Goal: Task Accomplishment & Management: Complete application form

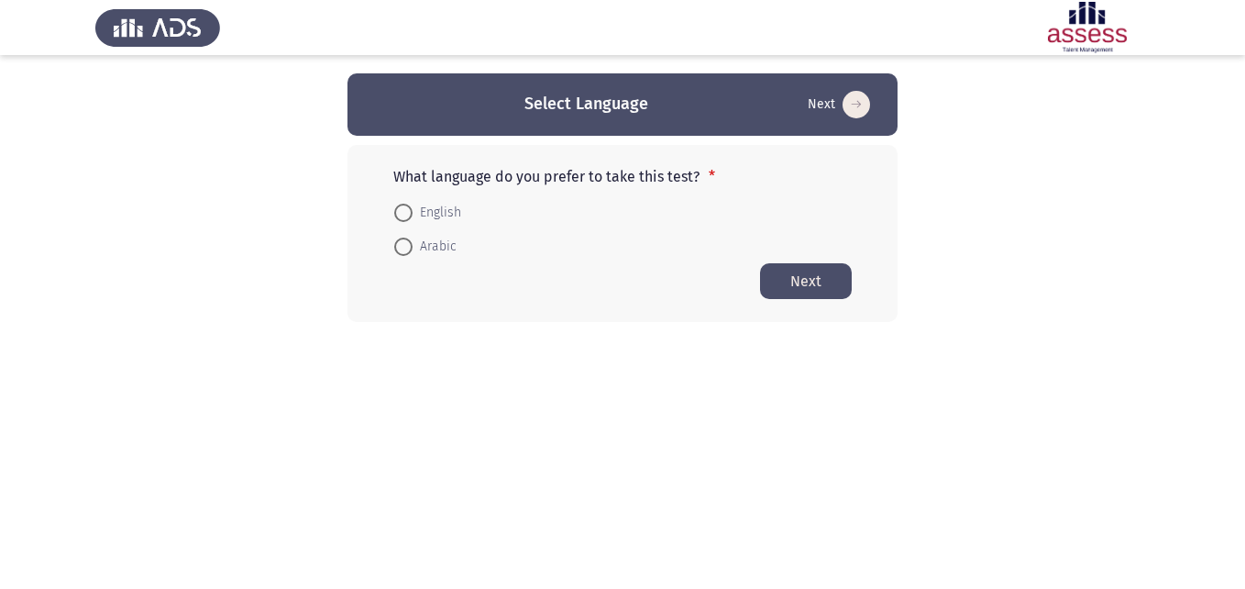
click at [403, 213] on span at bounding box center [403, 213] width 0 height 0
click at [402, 212] on input "English" at bounding box center [403, 213] width 18 height 18
radio input "true"
click at [794, 276] on button "Next" at bounding box center [806, 280] width 92 height 36
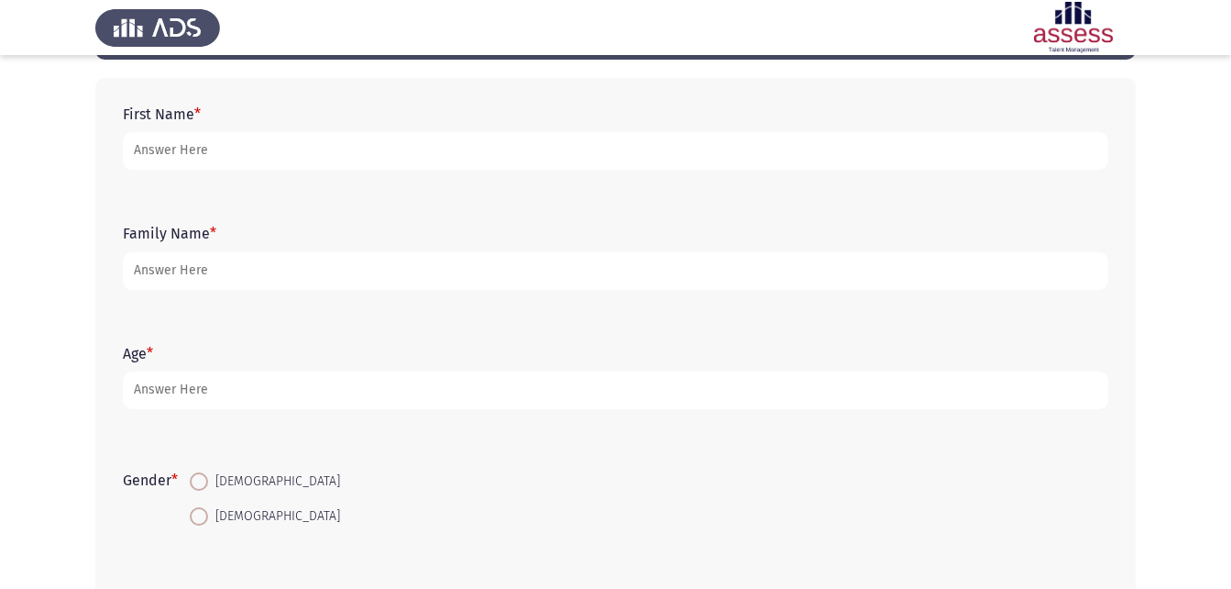
scroll to position [75, 0]
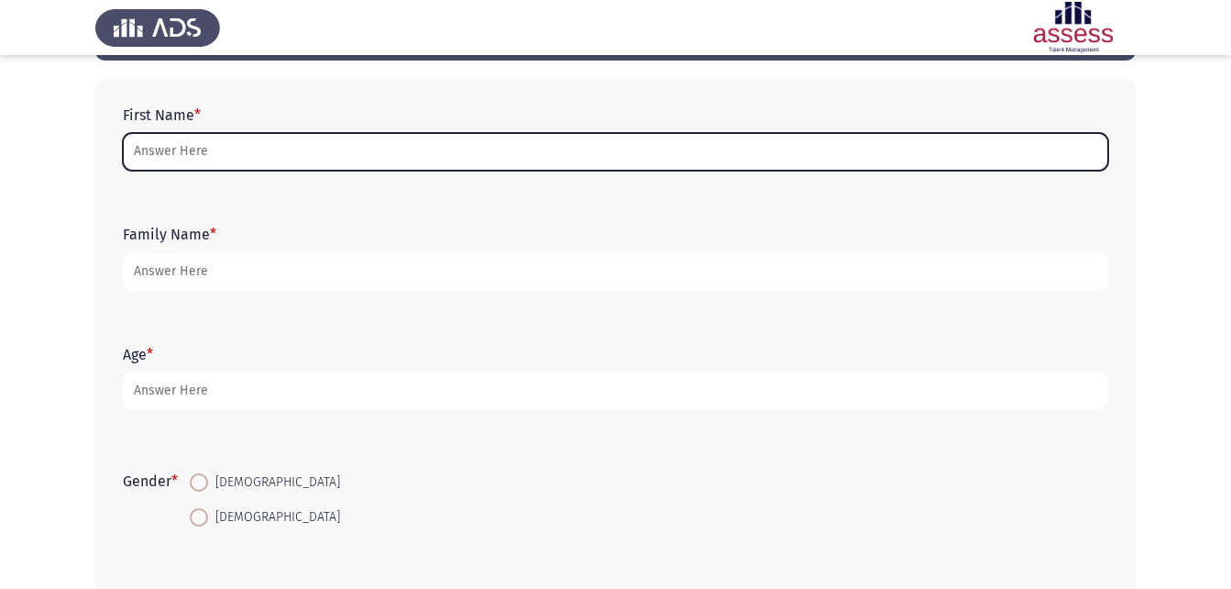
click at [377, 148] on input "First Name *" at bounding box center [616, 152] width 986 height 38
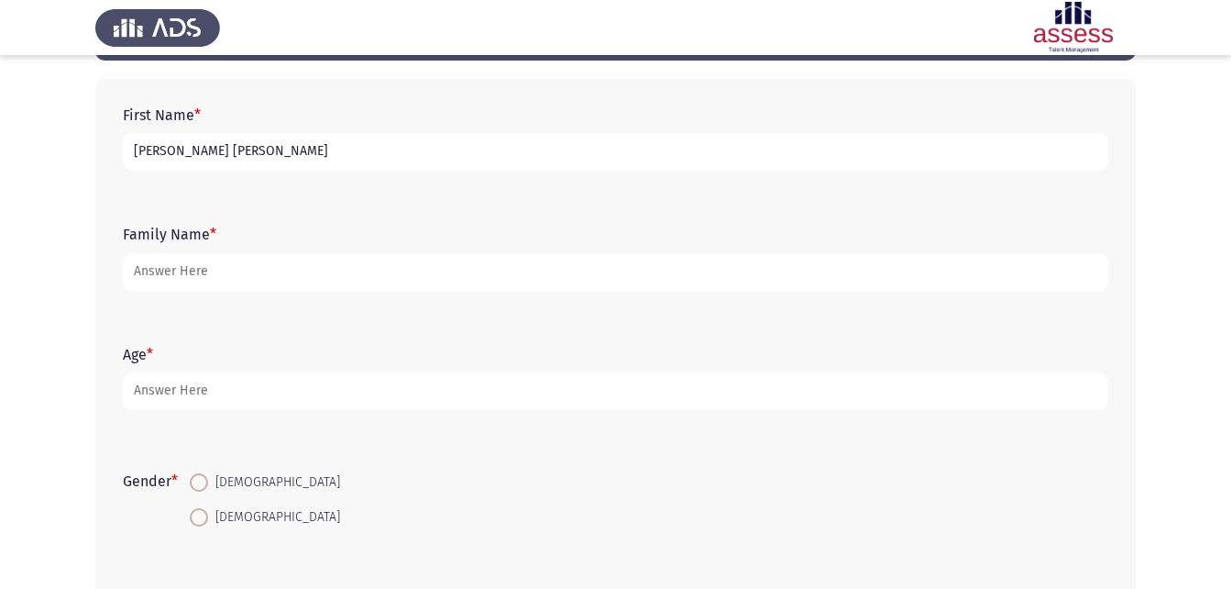
type input "[PERSON_NAME] [PERSON_NAME]"
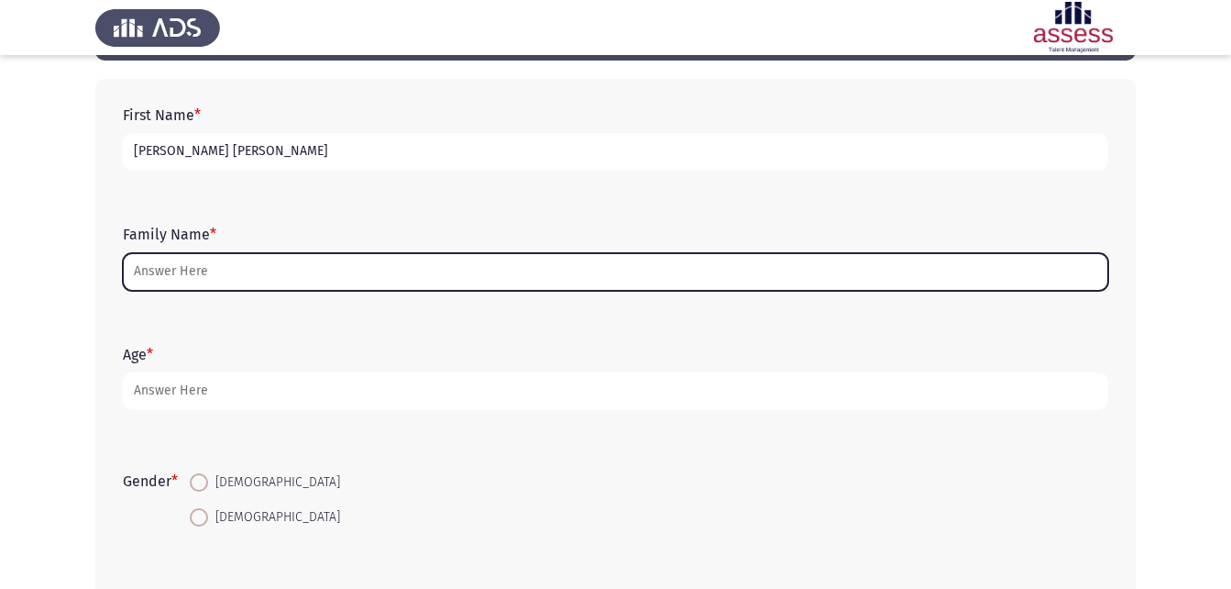
click at [183, 275] on input "Family Name *" at bounding box center [616, 272] width 986 height 38
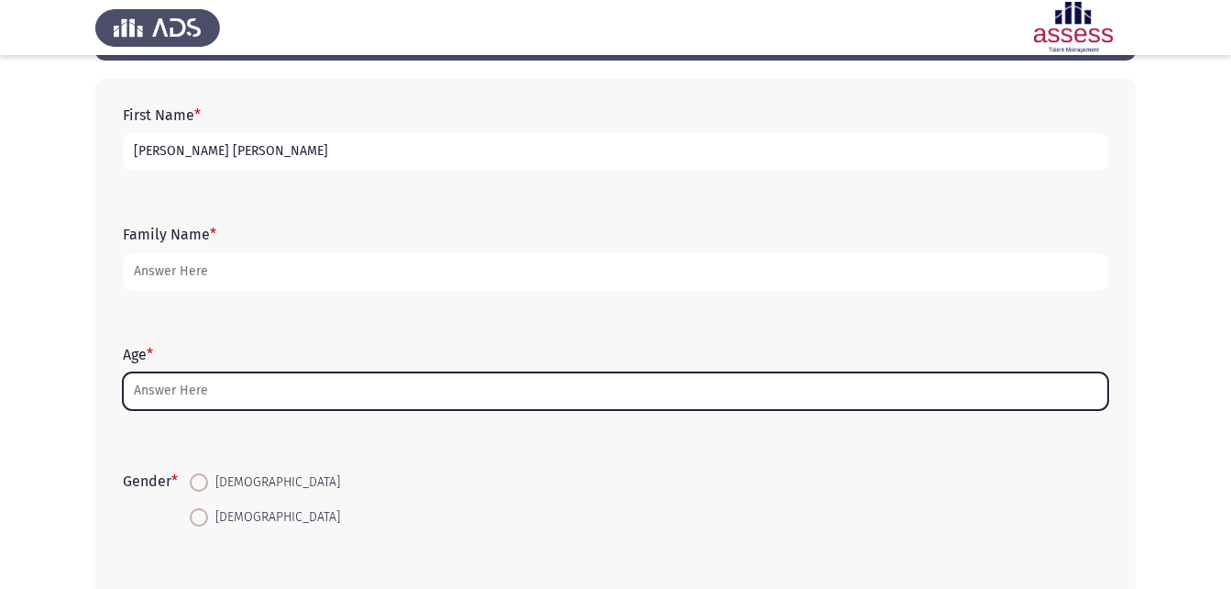
click at [166, 385] on input "Age *" at bounding box center [616, 391] width 986 height 38
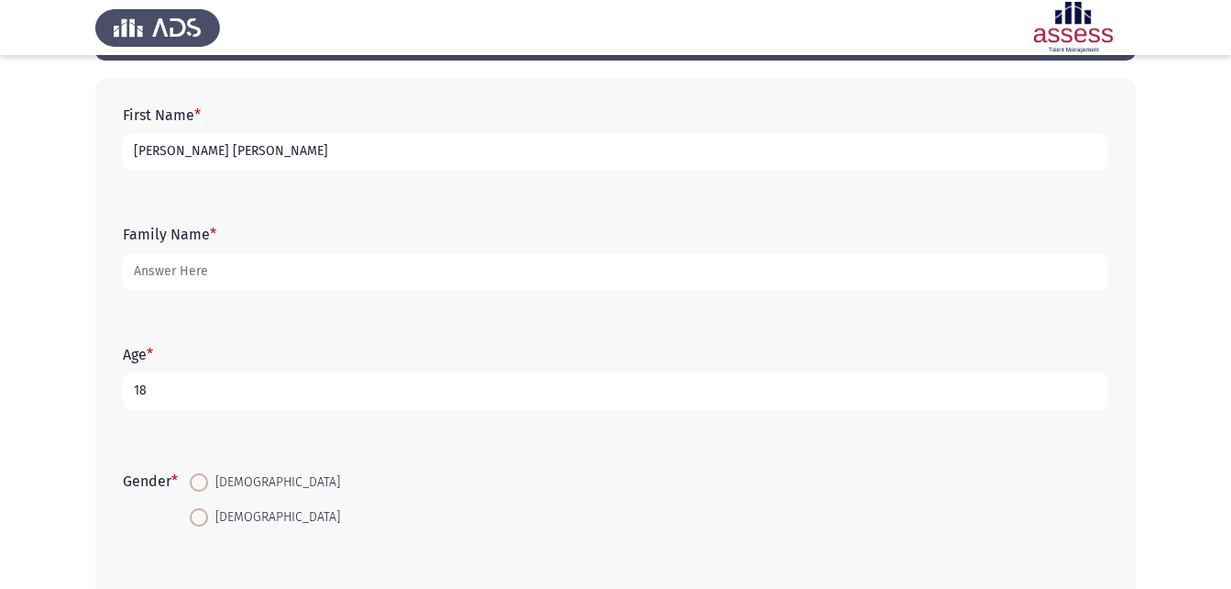
type input "18"
click at [199, 482] on span at bounding box center [199, 482] width 0 height 0
click at [202, 482] on input "[DEMOGRAPHIC_DATA]" at bounding box center [199, 482] width 18 height 18
radio input "true"
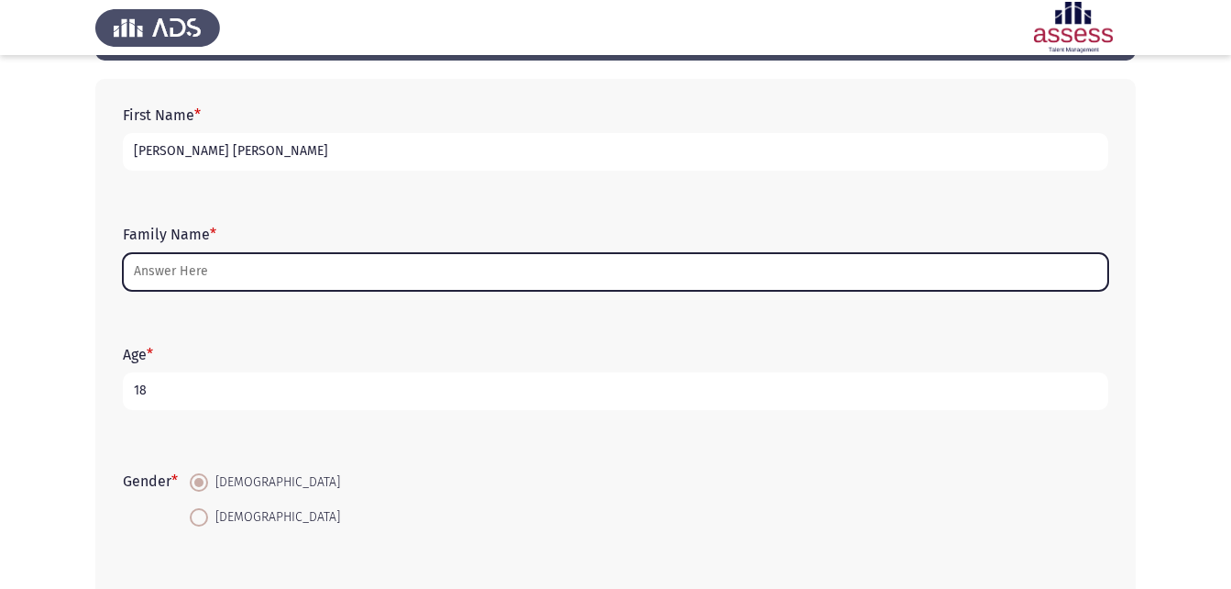
click at [179, 263] on input "Family Name *" at bounding box center [616, 272] width 986 height 38
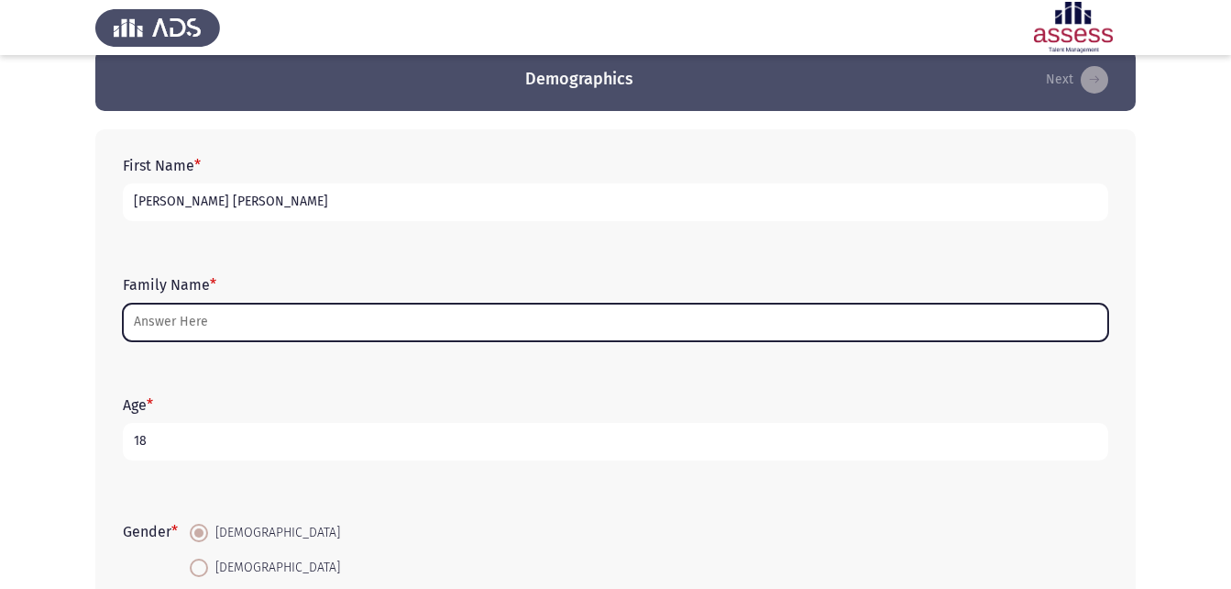
scroll to position [0, 0]
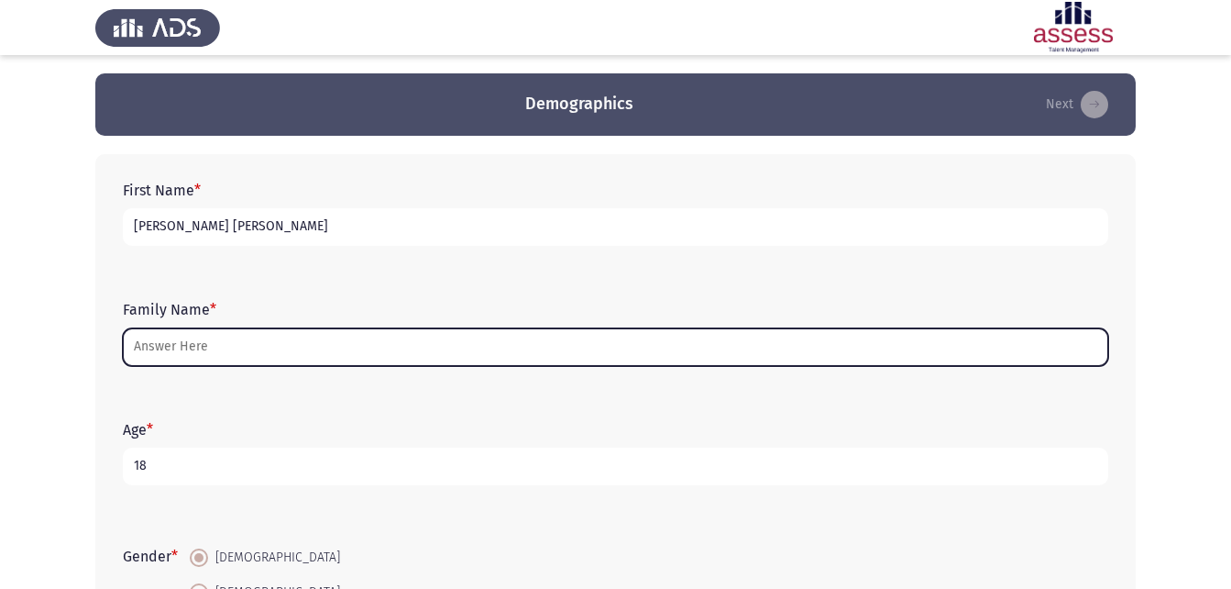
click at [193, 344] on input "Family Name *" at bounding box center [616, 347] width 986 height 38
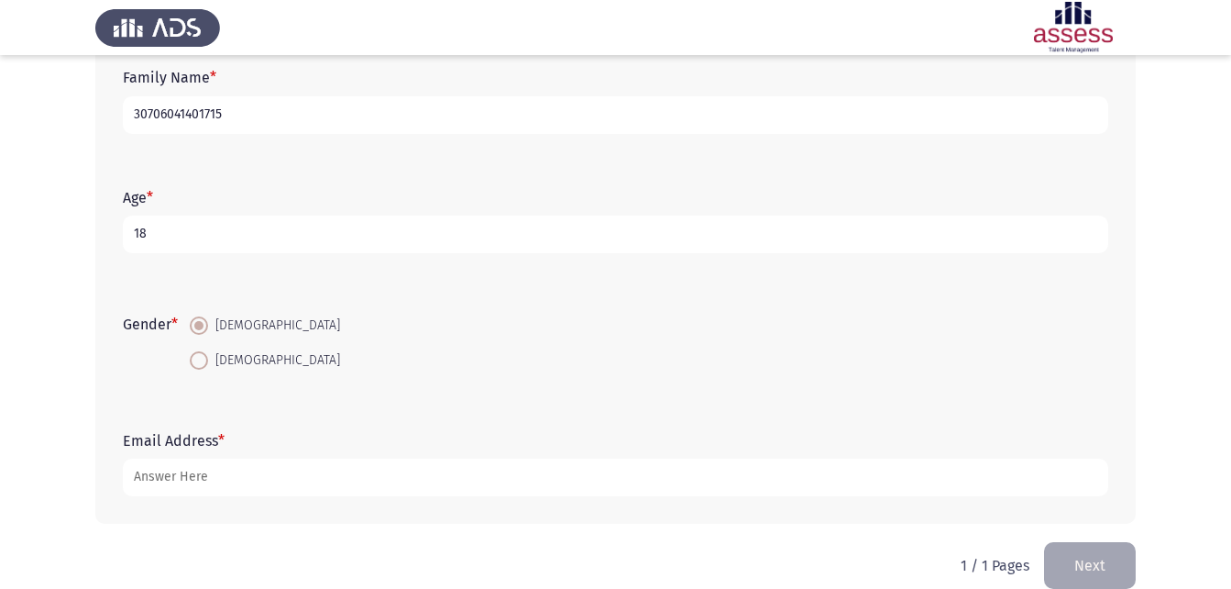
scroll to position [259, 0]
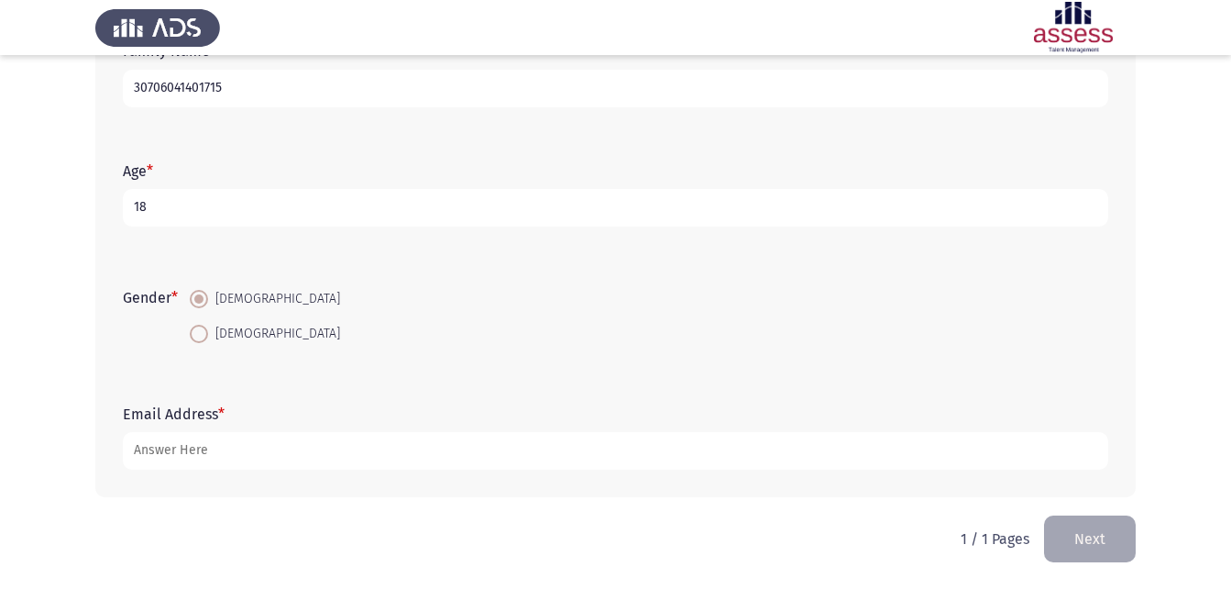
type input "30706041401715"
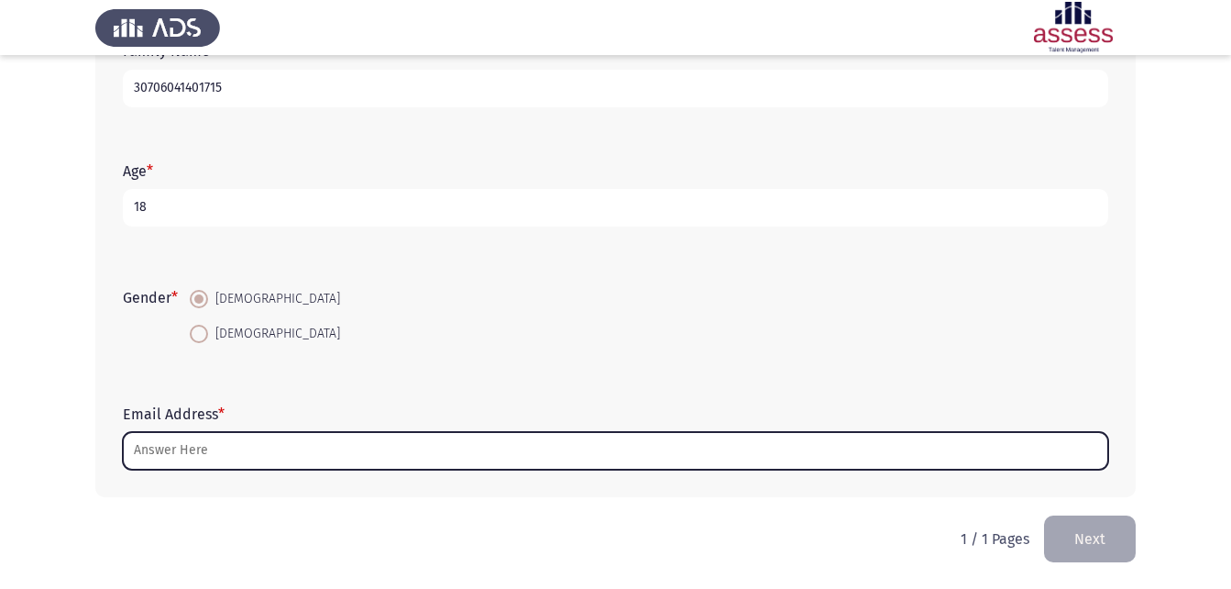
click at [306, 458] on input "Email Address *" at bounding box center [616, 451] width 986 height 38
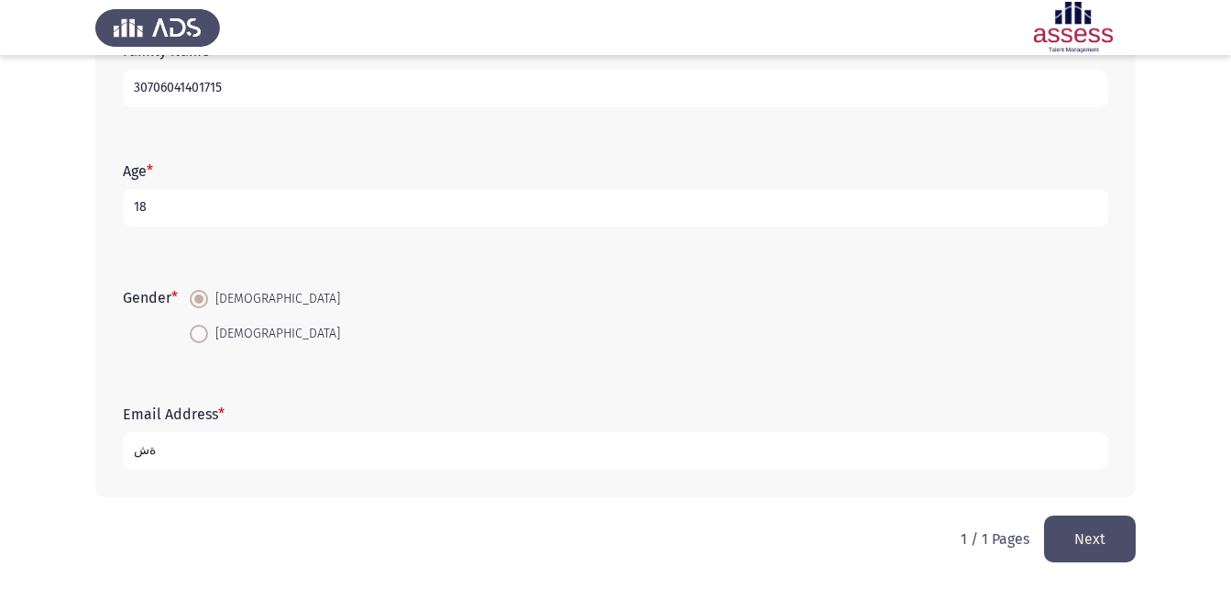
type input "ة"
type input "marwanelshamy"
click at [306, 458] on input "marwanelshamy" at bounding box center [616, 451] width 986 height 38
click at [364, 458] on input "marwanelshamy" at bounding box center [616, 451] width 986 height 38
click at [377, 456] on input "marwanelshamy72622" at bounding box center [616, 451] width 986 height 38
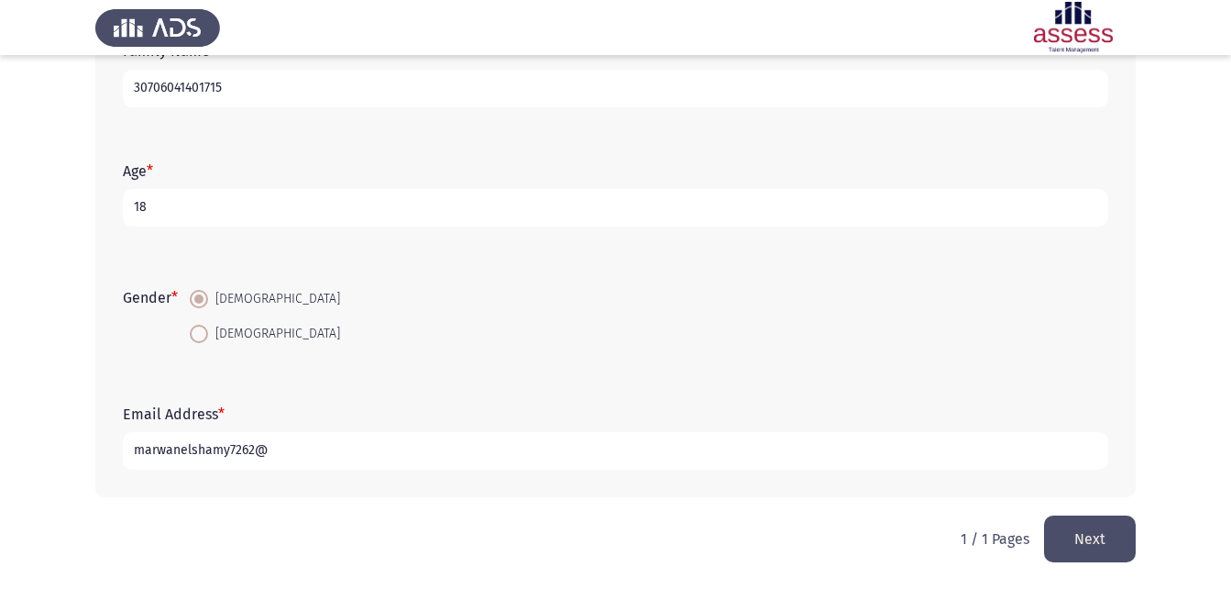
click at [272, 449] on input "marwanelshamy7262@" at bounding box center [616, 451] width 986 height 38
click at [323, 449] on input "marwanelshamy726@" at bounding box center [616, 451] width 986 height 38
type input "[EMAIL_ADDRESS][DOMAIN_NAME]"
click at [1096, 537] on button "Next" at bounding box center [1090, 538] width 92 height 47
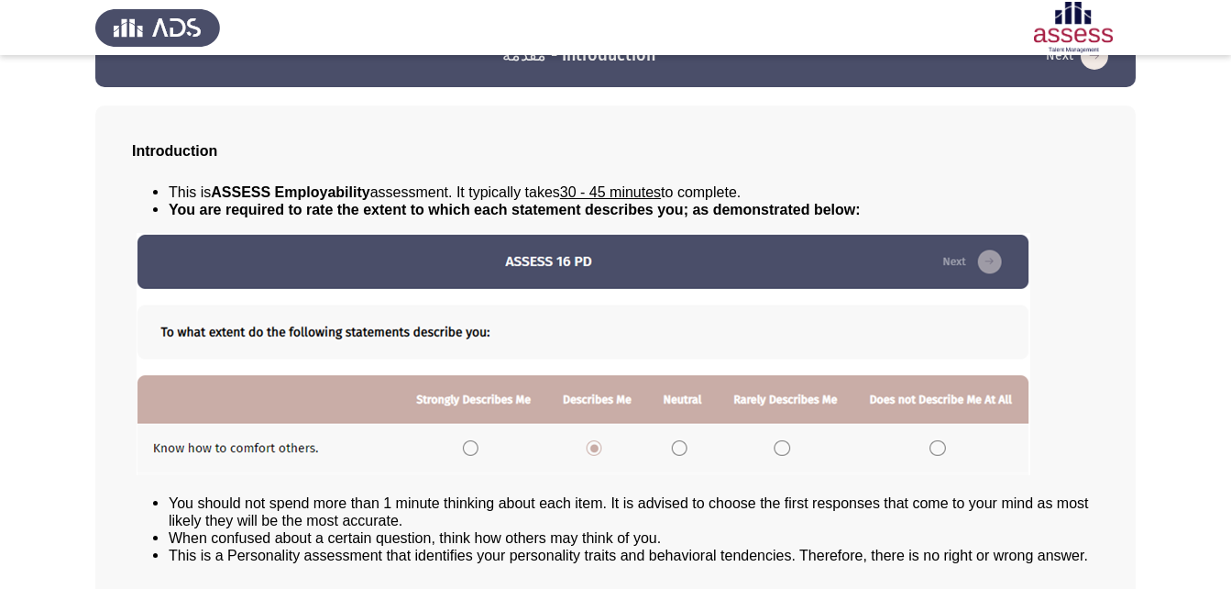
scroll to position [140, 0]
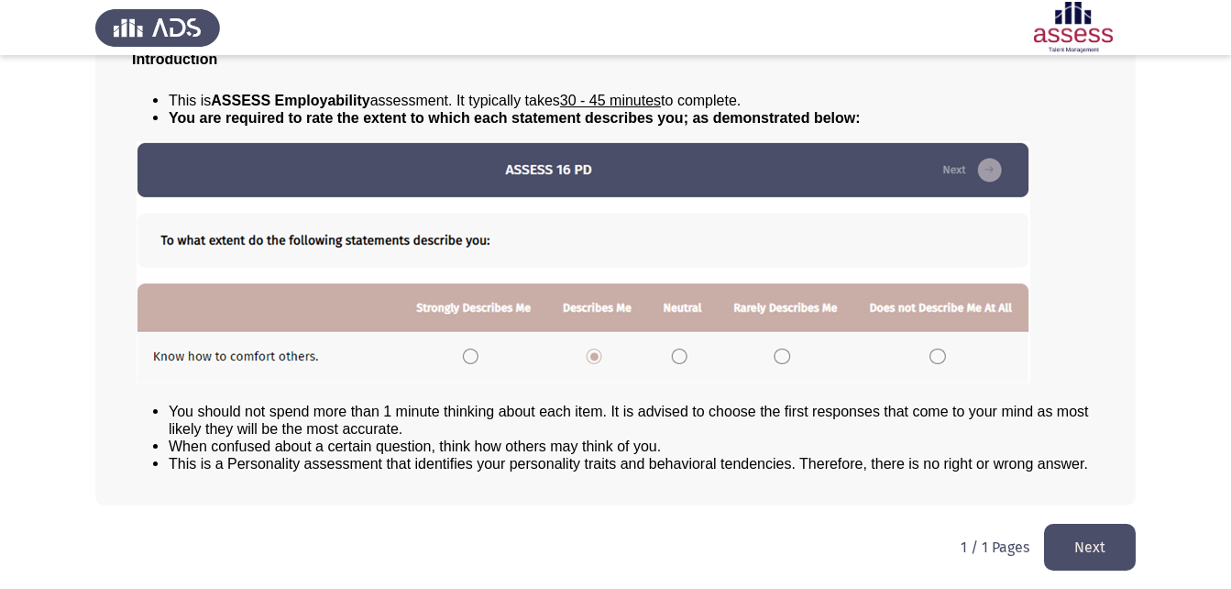
click at [1099, 537] on button "Next" at bounding box center [1090, 546] width 92 height 47
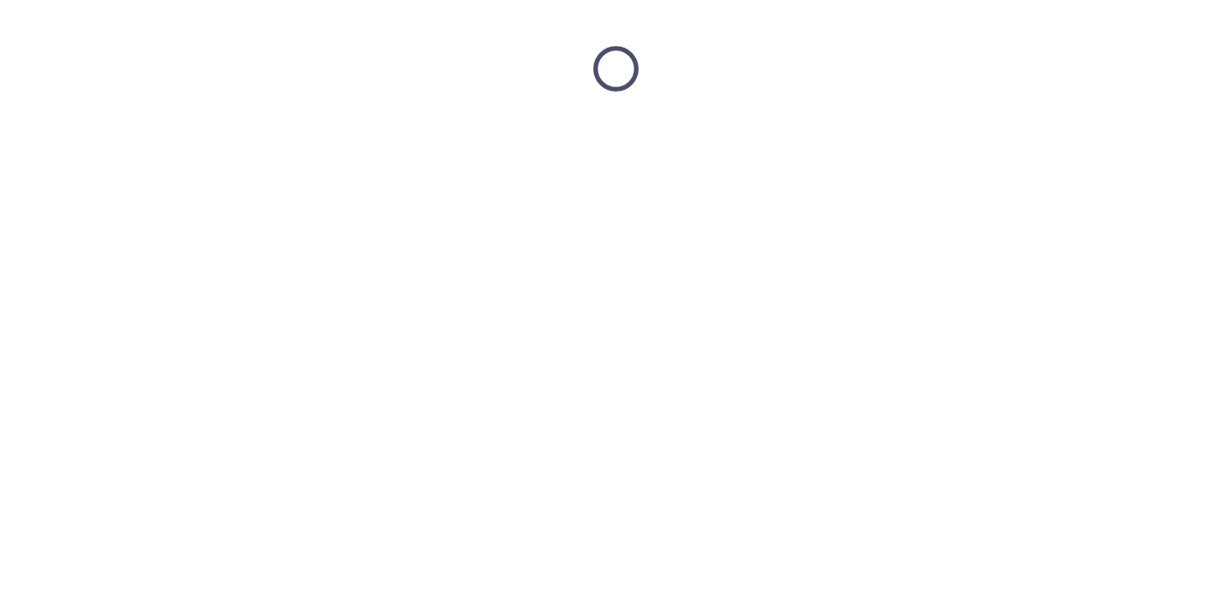
scroll to position [0, 0]
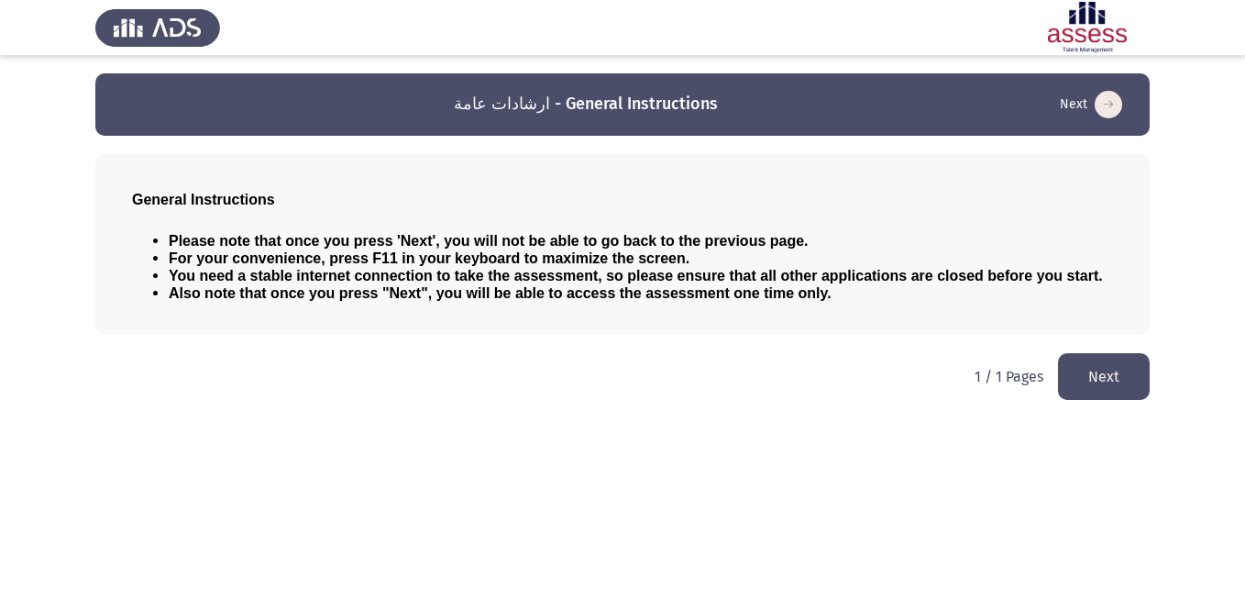
click at [1081, 370] on button "Next" at bounding box center [1104, 376] width 92 height 47
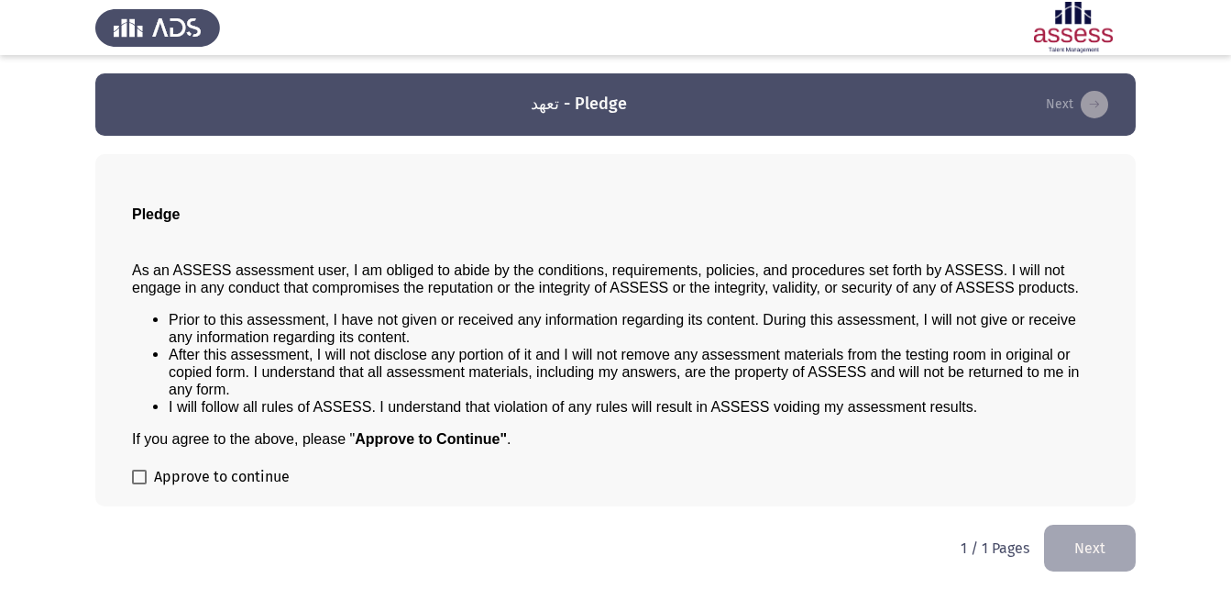
click at [142, 476] on span at bounding box center [139, 476] width 15 height 15
click at [139, 484] on input "Approve to continue" at bounding box center [138, 484] width 1 height 1
checkbox input "true"
click at [1082, 543] on button "Next" at bounding box center [1090, 547] width 92 height 47
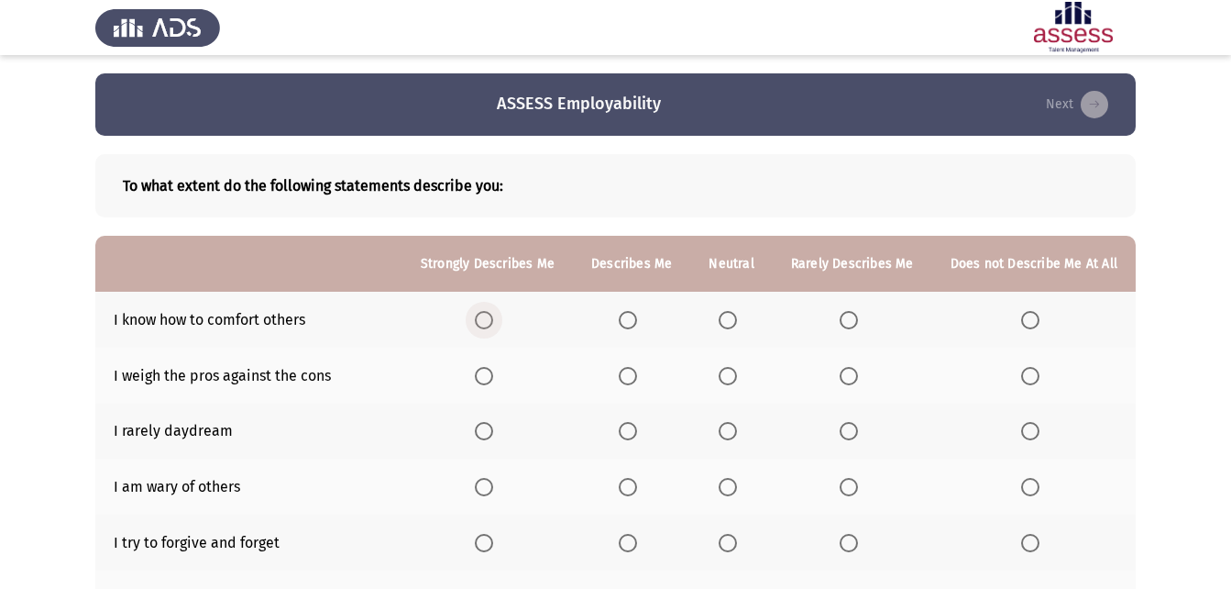
click at [490, 322] on span "Select an option" at bounding box center [484, 320] width 18 height 18
click at [490, 322] on input "Select an option" at bounding box center [484, 320] width 18 height 18
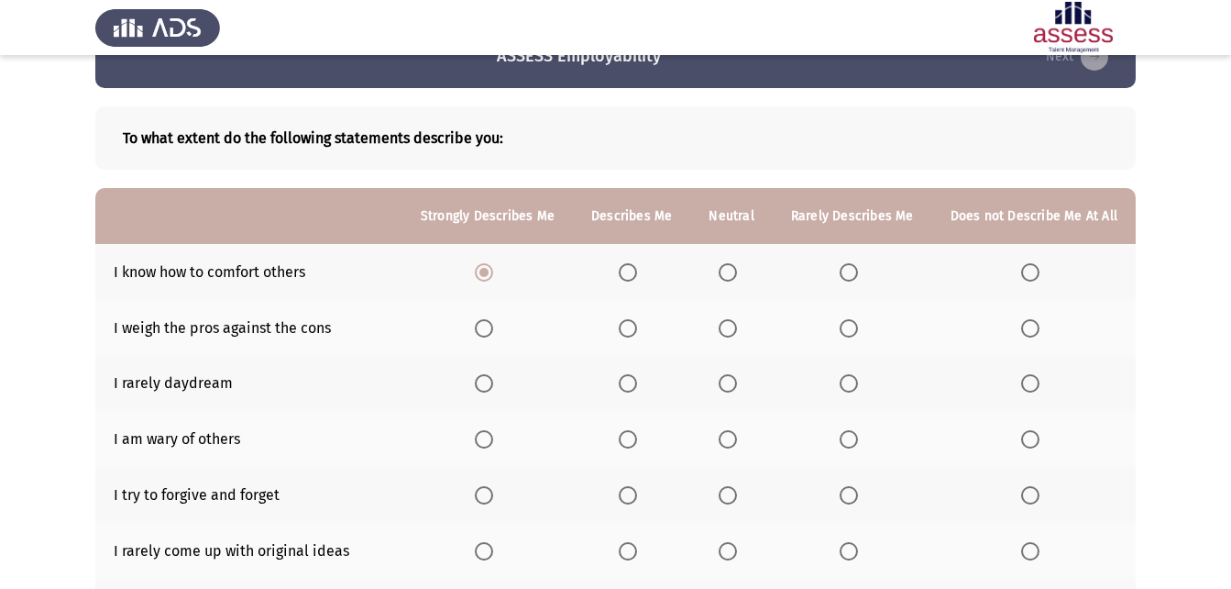
scroll to position [92, 0]
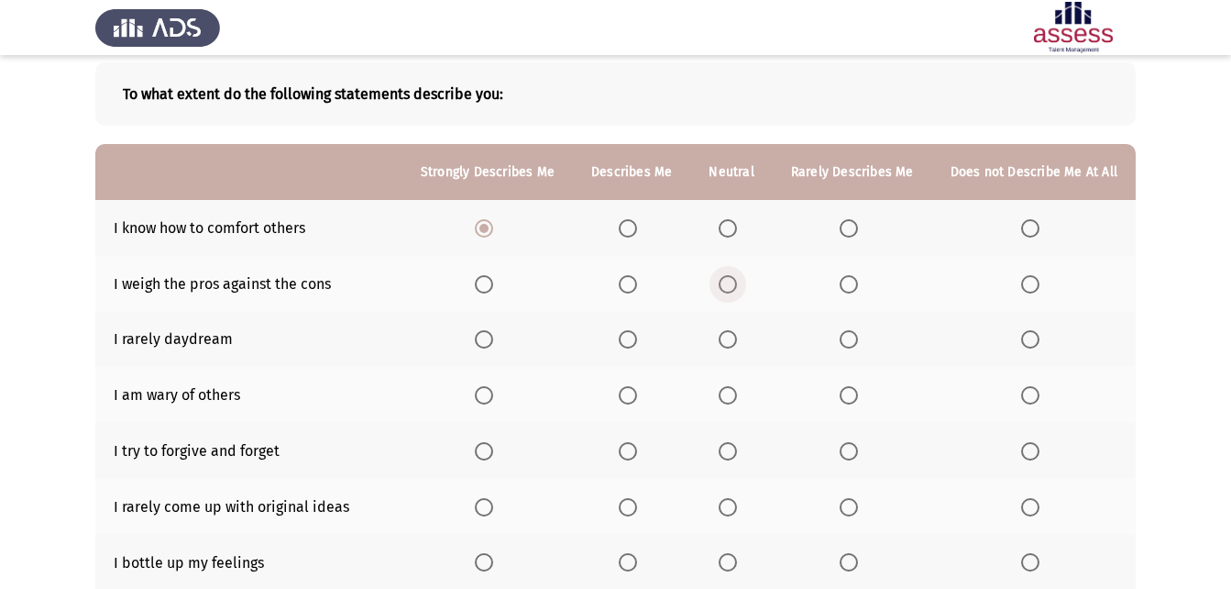
click at [737, 277] on span "Select an option" at bounding box center [728, 284] width 18 height 18
click at [737, 277] on input "Select an option" at bounding box center [728, 284] width 18 height 18
click at [632, 333] on span "Select an option" at bounding box center [628, 339] width 18 height 18
click at [632, 333] on input "Select an option" at bounding box center [628, 339] width 18 height 18
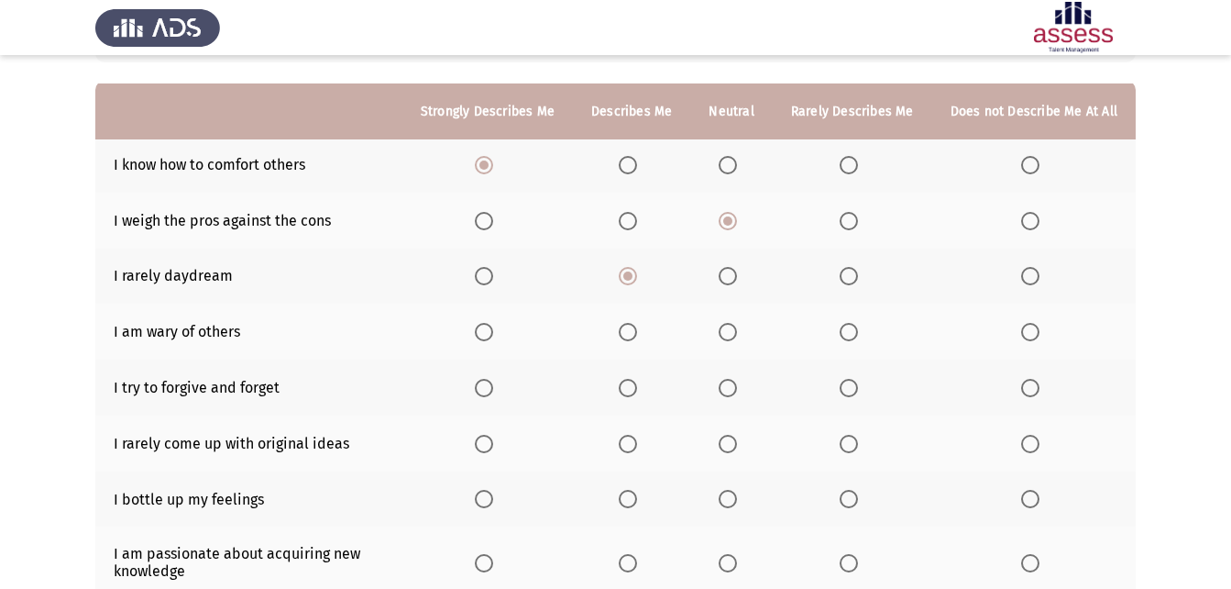
scroll to position [183, 0]
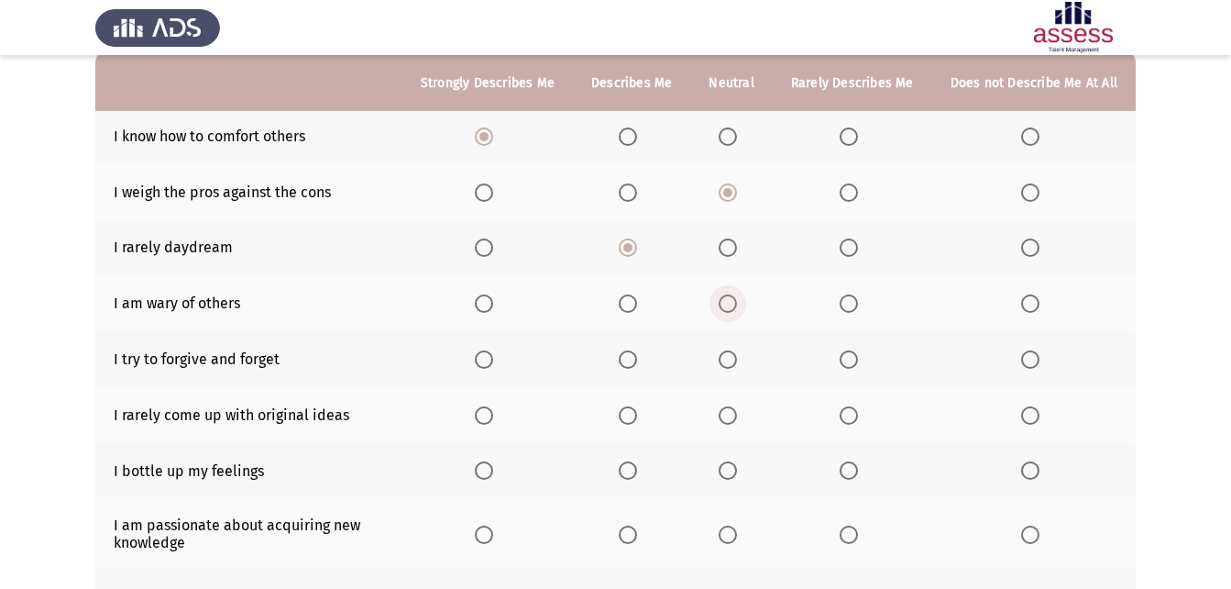
click at [734, 308] on span "Select an option" at bounding box center [728, 303] width 18 height 18
click at [734, 308] on input "Select an option" at bounding box center [728, 303] width 18 height 18
click at [736, 355] on span "Select an option" at bounding box center [728, 359] width 18 height 18
click at [736, 355] on input "Select an option" at bounding box center [728, 359] width 18 height 18
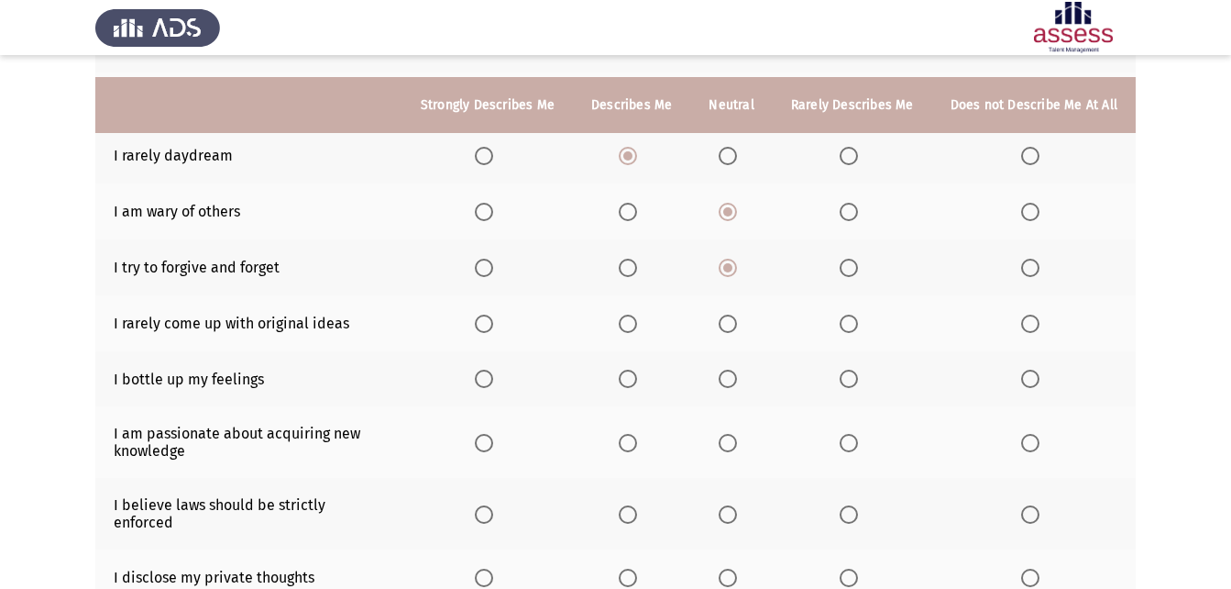
scroll to position [367, 0]
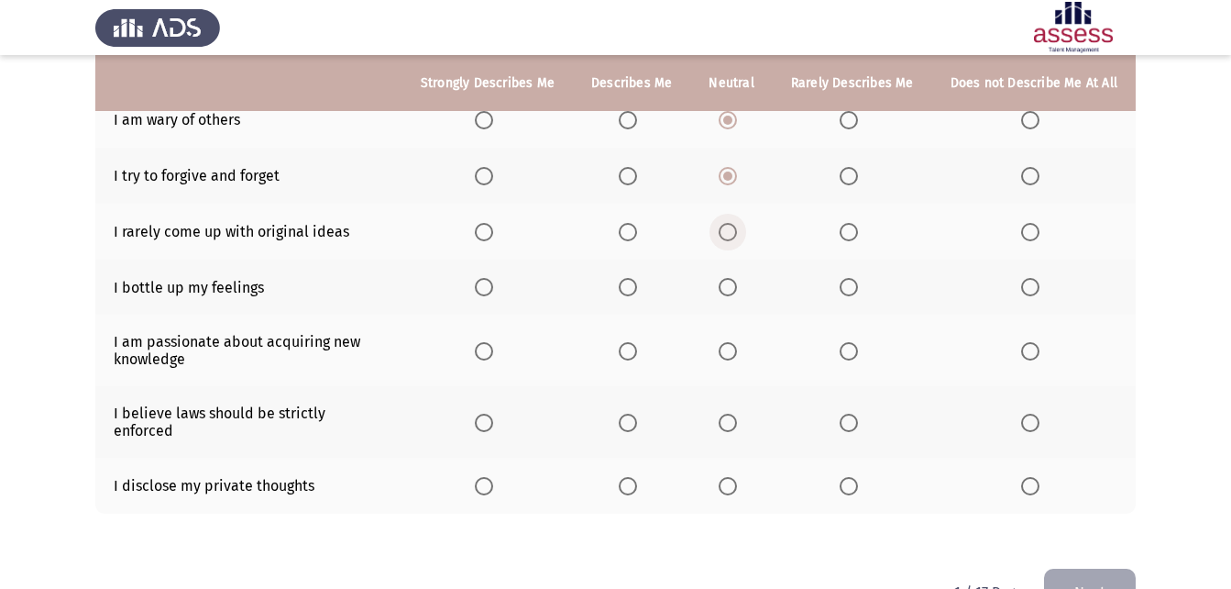
click at [734, 228] on span "Select an option" at bounding box center [728, 232] width 18 height 18
click at [734, 228] on input "Select an option" at bounding box center [728, 232] width 18 height 18
click at [726, 289] on span "Select an option" at bounding box center [728, 287] width 18 height 18
click at [726, 289] on input "Select an option" at bounding box center [728, 287] width 18 height 18
click at [852, 347] on span "Select an option" at bounding box center [849, 351] width 18 height 18
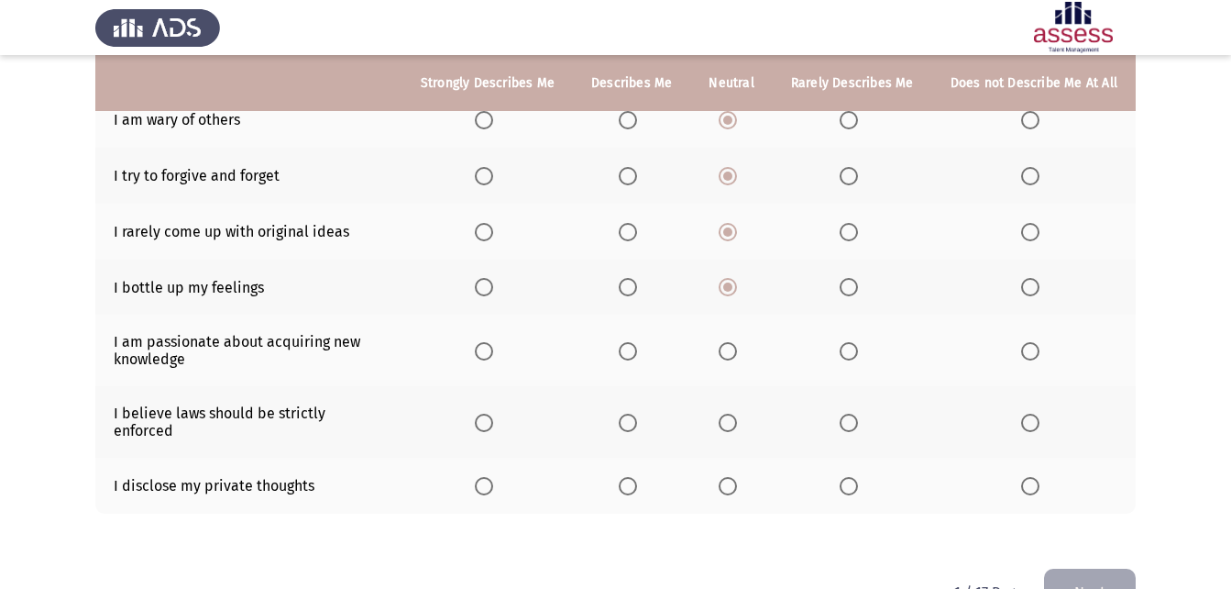
click at [852, 347] on input "Select an option" at bounding box center [849, 351] width 18 height 18
click at [636, 413] on span "Select an option" at bounding box center [628, 422] width 18 height 18
click at [636, 413] on input "Select an option" at bounding box center [628, 422] width 18 height 18
click at [732, 477] on span "Select an option" at bounding box center [728, 486] width 18 height 18
click at [732, 477] on input "Select an option" at bounding box center [728, 486] width 18 height 18
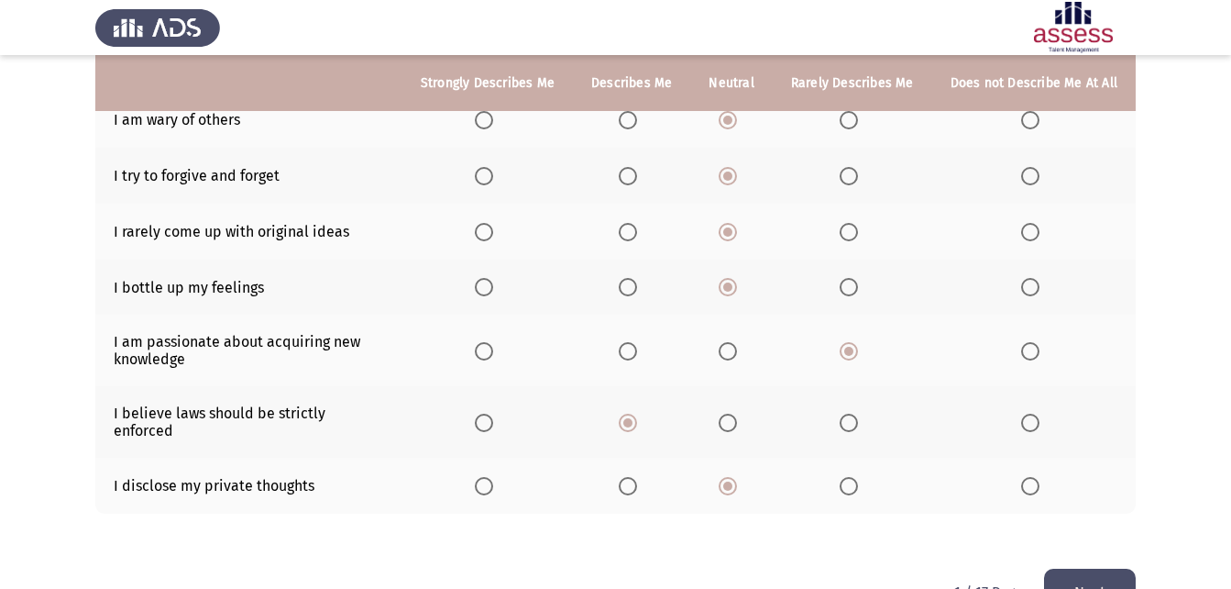
click at [1084, 562] on button "Next" at bounding box center [1090, 591] width 92 height 47
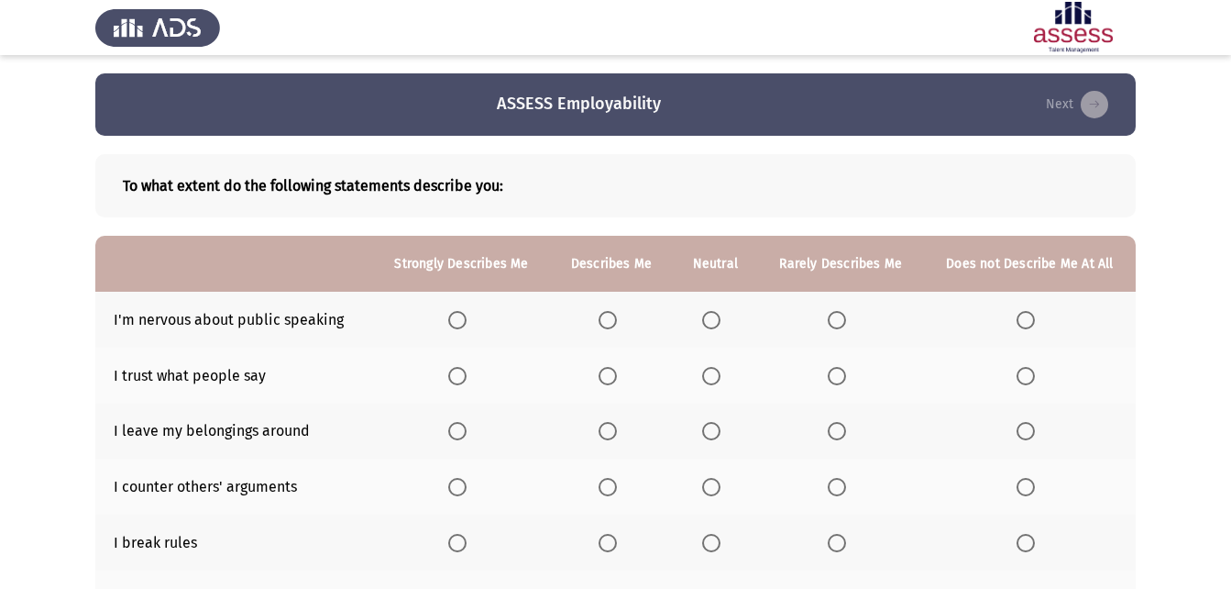
scroll to position [92, 0]
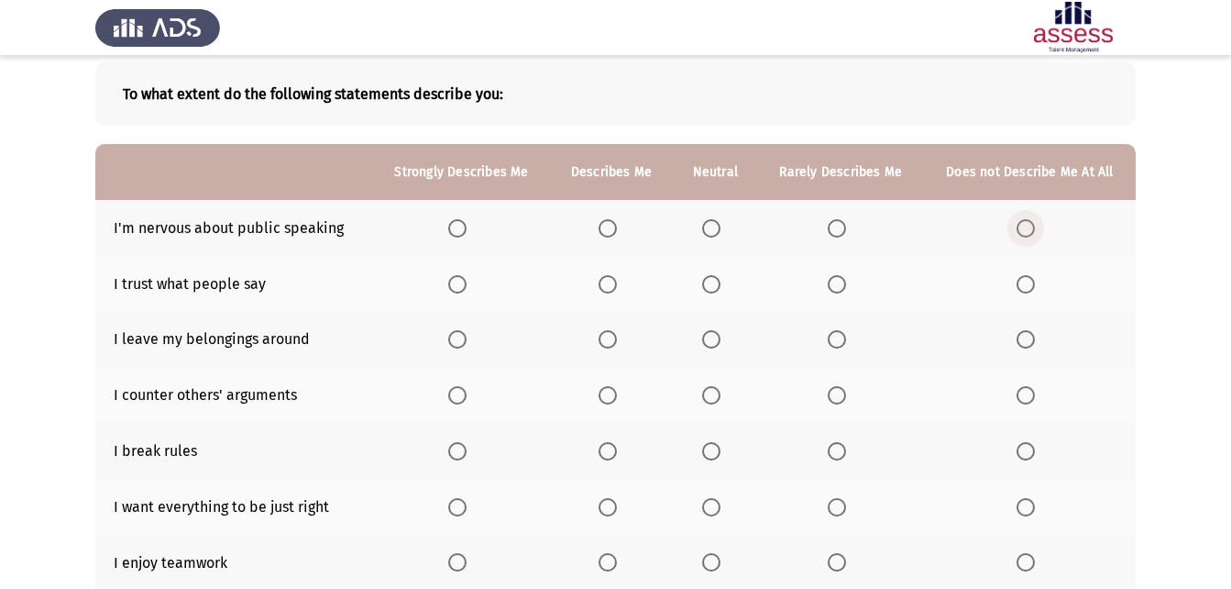
click at [1023, 228] on span "Select an option" at bounding box center [1026, 228] width 18 height 18
click at [1023, 228] on input "Select an option" at bounding box center [1026, 228] width 18 height 18
click at [1021, 289] on span "Select an option" at bounding box center [1026, 284] width 18 height 18
click at [1021, 289] on input "Select an option" at bounding box center [1026, 284] width 18 height 18
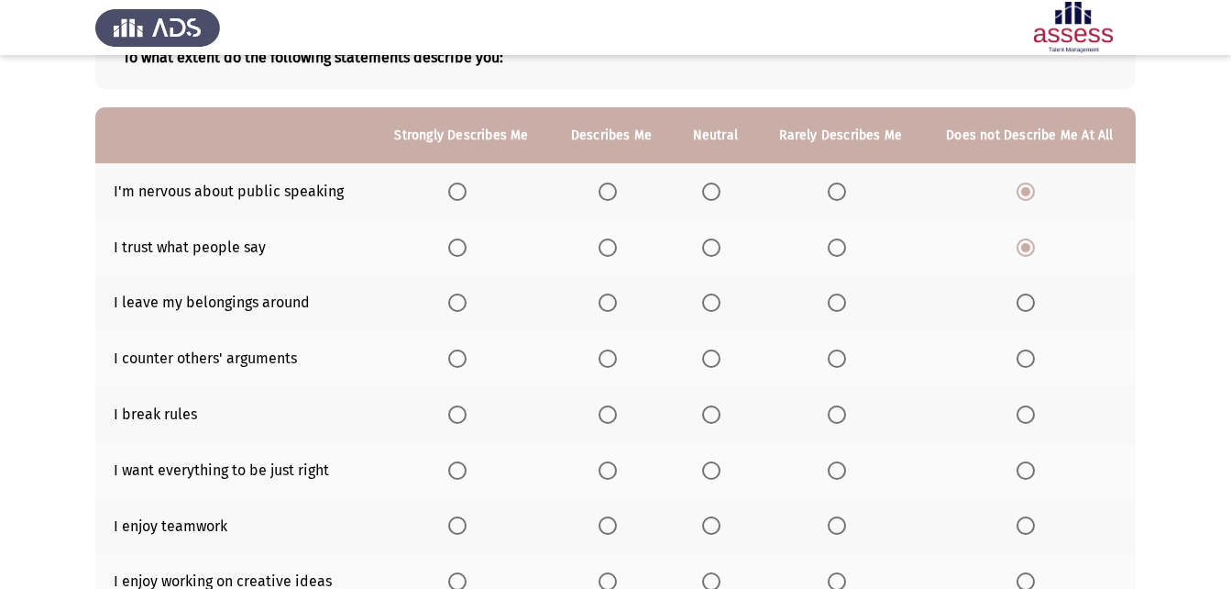
scroll to position [183, 0]
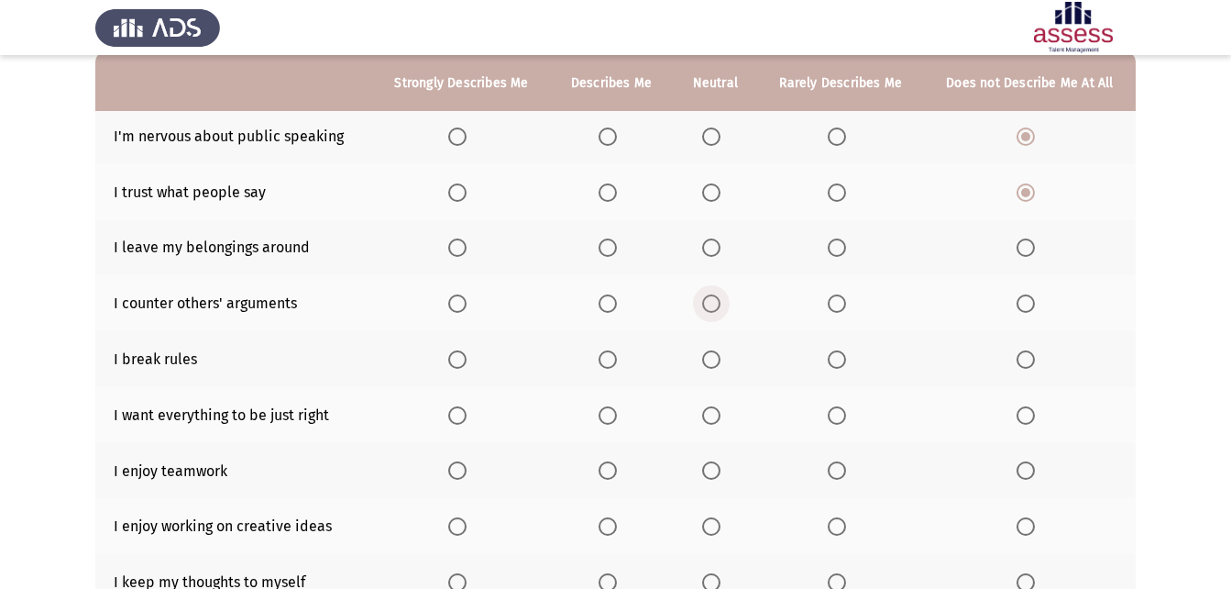
click at [719, 300] on span "Select an option" at bounding box center [711, 303] width 18 height 18
click at [719, 300] on input "Select an option" at bounding box center [711, 303] width 18 height 18
click at [717, 361] on span "Select an option" at bounding box center [711, 359] width 18 height 18
click at [717, 361] on input "Select an option" at bounding box center [711, 359] width 18 height 18
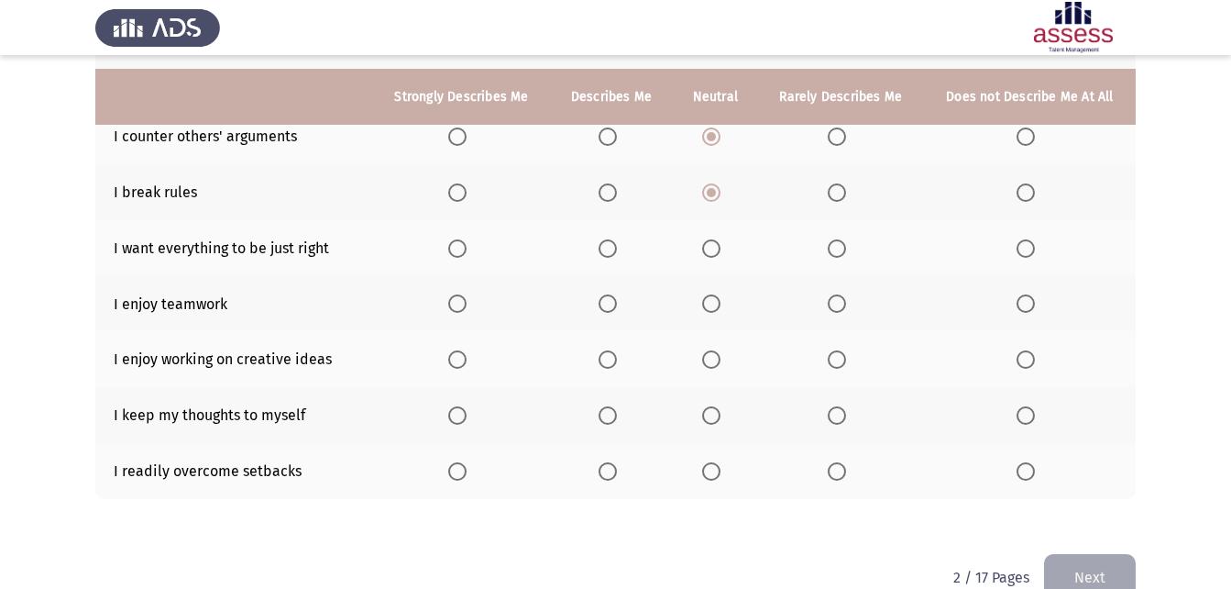
scroll to position [367, 0]
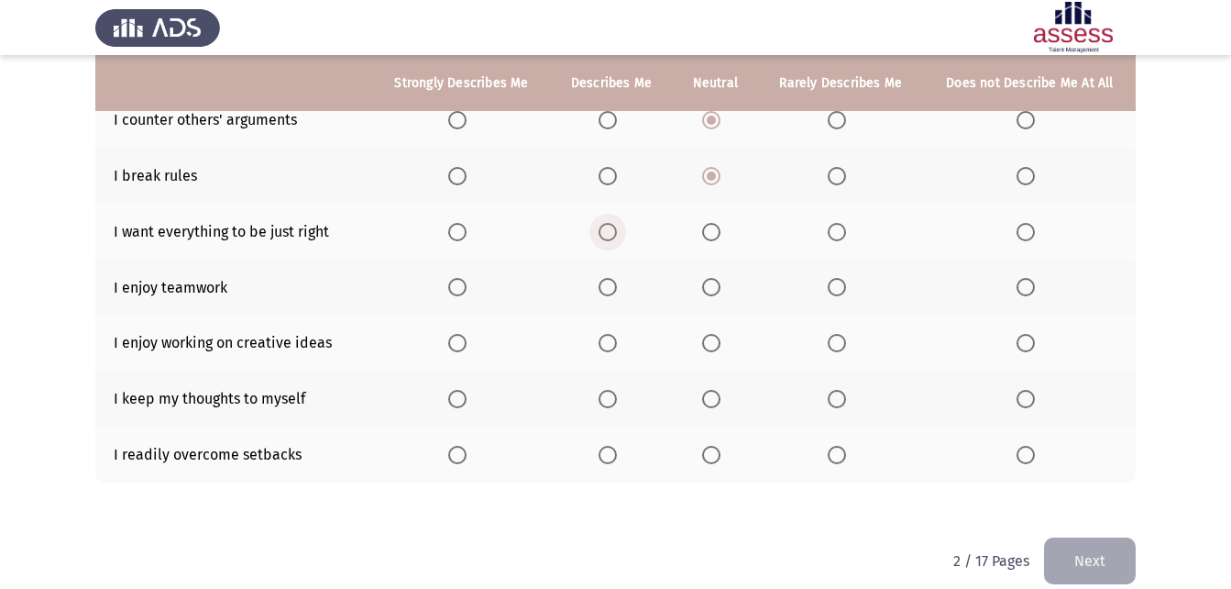
click at [600, 233] on span "Select an option" at bounding box center [608, 232] width 18 height 18
click at [600, 233] on input "Select an option" at bounding box center [608, 232] width 18 height 18
click at [610, 282] on span "Select an option" at bounding box center [608, 287] width 18 height 18
click at [610, 282] on input "Select an option" at bounding box center [608, 287] width 18 height 18
click at [460, 338] on span "Select an option" at bounding box center [457, 343] width 18 height 18
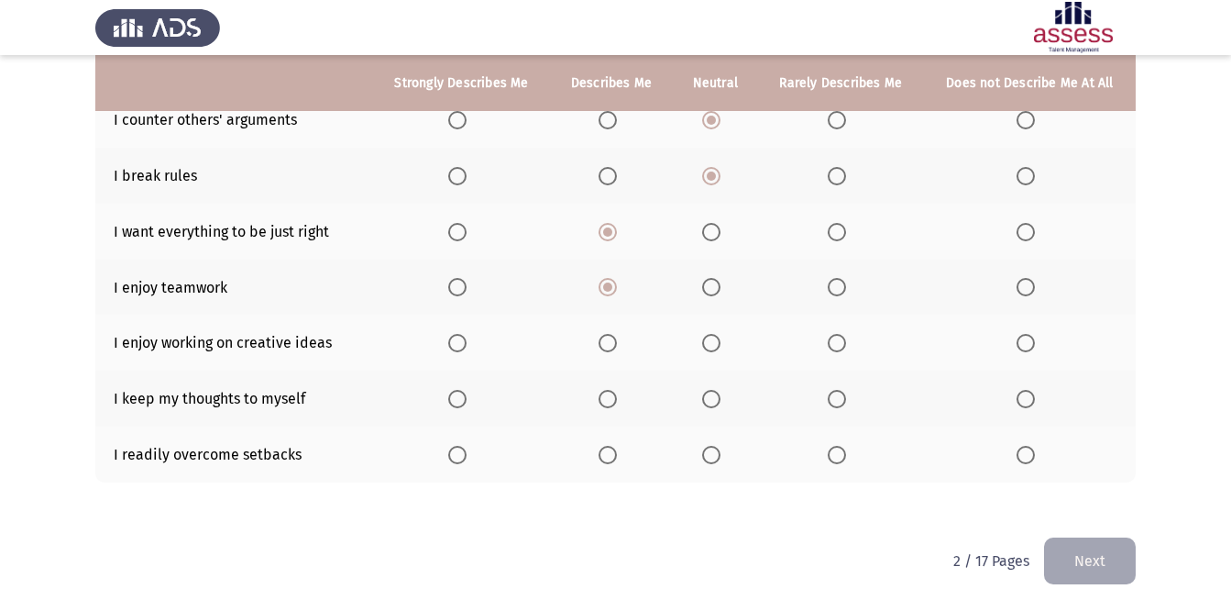
click at [460, 338] on input "Select an option" at bounding box center [457, 343] width 18 height 18
click at [455, 395] on span "Select an option" at bounding box center [457, 399] width 18 height 18
click at [455, 395] on input "Select an option" at bounding box center [457, 399] width 18 height 18
click at [709, 449] on span "Select an option" at bounding box center [711, 455] width 18 height 18
click at [709, 449] on input "Select an option" at bounding box center [711, 455] width 18 height 18
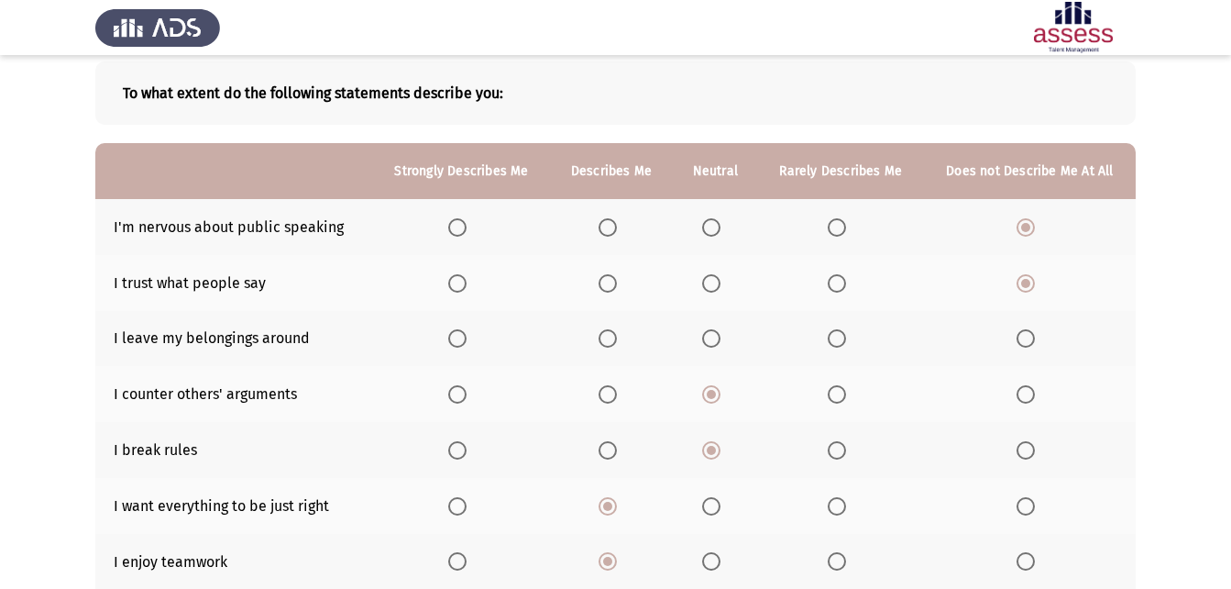
scroll to position [92, 0]
click at [1021, 342] on span "Select an option" at bounding box center [1026, 339] width 18 height 18
click at [1021, 342] on input "Select an option" at bounding box center [1026, 339] width 18 height 18
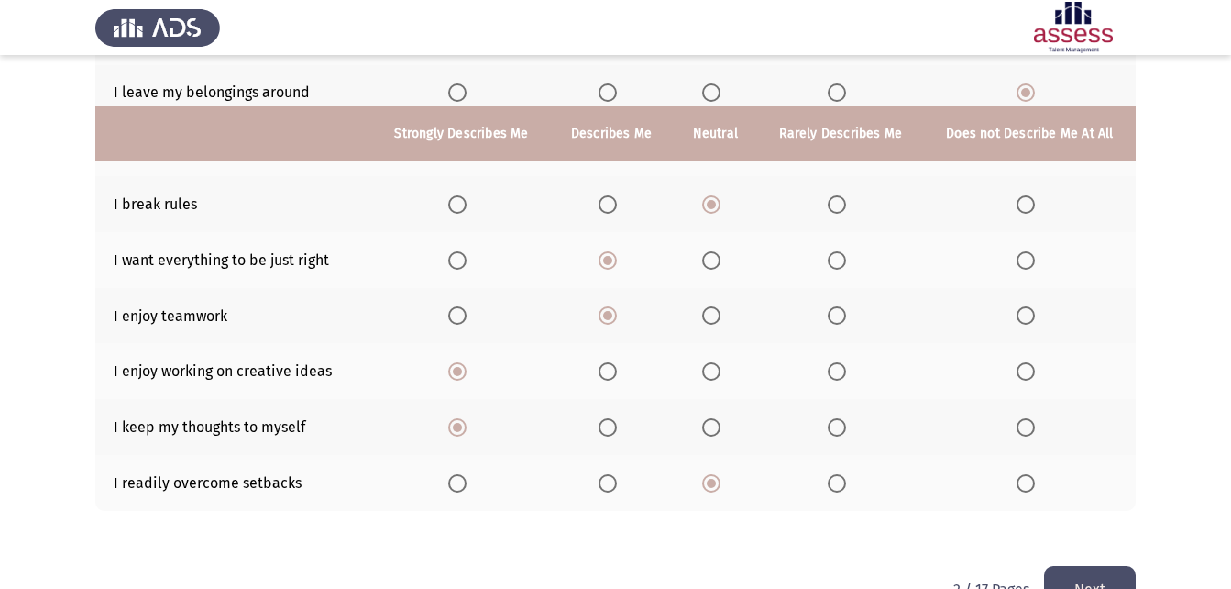
scroll to position [389, 0]
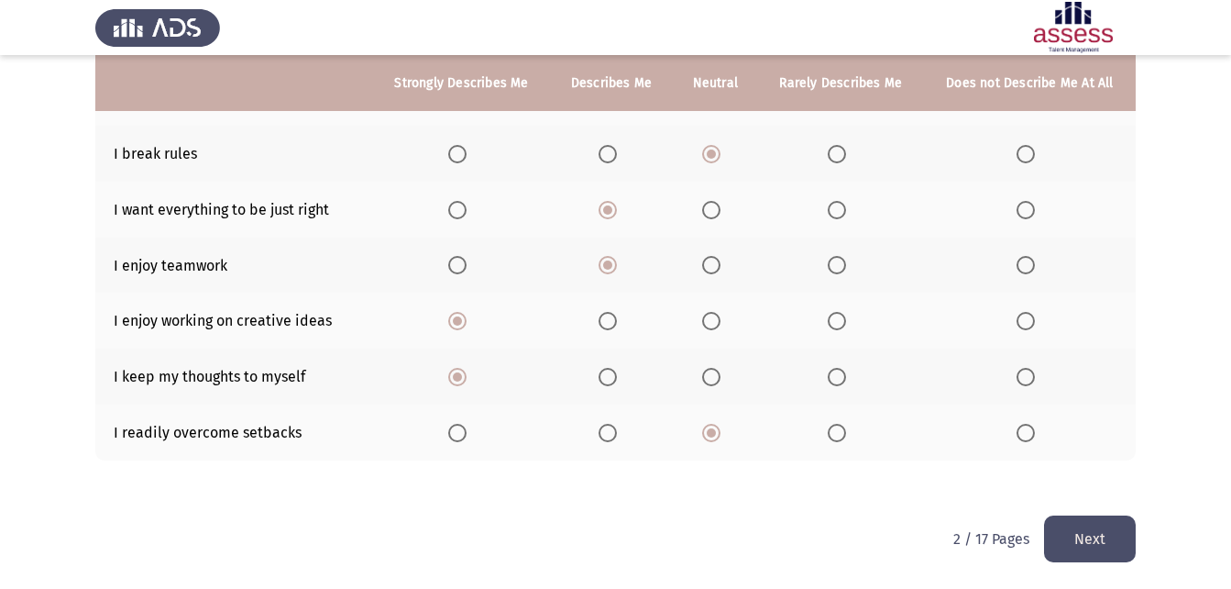
click at [1110, 545] on button "Next" at bounding box center [1090, 538] width 92 height 47
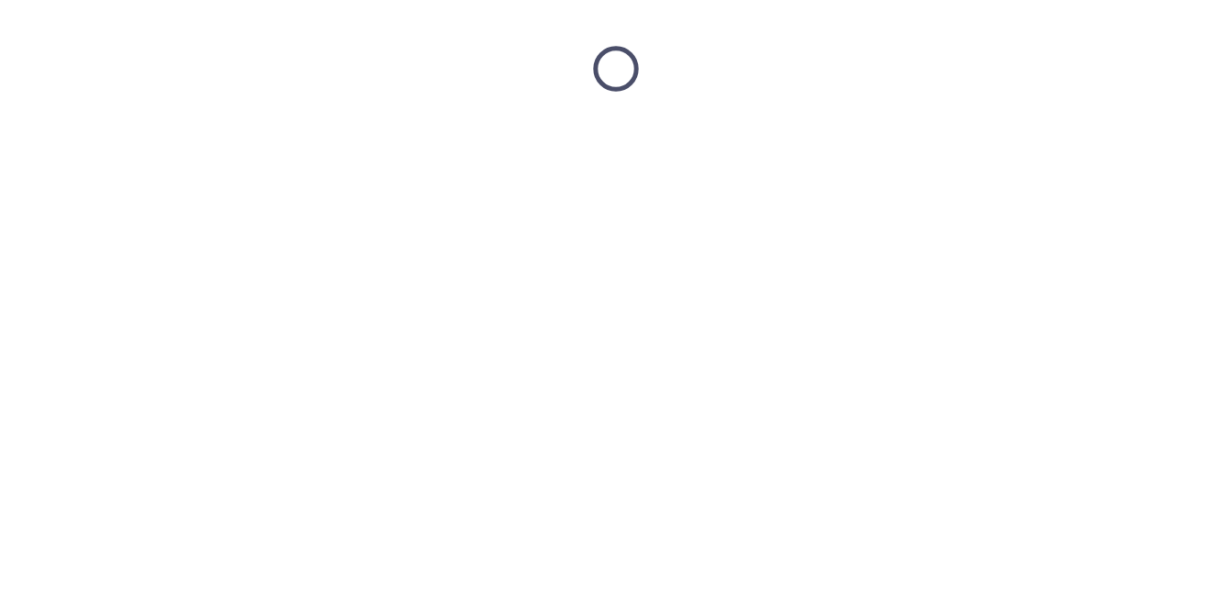
scroll to position [0, 0]
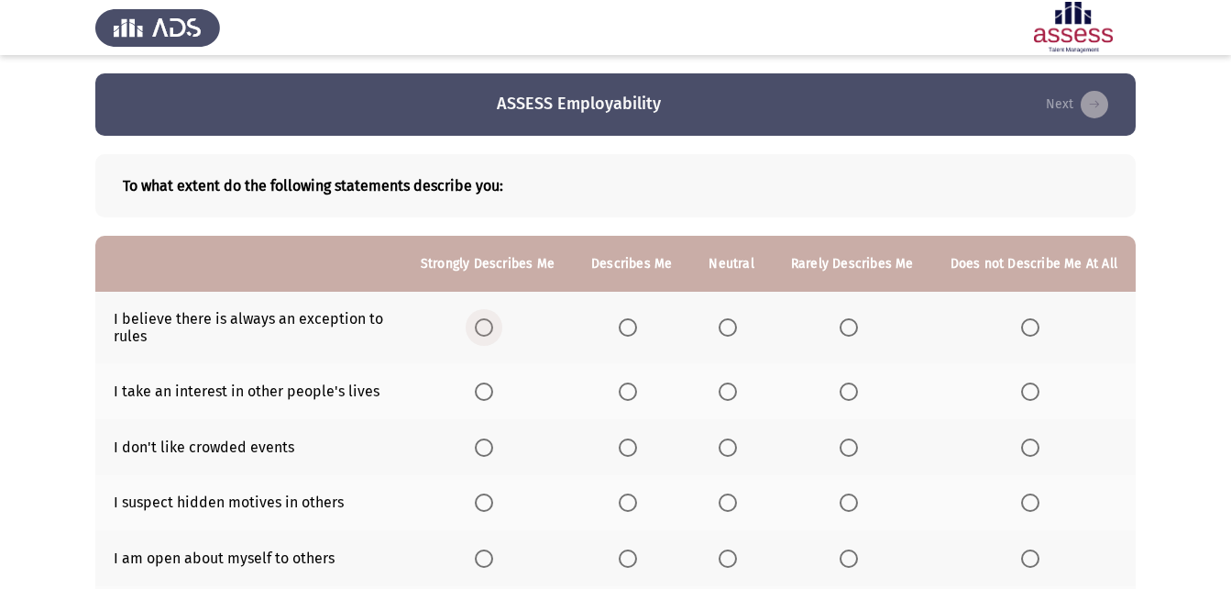
click at [488, 324] on span "Select an option" at bounding box center [484, 327] width 18 height 18
click at [488, 324] on input "Select an option" at bounding box center [484, 327] width 18 height 18
click at [1030, 386] on span "Select an option" at bounding box center [1030, 391] width 18 height 18
click at [1030, 386] on input "Select an option" at bounding box center [1030, 391] width 18 height 18
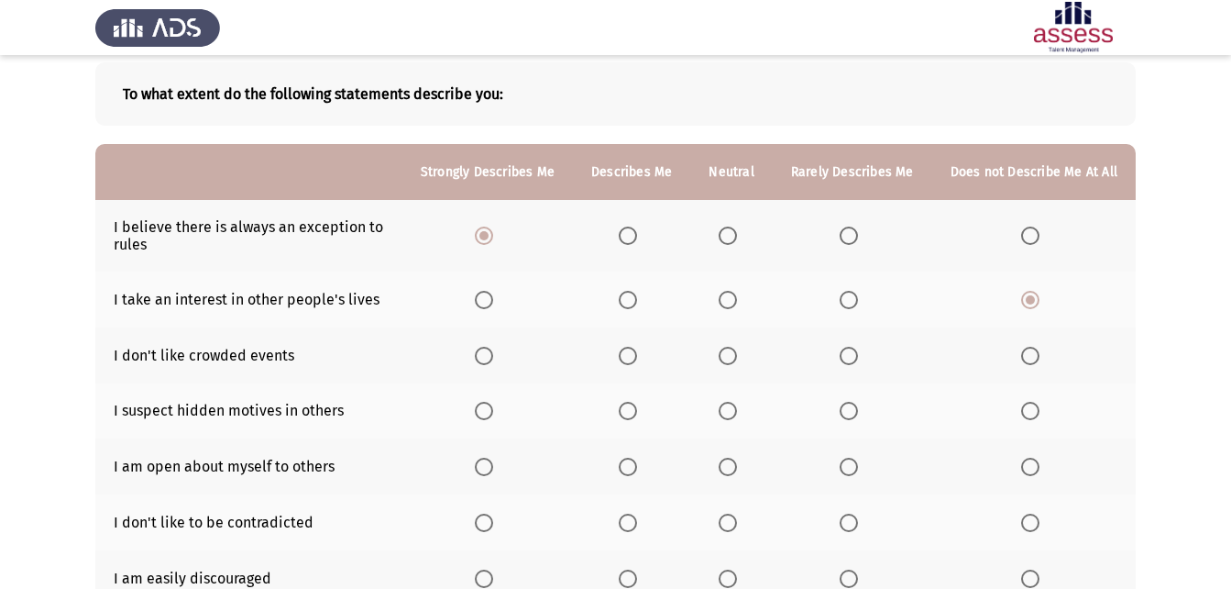
scroll to position [183, 0]
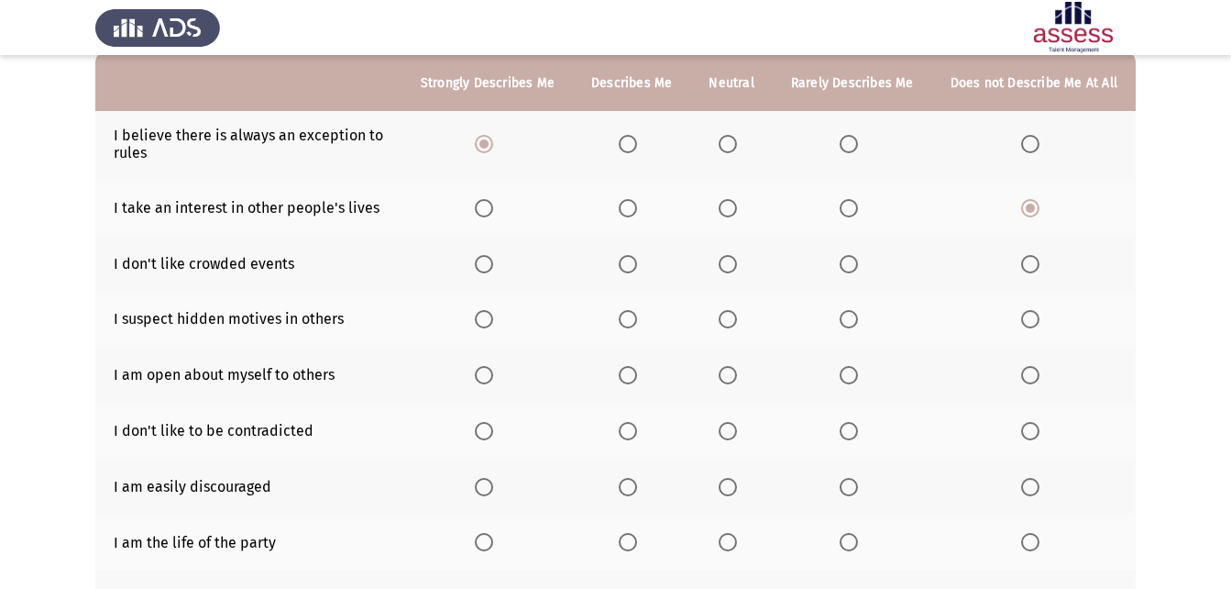
click at [851, 264] on span "Select an option" at bounding box center [849, 264] width 18 height 18
click at [851, 264] on input "Select an option" at bounding box center [849, 264] width 18 height 18
click at [735, 311] on span "Select an option" at bounding box center [728, 319] width 18 height 18
click at [735, 311] on input "Select an option" at bounding box center [728, 319] width 18 height 18
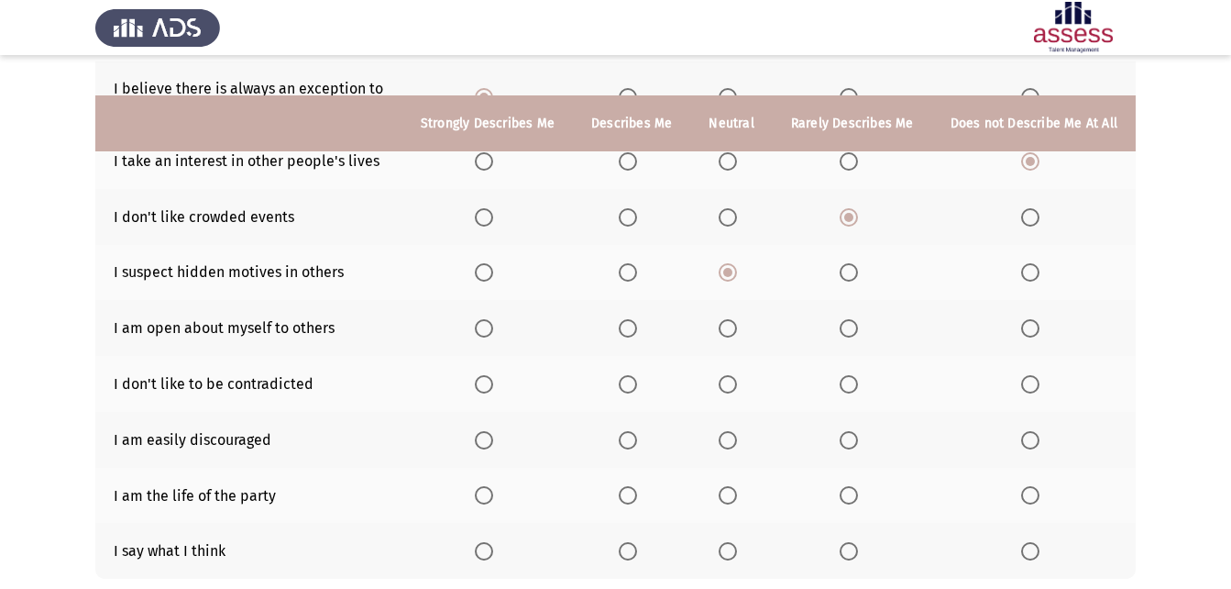
scroll to position [275, 0]
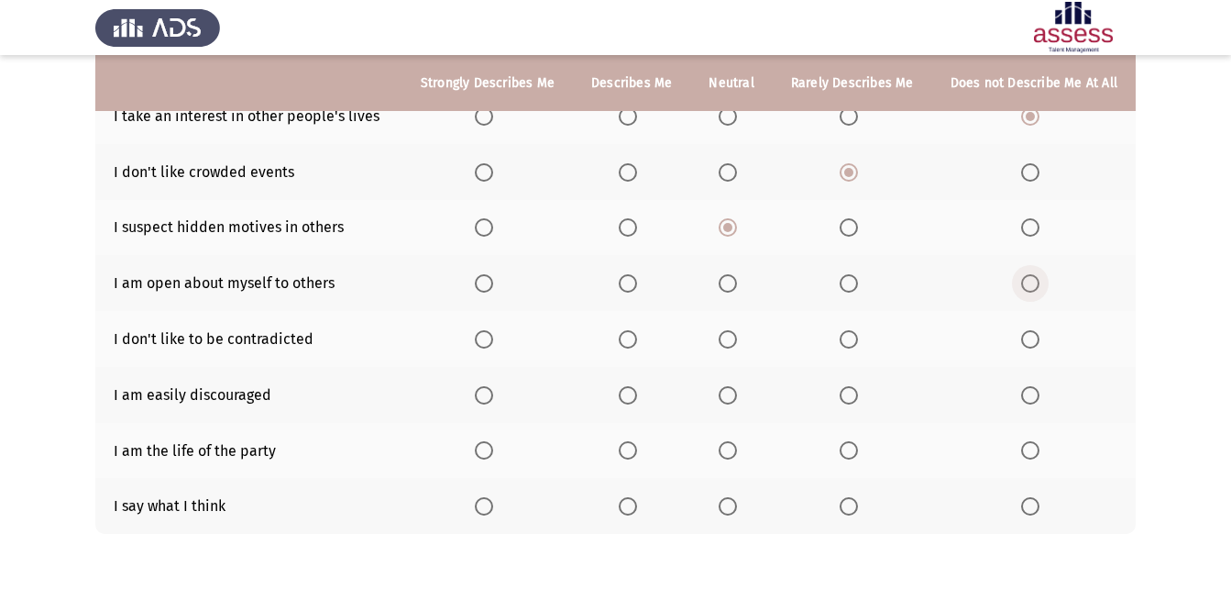
click at [1031, 275] on span "Select an option" at bounding box center [1030, 283] width 18 height 18
click at [1031, 275] on input "Select an option" at bounding box center [1030, 283] width 18 height 18
click at [732, 331] on span "Select an option" at bounding box center [728, 339] width 18 height 18
click at [732, 331] on input "Select an option" at bounding box center [728, 339] width 18 height 18
click at [634, 391] on span "Select an option" at bounding box center [628, 395] width 18 height 18
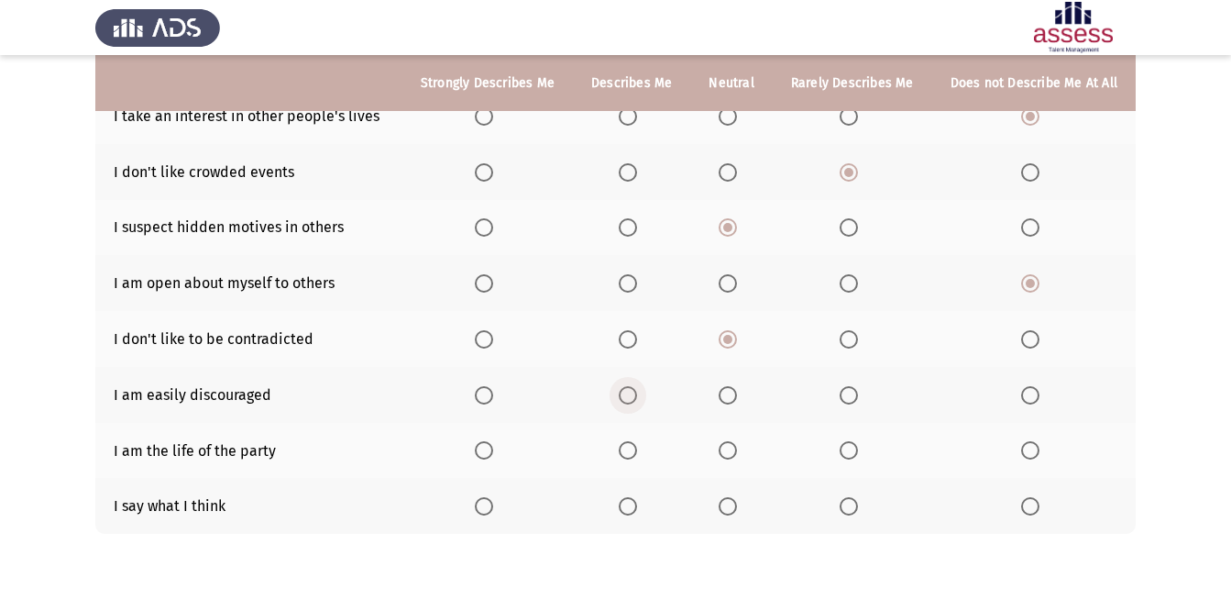
click at [634, 391] on input "Select an option" at bounding box center [628, 395] width 18 height 18
click at [735, 392] on span "Select an option" at bounding box center [728, 395] width 18 height 18
click at [735, 392] on input "Select an option" at bounding box center [728, 395] width 18 height 18
click at [634, 446] on span "Select an option" at bounding box center [628, 450] width 18 height 18
click at [634, 446] on input "Select an option" at bounding box center [628, 450] width 18 height 18
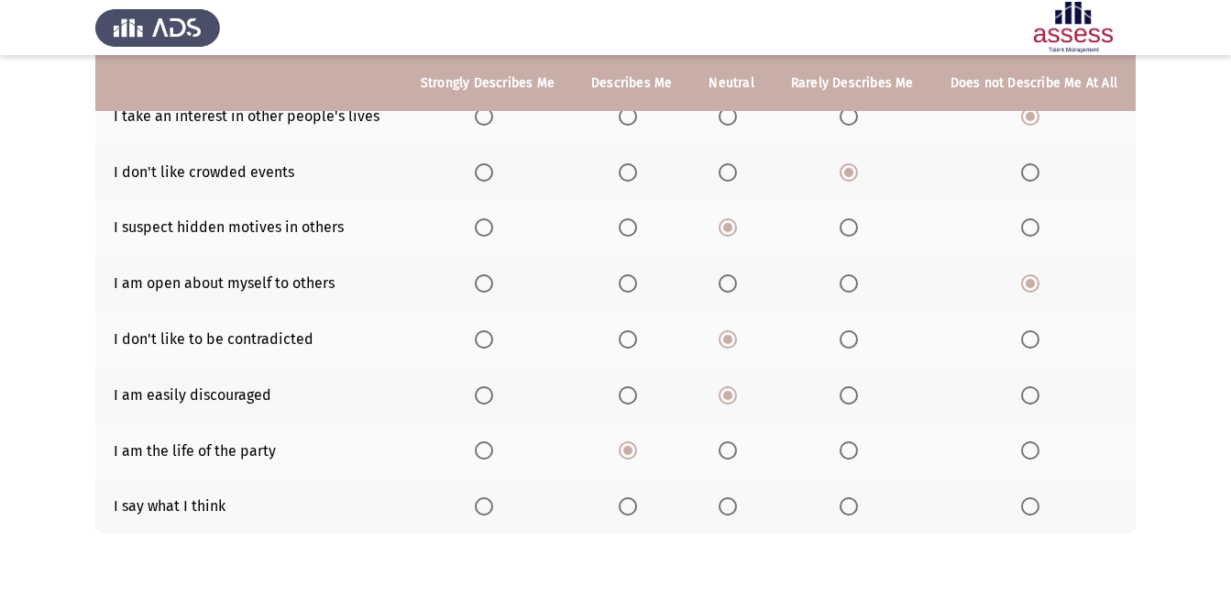
click at [728, 499] on span "Select an option" at bounding box center [728, 506] width 18 height 18
click at [728, 499] on input "Select an option" at bounding box center [728, 506] width 18 height 18
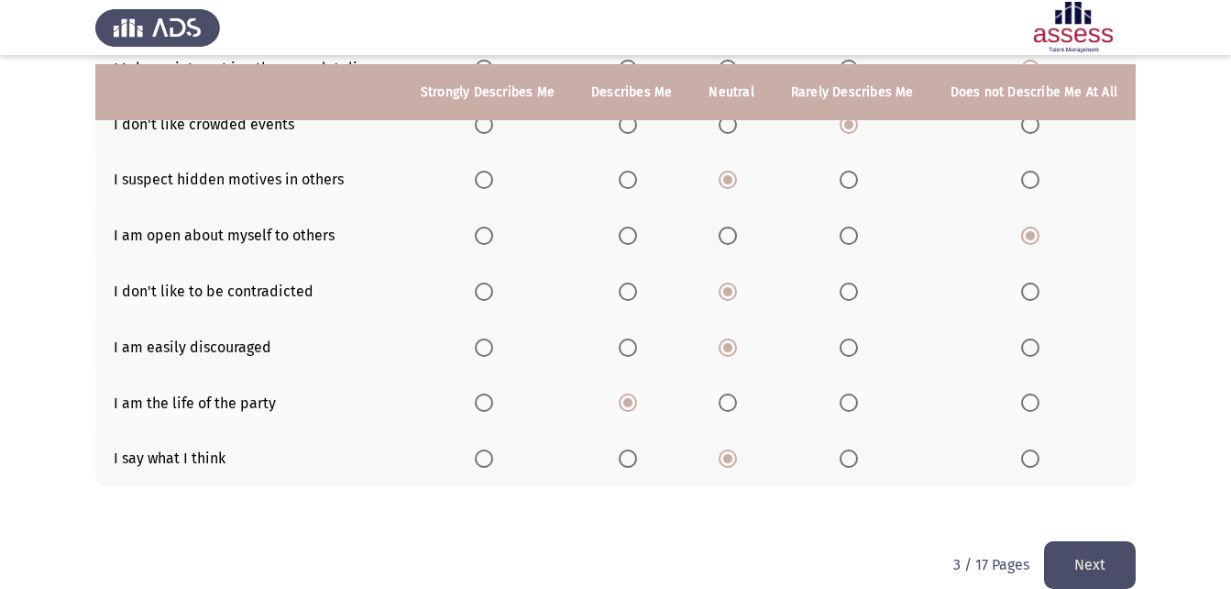
scroll to position [348, 0]
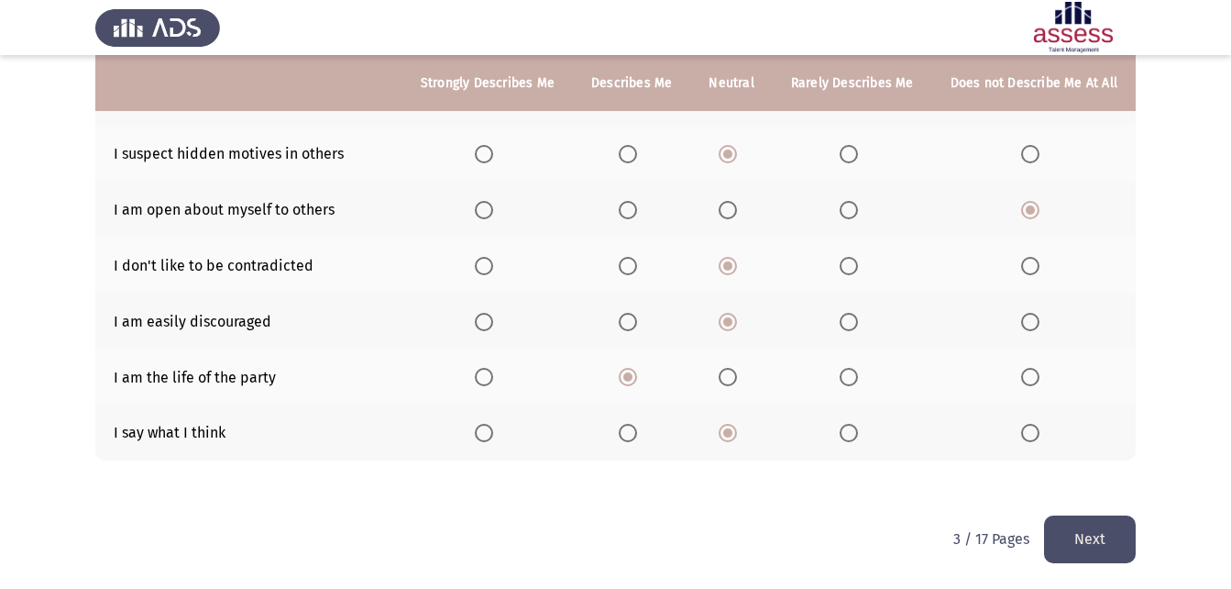
click at [1120, 533] on button "Next" at bounding box center [1090, 538] width 92 height 47
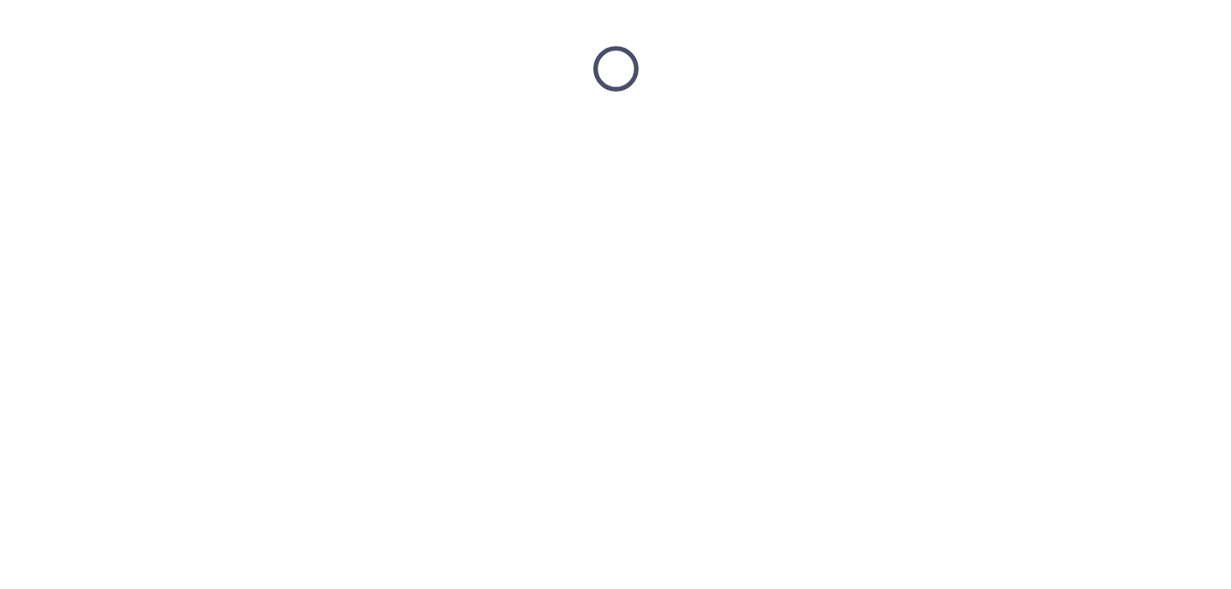
scroll to position [0, 0]
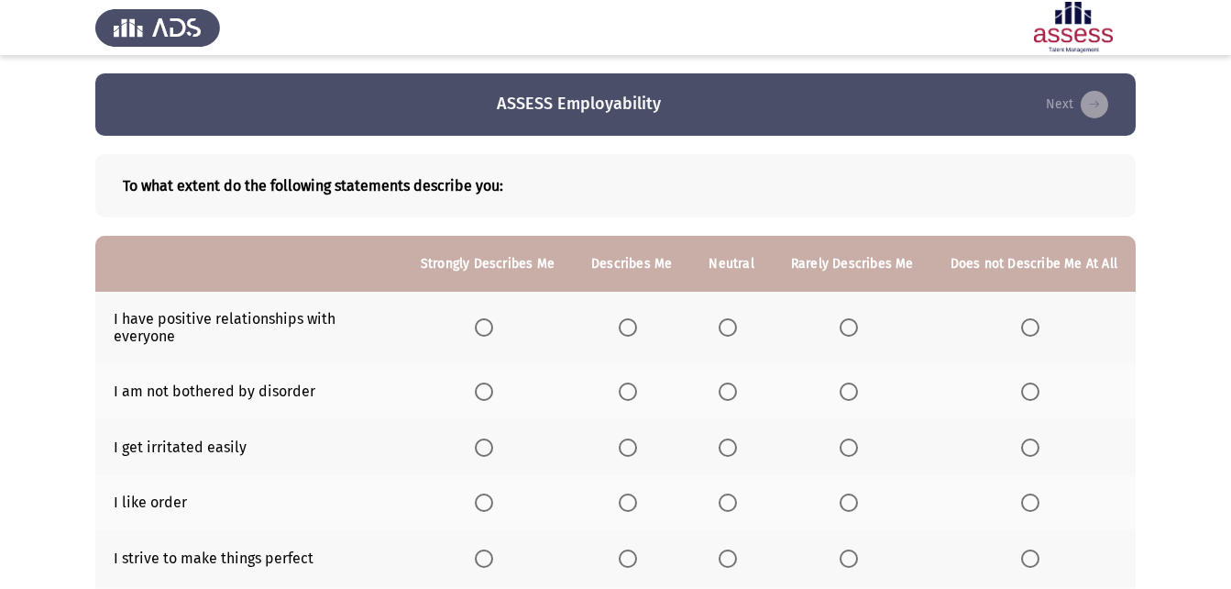
click at [493, 323] on span "Select an option" at bounding box center [484, 327] width 18 height 18
click at [493, 323] on input "Select an option" at bounding box center [484, 327] width 18 height 18
click at [734, 391] on span "Select an option" at bounding box center [728, 391] width 18 height 18
click at [734, 391] on input "Select an option" at bounding box center [728, 391] width 18 height 18
click at [1030, 447] on span "Select an option" at bounding box center [1030, 447] width 0 height 0
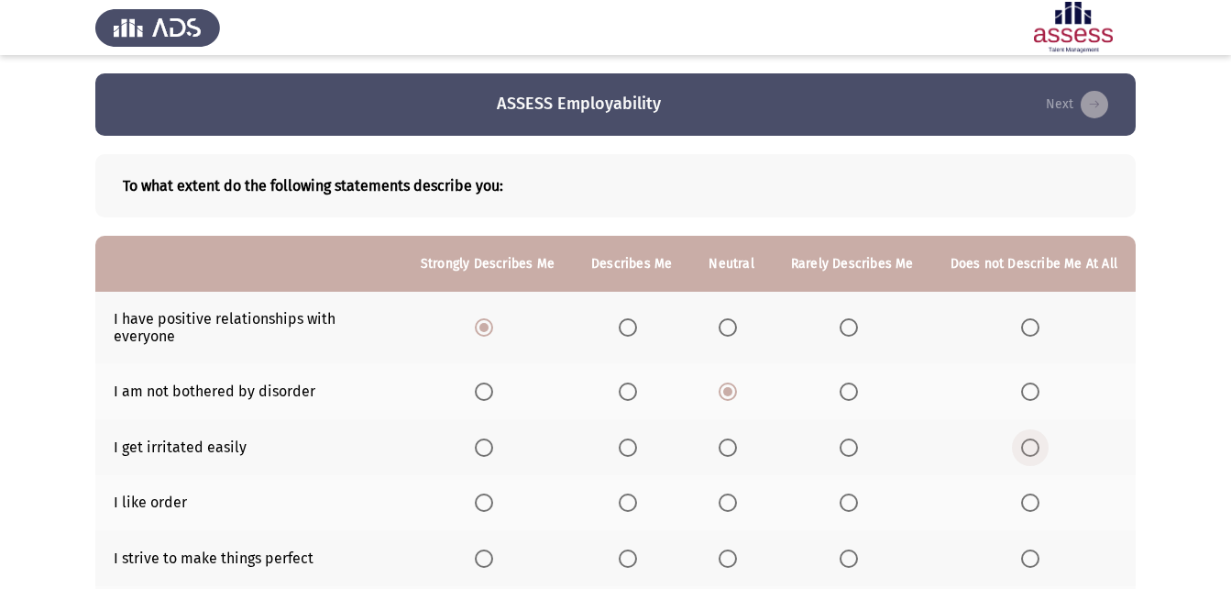
click at [1031, 446] on input "Select an option" at bounding box center [1030, 447] width 18 height 18
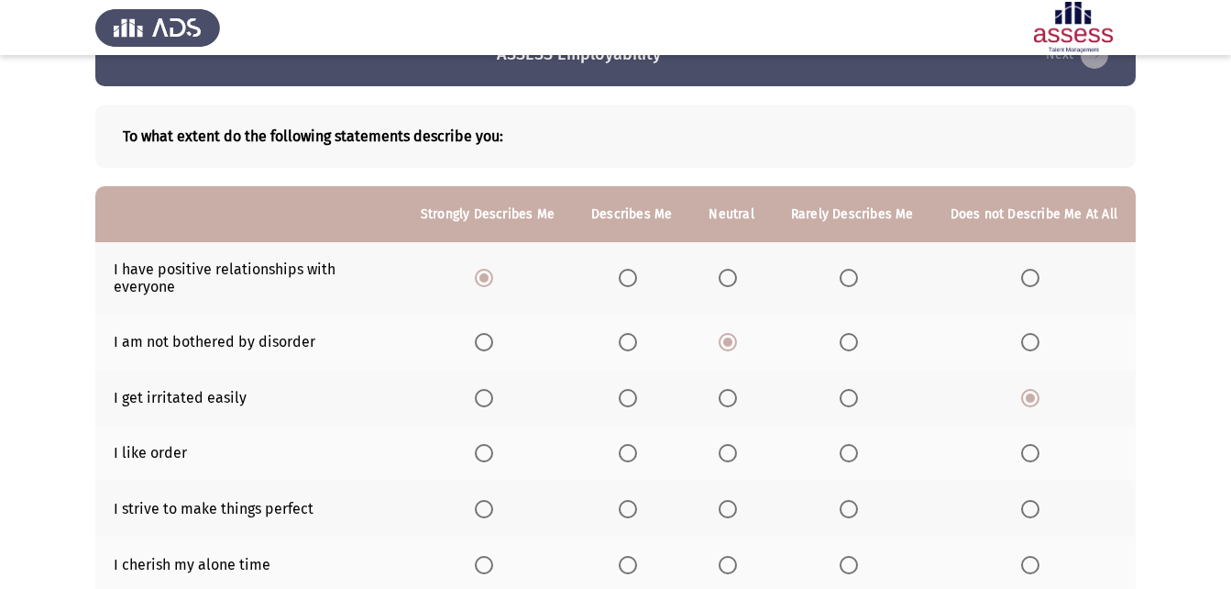
scroll to position [92, 0]
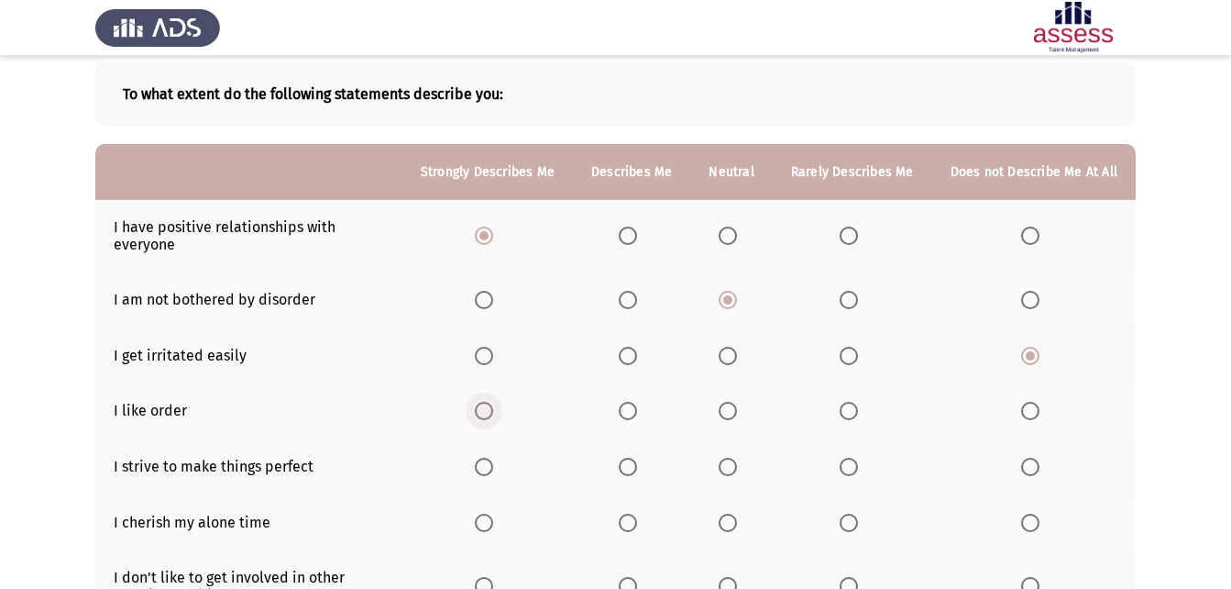
click at [493, 409] on span "Select an option" at bounding box center [484, 411] width 18 height 18
click at [493, 409] on input "Select an option" at bounding box center [484, 411] width 18 height 18
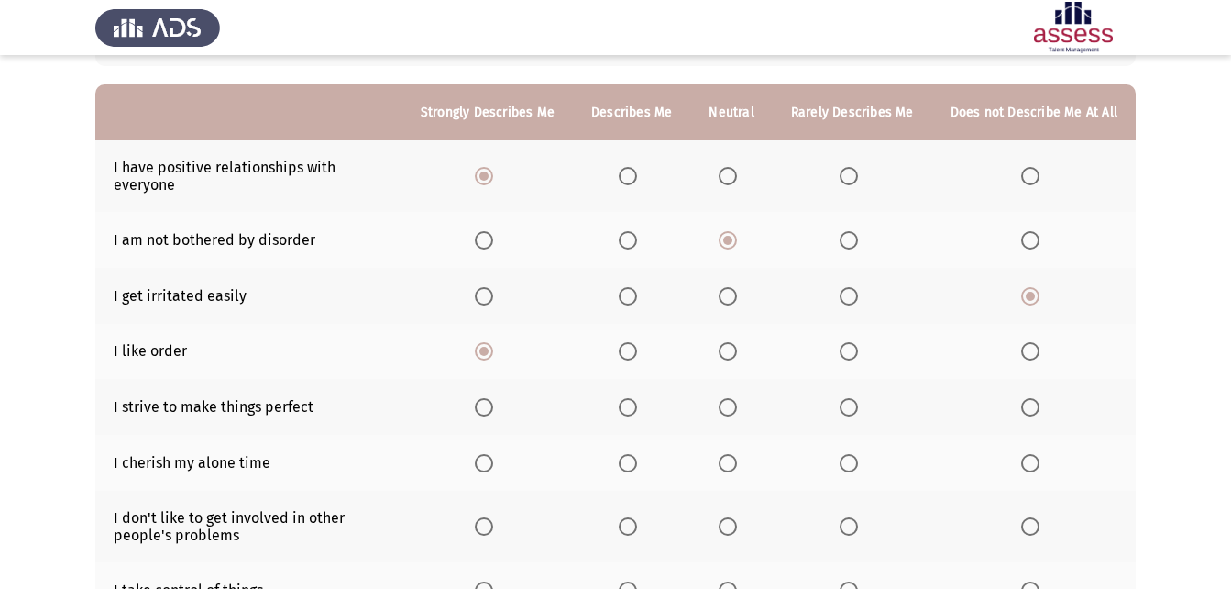
scroll to position [183, 0]
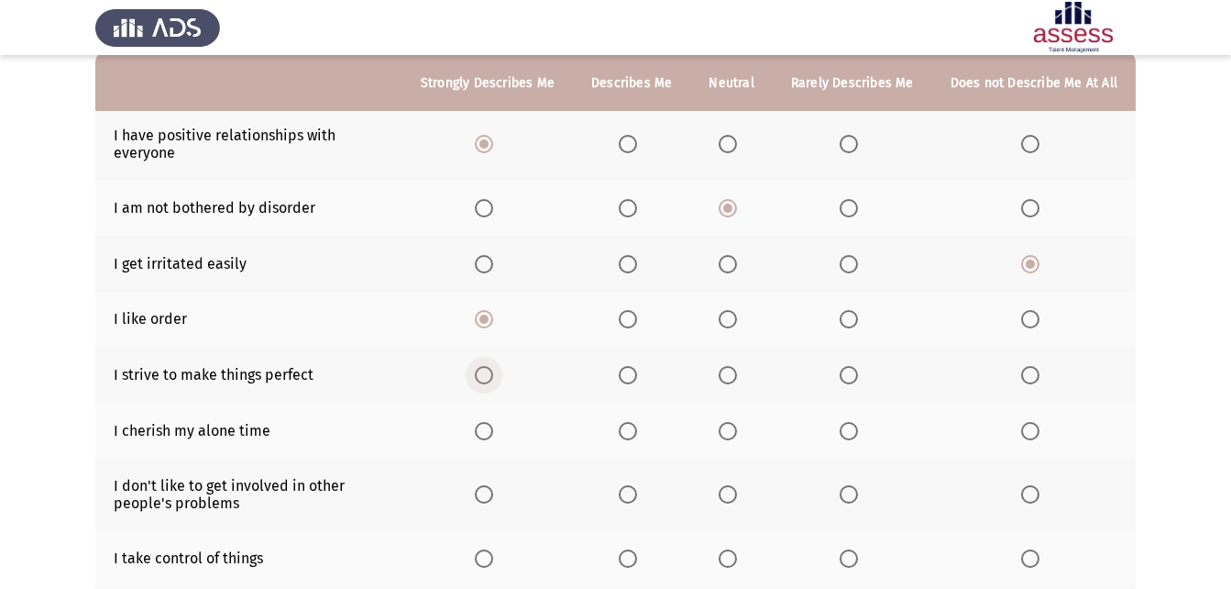
click at [490, 369] on span "Select an option" at bounding box center [484, 375] width 18 height 18
click at [490, 369] on input "Select an option" at bounding box center [484, 375] width 18 height 18
click at [631, 429] on span "Select an option" at bounding box center [628, 431] width 18 height 18
click at [631, 429] on input "Select an option" at bounding box center [628, 431] width 18 height 18
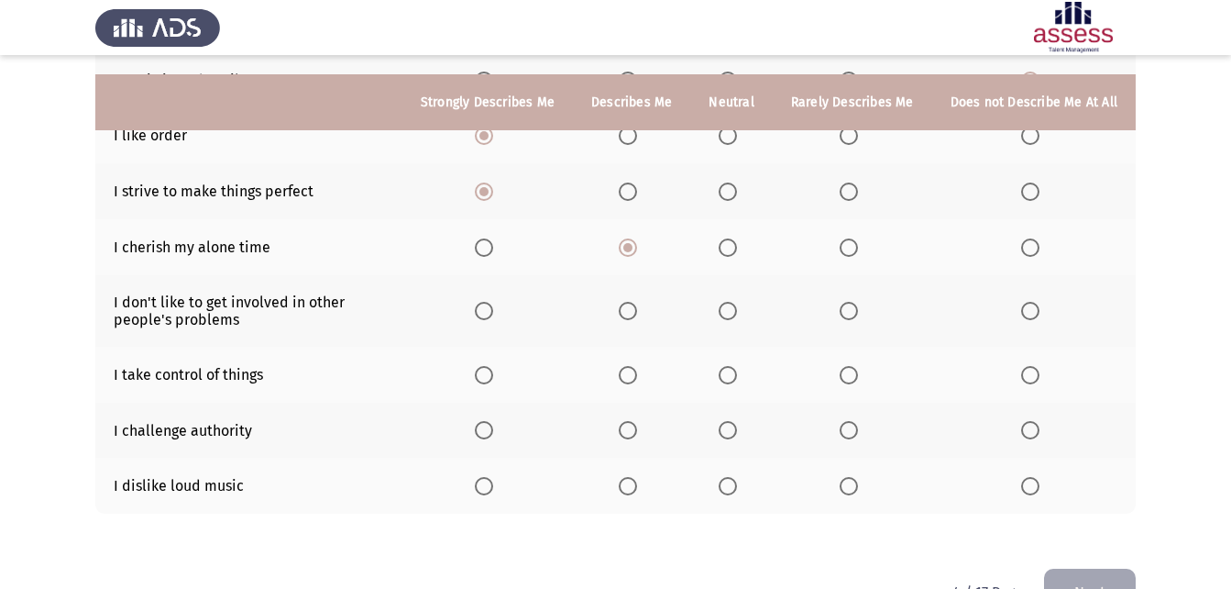
scroll to position [420, 0]
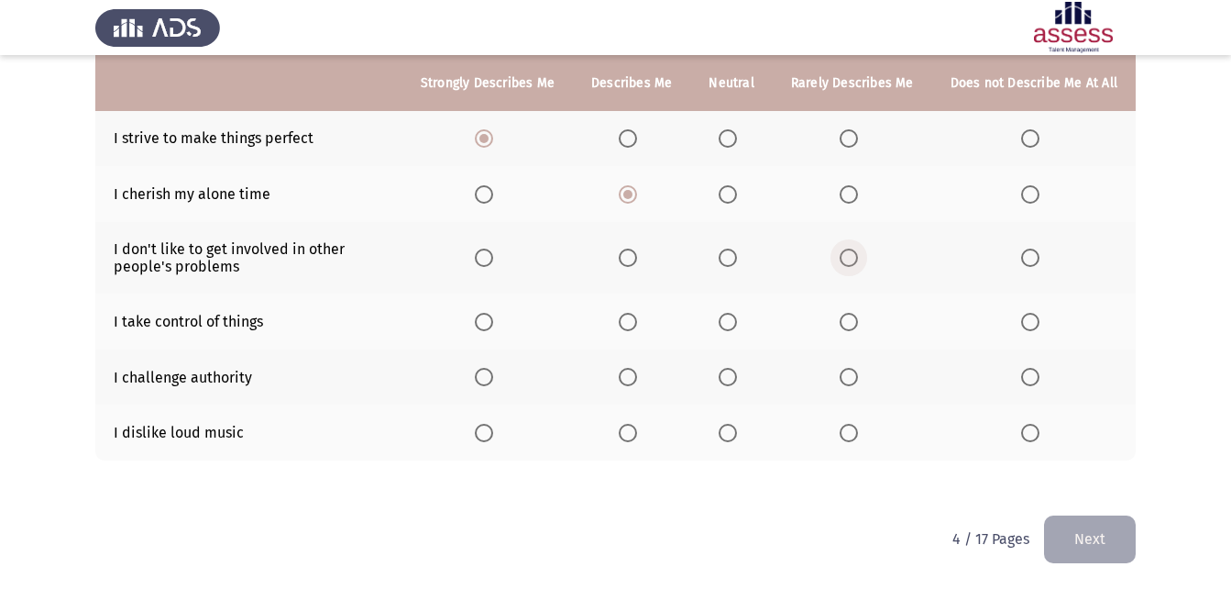
click at [857, 252] on span "Select an option" at bounding box center [849, 257] width 18 height 18
click at [857, 252] on input "Select an option" at bounding box center [849, 257] width 18 height 18
click at [637, 313] on span "Select an option" at bounding box center [628, 322] width 18 height 18
click at [637, 313] on input "Select an option" at bounding box center [628, 322] width 18 height 18
click at [486, 378] on span "Select an option" at bounding box center [484, 377] width 18 height 18
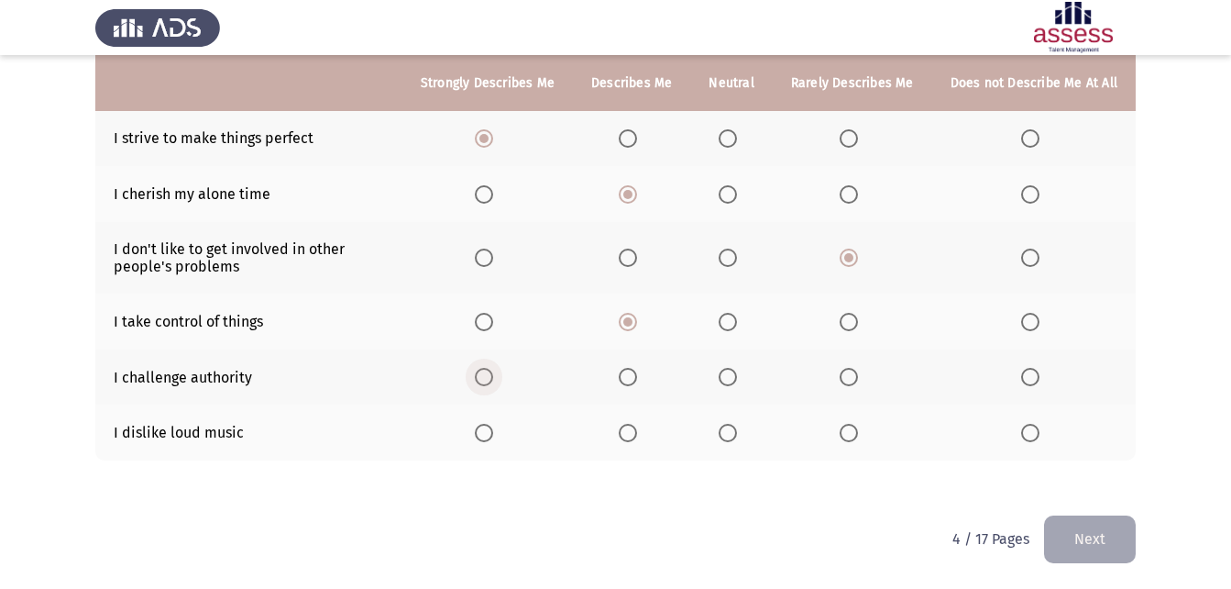
click at [486, 378] on input "Select an option" at bounding box center [484, 377] width 18 height 18
click at [1030, 430] on span "Select an option" at bounding box center [1030, 433] width 18 height 18
click at [1030, 430] on input "Select an option" at bounding box center [1030, 433] width 18 height 18
click at [1080, 537] on button "Next" at bounding box center [1090, 538] width 92 height 47
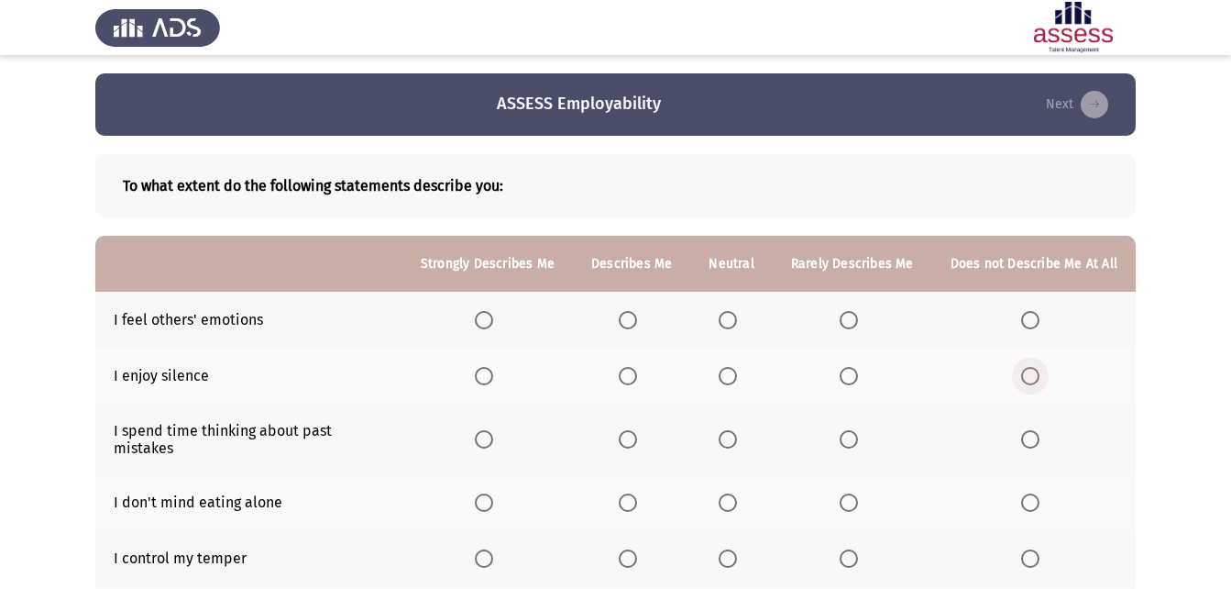
click at [1030, 373] on span "Select an option" at bounding box center [1030, 376] width 18 height 18
click at [1030, 373] on input "Select an option" at bounding box center [1030, 376] width 18 height 18
click at [635, 314] on span "Select an option" at bounding box center [628, 320] width 18 height 18
click at [635, 314] on input "Select an option" at bounding box center [628, 320] width 18 height 18
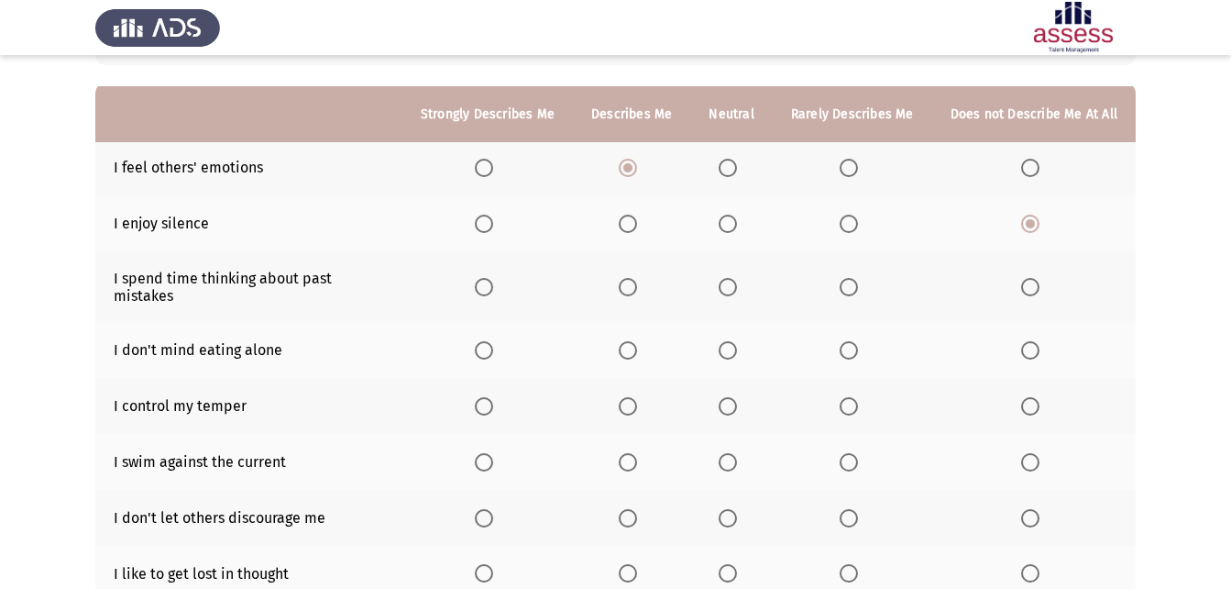
scroll to position [183, 0]
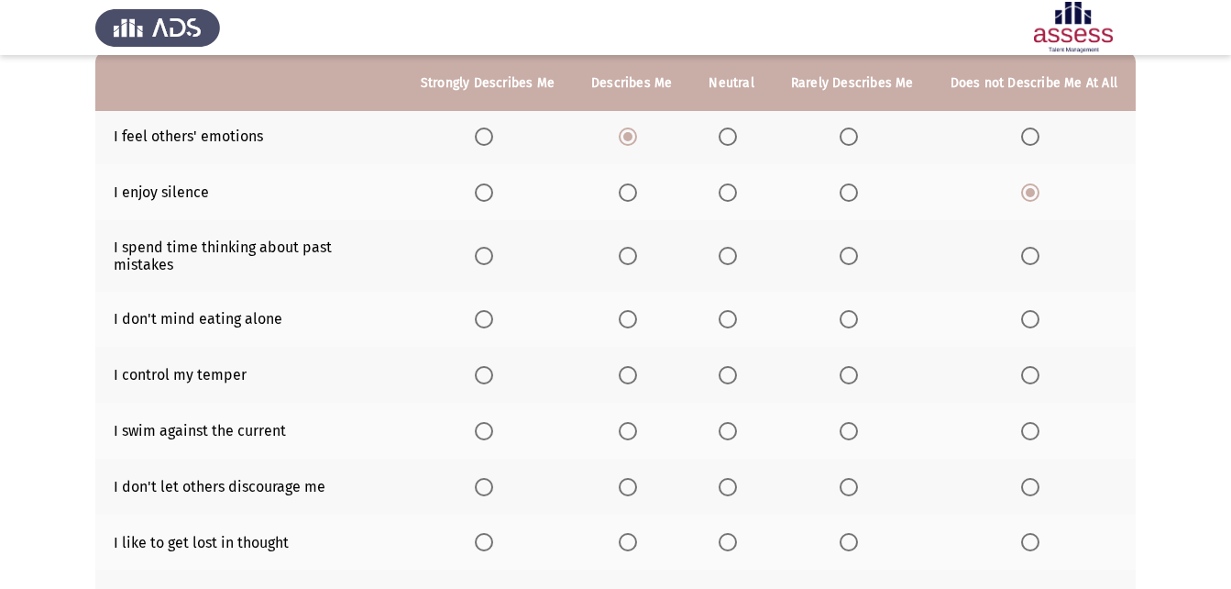
click at [1031, 249] on span "Select an option" at bounding box center [1030, 256] width 18 height 18
click at [1031, 249] on input "Select an option" at bounding box center [1030, 256] width 18 height 18
click at [490, 310] on span "Select an option" at bounding box center [484, 319] width 18 height 18
click at [490, 310] on input "Select an option" at bounding box center [484, 319] width 18 height 18
click at [490, 366] on span "Select an option" at bounding box center [484, 375] width 18 height 18
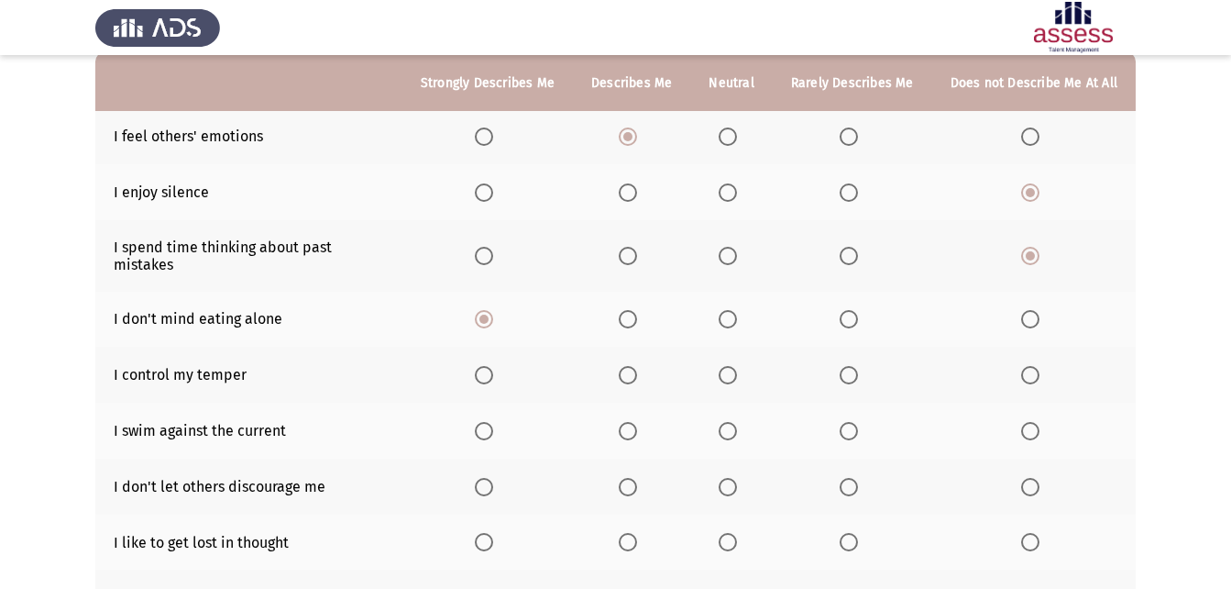
click at [490, 366] on input "Select an option" at bounding box center [484, 375] width 18 height 18
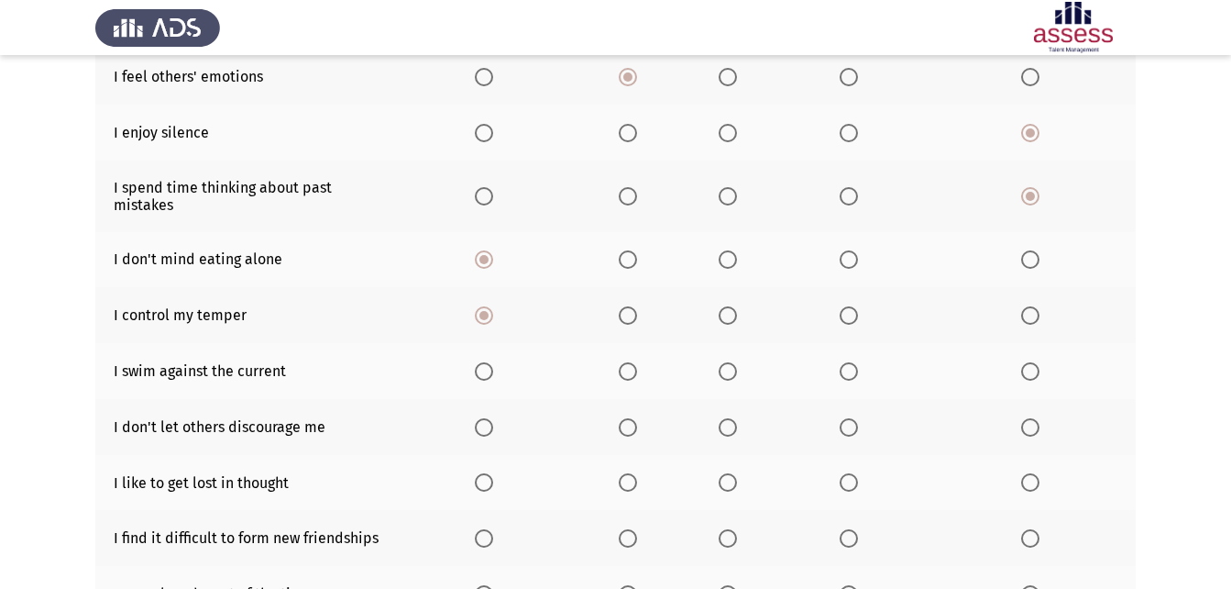
scroll to position [275, 0]
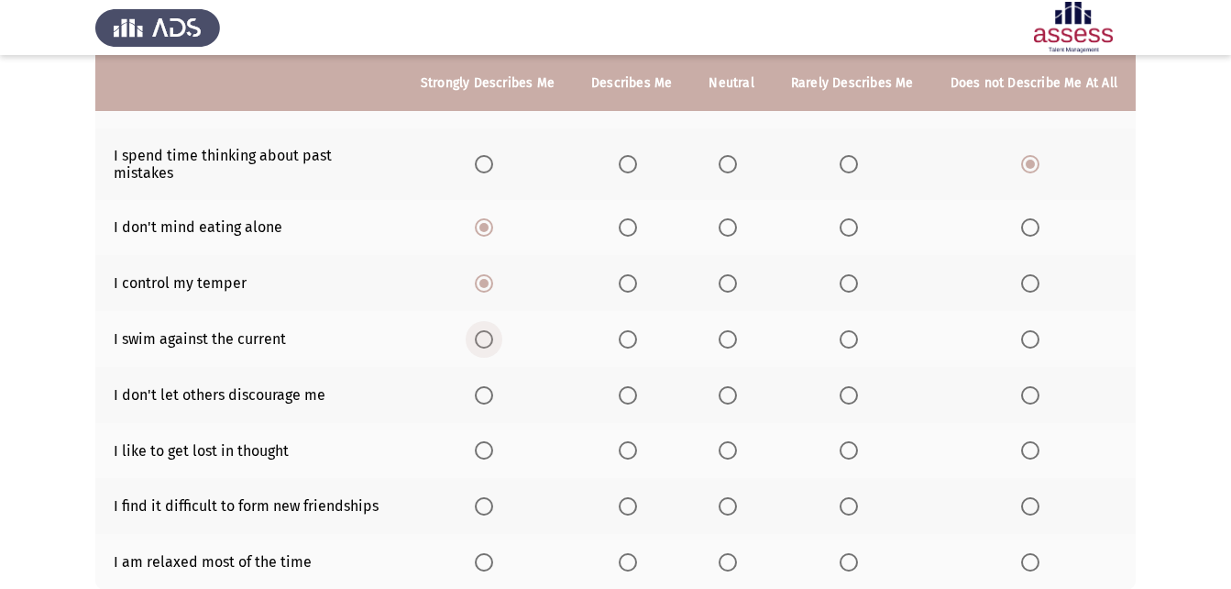
click at [493, 330] on span "Select an option" at bounding box center [484, 339] width 18 height 18
click at [493, 330] on input "Select an option" at bounding box center [484, 339] width 18 height 18
click at [729, 386] on span "Select an option" at bounding box center [728, 395] width 18 height 18
click at [729, 386] on input "Select an option" at bounding box center [728, 395] width 18 height 18
click at [1047, 441] on label "Select an option" at bounding box center [1034, 450] width 26 height 18
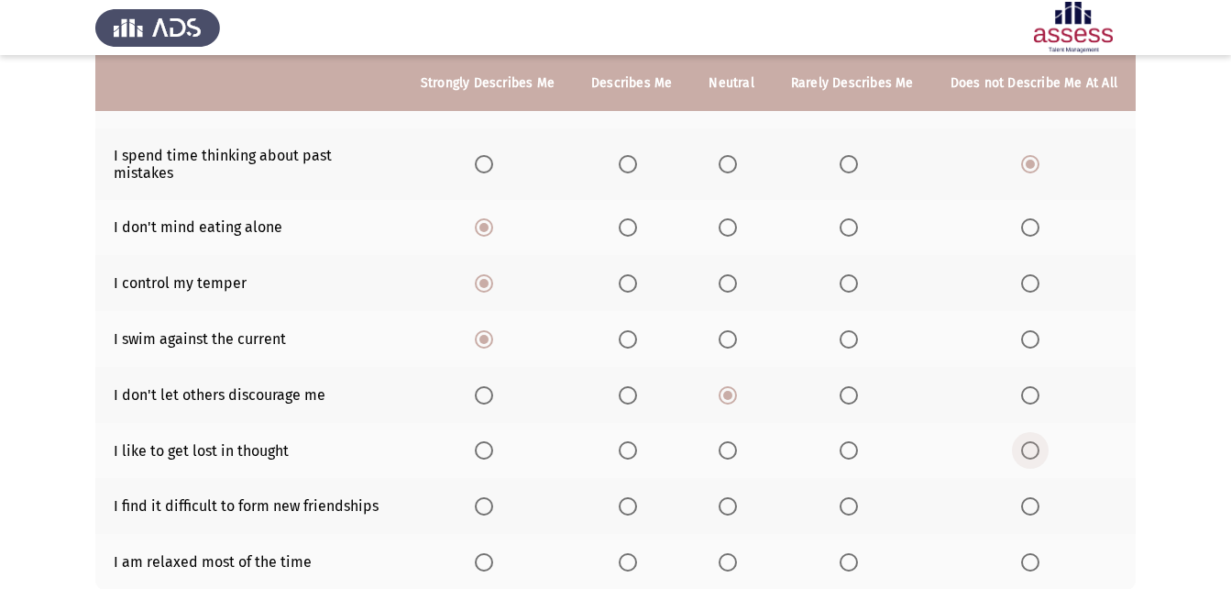
click at [1040, 441] on input "Select an option" at bounding box center [1030, 450] width 18 height 18
click at [1012, 491] on th at bounding box center [1034, 506] width 204 height 56
click at [1027, 497] on span "Select an option" at bounding box center [1030, 506] width 18 height 18
click at [1027, 497] on input "Select an option" at bounding box center [1030, 506] width 18 height 18
click at [630, 553] on span "Select an option" at bounding box center [628, 562] width 18 height 18
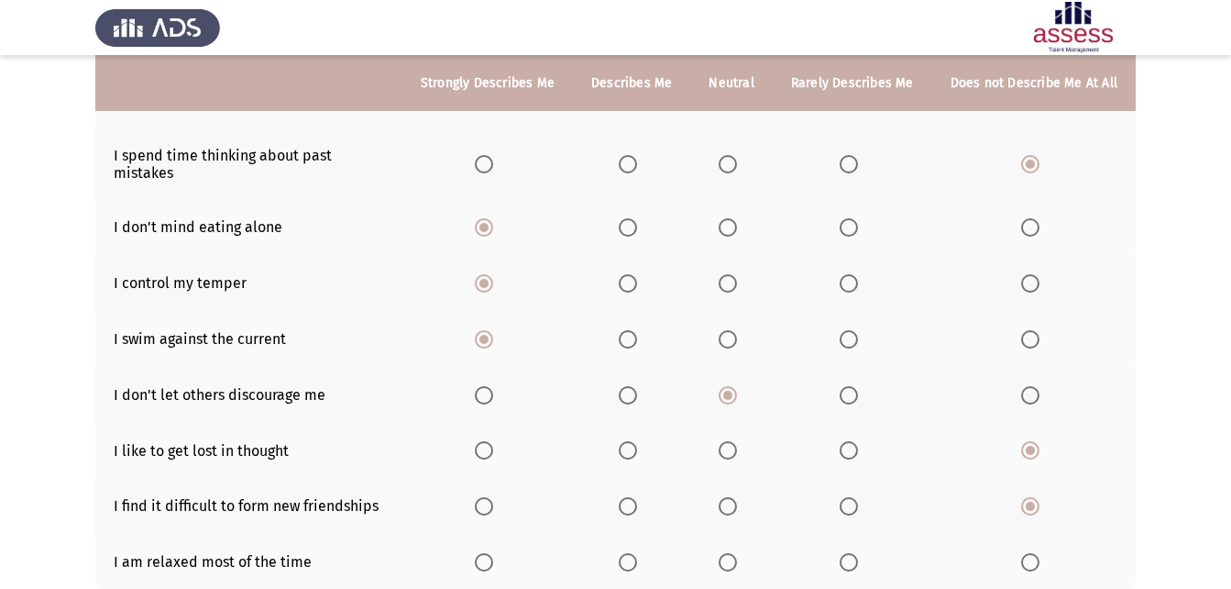
click at [630, 553] on input "Select an option" at bounding box center [628, 562] width 18 height 18
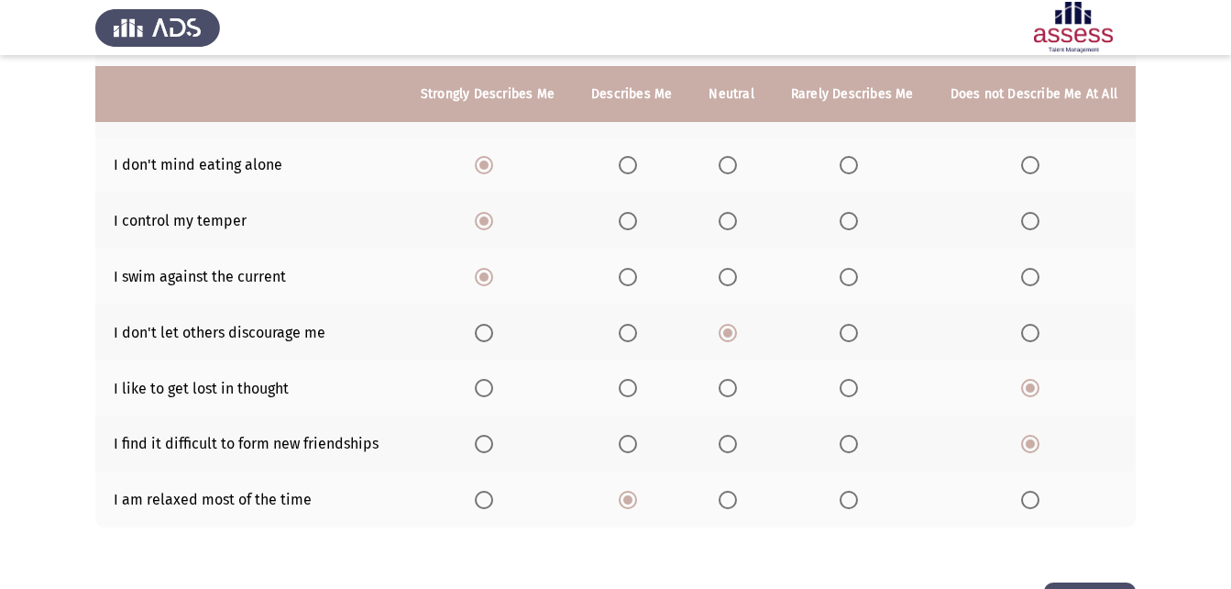
scroll to position [367, 0]
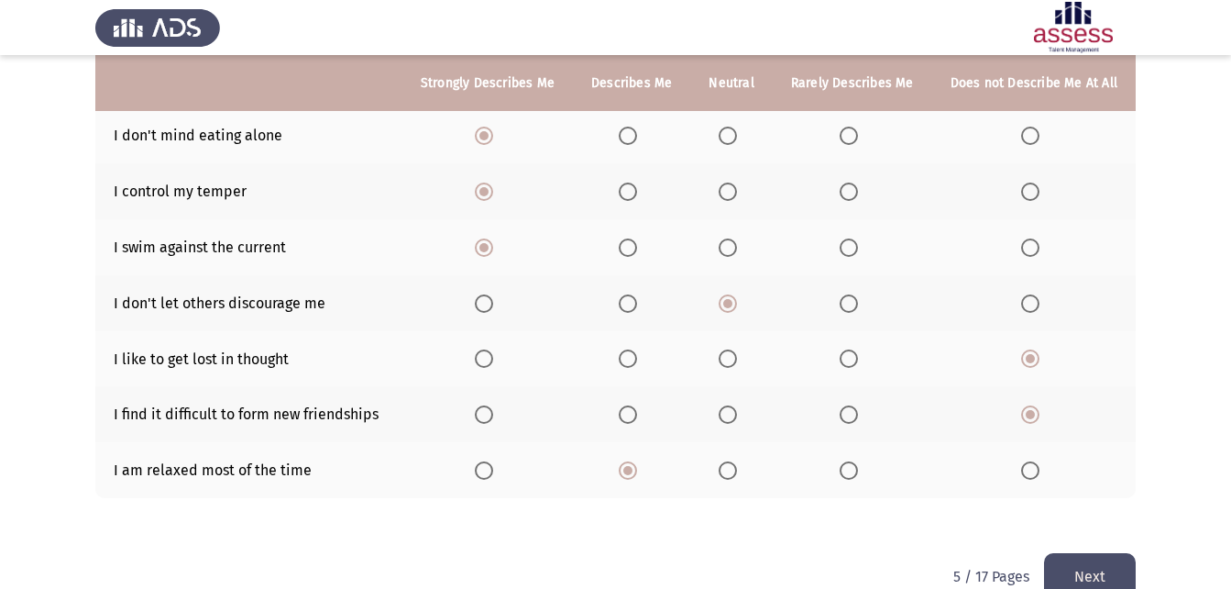
click at [1060, 554] on button "Next" at bounding box center [1090, 576] width 92 height 47
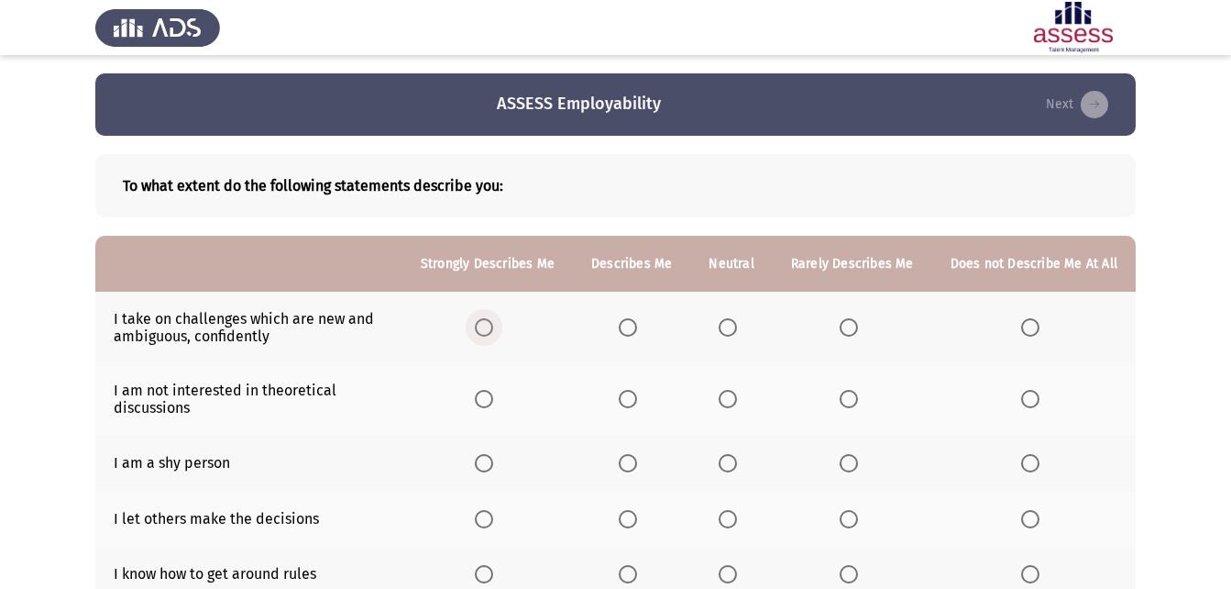
click at [490, 324] on span "Select an option" at bounding box center [484, 327] width 18 height 18
click at [490, 324] on input "Select an option" at bounding box center [484, 327] width 18 height 18
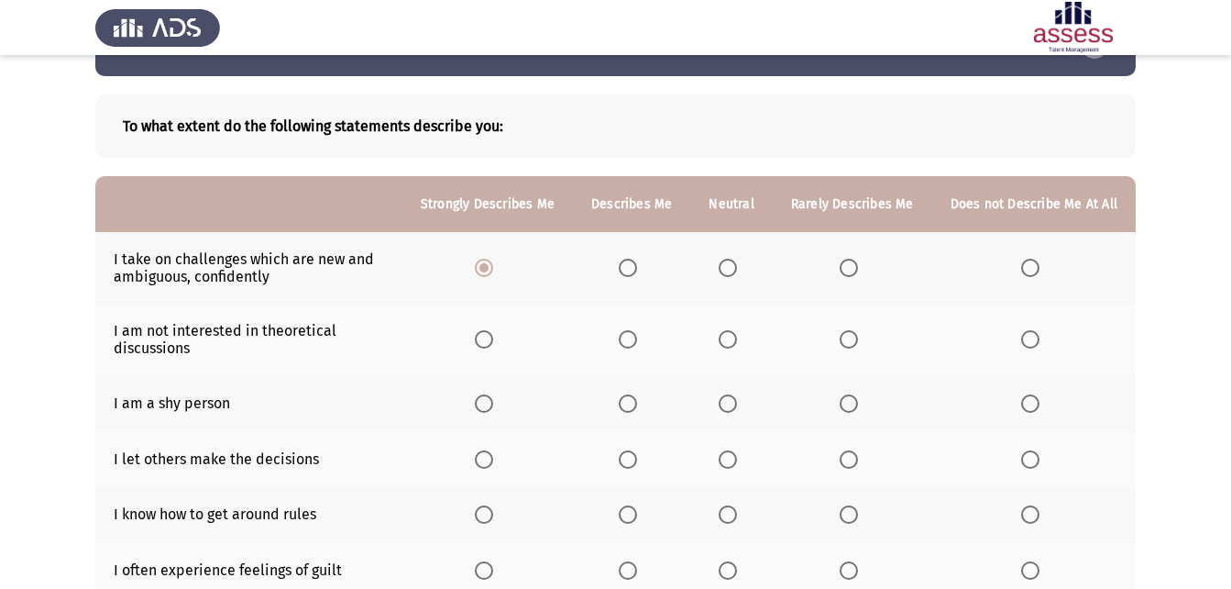
scroll to position [92, 0]
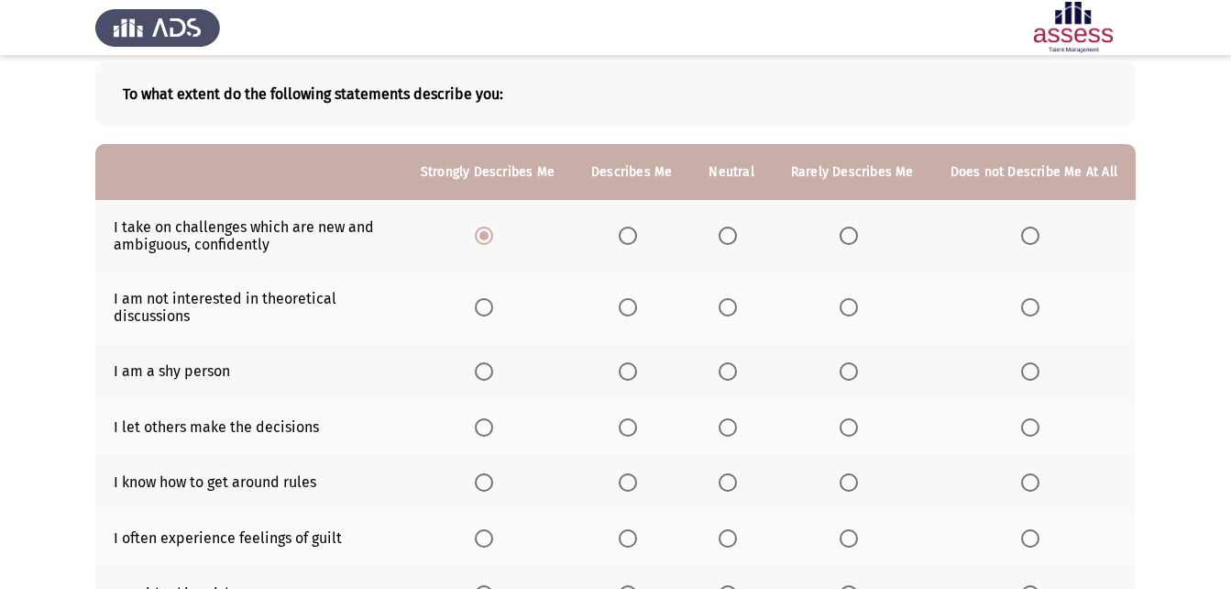
click at [736, 303] on span "Select an option" at bounding box center [728, 307] width 18 height 18
click at [736, 303] on input "Select an option" at bounding box center [728, 307] width 18 height 18
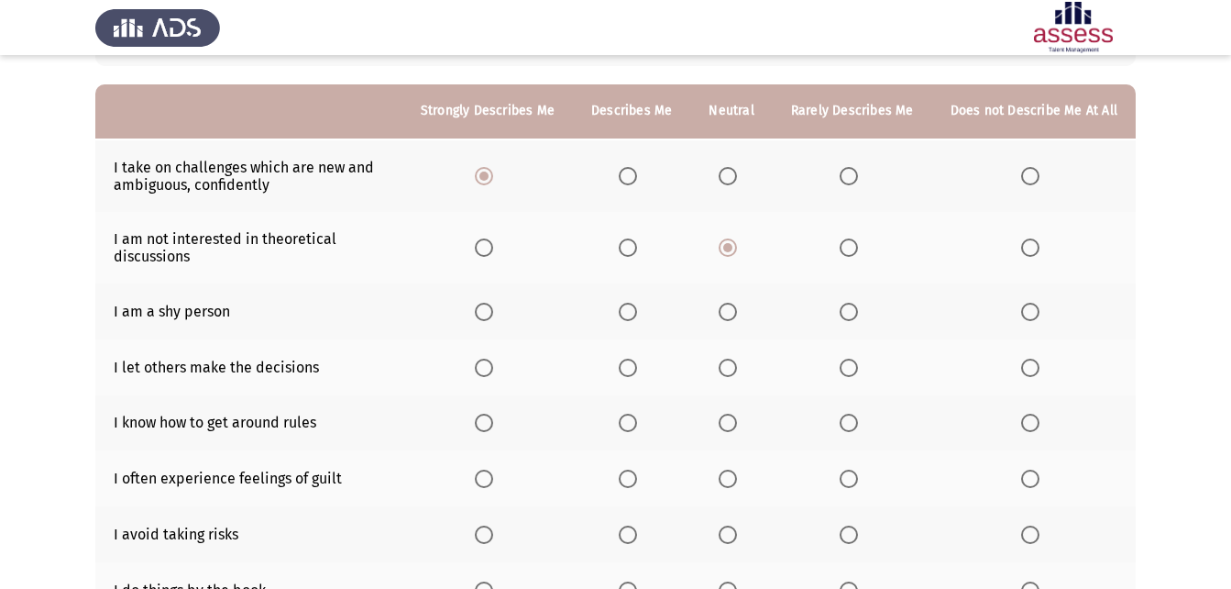
scroll to position [183, 0]
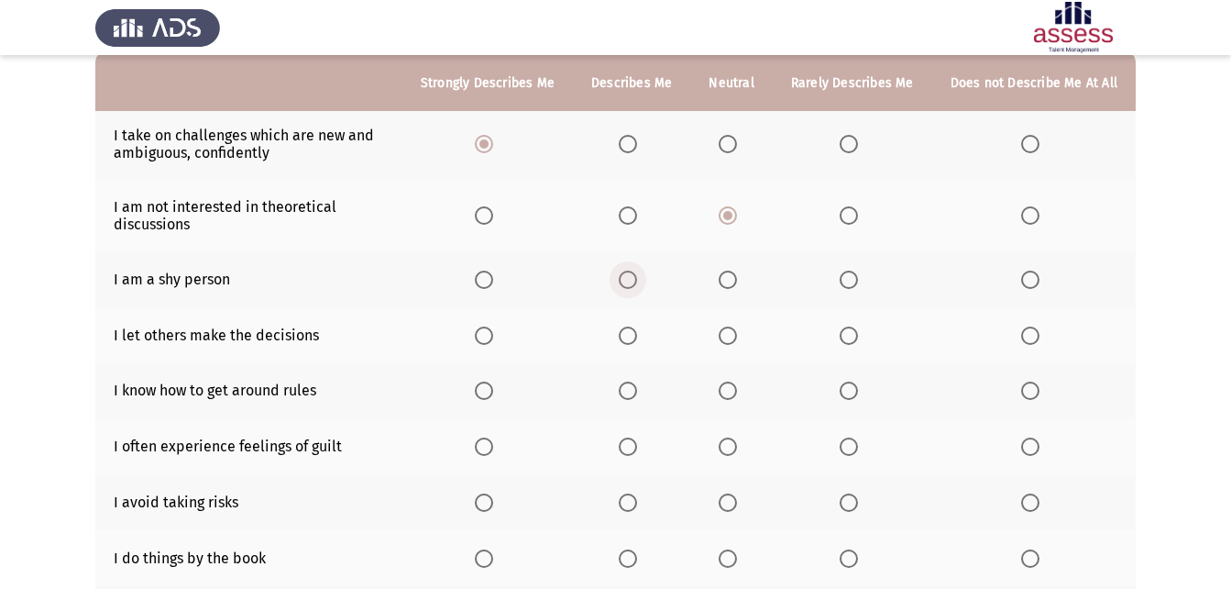
click at [637, 282] on span "Select an option" at bounding box center [628, 279] width 18 height 18
click at [637, 282] on input "Select an option" at bounding box center [628, 279] width 18 height 18
click at [733, 331] on span "Select an option" at bounding box center [728, 335] width 18 height 18
click at [733, 331] on input "Select an option" at bounding box center [728, 335] width 18 height 18
click at [493, 383] on span "Select an option" at bounding box center [484, 390] width 18 height 18
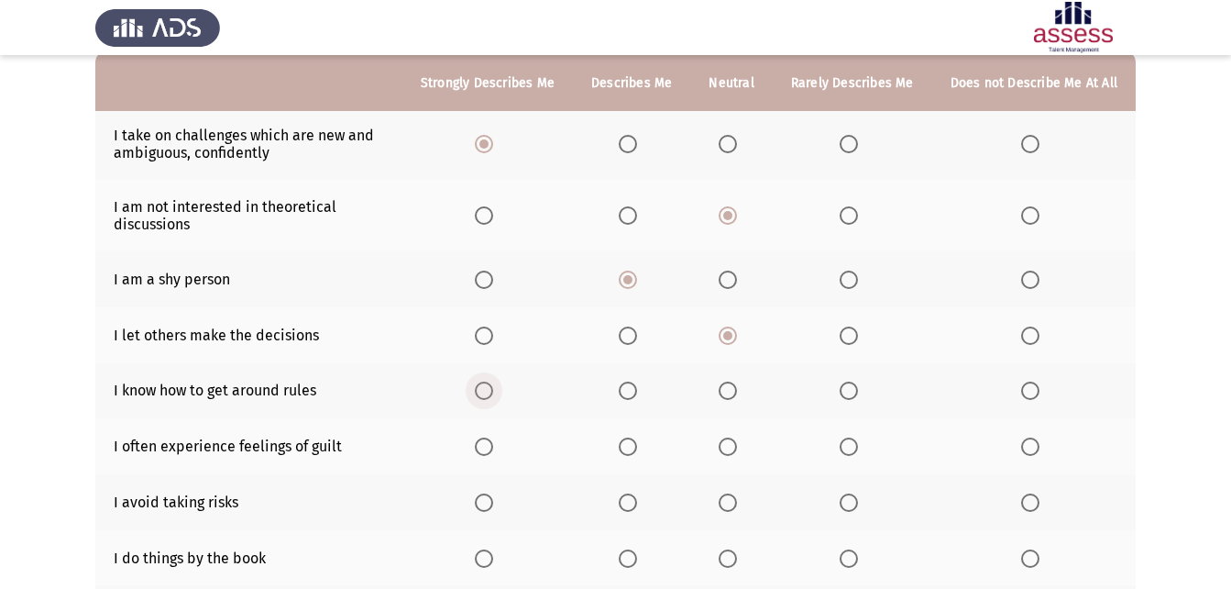
click at [493, 383] on input "Select an option" at bounding box center [484, 390] width 18 height 18
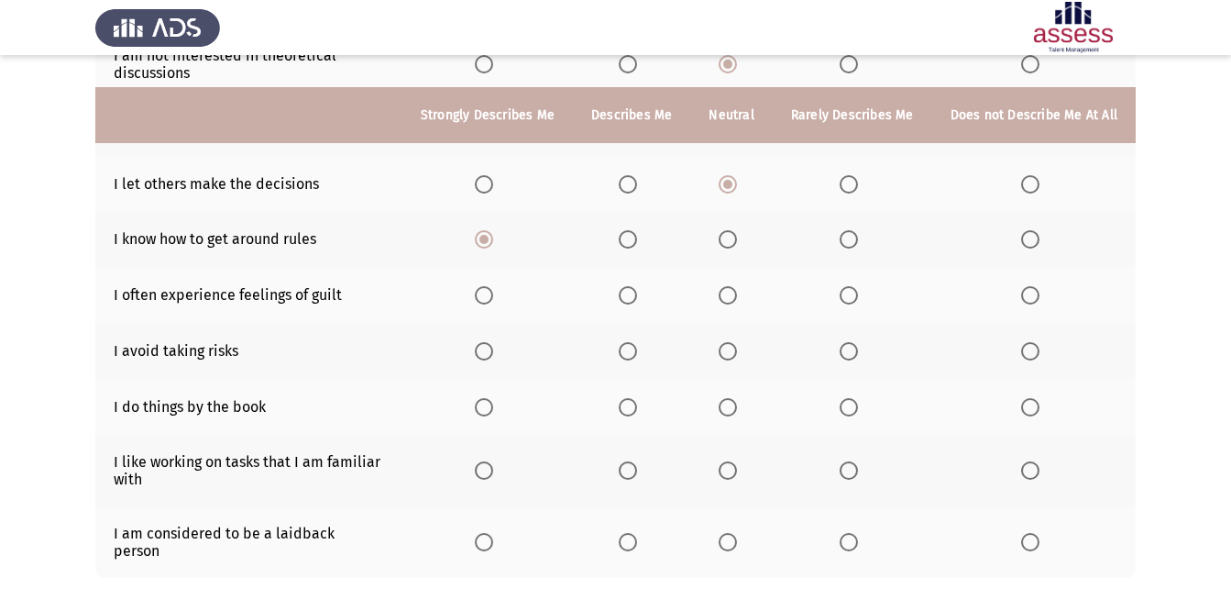
scroll to position [367, 0]
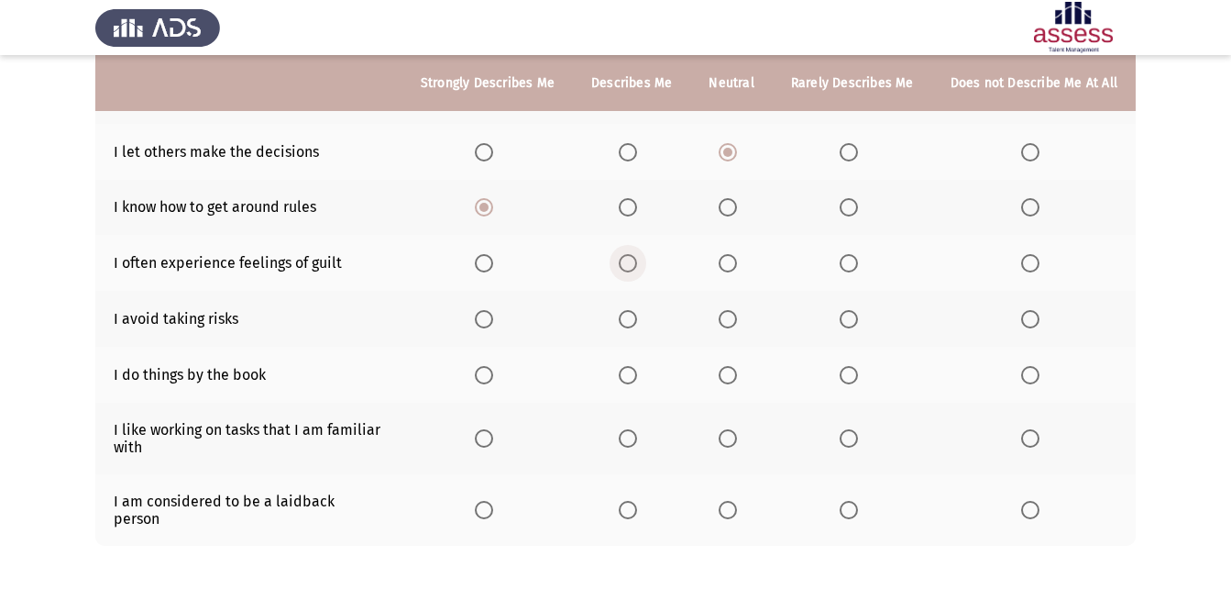
click at [637, 265] on span "Select an option" at bounding box center [628, 263] width 18 height 18
click at [637, 265] on input "Select an option" at bounding box center [628, 263] width 18 height 18
click at [1032, 315] on span "Select an option" at bounding box center [1030, 319] width 18 height 18
click at [1032, 315] on input "Select an option" at bounding box center [1030, 319] width 18 height 18
click at [1031, 379] on span "Select an option" at bounding box center [1030, 375] width 18 height 18
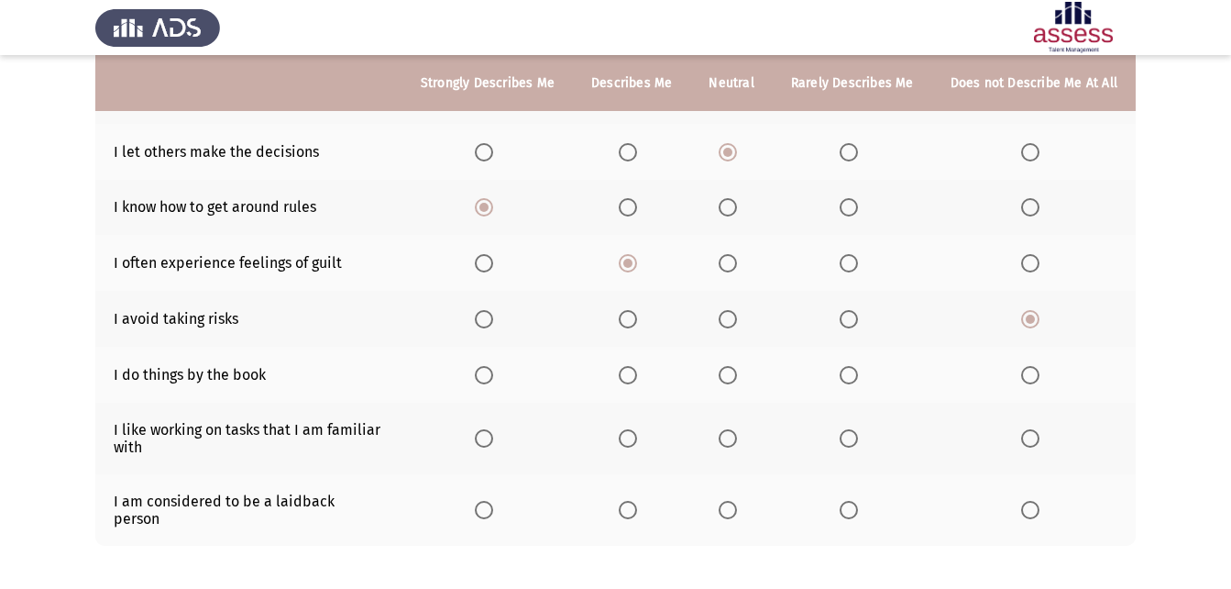
click at [1031, 379] on input "Select an option" at bounding box center [1030, 375] width 18 height 18
click at [637, 432] on span "Select an option" at bounding box center [628, 438] width 18 height 18
click at [637, 432] on input "Select an option" at bounding box center [628, 438] width 18 height 18
click at [487, 501] on span "Select an option" at bounding box center [484, 510] width 18 height 18
click at [487, 501] on input "Select an option" at bounding box center [484, 510] width 18 height 18
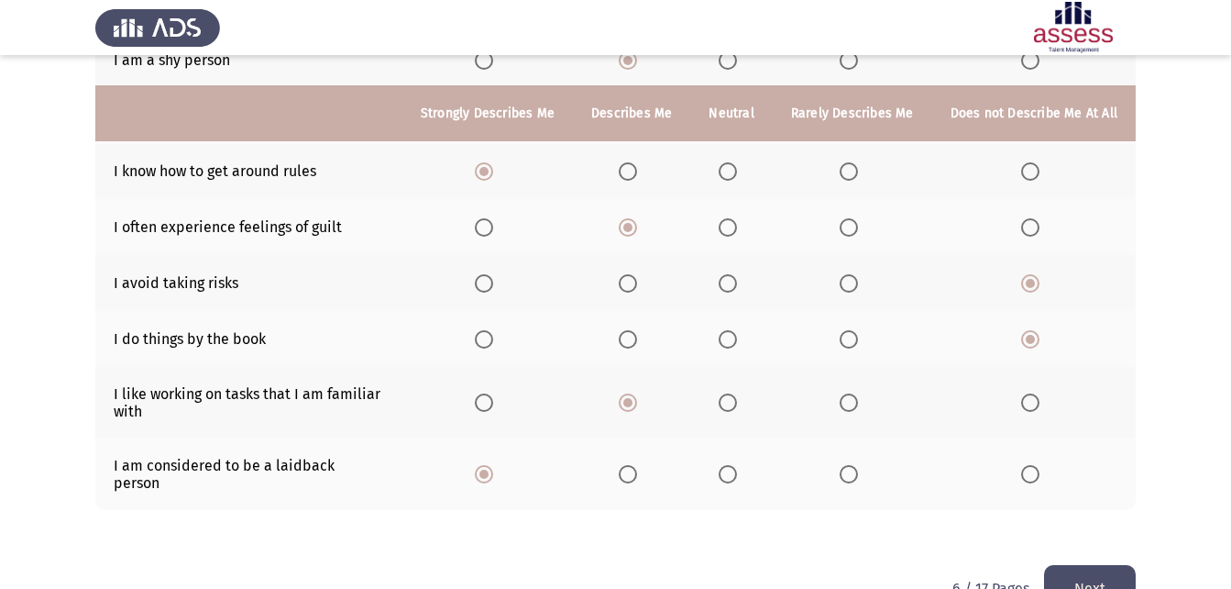
scroll to position [435, 0]
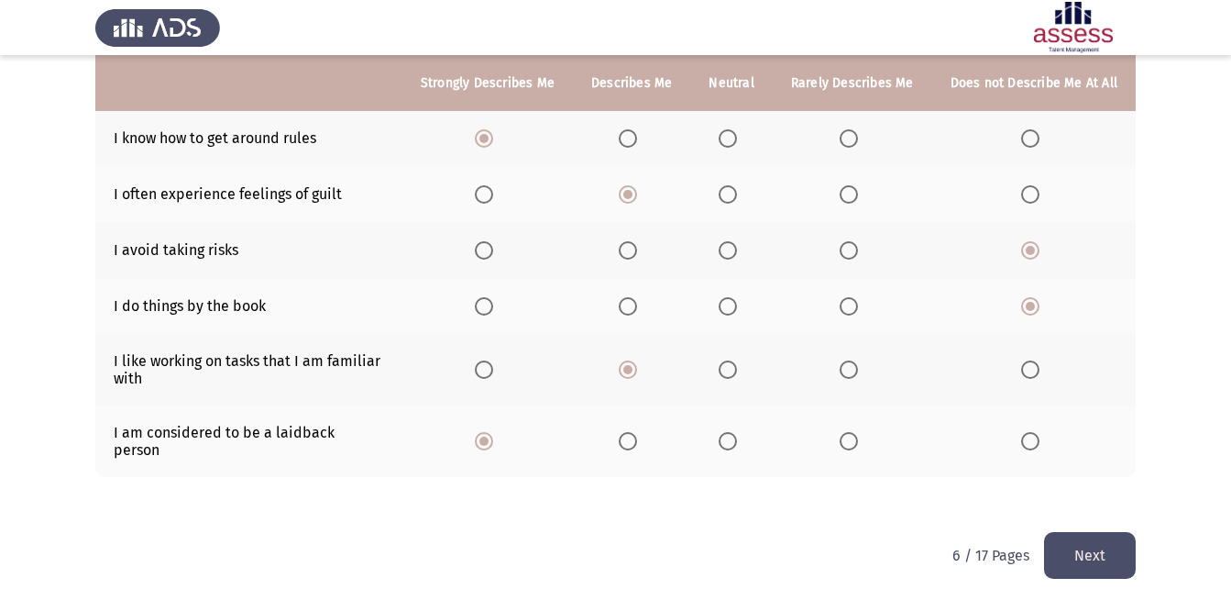
click at [1107, 548] on button "Next" at bounding box center [1090, 555] width 92 height 47
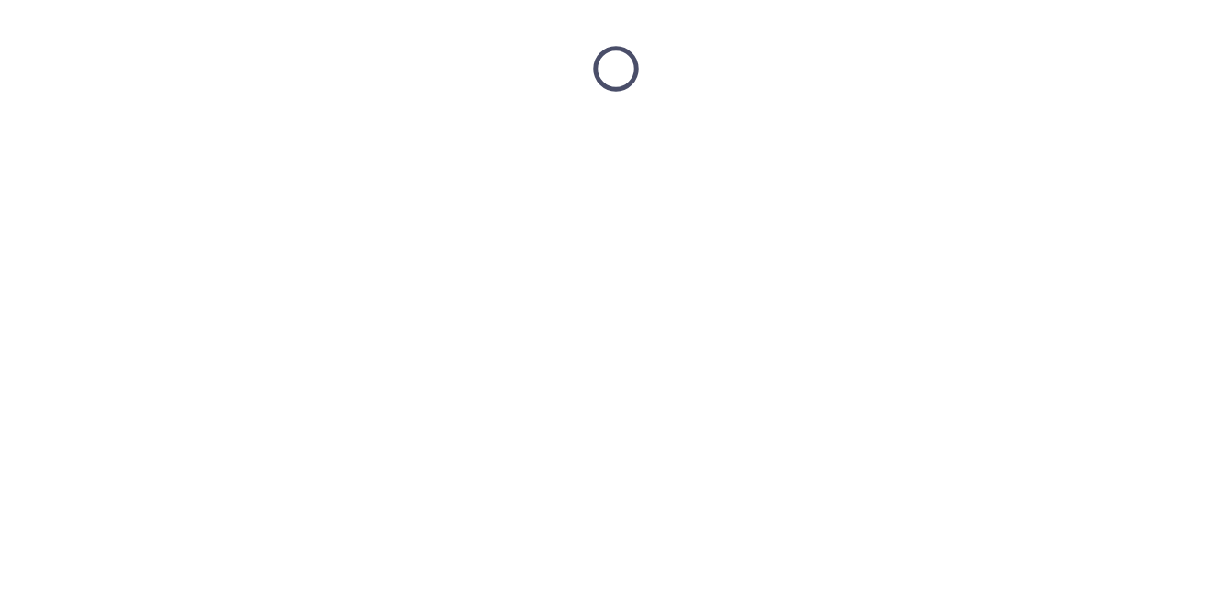
scroll to position [0, 0]
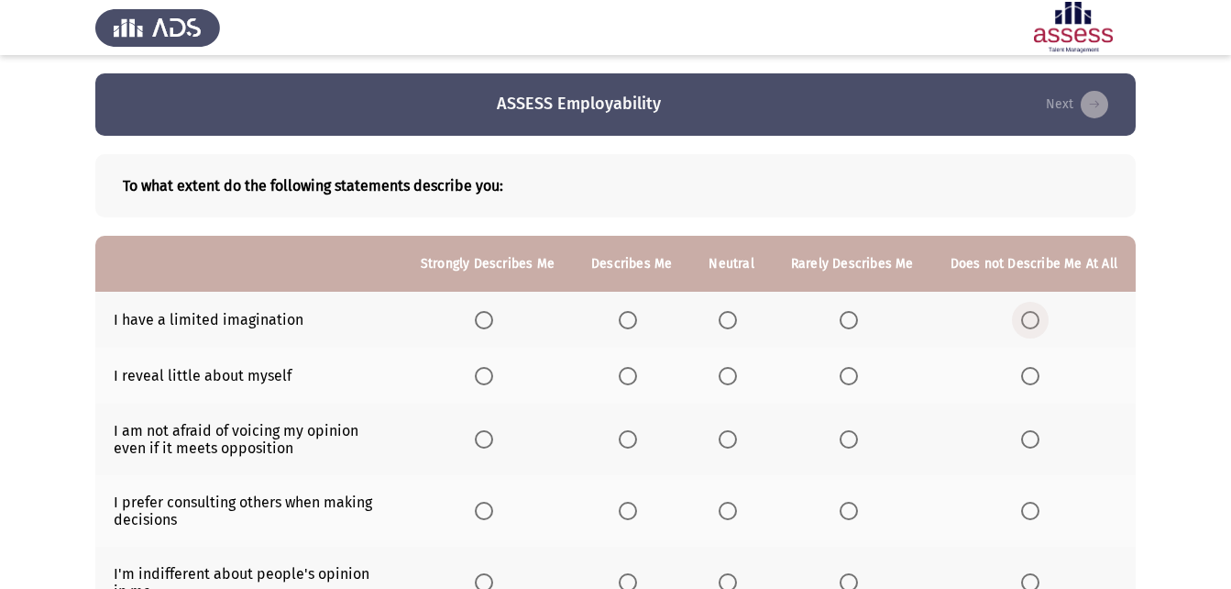
click at [1034, 315] on span "Select an option" at bounding box center [1030, 320] width 18 height 18
click at [1034, 315] on input "Select an option" at bounding box center [1030, 320] width 18 height 18
click at [736, 370] on span "Select an option" at bounding box center [728, 376] width 18 height 18
click at [736, 370] on input "Select an option" at bounding box center [728, 376] width 18 height 18
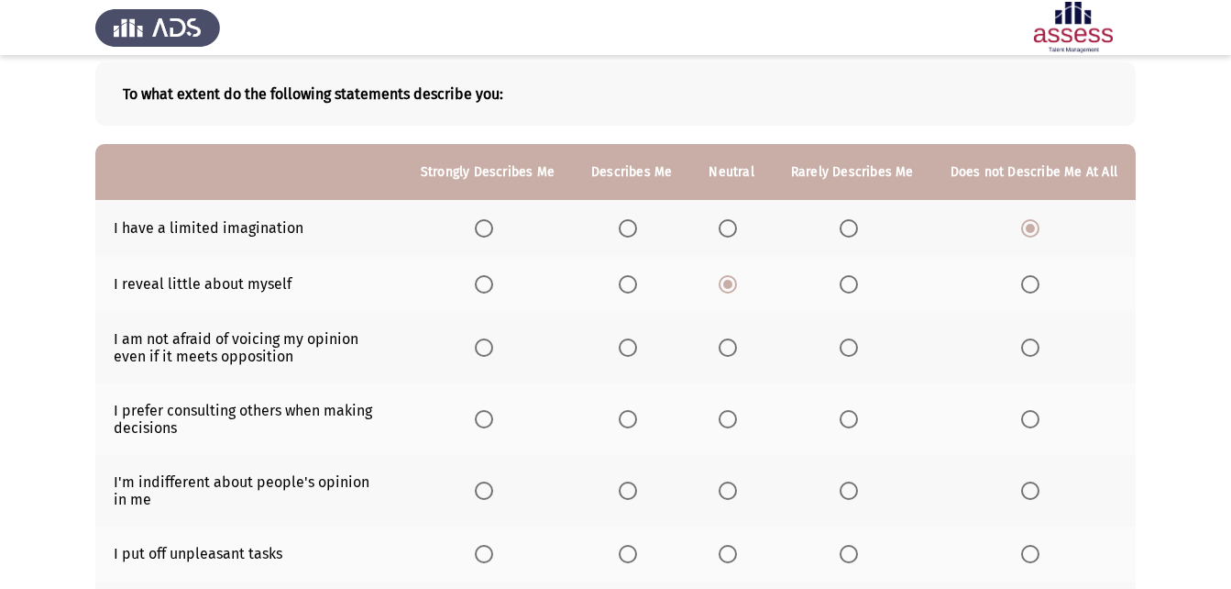
click at [501, 344] on label "Select an option" at bounding box center [488, 347] width 26 height 18
click at [493, 344] on input "Select an option" at bounding box center [484, 347] width 18 height 18
click at [627, 410] on span "Select an option" at bounding box center [628, 419] width 18 height 18
click at [627, 410] on input "Select an option" at bounding box center [628, 419] width 18 height 18
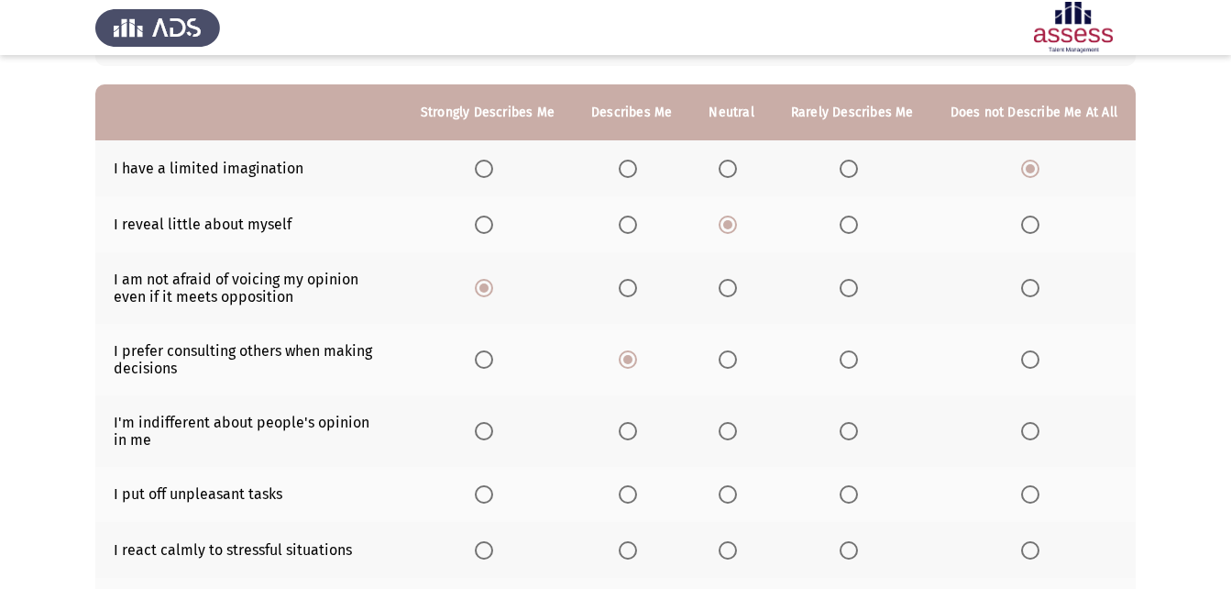
scroll to position [183, 0]
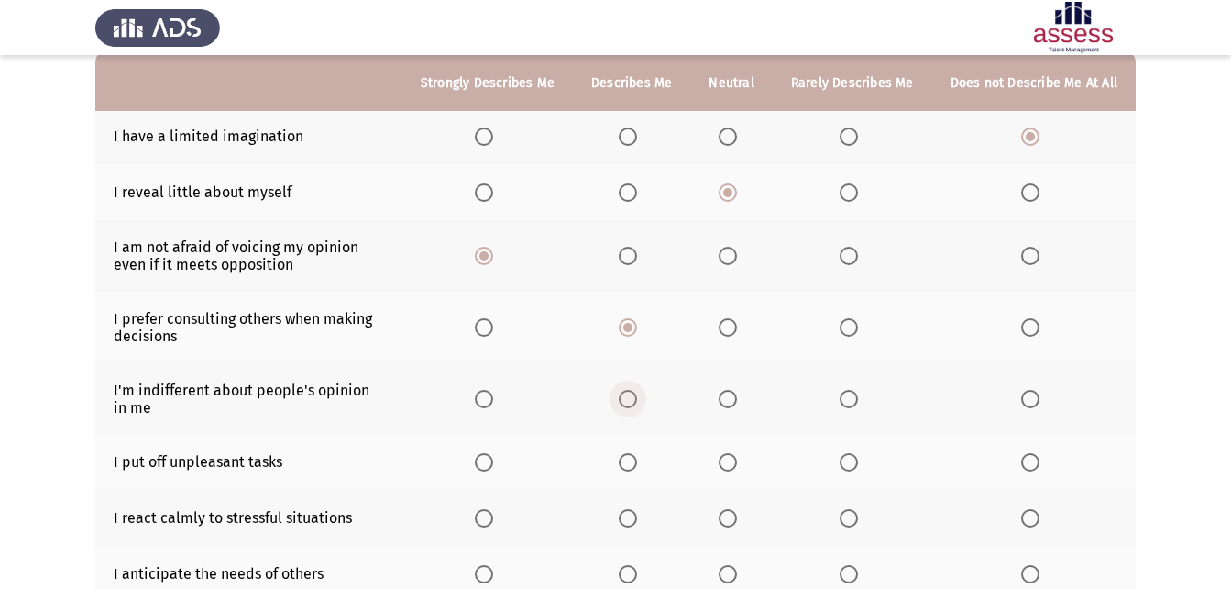
click at [634, 396] on span "Select an option" at bounding box center [628, 399] width 18 height 18
click at [634, 396] on input "Select an option" at bounding box center [628, 399] width 18 height 18
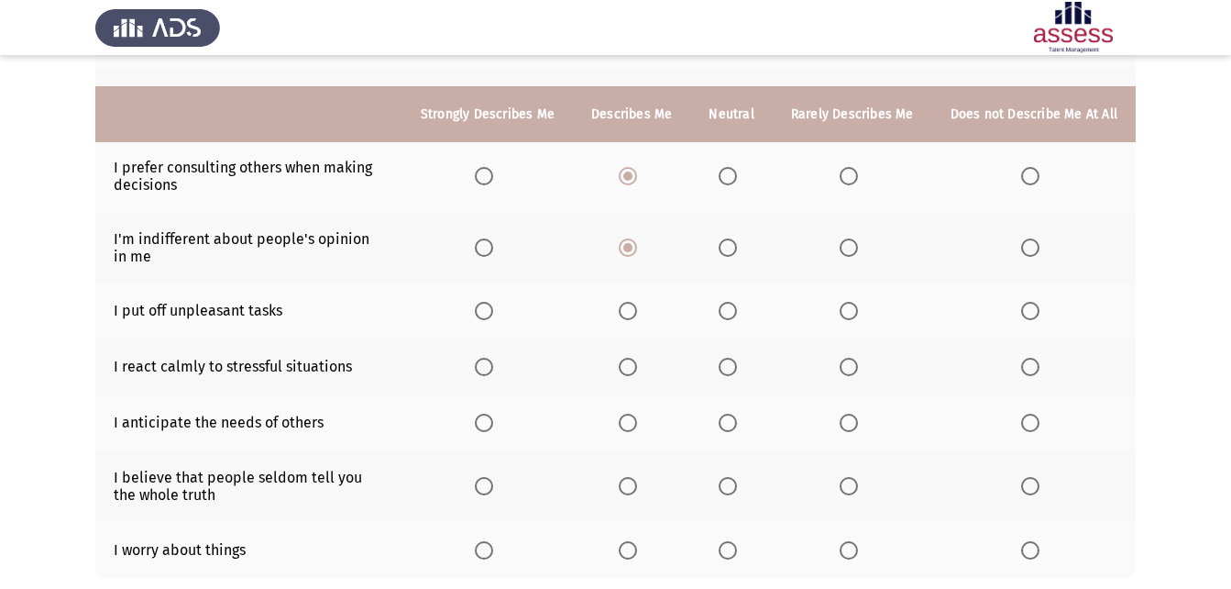
scroll to position [367, 0]
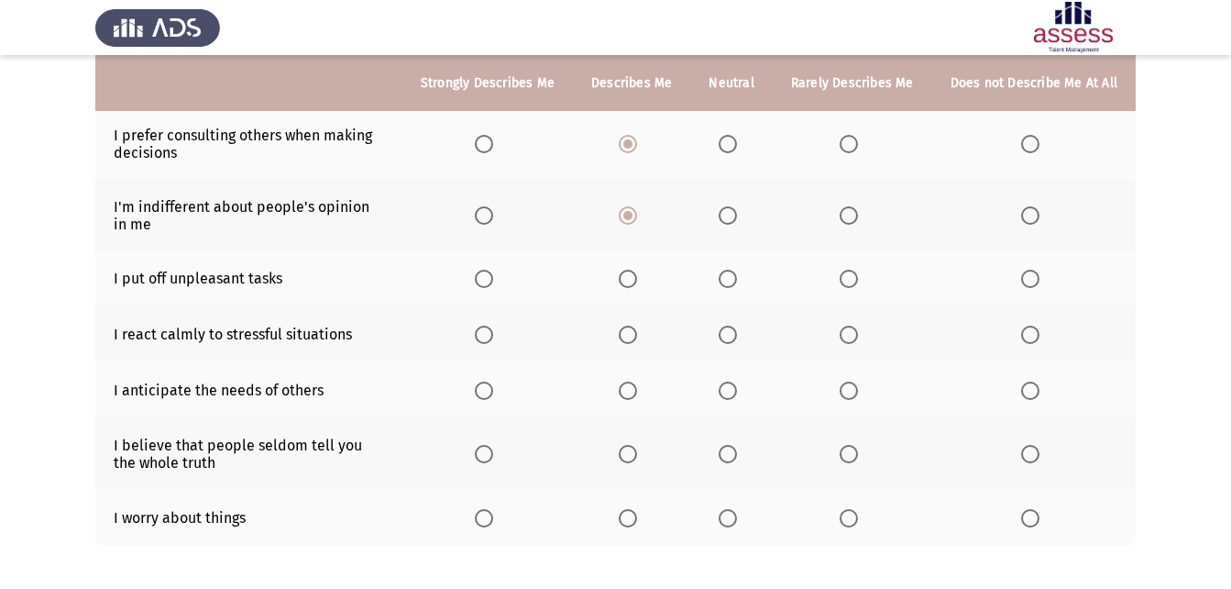
click at [735, 274] on span "Select an option" at bounding box center [728, 279] width 18 height 18
click at [735, 274] on input "Select an option" at bounding box center [728, 279] width 18 height 18
click at [479, 335] on th at bounding box center [487, 334] width 171 height 56
click at [484, 335] on span "Select an option" at bounding box center [484, 335] width 0 height 0
click at [493, 335] on input "Select an option" at bounding box center [484, 334] width 18 height 18
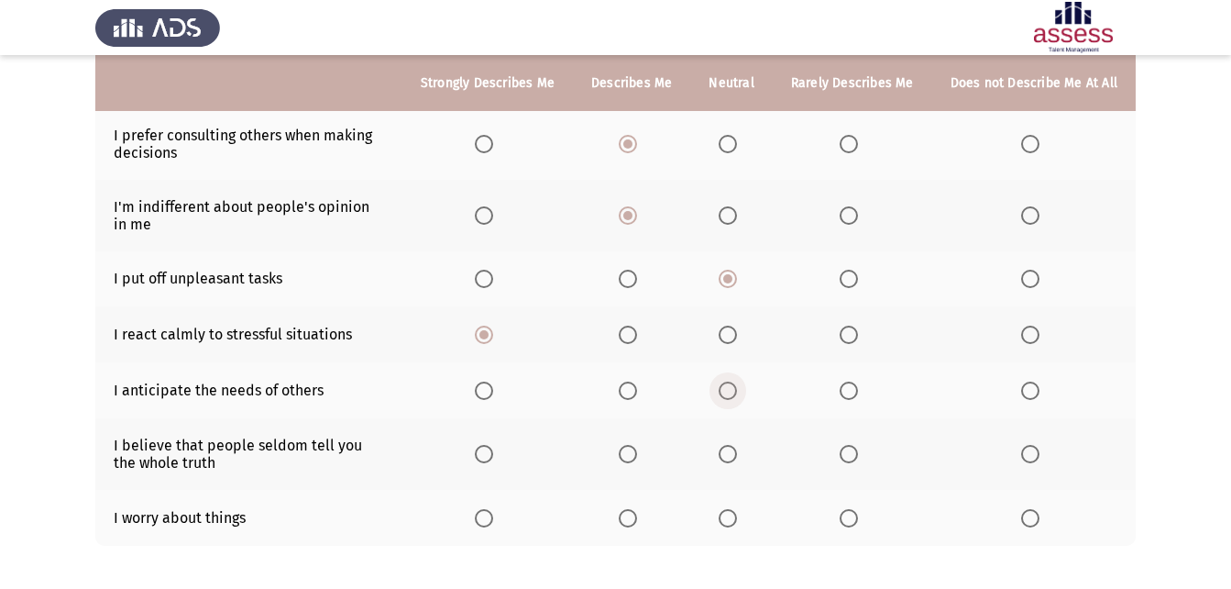
click at [737, 391] on span "Select an option" at bounding box center [728, 390] width 18 height 18
click at [737, 391] on input "Select an option" at bounding box center [728, 390] width 18 height 18
click at [1031, 456] on span "Select an option" at bounding box center [1030, 454] width 18 height 18
click at [1031, 456] on input "Select an option" at bounding box center [1030, 454] width 18 height 18
click at [1030, 521] on span "Select an option" at bounding box center [1030, 518] width 18 height 18
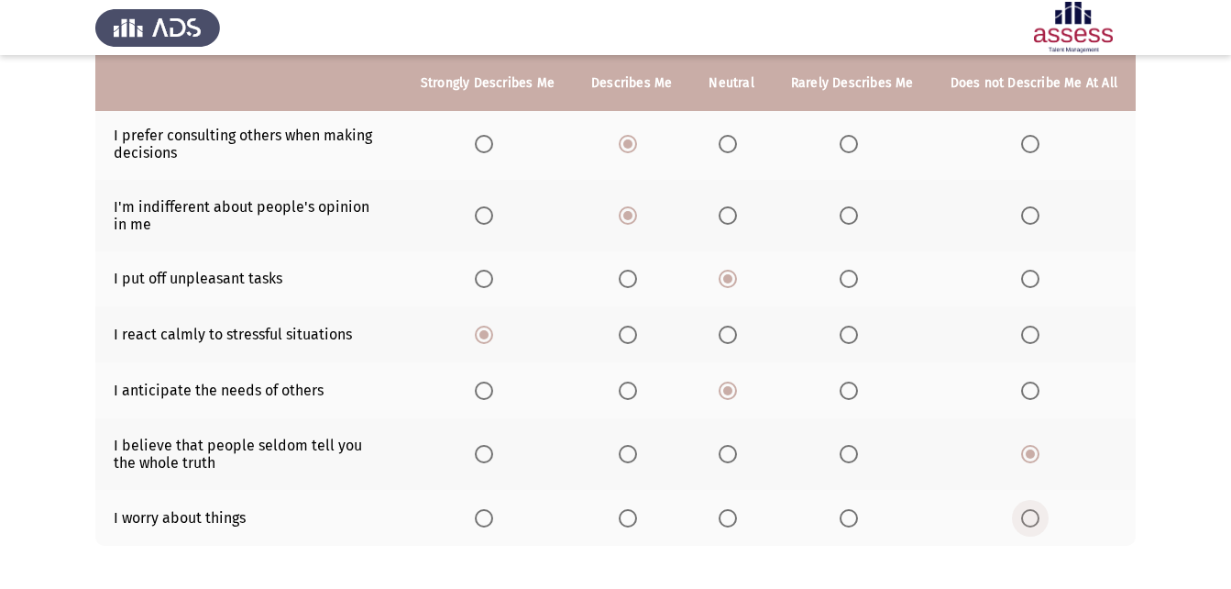
click at [1030, 521] on input "Select an option" at bounding box center [1030, 518] width 18 height 18
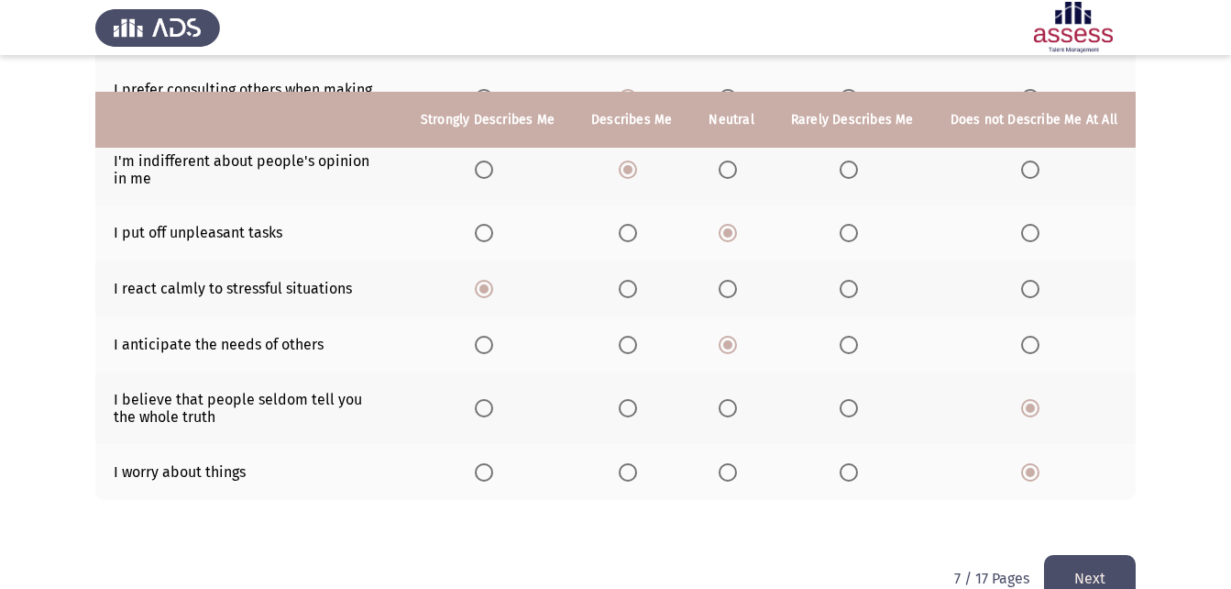
scroll to position [452, 0]
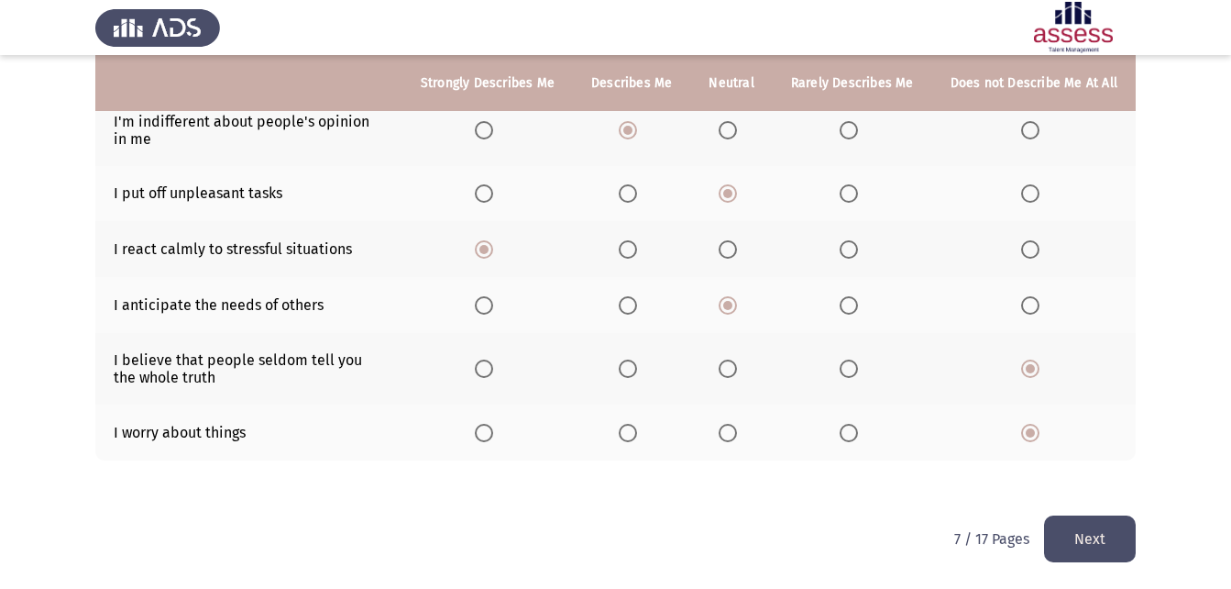
click at [1113, 530] on button "Next" at bounding box center [1090, 538] width 92 height 47
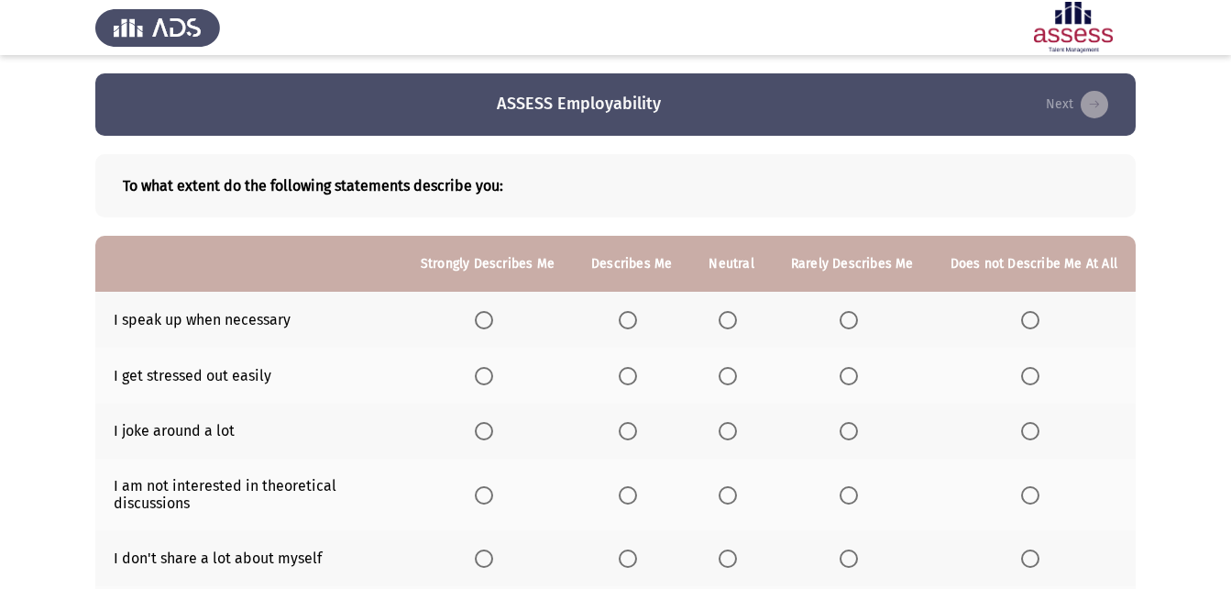
click at [734, 308] on th at bounding box center [731, 320] width 82 height 56
click at [727, 316] on span "Select an option" at bounding box center [728, 320] width 18 height 18
click at [727, 316] on input "Select an option" at bounding box center [728, 320] width 18 height 18
click at [1034, 378] on span "Select an option" at bounding box center [1030, 376] width 18 height 18
click at [1034, 378] on input "Select an option" at bounding box center [1030, 376] width 18 height 18
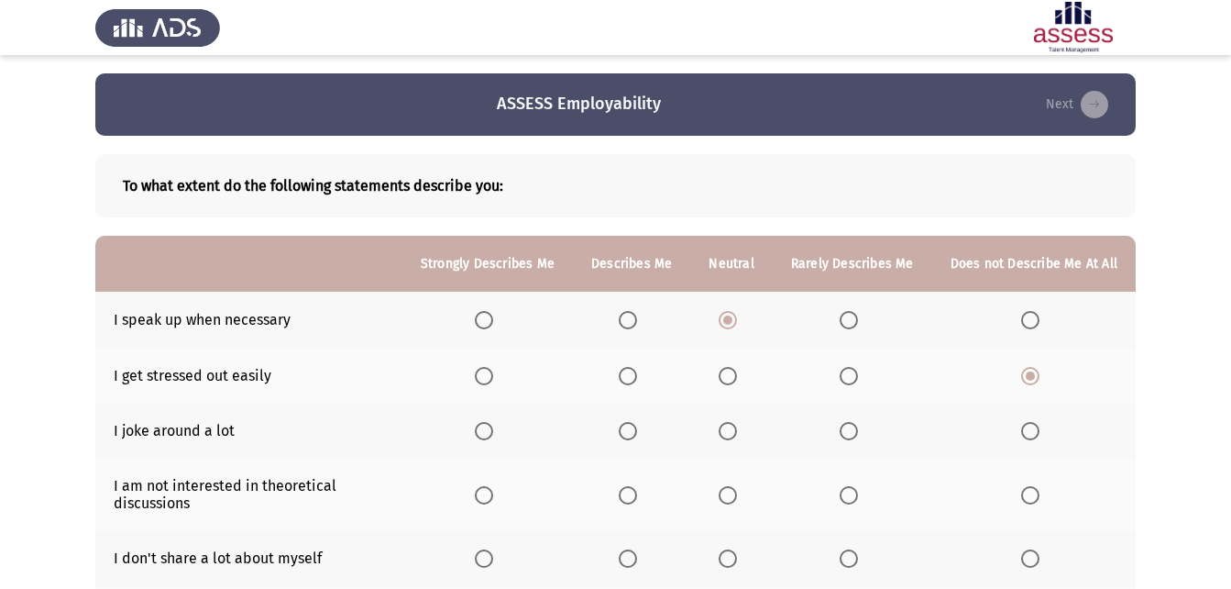
click at [635, 426] on span "Select an option" at bounding box center [628, 431] width 18 height 18
click at [635, 426] on input "Select an option" at bounding box center [628, 431] width 18 height 18
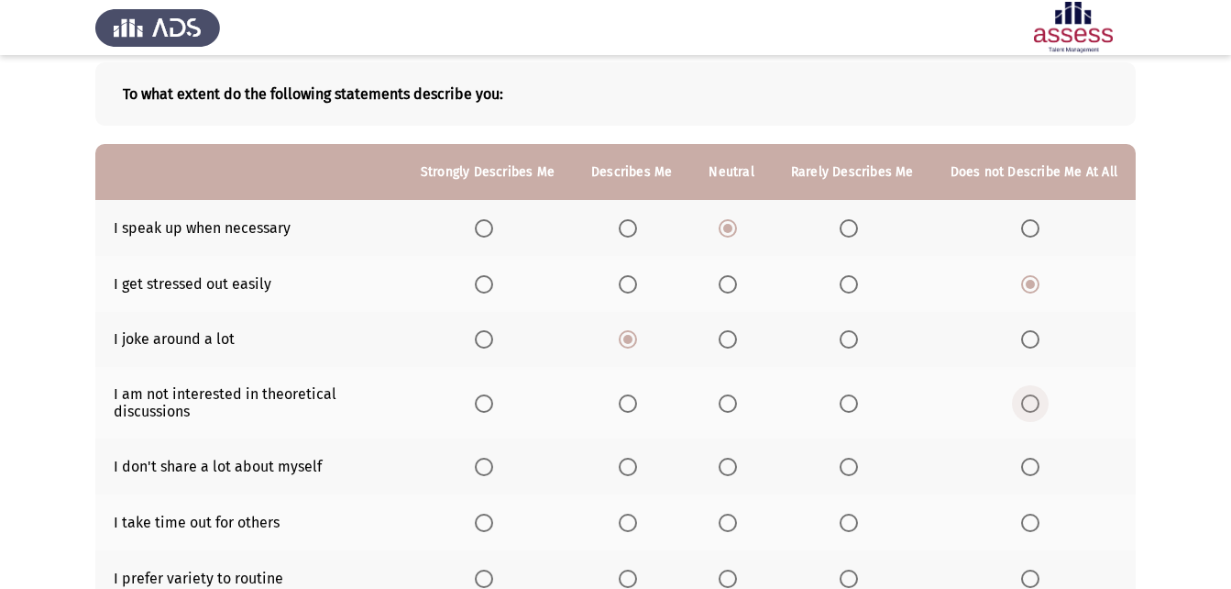
click at [1040, 403] on span "Select an option" at bounding box center [1030, 403] width 18 height 18
click at [1040, 403] on input "Select an option" at bounding box center [1030, 403] width 18 height 18
click at [735, 461] on span "Select an option" at bounding box center [728, 466] width 18 height 18
click at [735, 461] on input "Select an option" at bounding box center [728, 466] width 18 height 18
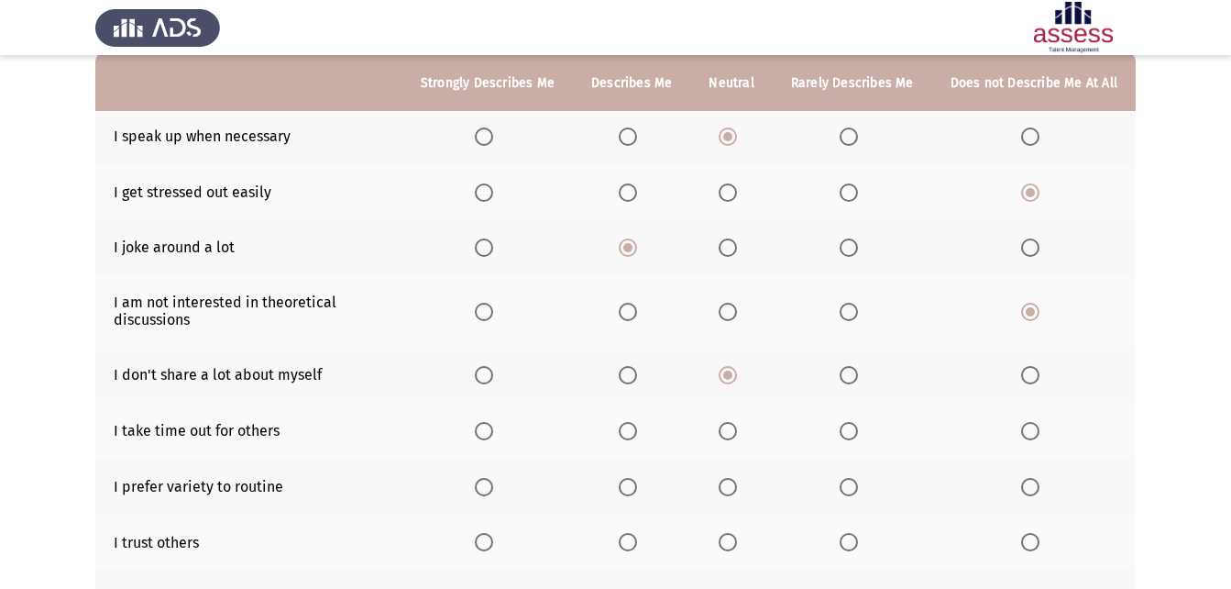
click at [634, 369] on span "Select an option" at bounding box center [628, 375] width 18 height 18
click at [634, 369] on input "Select an option" at bounding box center [628, 375] width 18 height 18
click at [629, 428] on span "Select an option" at bounding box center [628, 431] width 18 height 18
click at [629, 428] on input "Select an option" at bounding box center [628, 431] width 18 height 18
click at [737, 490] on span "Select an option" at bounding box center [728, 487] width 18 height 18
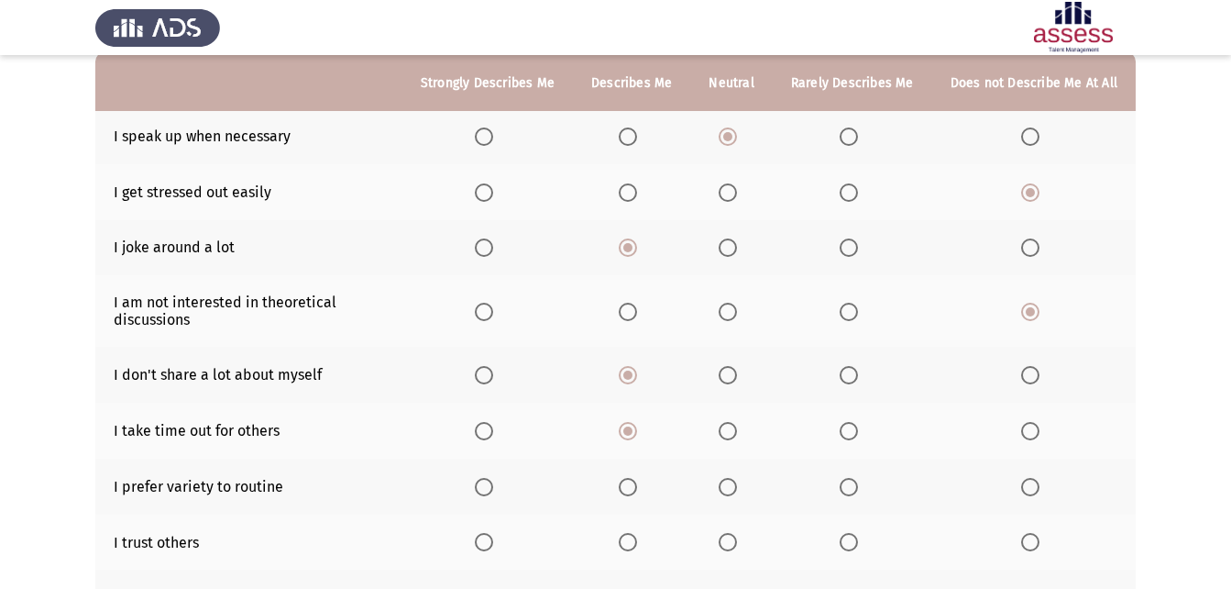
click at [737, 490] on input "Select an option" at bounding box center [728, 487] width 18 height 18
click at [729, 547] on span "Select an option" at bounding box center [728, 542] width 18 height 18
click at [729, 547] on input "Select an option" at bounding box center [728, 542] width 18 height 18
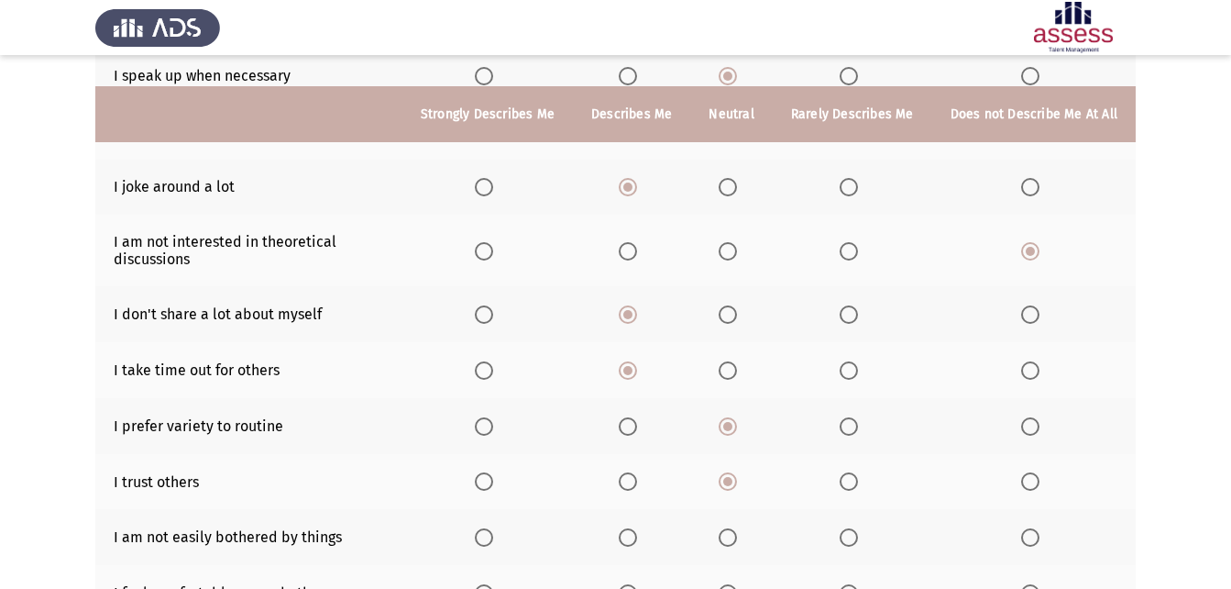
scroll to position [275, 0]
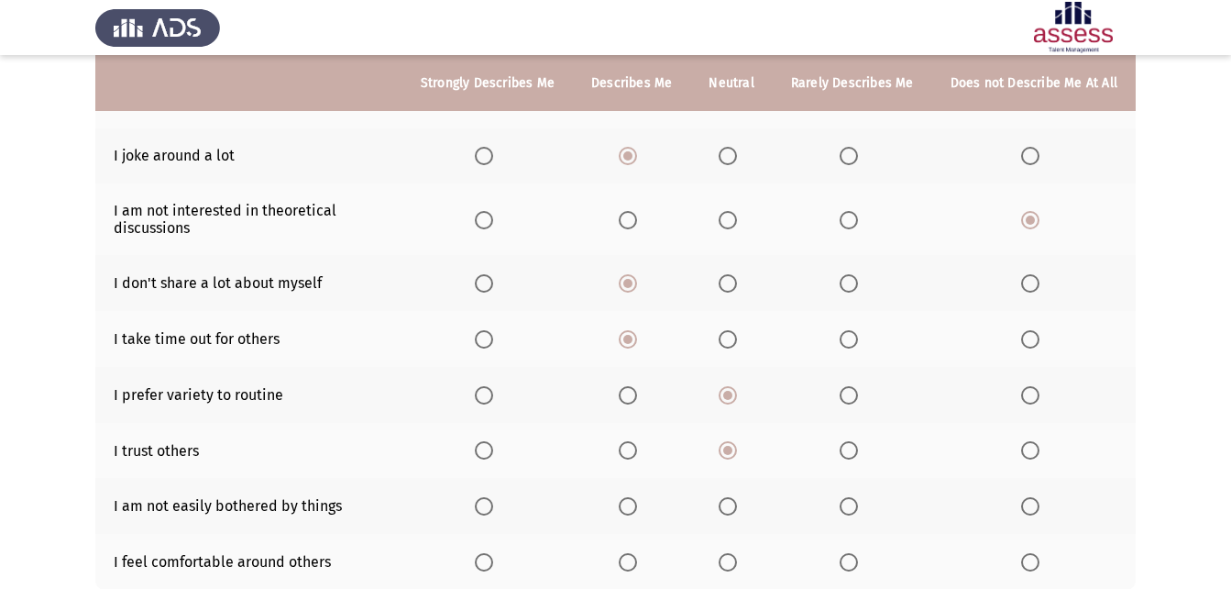
click at [632, 502] on span "Select an option" at bounding box center [628, 506] width 18 height 18
click at [632, 502] on input "Select an option" at bounding box center [628, 506] width 18 height 18
click at [737, 559] on span "Select an option" at bounding box center [728, 562] width 18 height 18
click at [737, 559] on input "Select an option" at bounding box center [728, 562] width 18 height 18
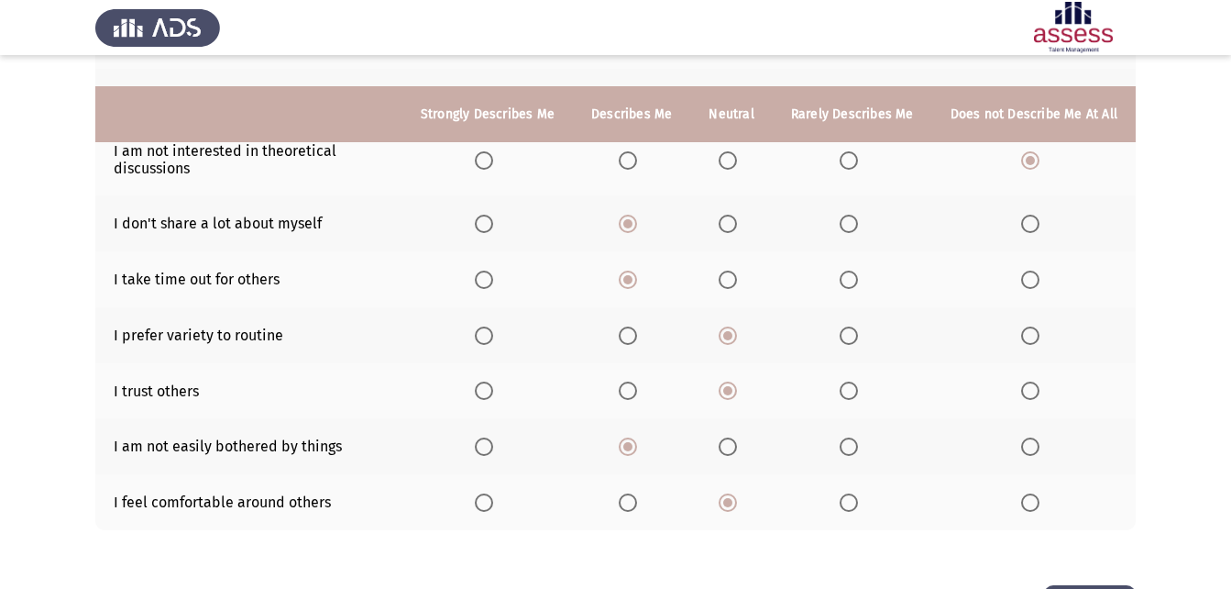
scroll to position [367, 0]
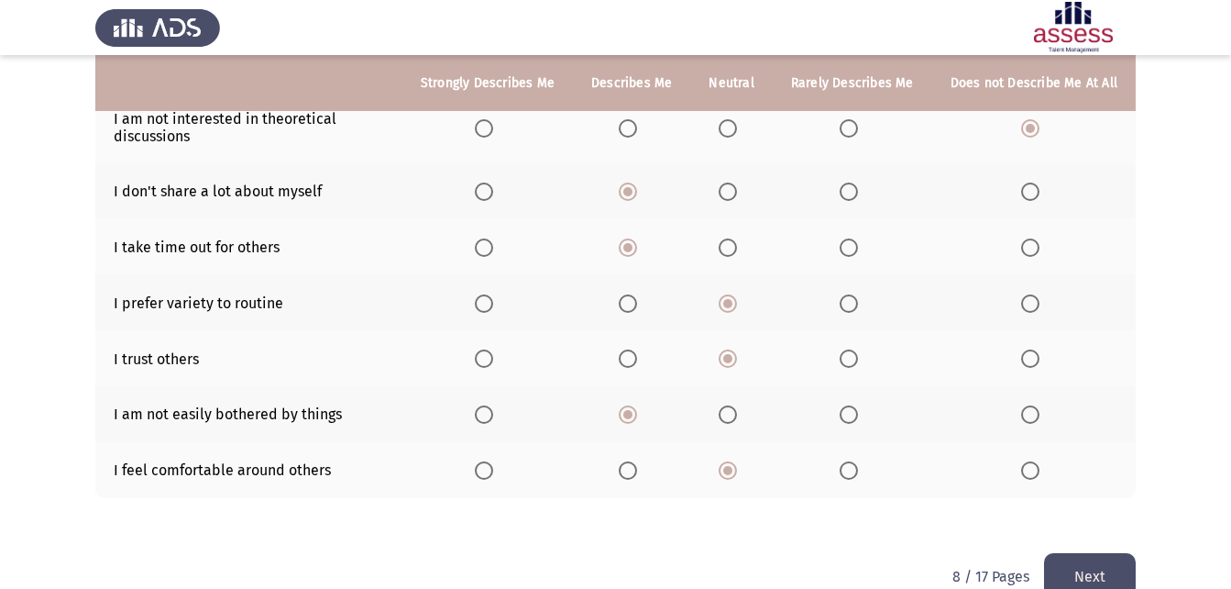
click at [1063, 558] on button "Next" at bounding box center [1090, 576] width 92 height 47
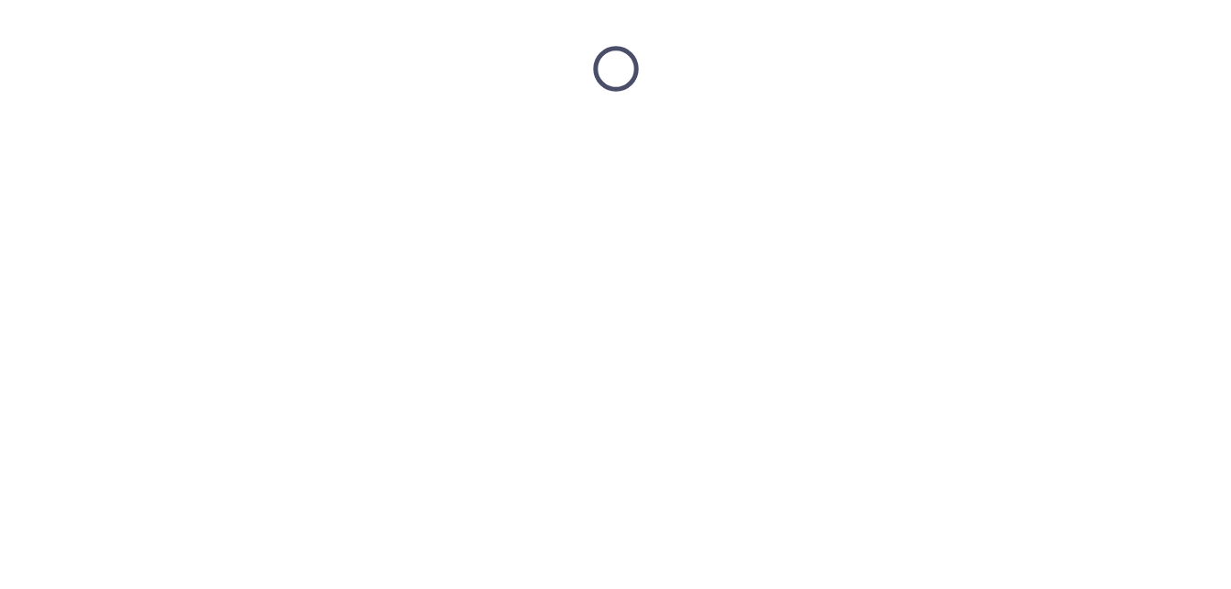
scroll to position [0, 0]
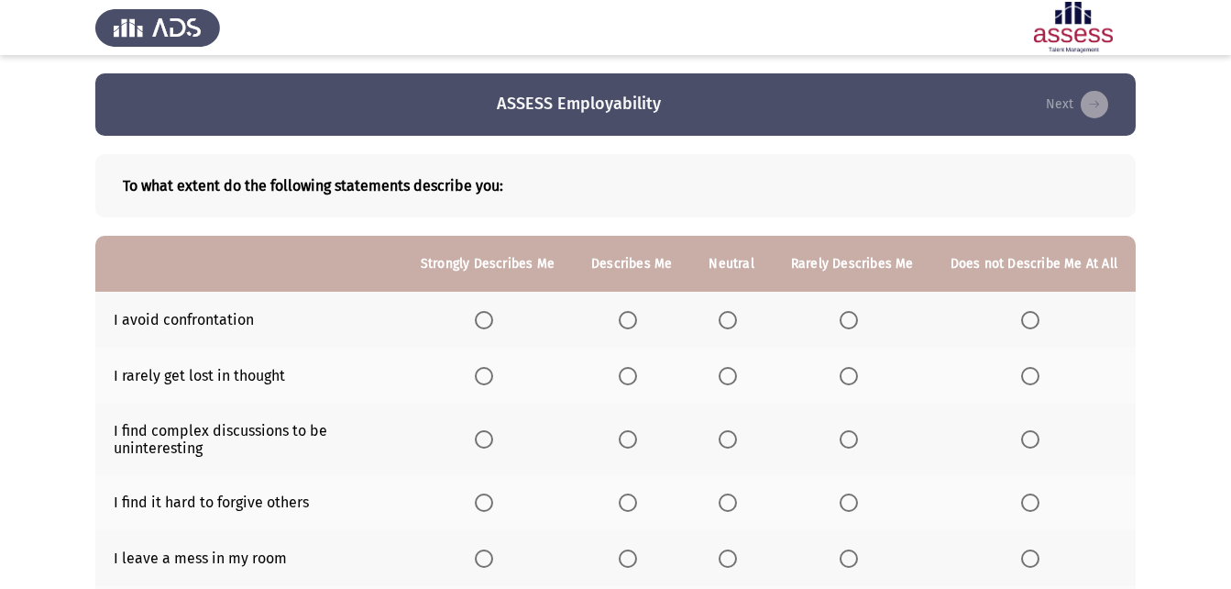
click at [736, 316] on span "Select an option" at bounding box center [728, 320] width 18 height 18
click at [736, 316] on input "Select an option" at bounding box center [728, 320] width 18 height 18
click at [1031, 373] on span "Select an option" at bounding box center [1030, 376] width 18 height 18
click at [1031, 373] on input "Select an option" at bounding box center [1030, 376] width 18 height 18
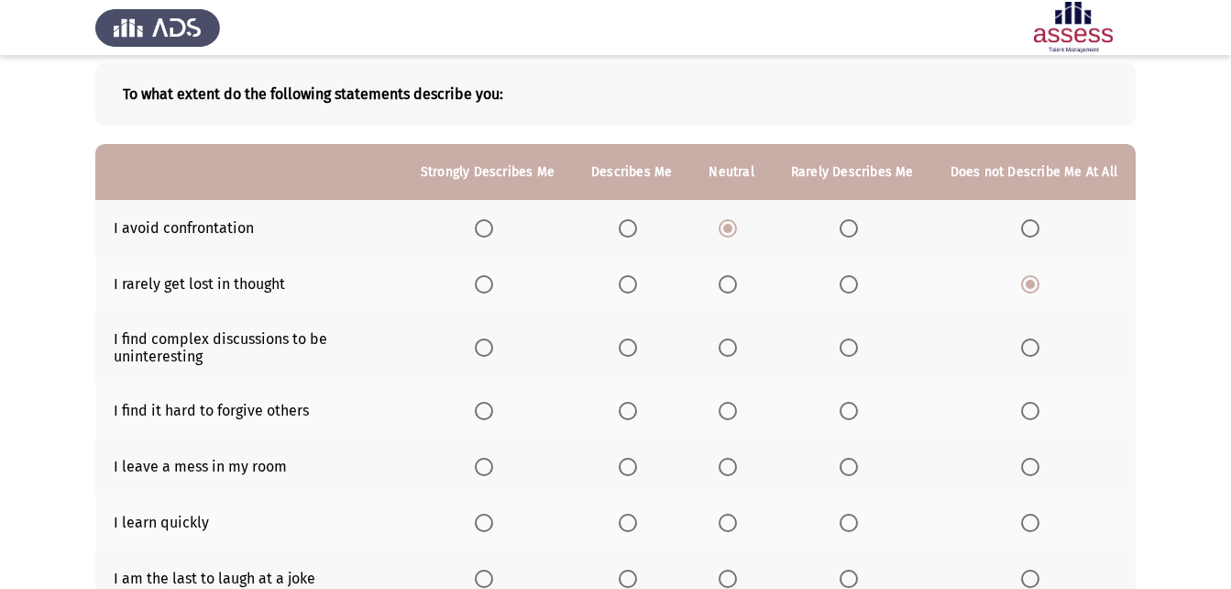
click at [1026, 352] on span "Select an option" at bounding box center [1030, 347] width 18 height 18
click at [1026, 352] on input "Select an option" at bounding box center [1030, 347] width 18 height 18
click at [1026, 407] on span "Select an option" at bounding box center [1030, 411] width 18 height 18
click at [1026, 407] on input "Select an option" at bounding box center [1030, 411] width 18 height 18
click at [849, 465] on span "Select an option" at bounding box center [849, 466] width 18 height 18
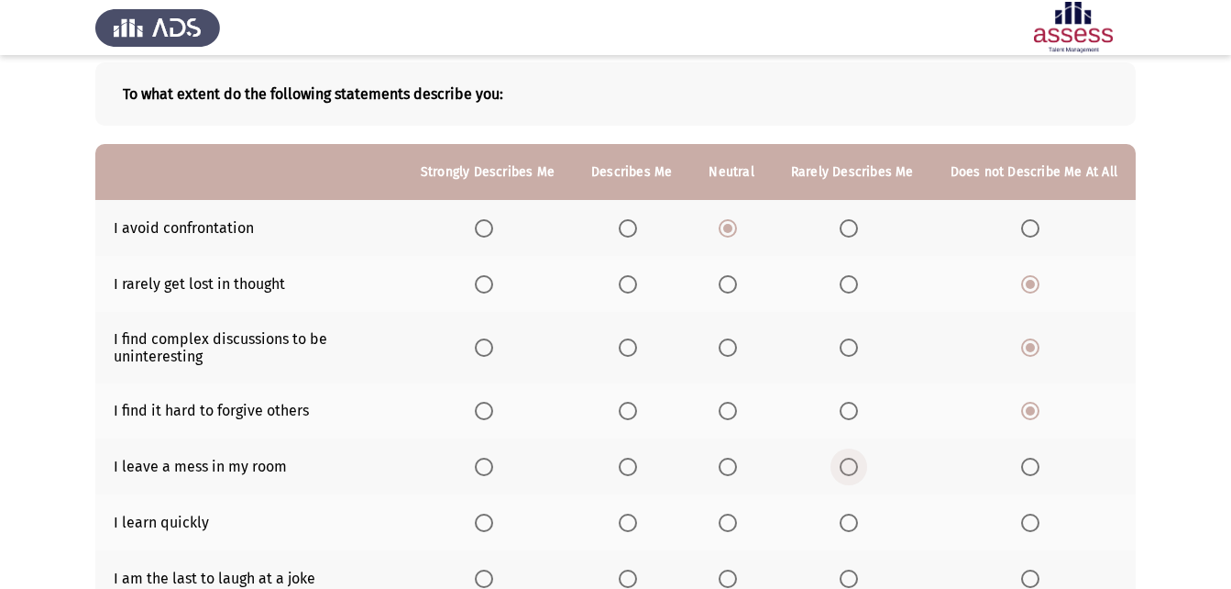
click at [849, 465] on input "Select an option" at bounding box center [849, 466] width 18 height 18
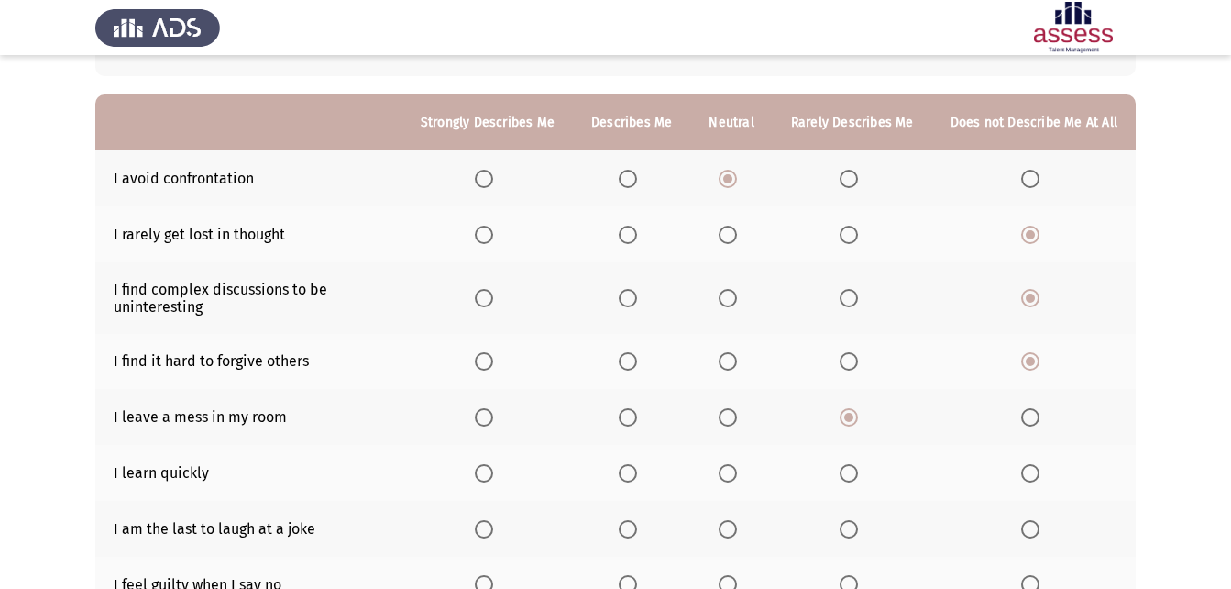
scroll to position [183, 0]
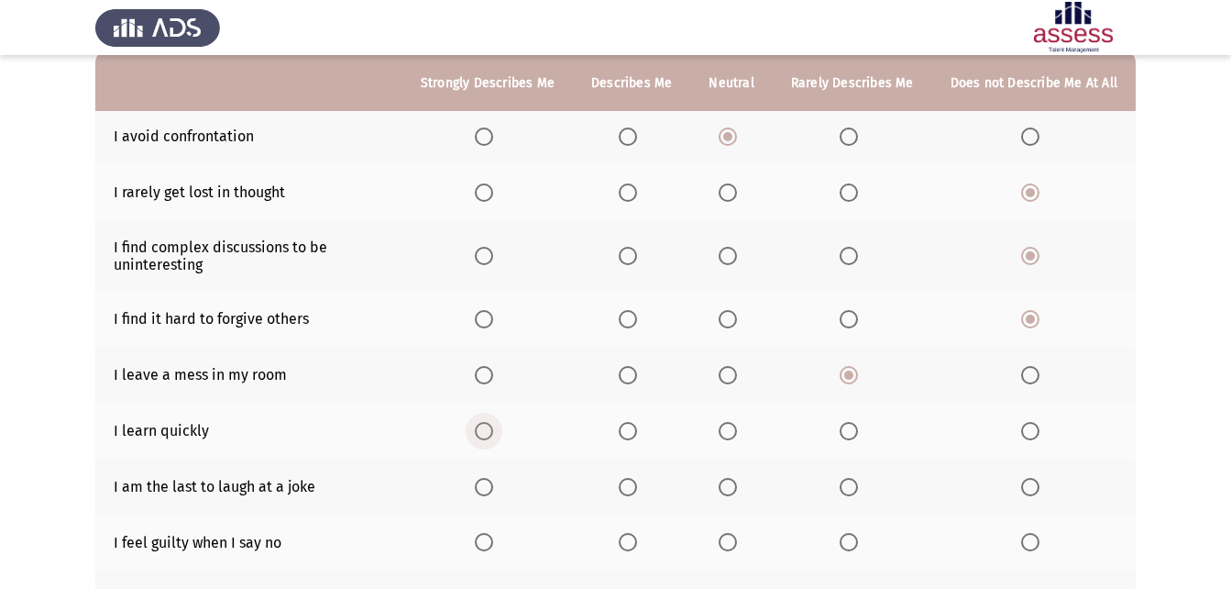
click at [493, 426] on span "Select an option" at bounding box center [484, 431] width 18 height 18
click at [493, 426] on input "Select an option" at bounding box center [484, 431] width 18 height 18
click at [1030, 482] on span "Select an option" at bounding box center [1030, 487] width 18 height 18
click at [1030, 482] on input "Select an option" at bounding box center [1030, 487] width 18 height 18
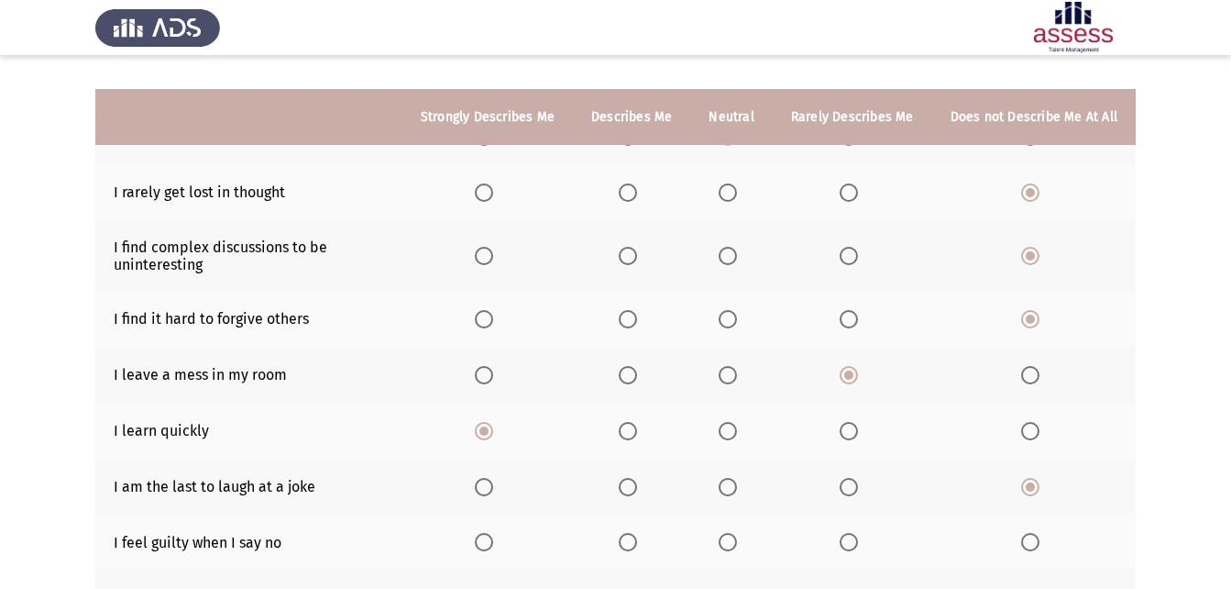
scroll to position [275, 0]
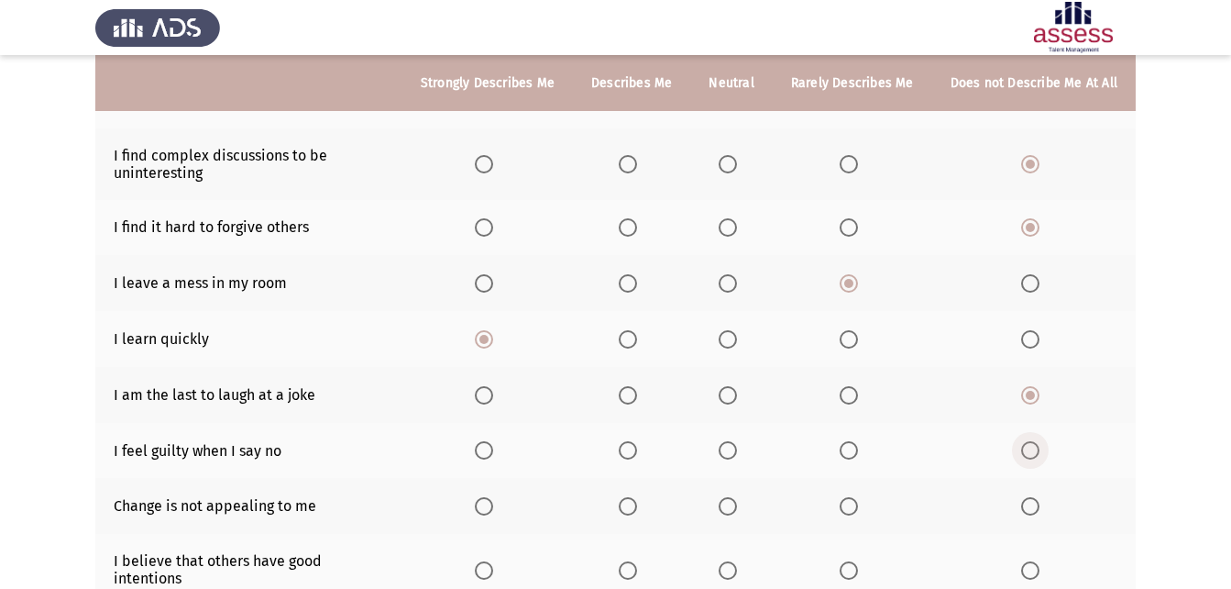
click at [1028, 448] on span "Select an option" at bounding box center [1030, 450] width 18 height 18
click at [1028, 448] on input "Select an option" at bounding box center [1030, 450] width 18 height 18
click at [637, 506] on span "Select an option" at bounding box center [628, 506] width 18 height 18
click at [637, 506] on input "Select an option" at bounding box center [628, 506] width 18 height 18
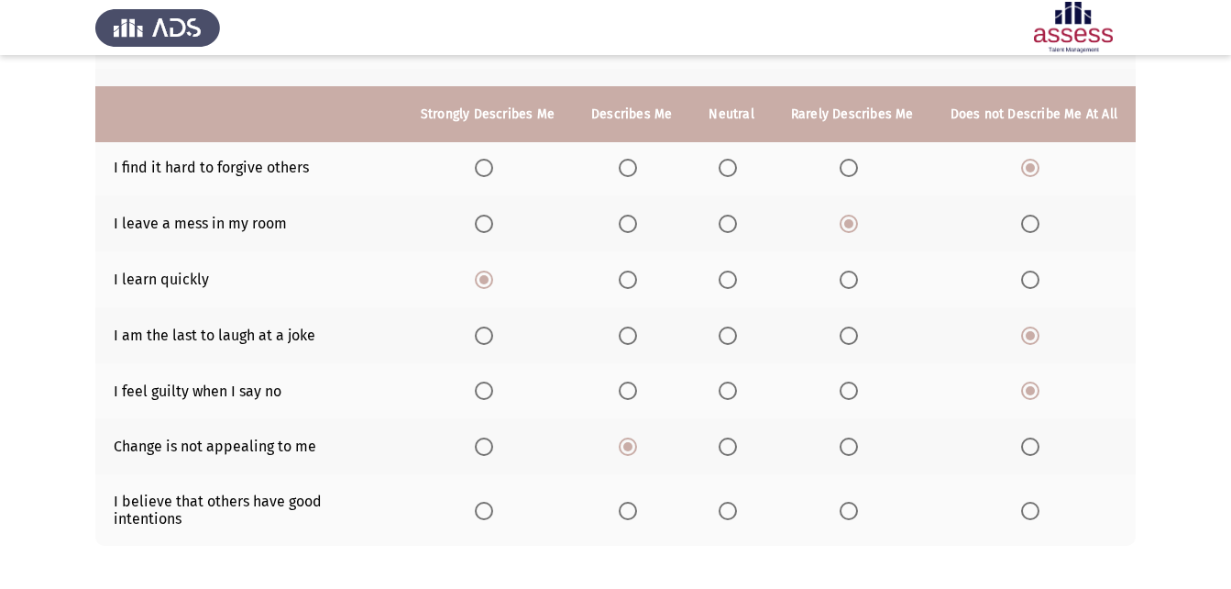
scroll to position [367, 0]
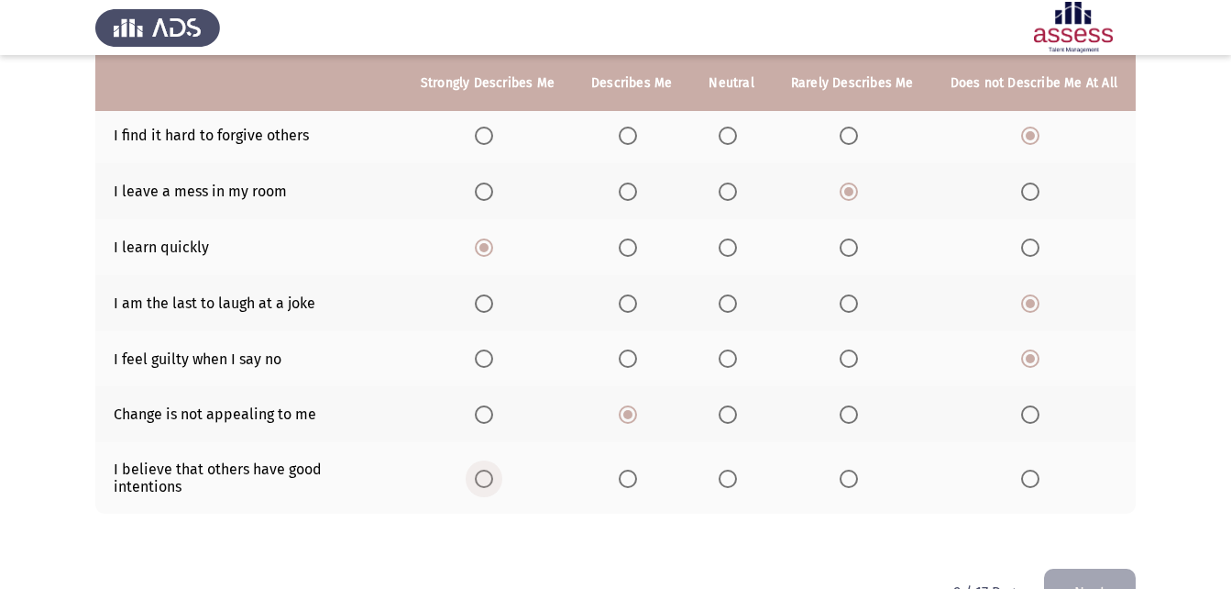
click at [493, 469] on span "Select an option" at bounding box center [484, 478] width 18 height 18
click at [493, 469] on input "Select an option" at bounding box center [484, 478] width 18 height 18
click at [1111, 562] on button "Next" at bounding box center [1090, 591] width 92 height 47
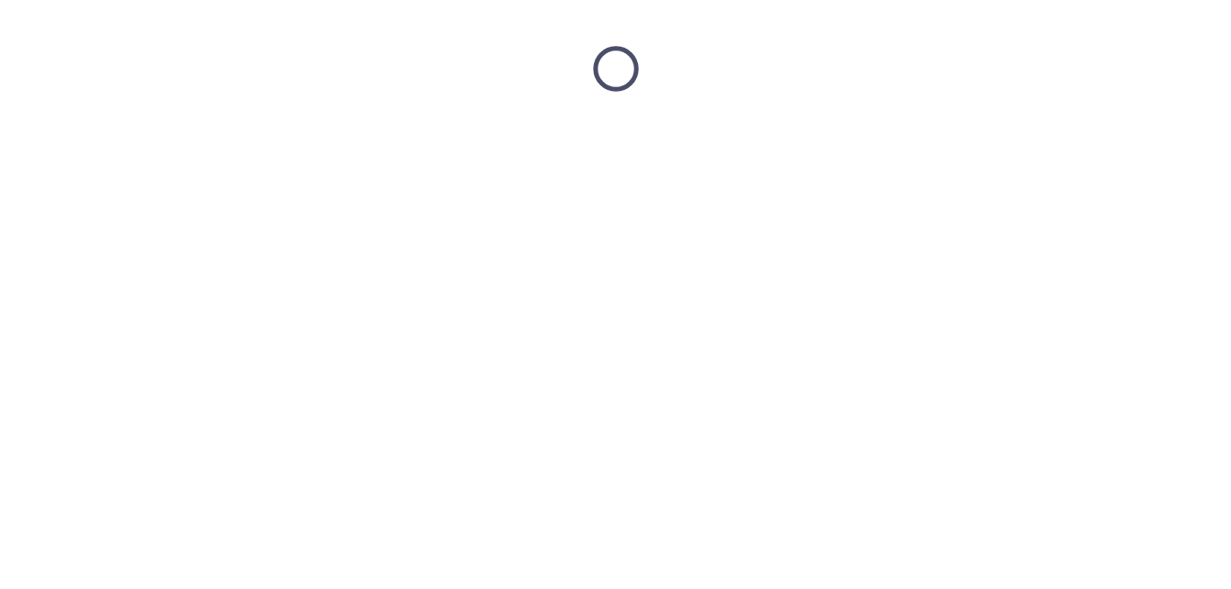
scroll to position [0, 0]
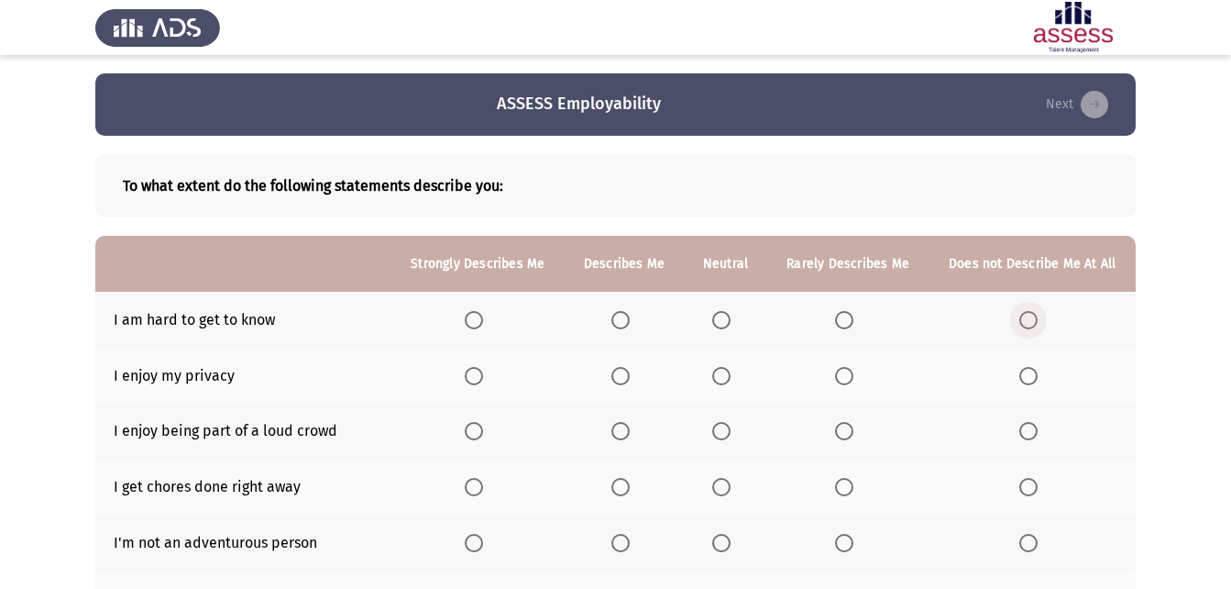
click at [1021, 319] on span "Select an option" at bounding box center [1028, 320] width 18 height 18
click at [1021, 319] on input "Select an option" at bounding box center [1028, 320] width 18 height 18
click at [844, 378] on span "Select an option" at bounding box center [844, 376] width 18 height 18
click at [844, 378] on input "Select an option" at bounding box center [844, 376] width 18 height 18
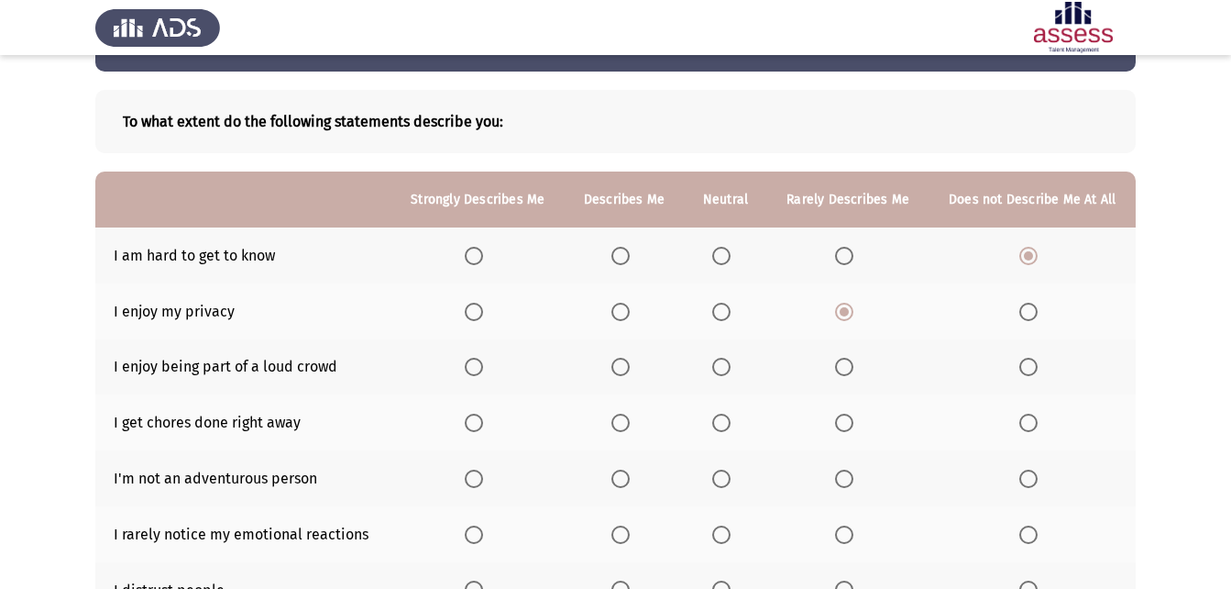
scroll to position [92, 0]
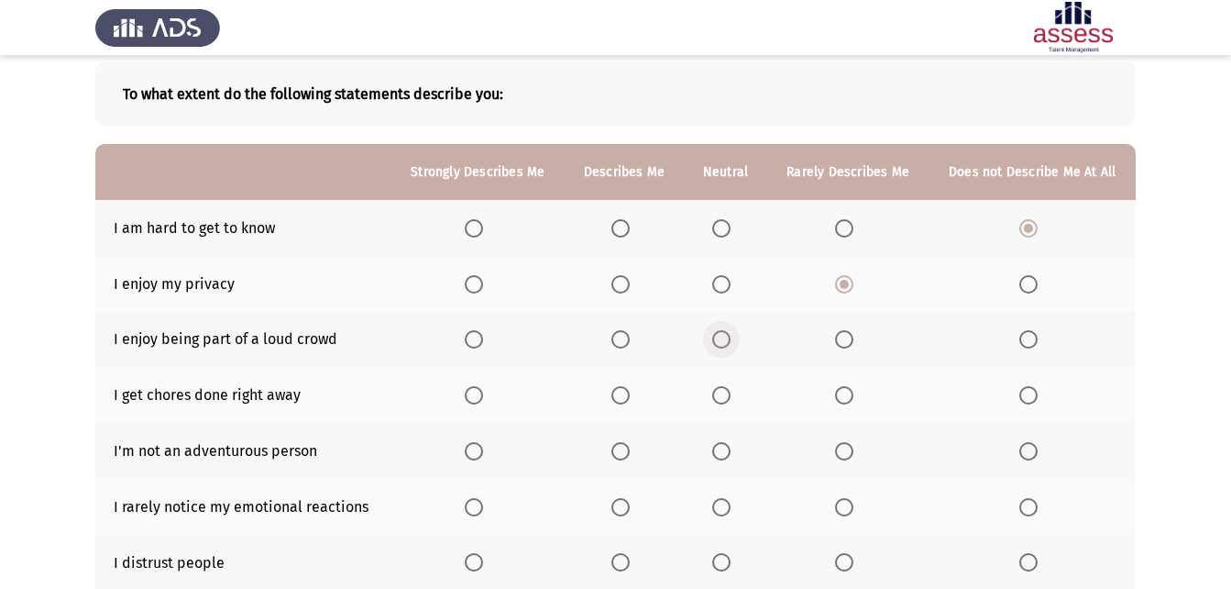
click at [733, 336] on label "Select an option" at bounding box center [725, 339] width 26 height 18
click at [731, 336] on input "Select an option" at bounding box center [721, 339] width 18 height 18
click at [726, 394] on span "Select an option" at bounding box center [721, 395] width 18 height 18
click at [726, 394] on input "Select an option" at bounding box center [721, 395] width 18 height 18
click at [628, 450] on span "Select an option" at bounding box center [621, 451] width 18 height 18
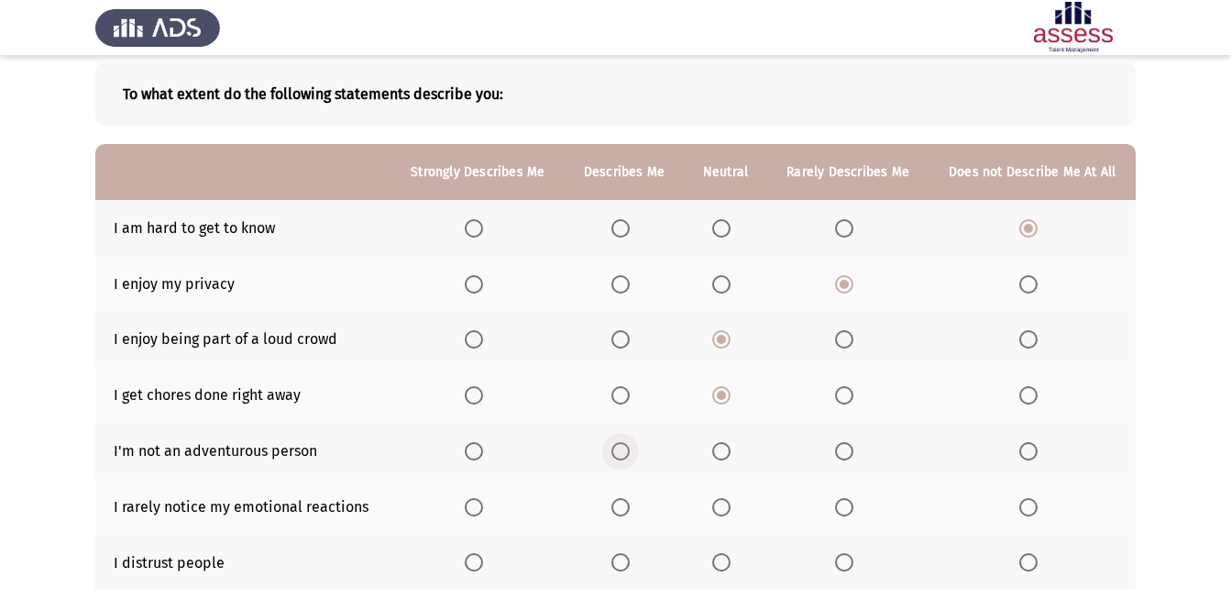
click at [628, 450] on input "Select an option" at bounding box center [621, 451] width 18 height 18
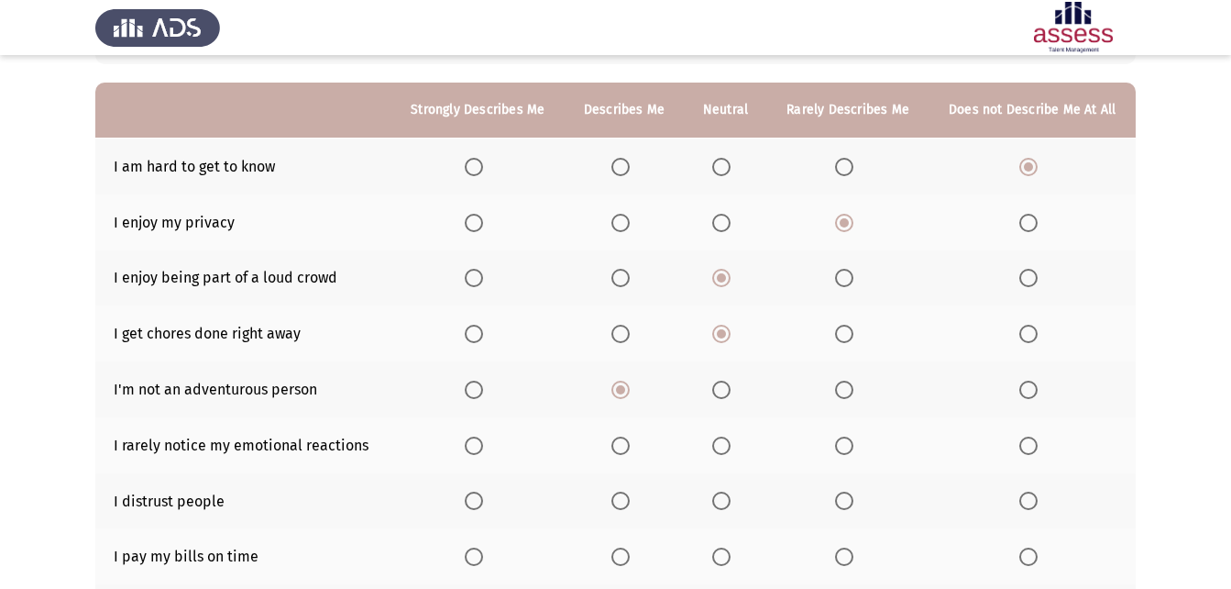
scroll to position [183, 0]
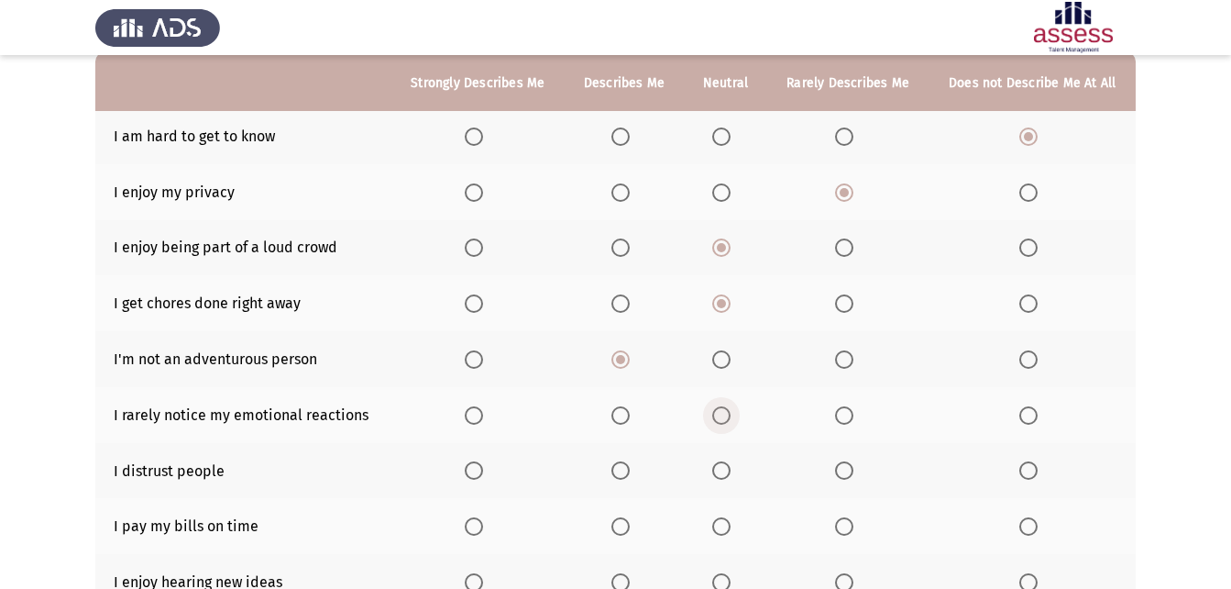
click at [725, 415] on span "Select an option" at bounding box center [721, 415] width 18 height 18
click at [725, 415] on input "Select an option" at bounding box center [721, 415] width 18 height 18
click at [728, 471] on span "Select an option" at bounding box center [721, 470] width 18 height 18
click at [728, 471] on input "Select an option" at bounding box center [721, 470] width 18 height 18
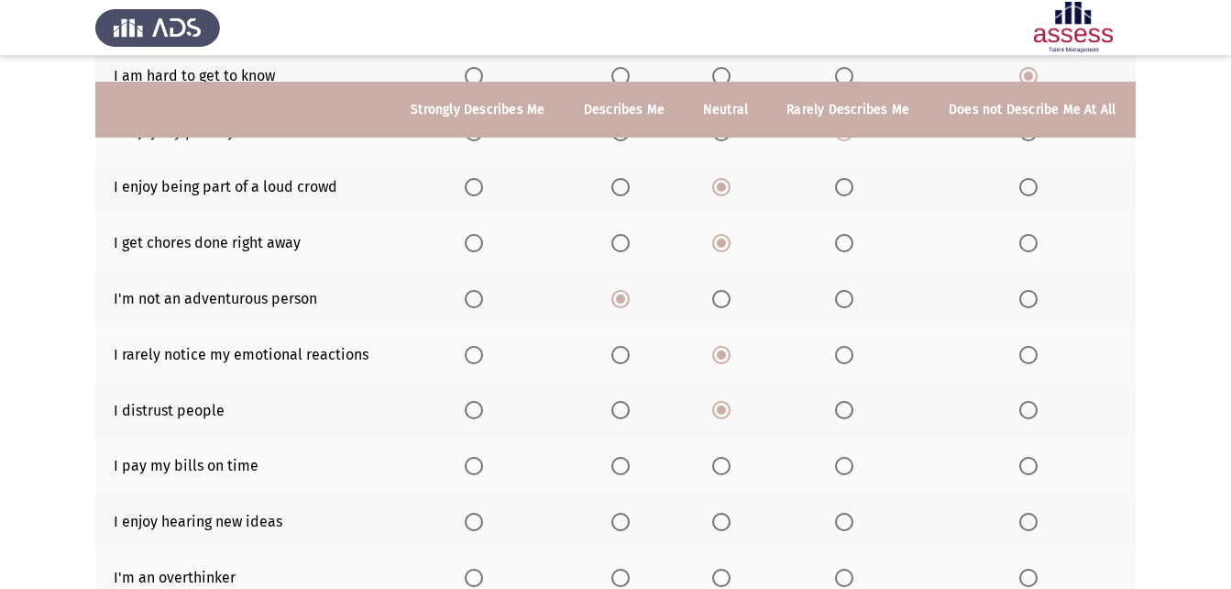
scroll to position [275, 0]
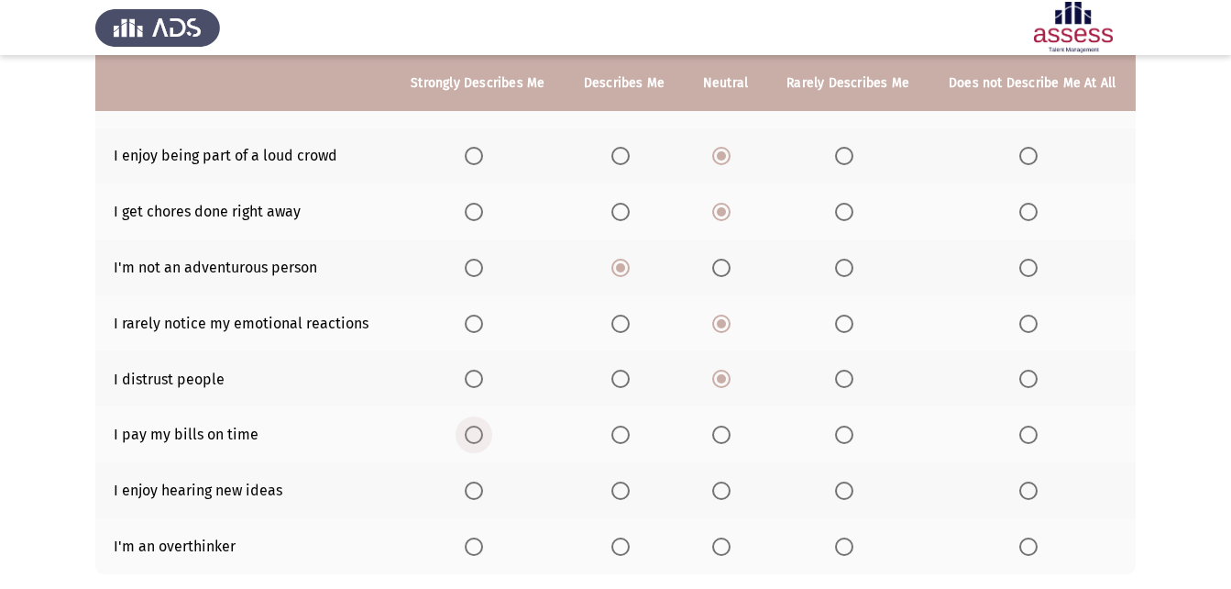
click at [481, 434] on span "Select an option" at bounding box center [474, 434] width 18 height 18
click at [481, 434] on input "Select an option" at bounding box center [474, 434] width 18 height 18
click at [471, 493] on span "Select an option" at bounding box center [474, 490] width 18 height 18
click at [471, 493] on input "Select an option" at bounding box center [474, 490] width 18 height 18
click at [848, 545] on span "Select an option" at bounding box center [844, 546] width 18 height 18
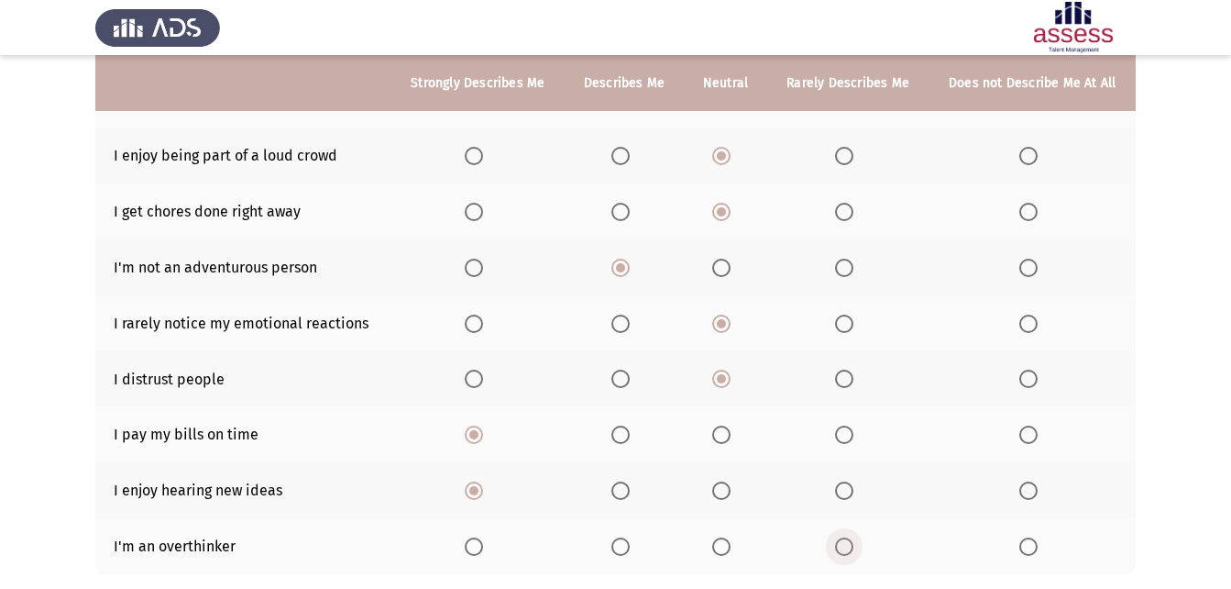
click at [848, 545] on input "Select an option" at bounding box center [844, 546] width 18 height 18
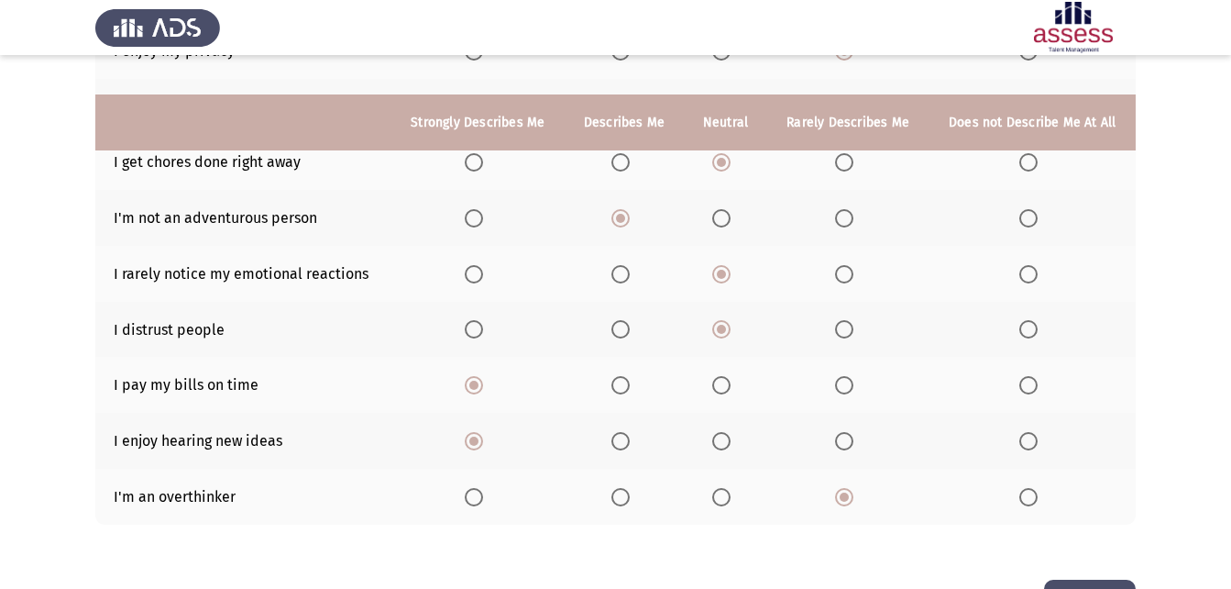
scroll to position [367, 0]
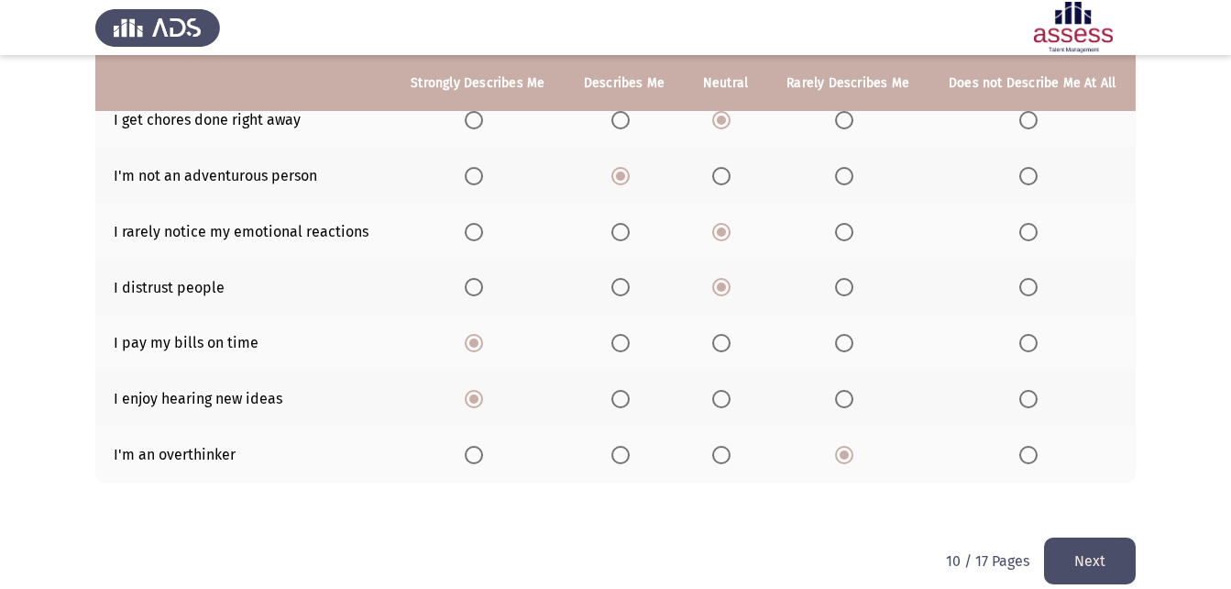
click at [1062, 541] on button "Next" at bounding box center [1090, 560] width 92 height 47
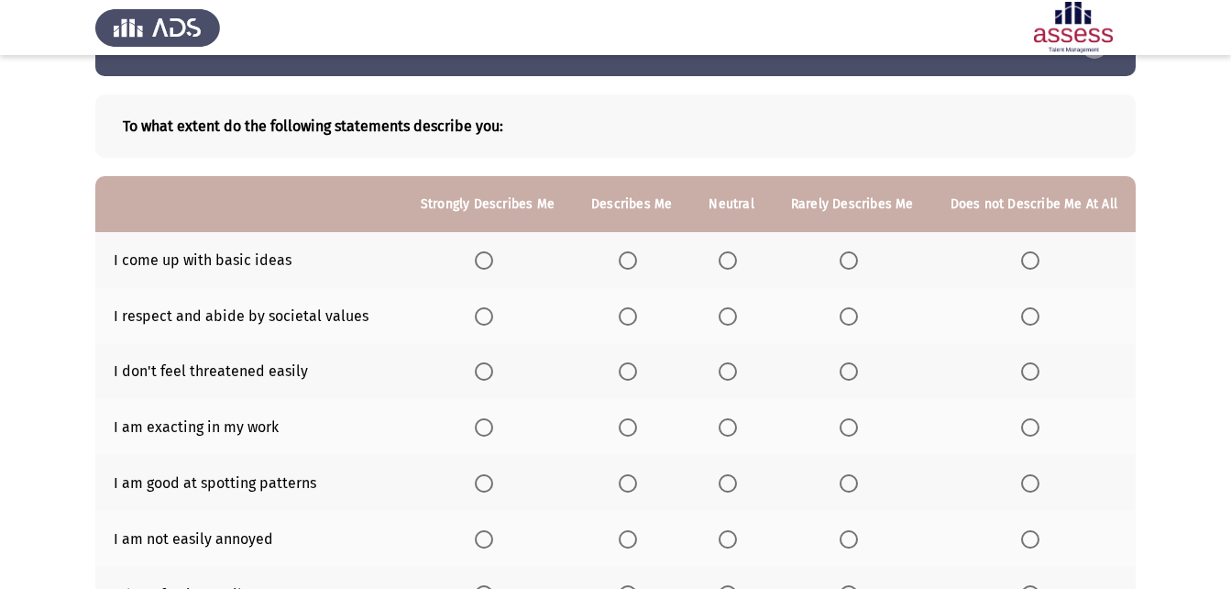
scroll to position [92, 0]
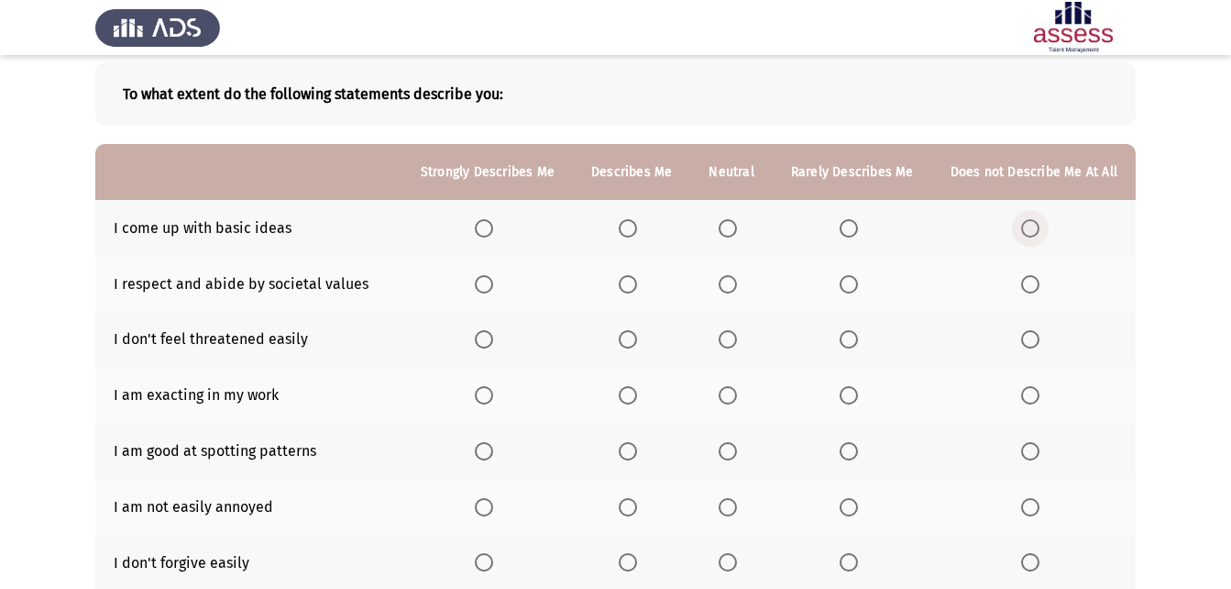
click at [1036, 228] on span "Select an option" at bounding box center [1030, 228] width 18 height 18
click at [1036, 228] on input "Select an option" at bounding box center [1030, 228] width 18 height 18
click at [493, 287] on span "Select an option" at bounding box center [484, 284] width 18 height 18
click at [493, 287] on input "Select an option" at bounding box center [484, 284] width 18 height 18
click at [490, 337] on span "Select an option" at bounding box center [484, 339] width 18 height 18
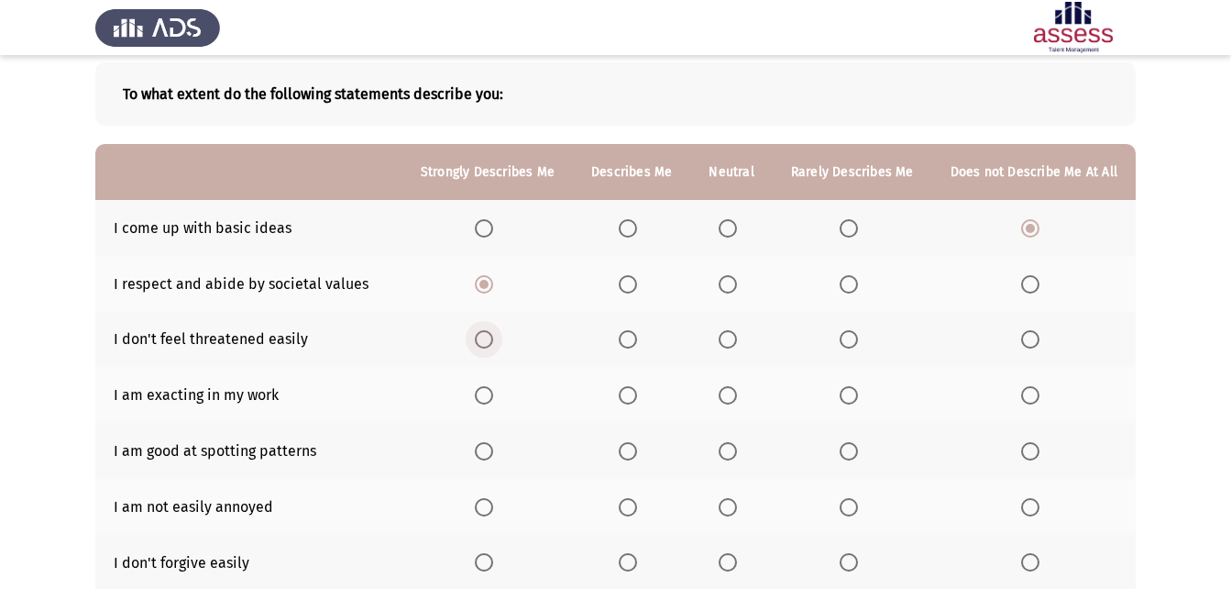
click at [490, 337] on input "Select an option" at bounding box center [484, 339] width 18 height 18
click at [637, 396] on span "Select an option" at bounding box center [628, 395] width 18 height 18
click at [637, 396] on input "Select an option" at bounding box center [628, 395] width 18 height 18
click at [493, 450] on span "Select an option" at bounding box center [484, 451] width 18 height 18
click at [493, 450] on input "Select an option" at bounding box center [484, 451] width 18 height 18
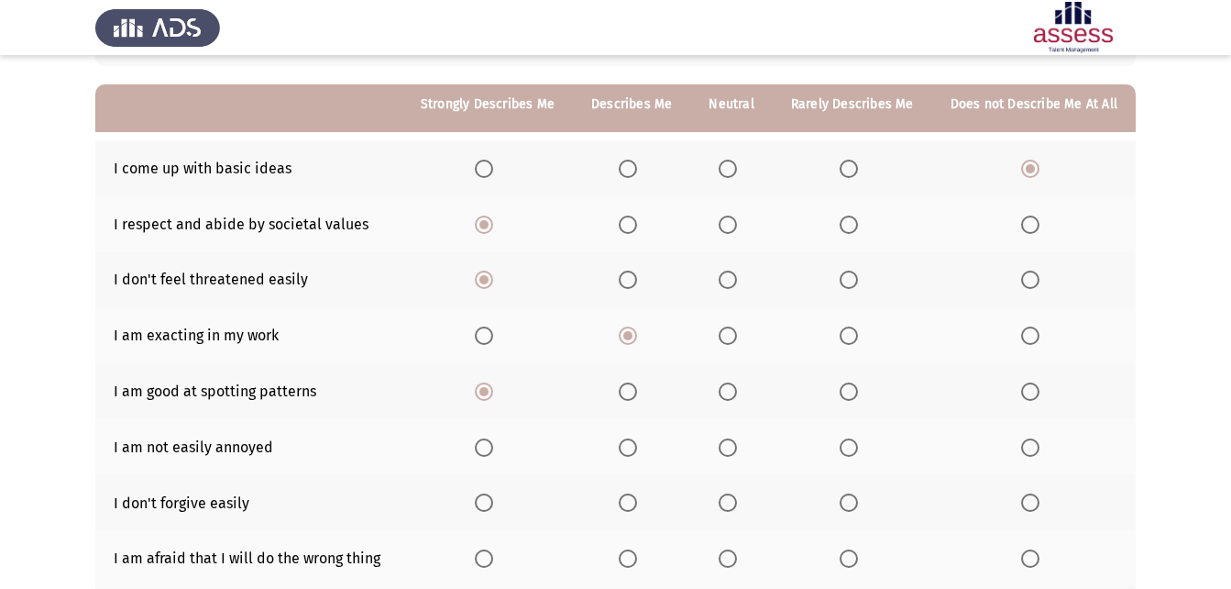
scroll to position [183, 0]
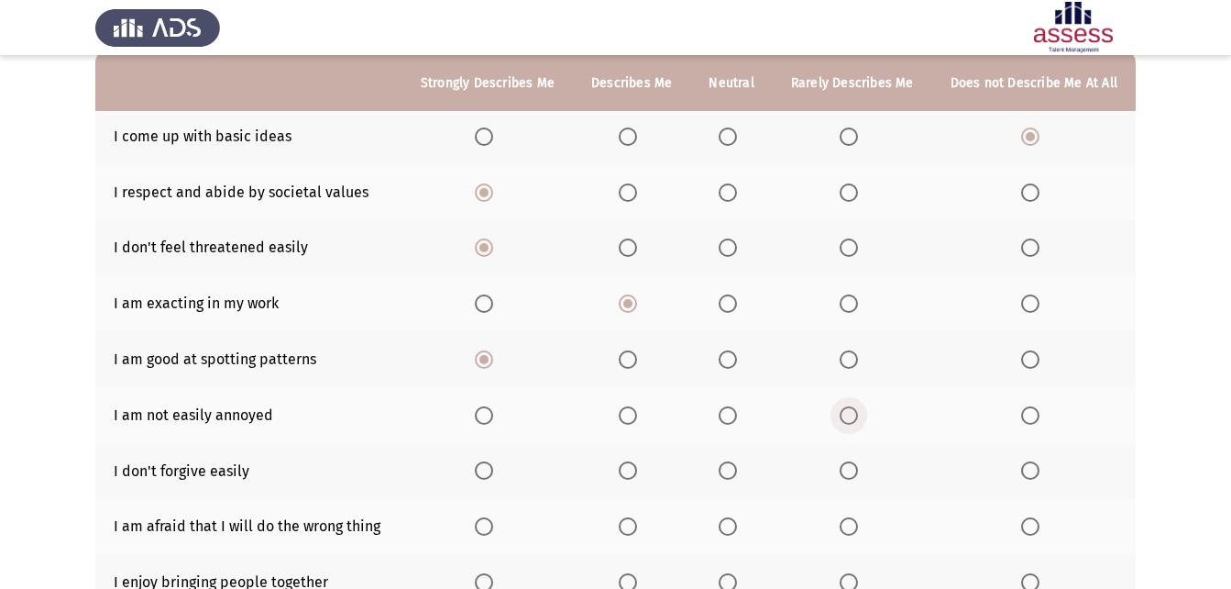
click at [857, 417] on span "Select an option" at bounding box center [849, 415] width 18 height 18
click at [857, 417] on input "Select an option" at bounding box center [849, 415] width 18 height 18
click at [737, 466] on span "Select an option" at bounding box center [728, 470] width 18 height 18
click at [737, 466] on input "Select an option" at bounding box center [728, 470] width 18 height 18
click at [733, 413] on span "Select an option" at bounding box center [728, 415] width 18 height 18
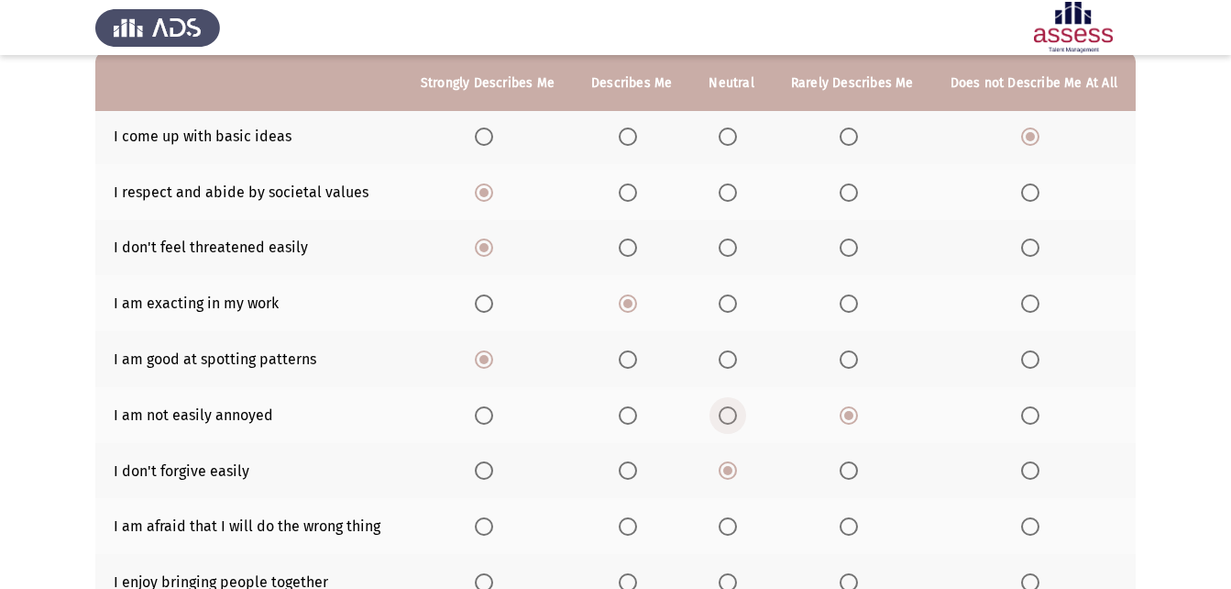
click at [733, 413] on input "Select an option" at bounding box center [728, 415] width 18 height 18
click at [1032, 527] on span "Select an option" at bounding box center [1030, 526] width 18 height 18
click at [1032, 527] on input "Select an option" at bounding box center [1030, 526] width 18 height 18
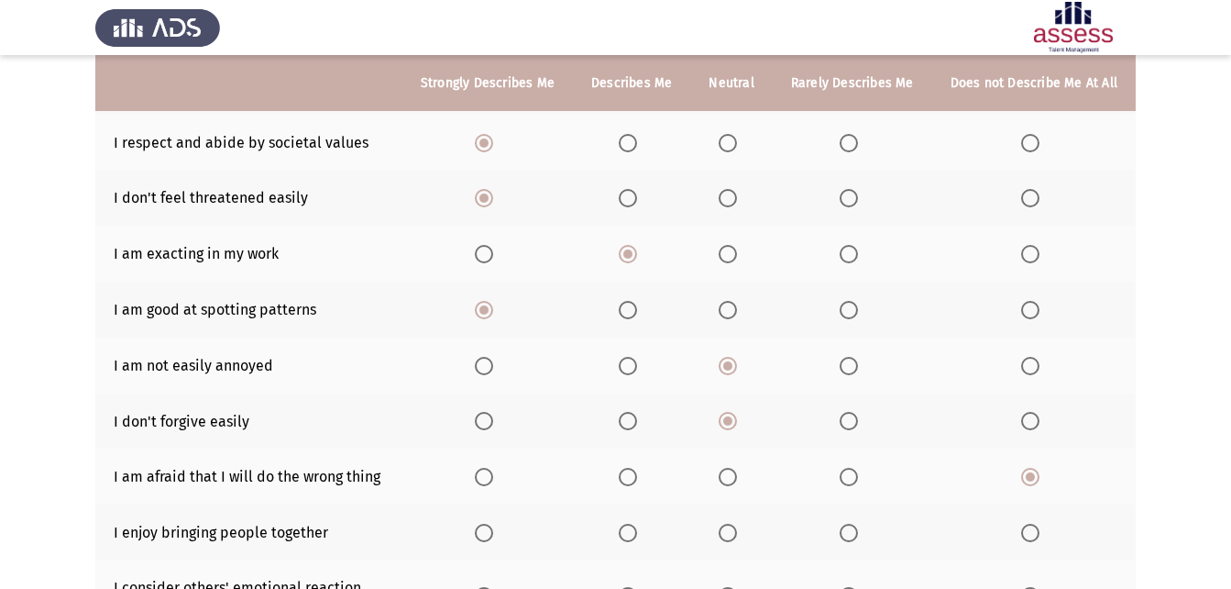
scroll to position [275, 0]
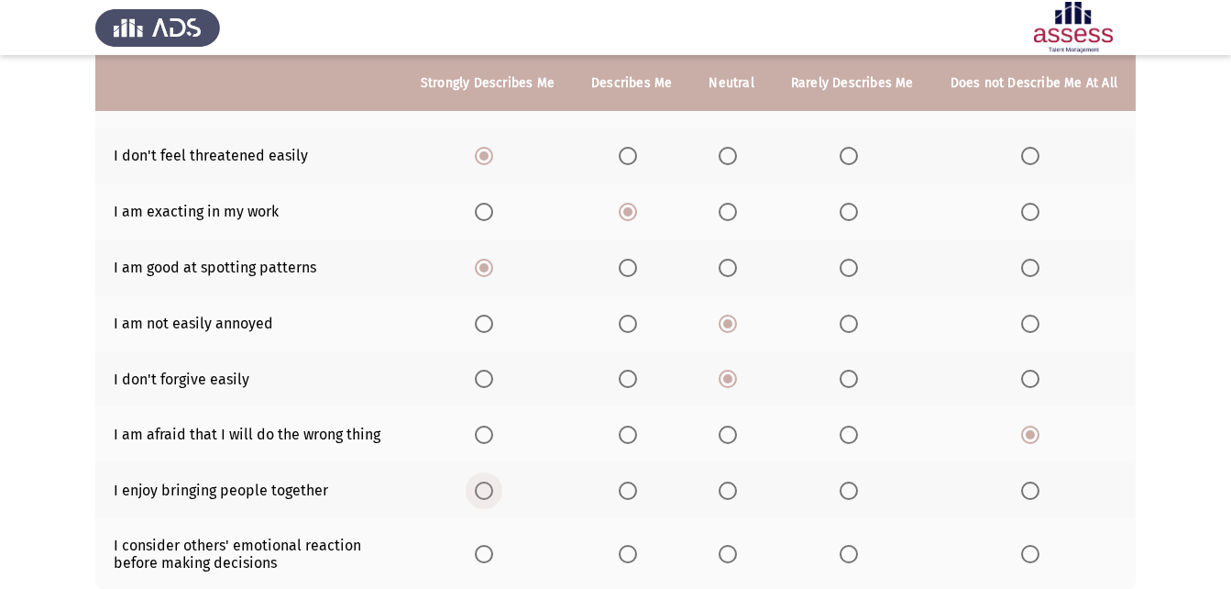
click at [493, 490] on span "Select an option" at bounding box center [484, 490] width 18 height 18
click at [493, 490] on input "Select an option" at bounding box center [484, 490] width 18 height 18
click at [634, 491] on span "Select an option" at bounding box center [628, 490] width 18 height 18
click at [634, 491] on input "Select an option" at bounding box center [628, 490] width 18 height 18
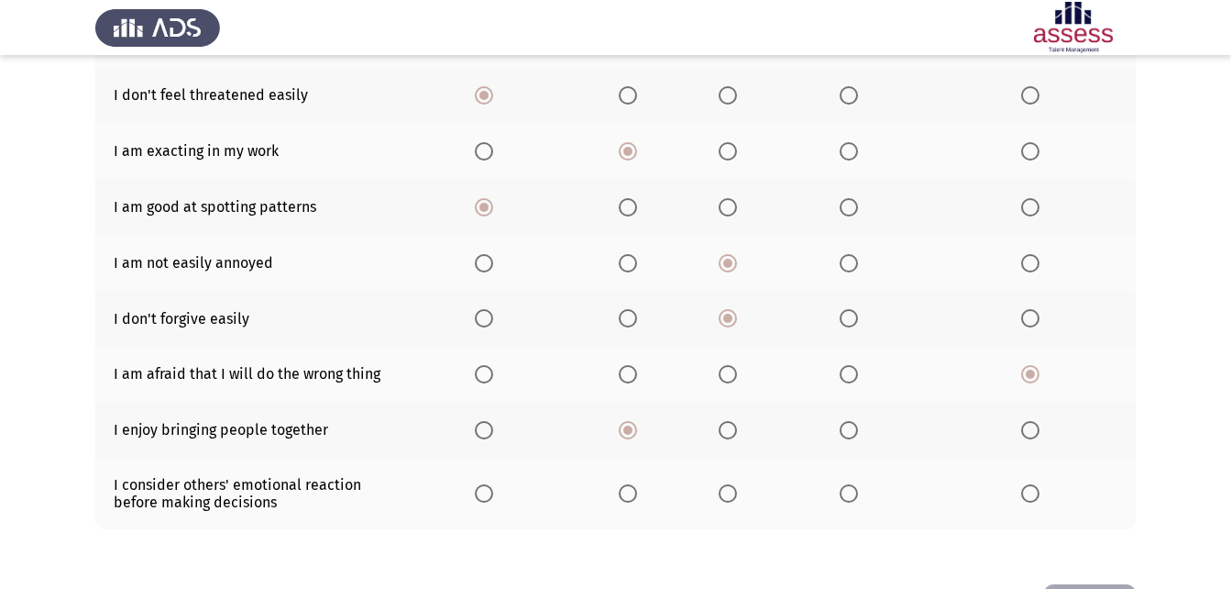
scroll to position [367, 0]
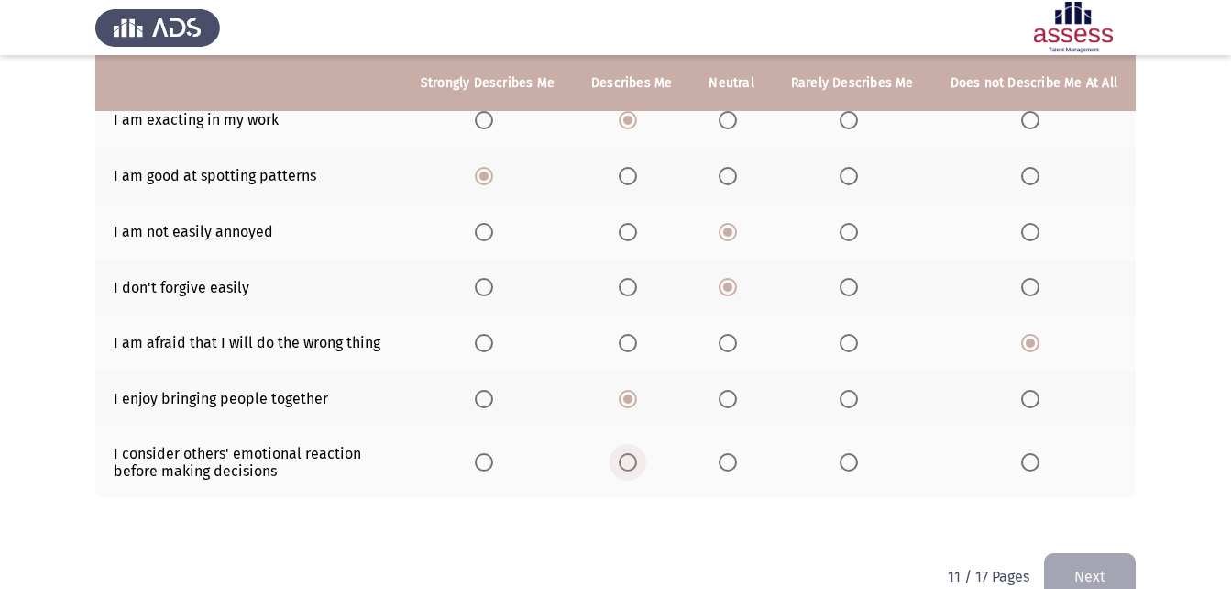
click at [629, 464] on span "Select an option" at bounding box center [628, 462] width 18 height 18
click at [629, 464] on input "Select an option" at bounding box center [628, 462] width 18 height 18
click at [731, 459] on span "Select an option" at bounding box center [728, 462] width 18 height 18
click at [731, 459] on input "Select an option" at bounding box center [728, 462] width 18 height 18
click at [1087, 562] on button "Next" at bounding box center [1090, 576] width 92 height 47
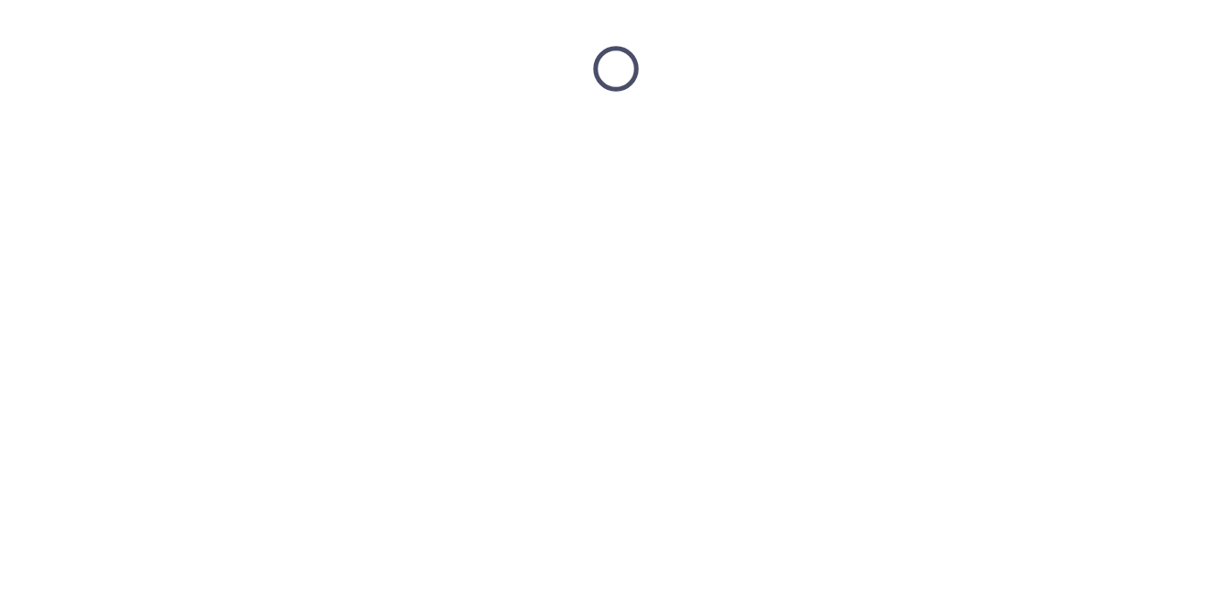
scroll to position [0, 0]
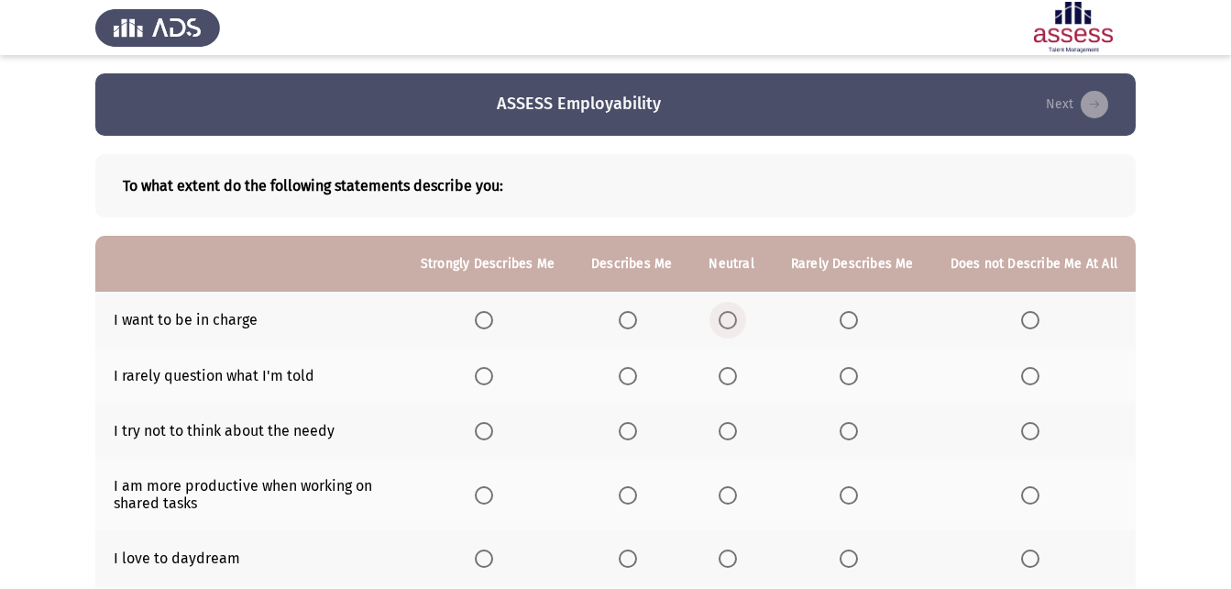
click at [737, 321] on span "Select an option" at bounding box center [728, 320] width 18 height 18
click at [737, 321] on input "Select an option" at bounding box center [728, 320] width 18 height 18
click at [737, 369] on span "Select an option" at bounding box center [728, 376] width 18 height 18
click at [737, 369] on input "Select an option" at bounding box center [728, 376] width 18 height 18
click at [487, 434] on span "Select an option" at bounding box center [484, 431] width 18 height 18
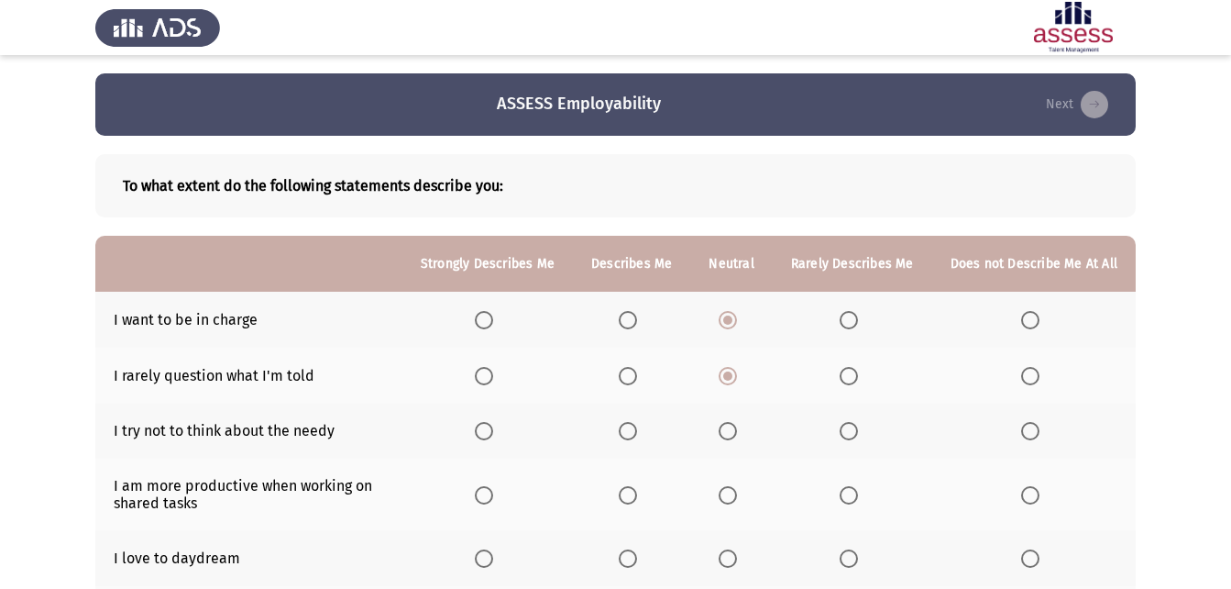
click at [487, 434] on input "Select an option" at bounding box center [484, 431] width 18 height 18
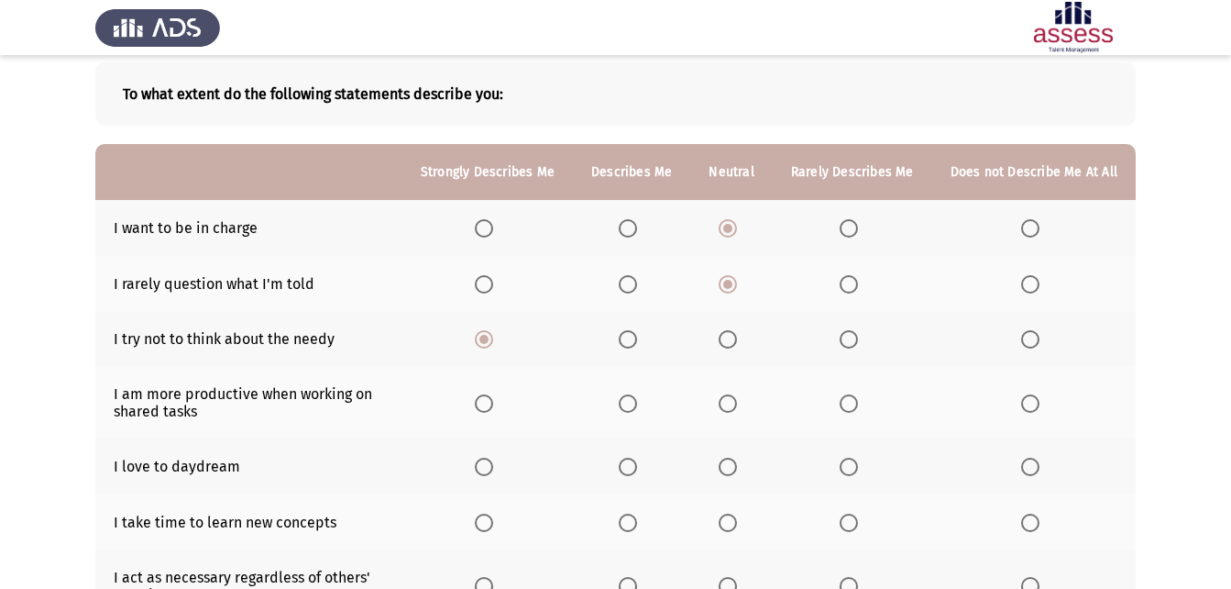
click at [493, 399] on span "Select an option" at bounding box center [484, 403] width 18 height 18
click at [493, 399] on input "Select an option" at bounding box center [484, 403] width 18 height 18
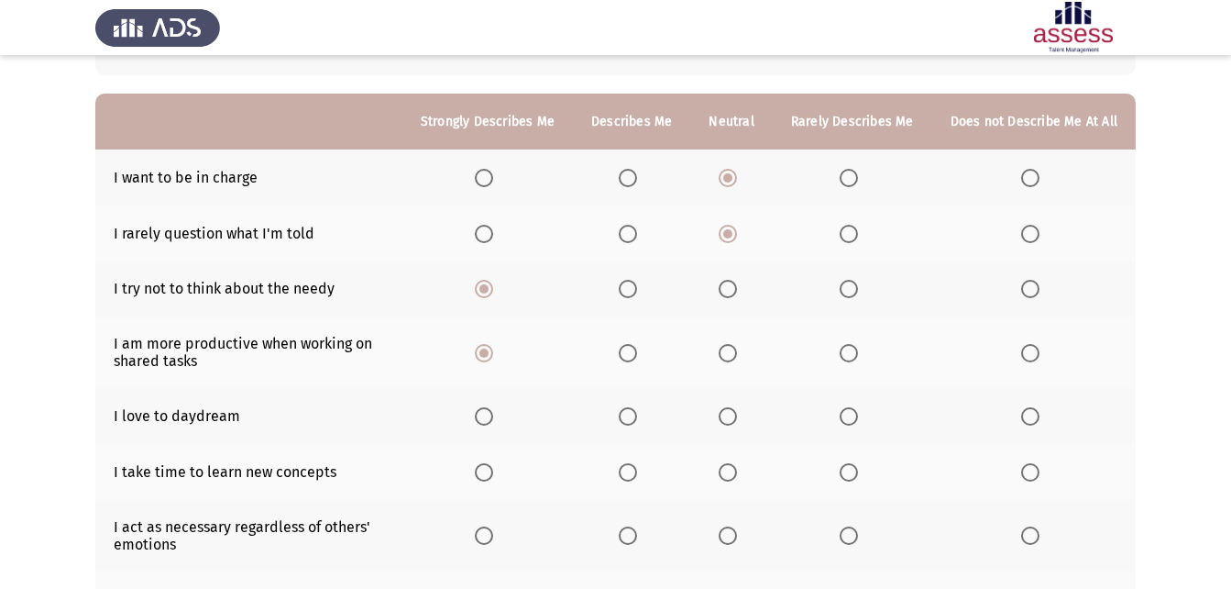
scroll to position [183, 0]
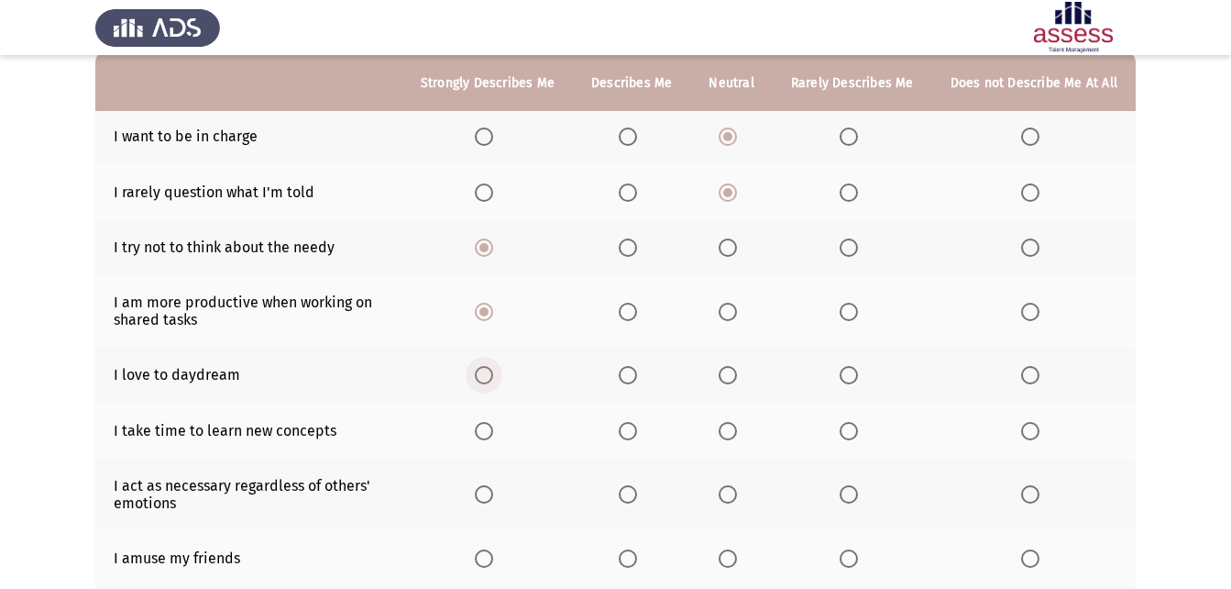
click at [490, 370] on span "Select an option" at bounding box center [484, 375] width 18 height 18
click at [490, 370] on input "Select an option" at bounding box center [484, 375] width 18 height 18
click at [1031, 427] on span "Select an option" at bounding box center [1030, 431] width 18 height 18
click at [1031, 427] on input "Select an option" at bounding box center [1030, 431] width 18 height 18
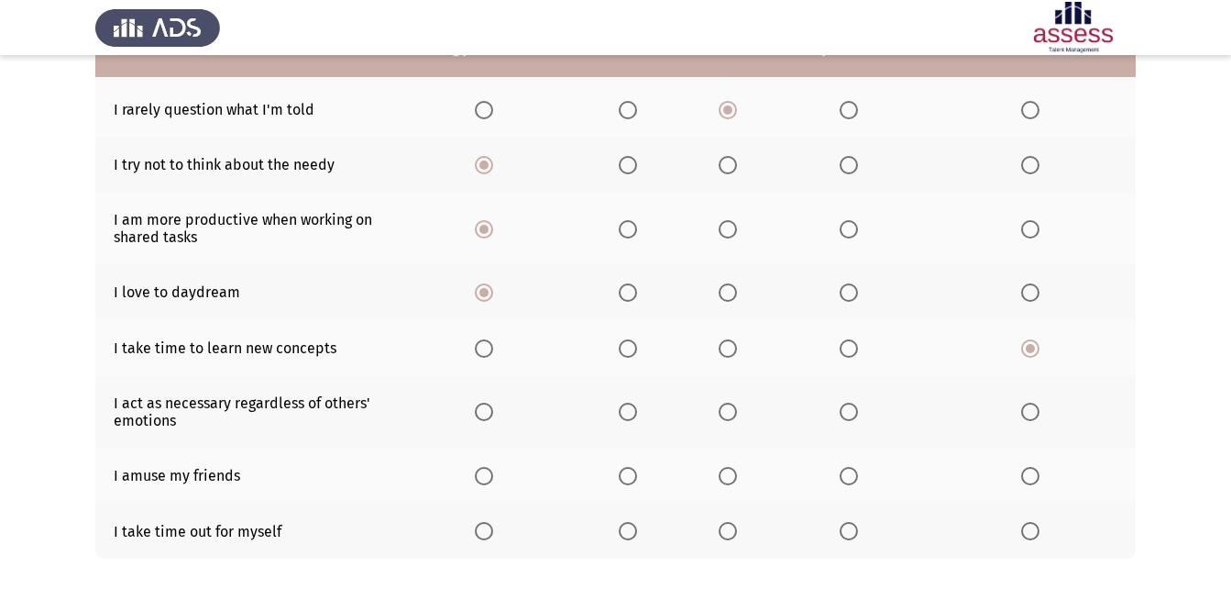
scroll to position [275, 0]
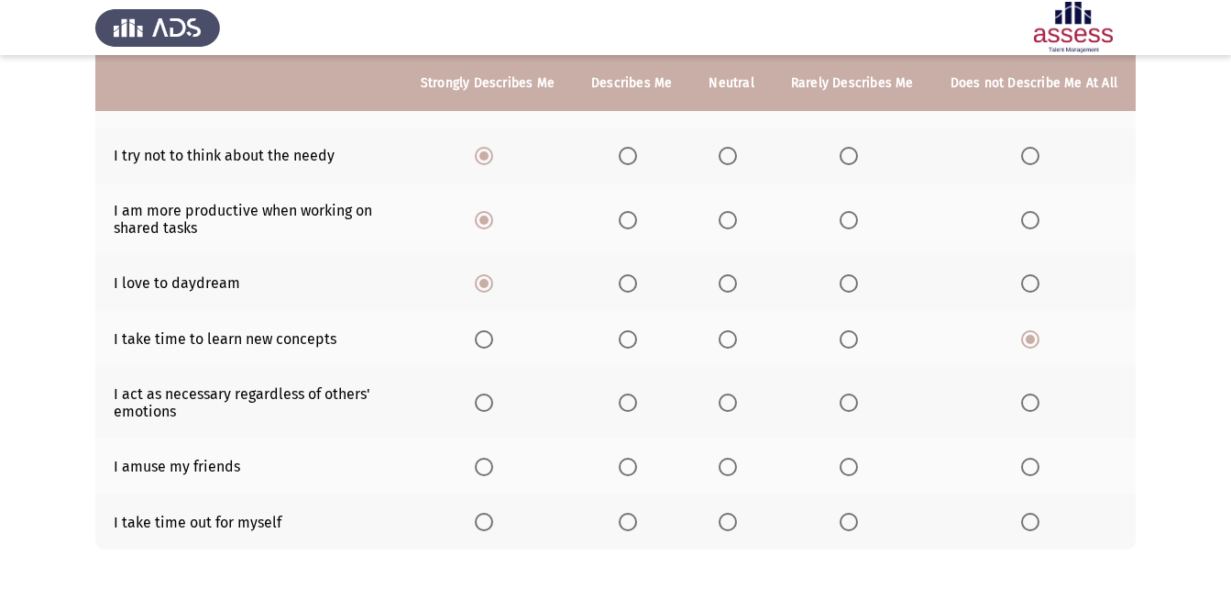
click at [760, 403] on th at bounding box center [731, 403] width 82 height 72
click at [728, 405] on span "Select an option" at bounding box center [728, 402] width 18 height 18
click at [728, 405] on input "Select an option" at bounding box center [728, 402] width 18 height 18
click at [854, 464] on span "Select an option" at bounding box center [849, 466] width 18 height 18
click at [854, 464] on input "Select an option" at bounding box center [849, 466] width 18 height 18
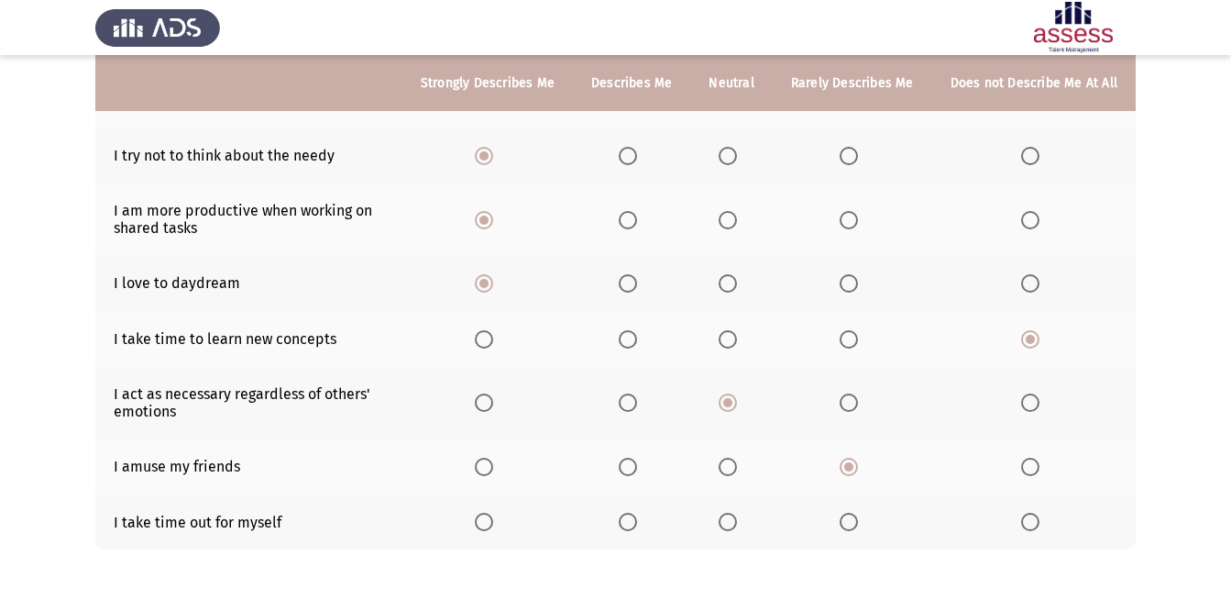
click at [490, 523] on span "Select an option" at bounding box center [484, 521] width 18 height 18
click at [490, 523] on input "Select an option" at bounding box center [484, 521] width 18 height 18
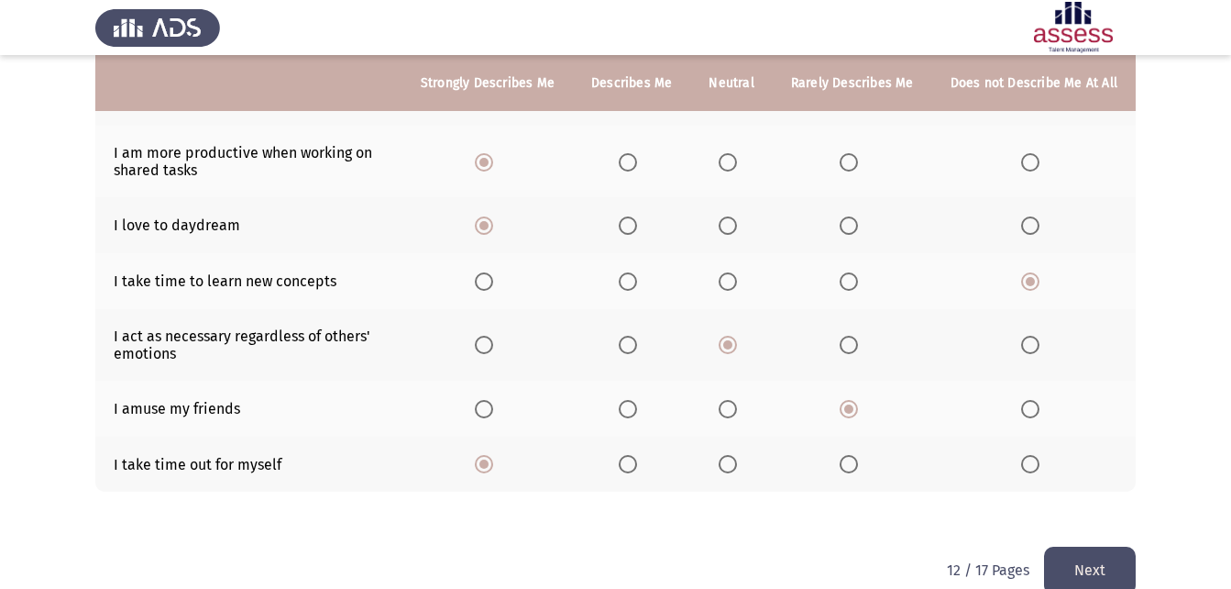
scroll to position [364, 0]
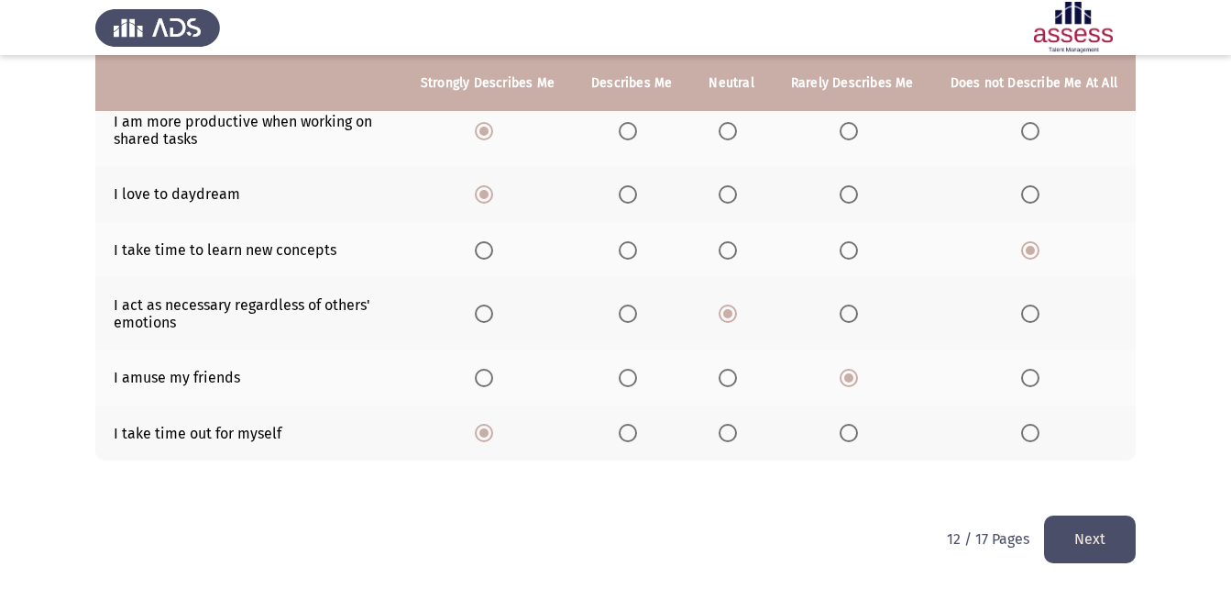
click at [1058, 543] on button "Next" at bounding box center [1090, 538] width 92 height 47
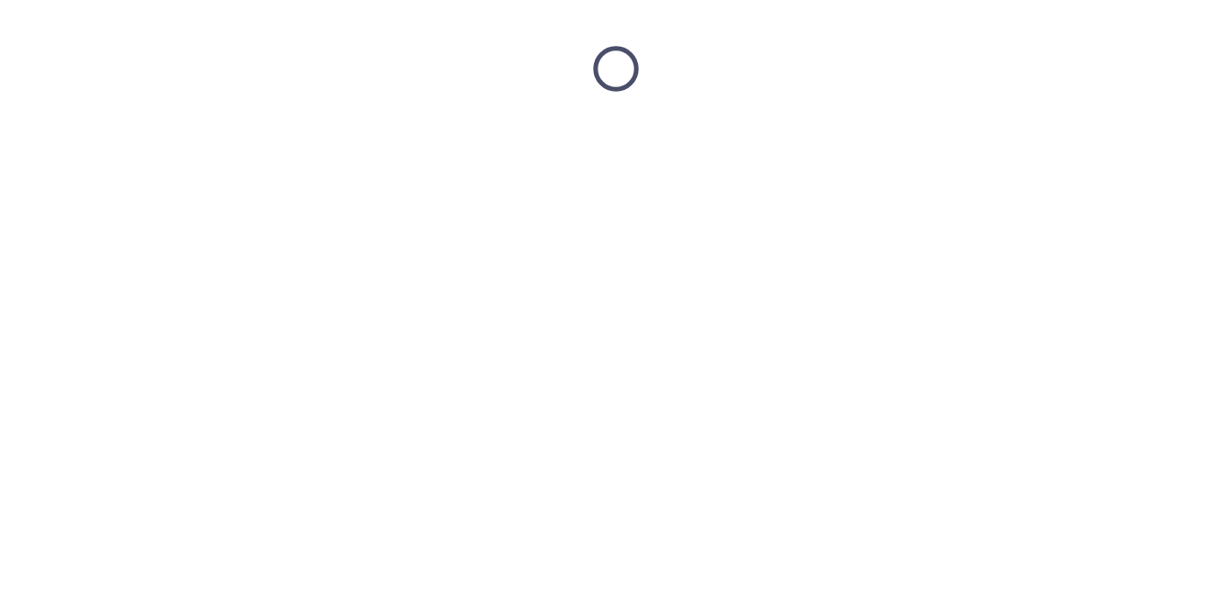
scroll to position [0, 0]
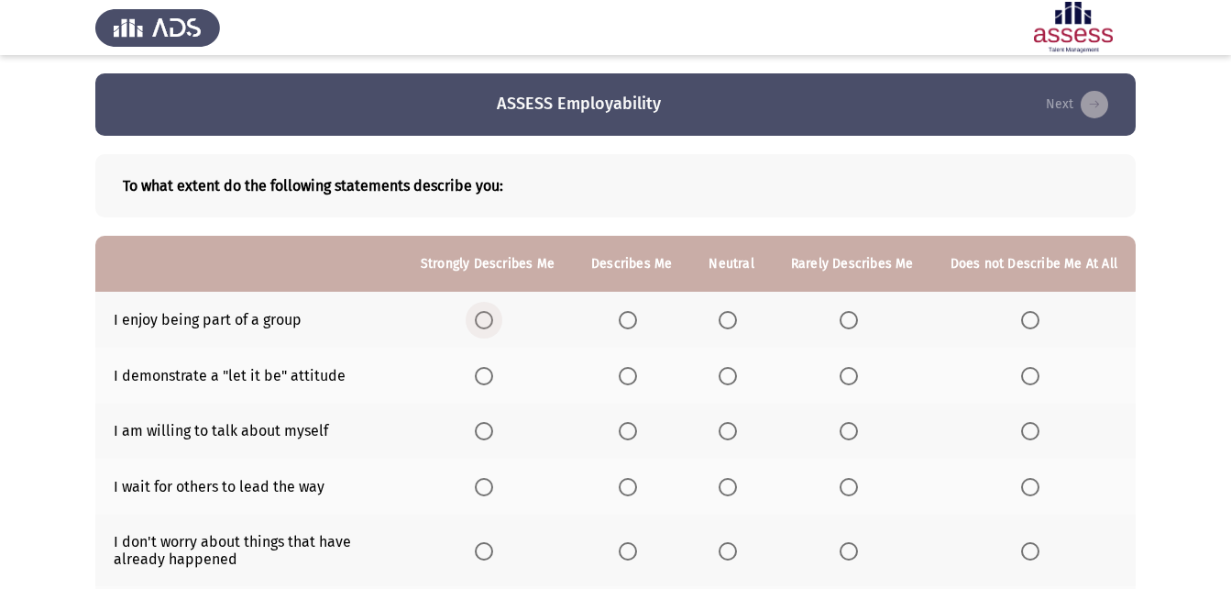
click at [501, 315] on label "Select an option" at bounding box center [488, 320] width 26 height 18
click at [493, 315] on input "Select an option" at bounding box center [484, 320] width 18 height 18
click at [493, 380] on span "Select an option" at bounding box center [484, 376] width 18 height 18
click at [493, 380] on input "Select an option" at bounding box center [484, 376] width 18 height 18
click at [491, 433] on span "Select an option" at bounding box center [484, 431] width 18 height 18
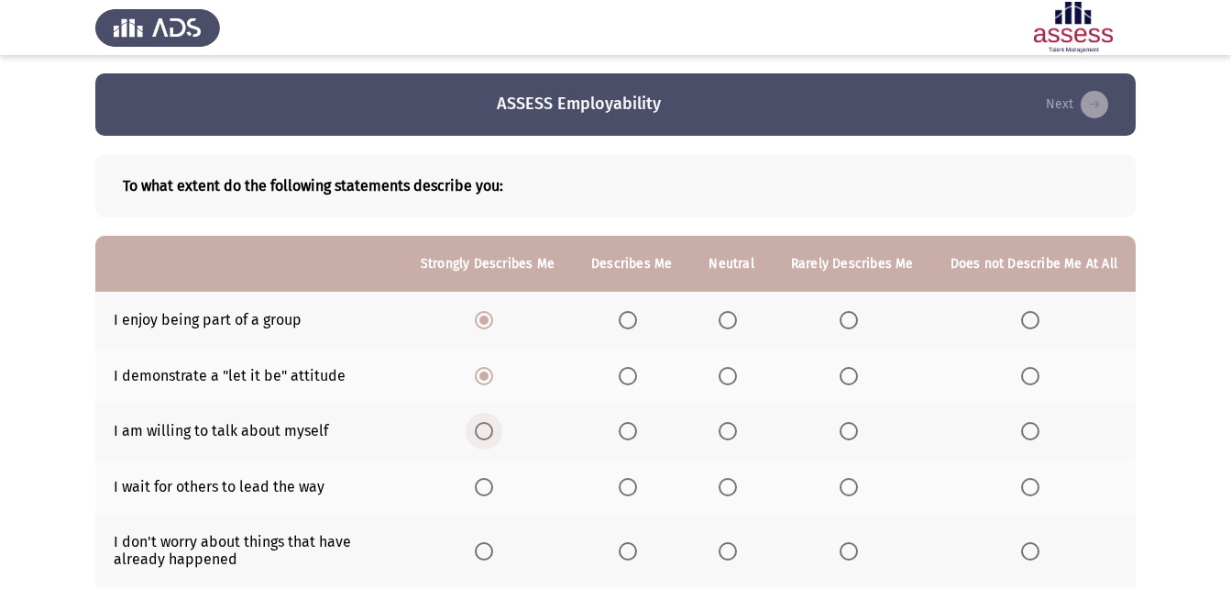
click at [491, 433] on input "Select an option" at bounding box center [484, 431] width 18 height 18
click at [1034, 489] on span "Select an option" at bounding box center [1030, 487] width 18 height 18
click at [1034, 489] on input "Select an option" at bounding box center [1030, 487] width 18 height 18
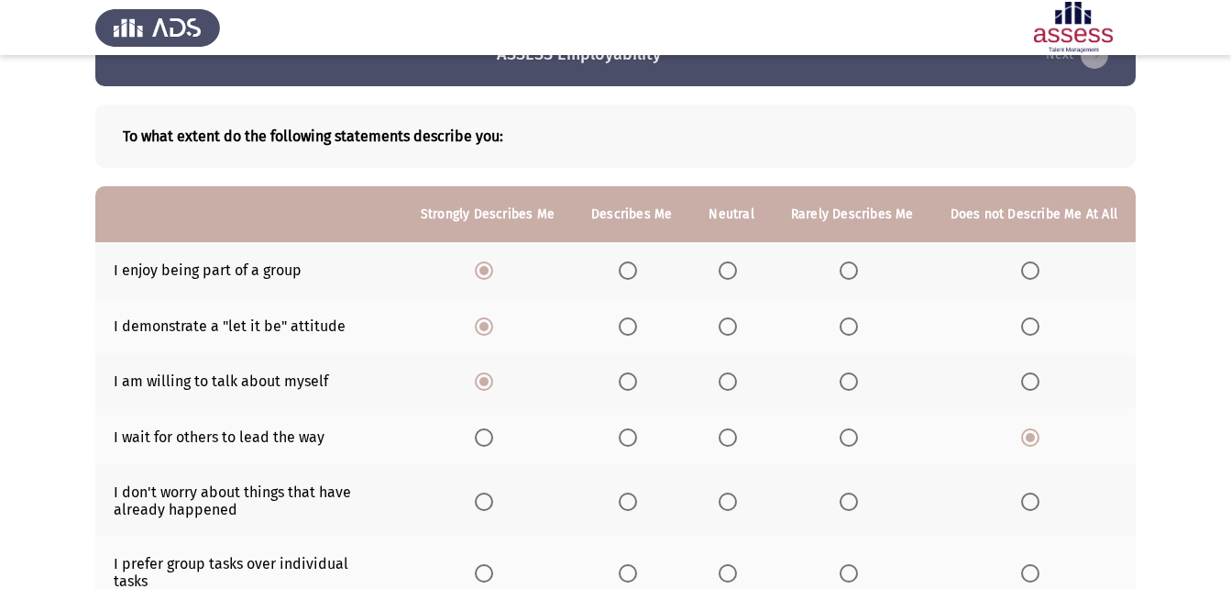
scroll to position [92, 0]
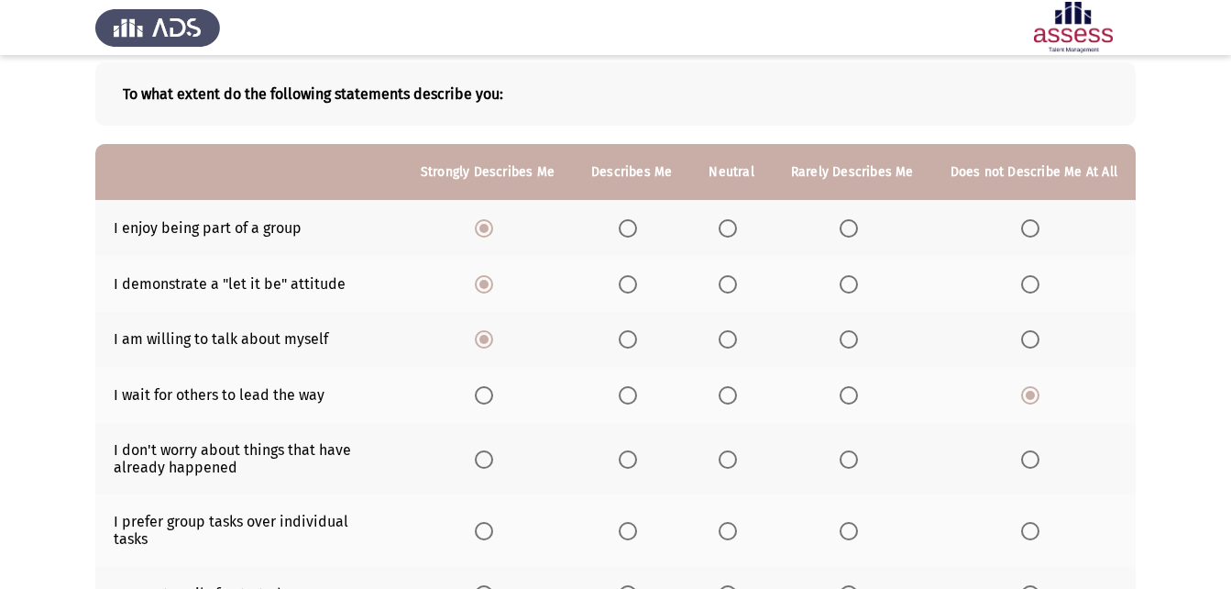
click at [493, 454] on span "Select an option" at bounding box center [484, 459] width 18 height 18
click at [493, 454] on input "Select an option" at bounding box center [484, 459] width 18 height 18
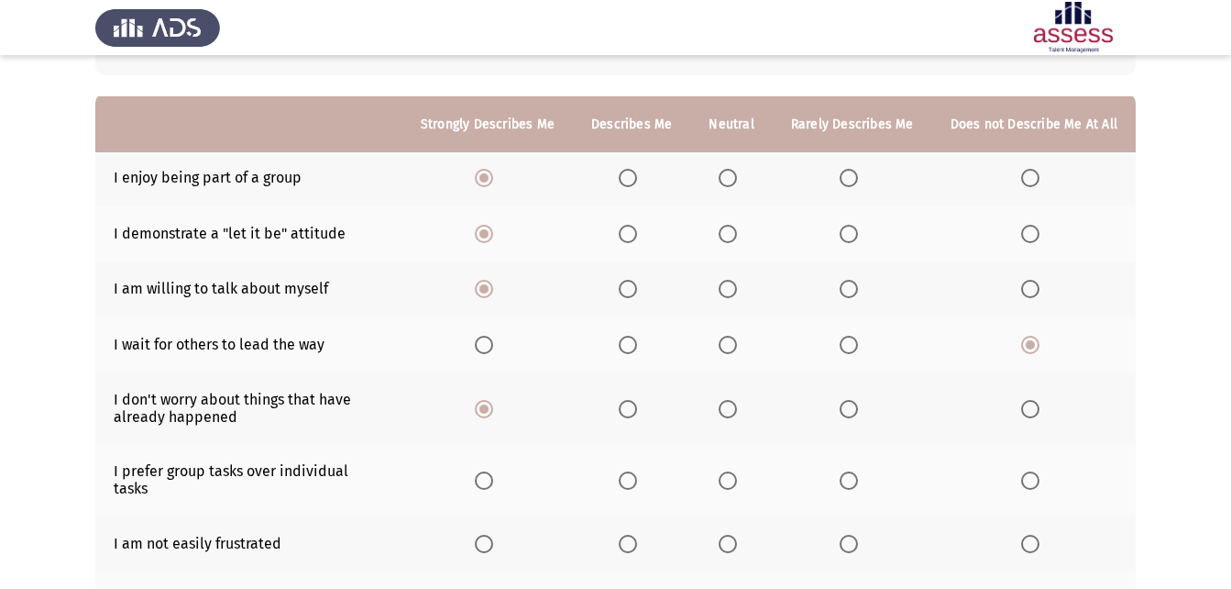
scroll to position [183, 0]
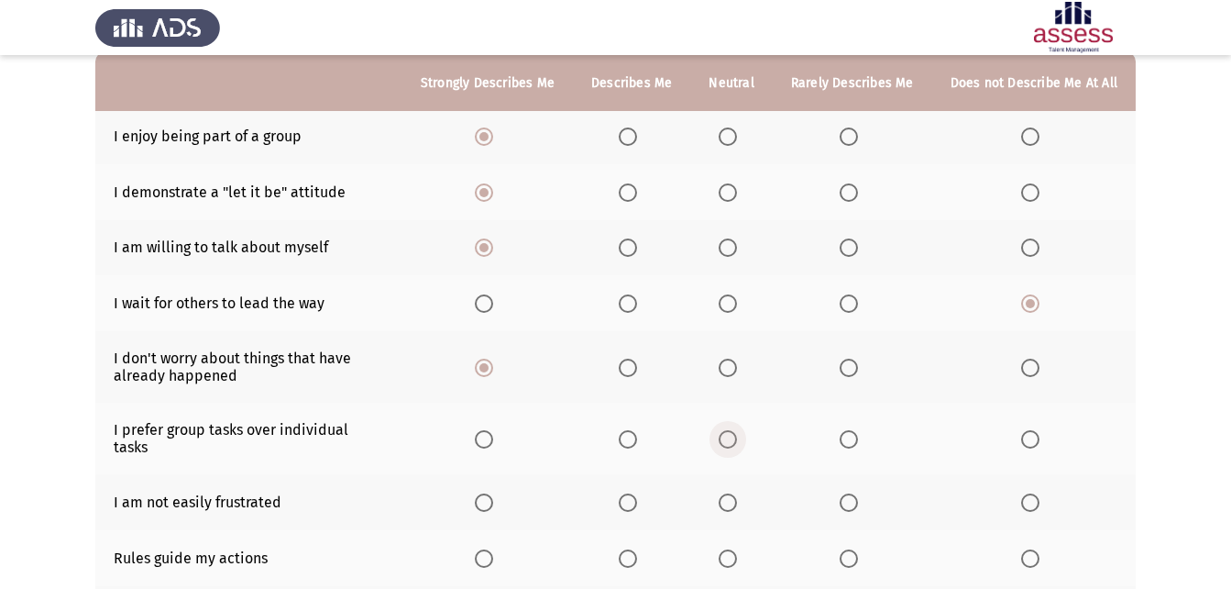
click at [732, 432] on span "Select an option" at bounding box center [728, 439] width 18 height 18
click at [732, 432] on input "Select an option" at bounding box center [728, 439] width 18 height 18
click at [636, 493] on span "Select an option" at bounding box center [628, 502] width 18 height 18
click at [636, 493] on input "Select an option" at bounding box center [628, 502] width 18 height 18
click at [493, 549] on span "Select an option" at bounding box center [484, 558] width 18 height 18
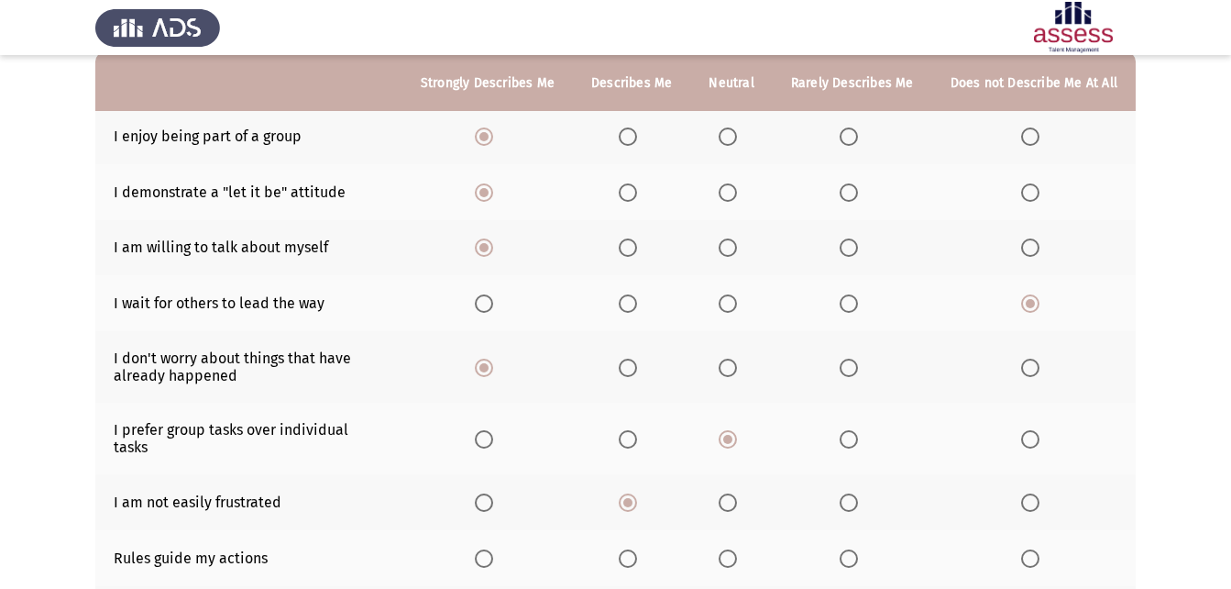
click at [493, 549] on input "Select an option" at bounding box center [484, 558] width 18 height 18
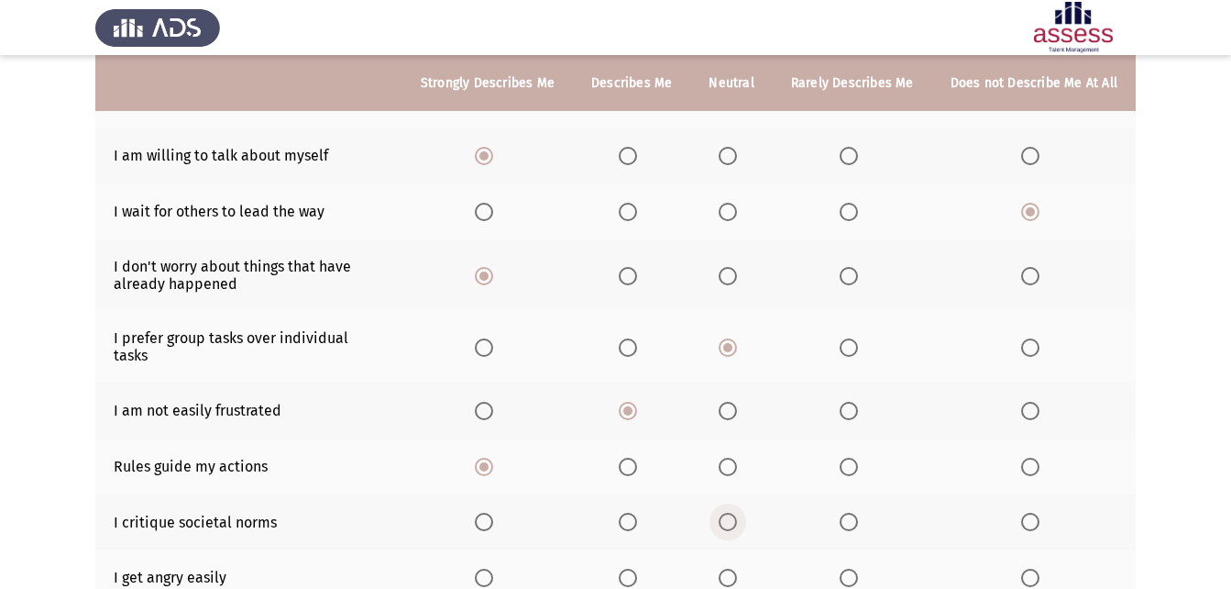
click at [737, 512] on span "Select an option" at bounding box center [728, 521] width 18 height 18
click at [737, 512] on input "Select an option" at bounding box center [728, 521] width 18 height 18
click at [1030, 562] on span "Select an option" at bounding box center [1030, 577] width 18 height 18
click at [1030, 562] on input "Select an option" at bounding box center [1030, 577] width 18 height 18
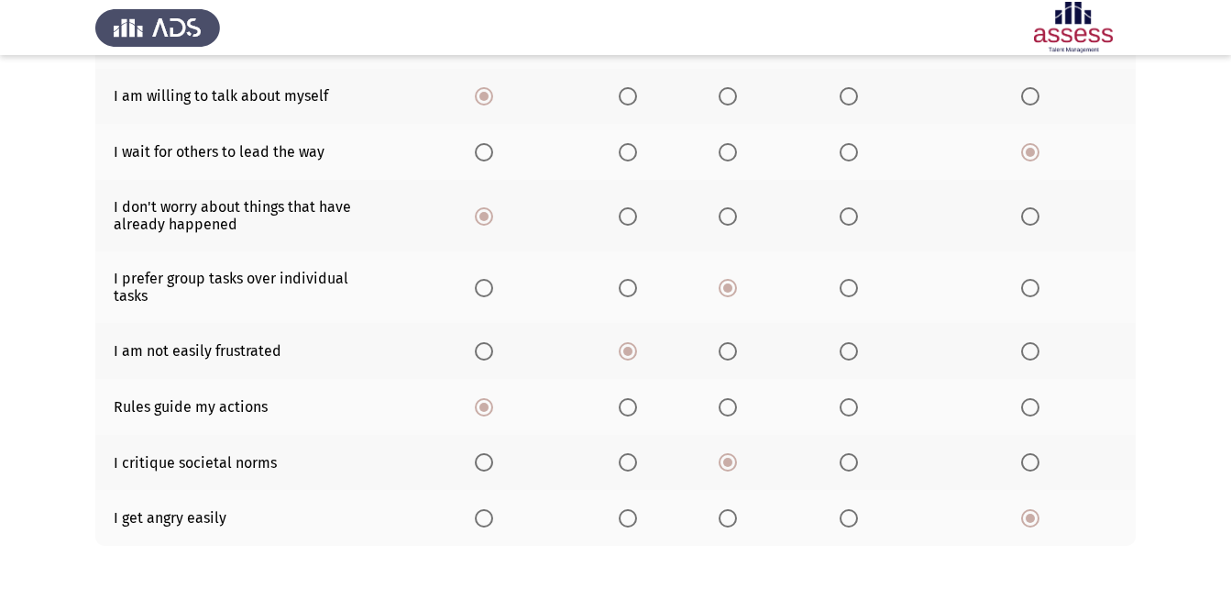
scroll to position [367, 0]
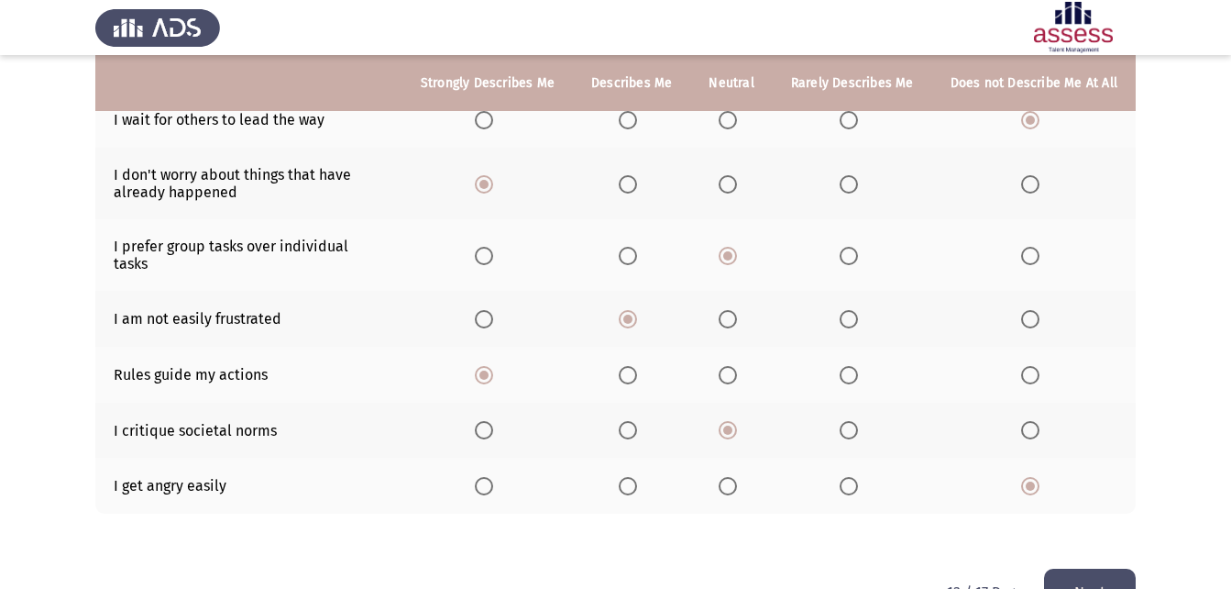
click at [1065, 562] on button "Next" at bounding box center [1090, 591] width 92 height 47
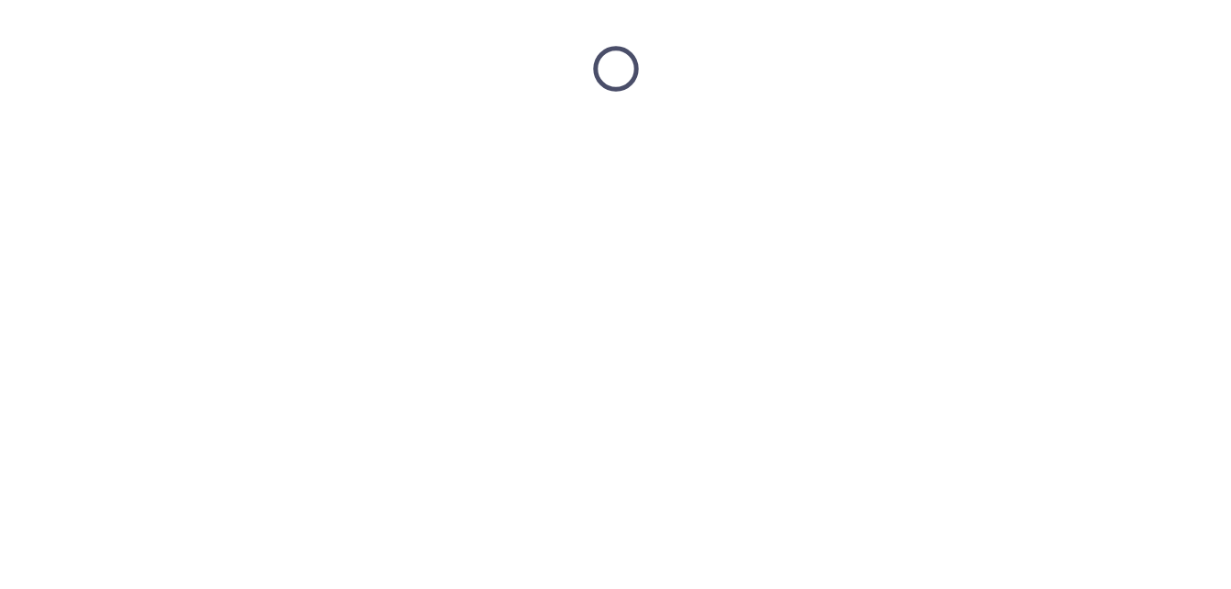
scroll to position [0, 0]
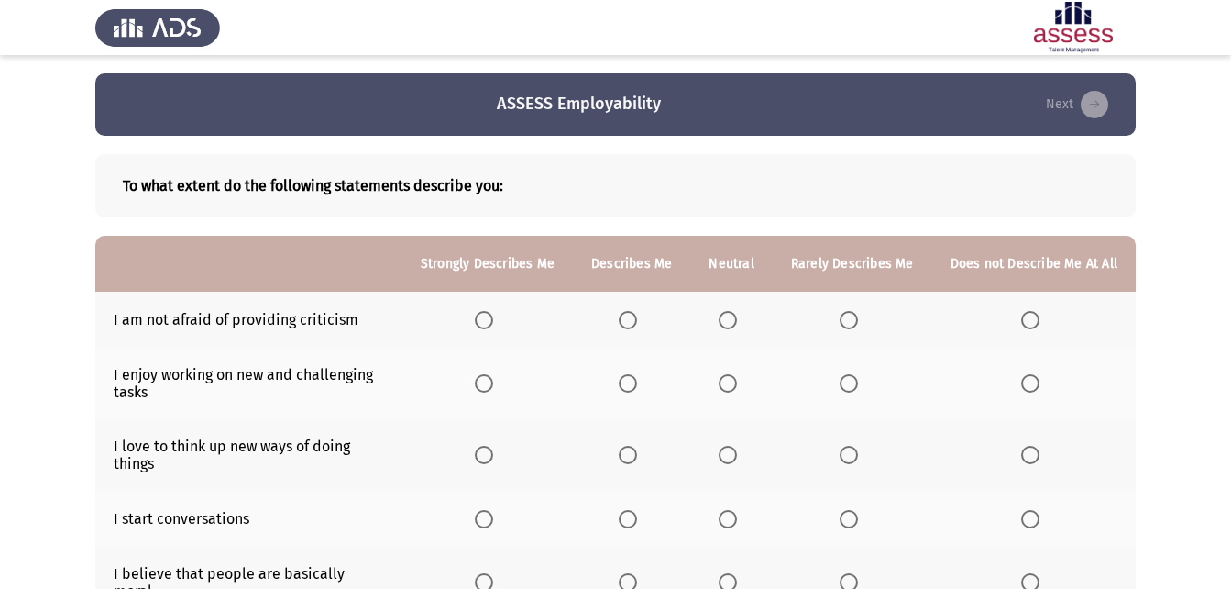
click at [631, 319] on span "Select an option" at bounding box center [628, 320] width 18 height 18
click at [631, 319] on input "Select an option" at bounding box center [628, 320] width 18 height 18
click at [485, 374] on span "Select an option" at bounding box center [484, 383] width 18 height 18
click at [485, 374] on input "Select an option" at bounding box center [484, 383] width 18 height 18
click at [493, 457] on span "Select an option" at bounding box center [484, 455] width 18 height 18
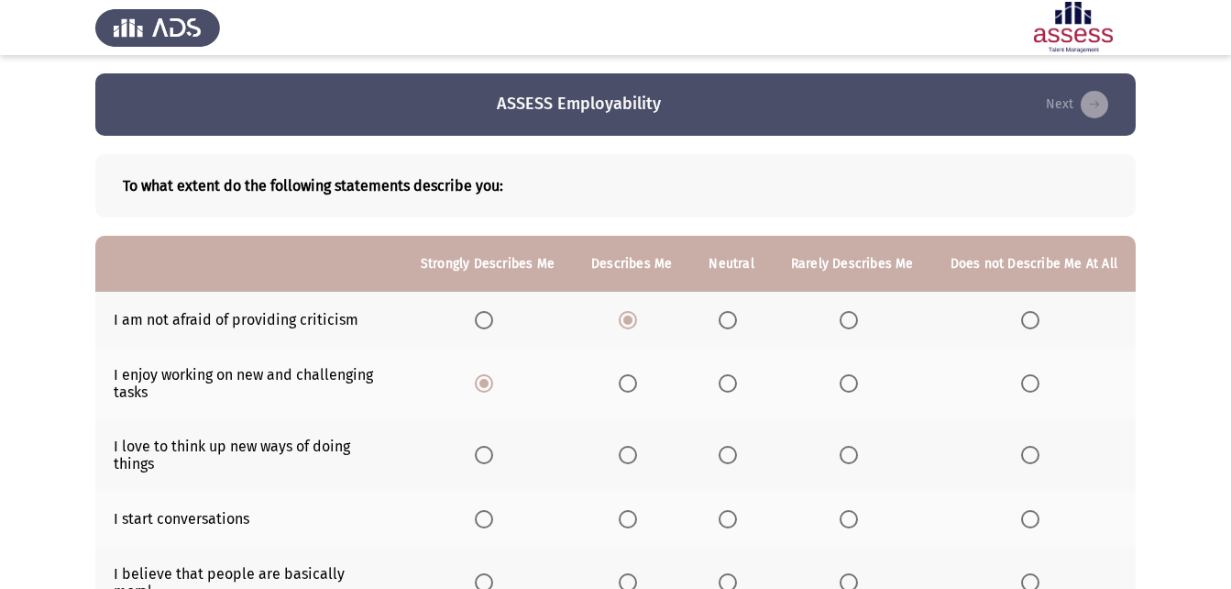
click at [493, 457] on input "Select an option" at bounding box center [484, 455] width 18 height 18
click at [493, 512] on span "Select an option" at bounding box center [484, 519] width 18 height 18
click at [493, 512] on input "Select an option" at bounding box center [484, 519] width 18 height 18
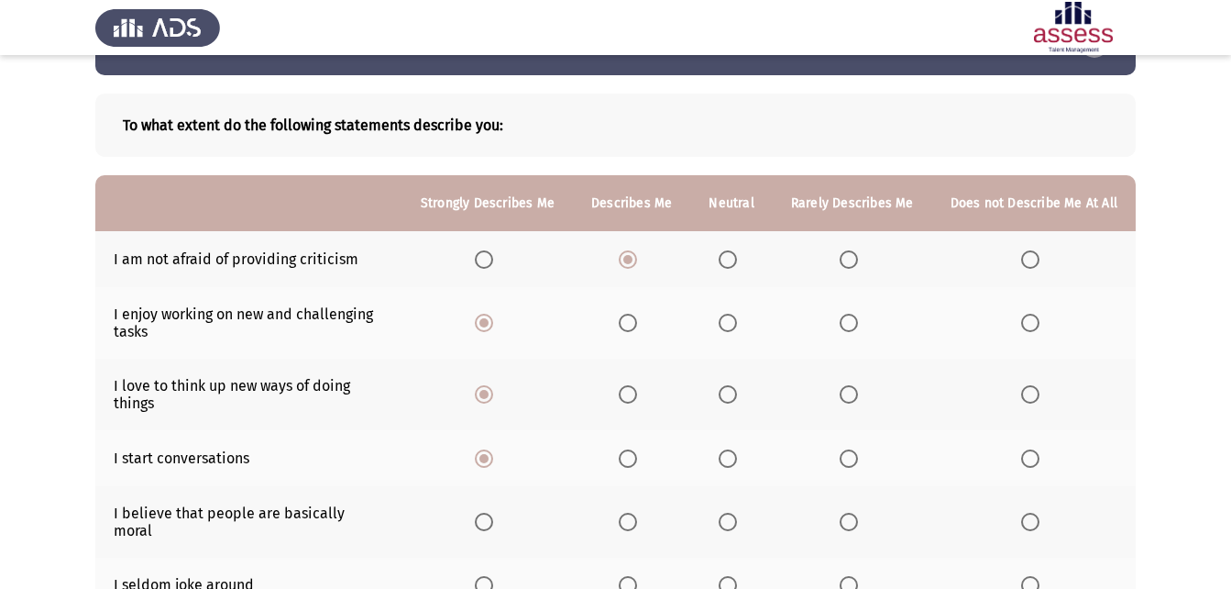
scroll to position [92, 0]
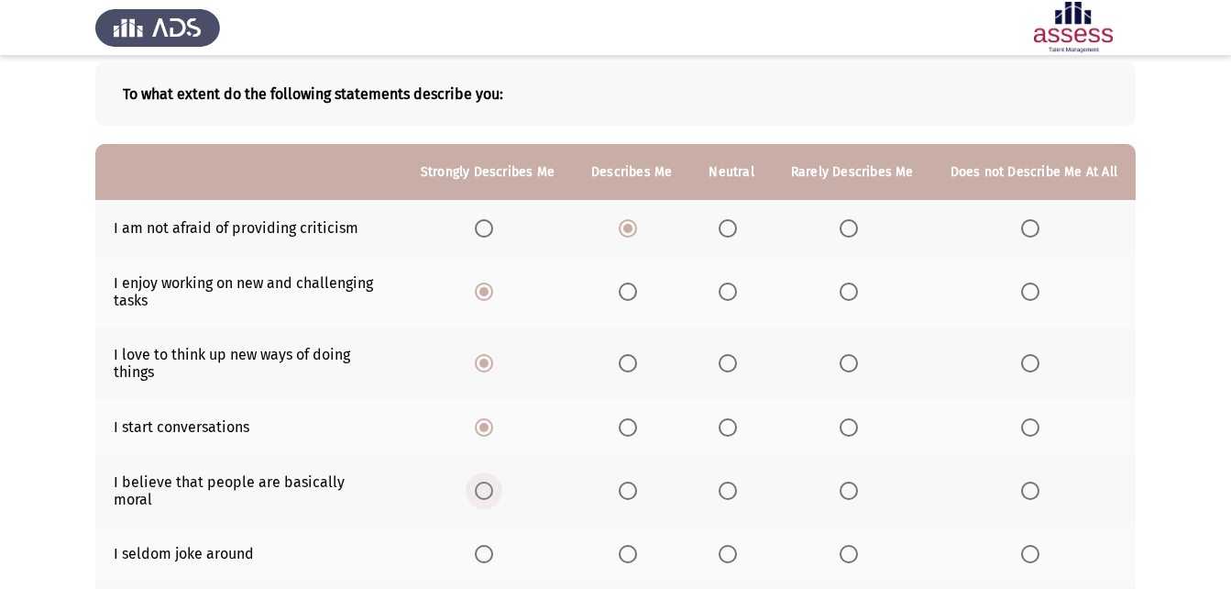
click at [490, 482] on span "Select an option" at bounding box center [484, 490] width 18 height 18
click at [490, 482] on input "Select an option" at bounding box center [484, 490] width 18 height 18
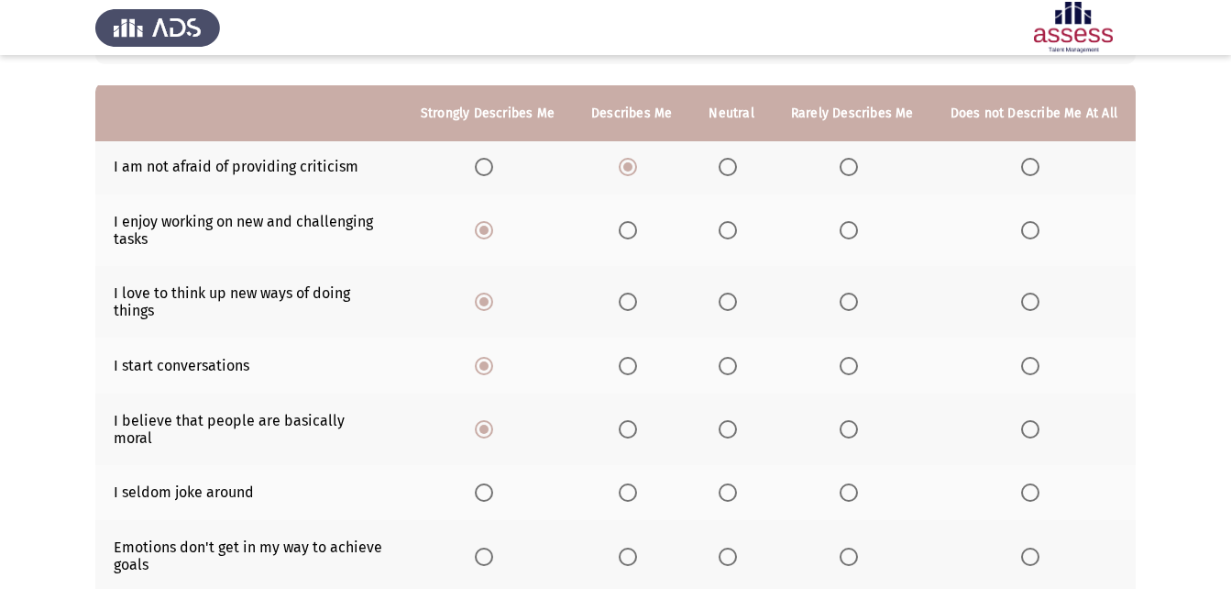
scroll to position [183, 0]
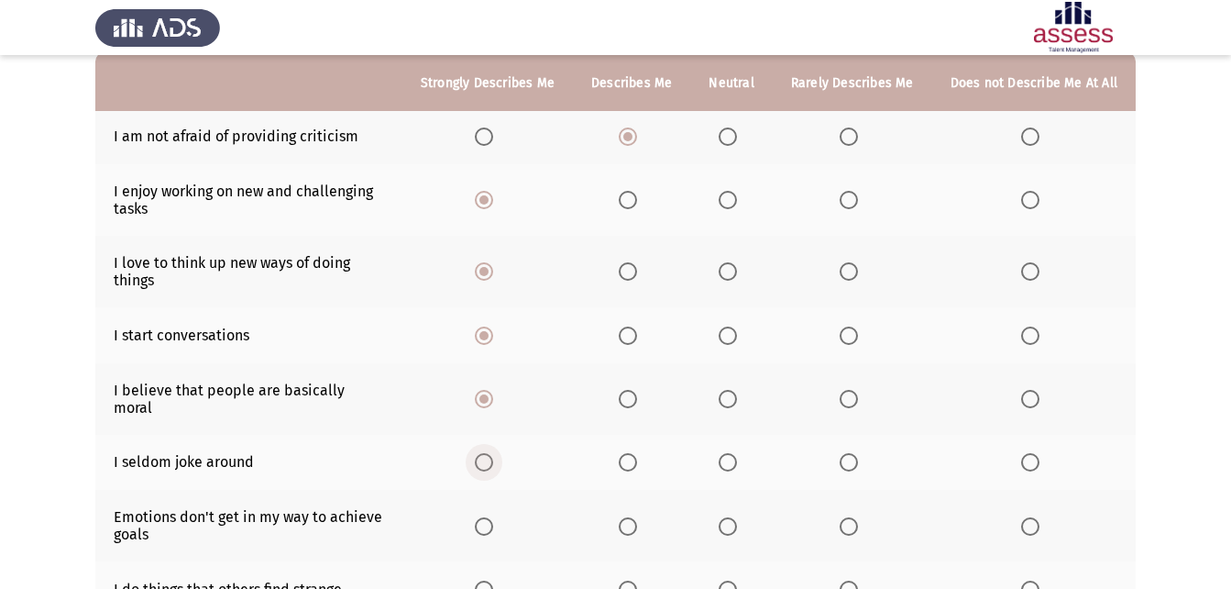
click at [490, 453] on span "Select an option" at bounding box center [484, 462] width 18 height 18
click at [490, 453] on input "Select an option" at bounding box center [484, 462] width 18 height 18
click at [733, 517] on span "Select an option" at bounding box center [728, 526] width 18 height 18
click at [733, 517] on input "Select an option" at bounding box center [728, 526] width 18 height 18
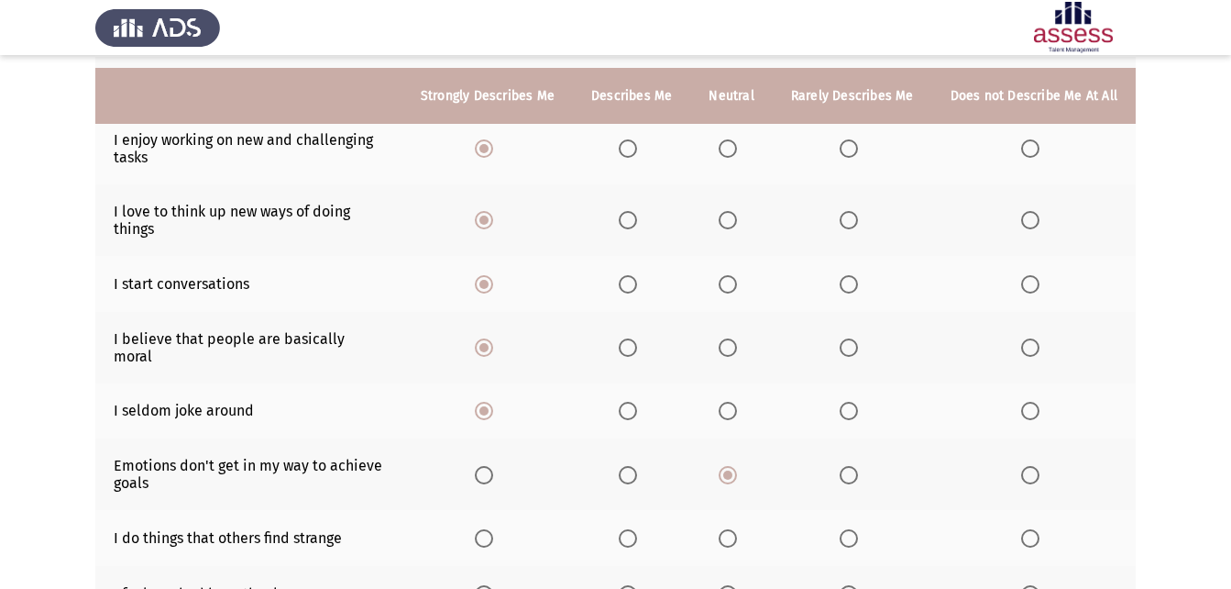
scroll to position [275, 0]
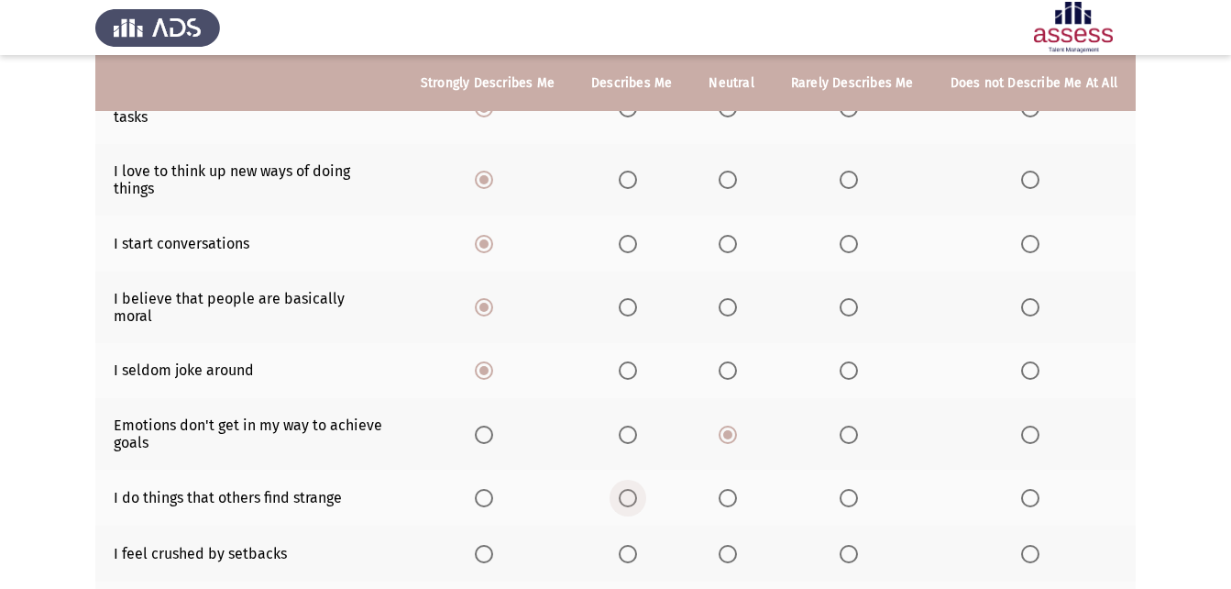
click at [628, 498] on span "Select an option" at bounding box center [628, 498] width 0 height 0
click at [635, 489] on input "Select an option" at bounding box center [628, 498] width 18 height 18
click at [848, 545] on span "Select an option" at bounding box center [849, 554] width 18 height 18
click at [848, 545] on input "Select an option" at bounding box center [849, 554] width 18 height 18
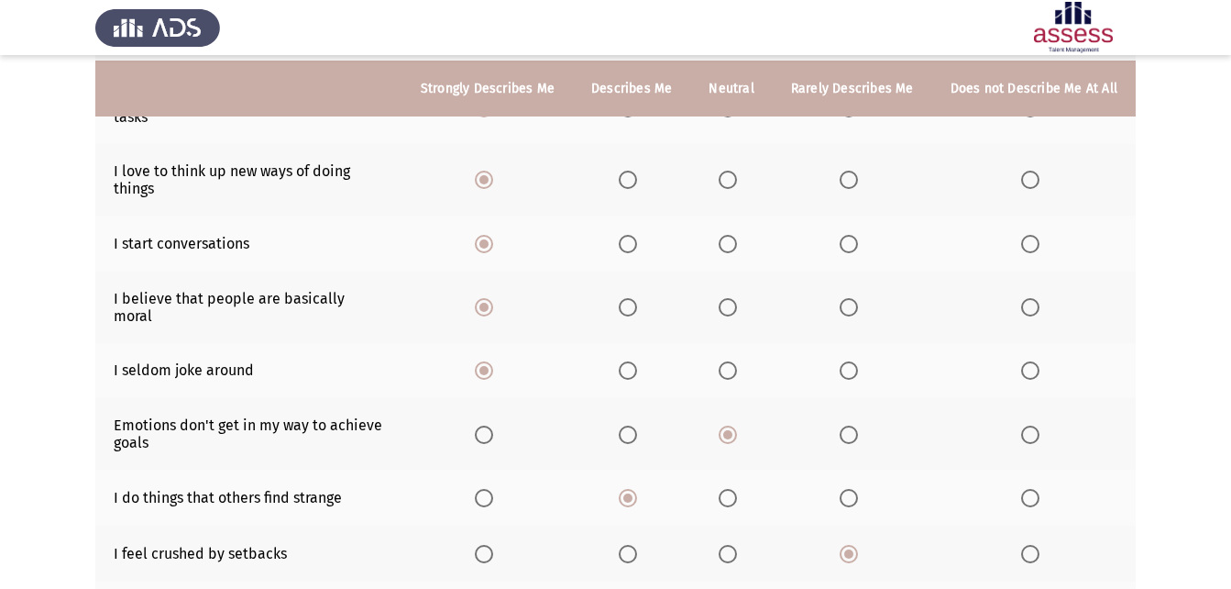
scroll to position [367, 0]
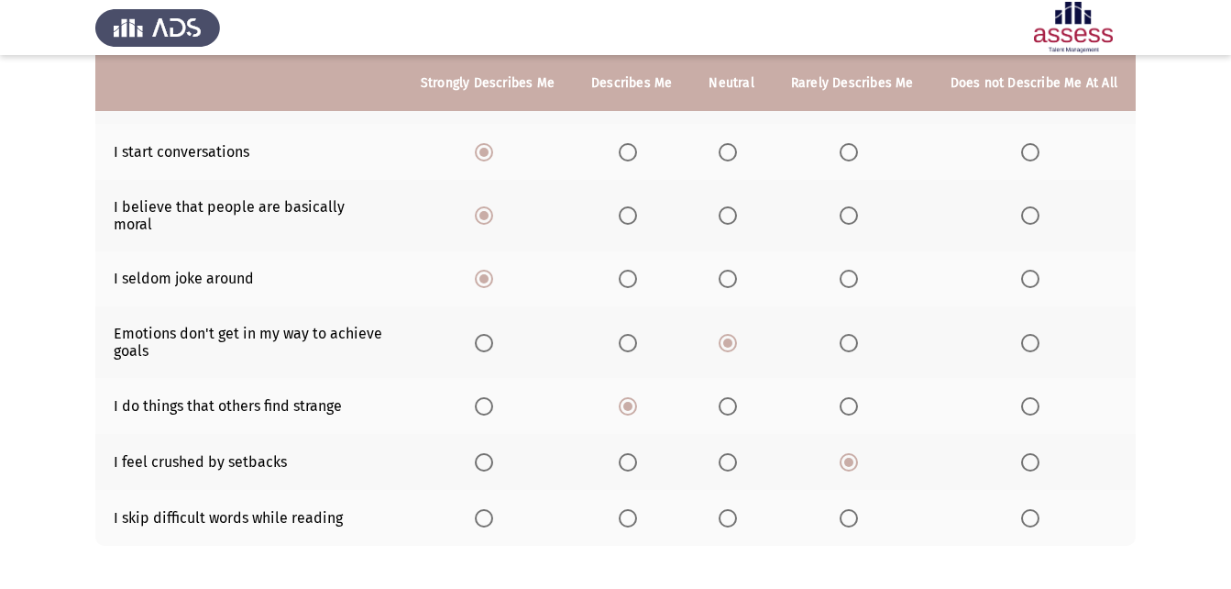
click at [1031, 509] on span "Select an option" at bounding box center [1030, 518] width 18 height 18
click at [1031, 509] on input "Select an option" at bounding box center [1030, 518] width 18 height 18
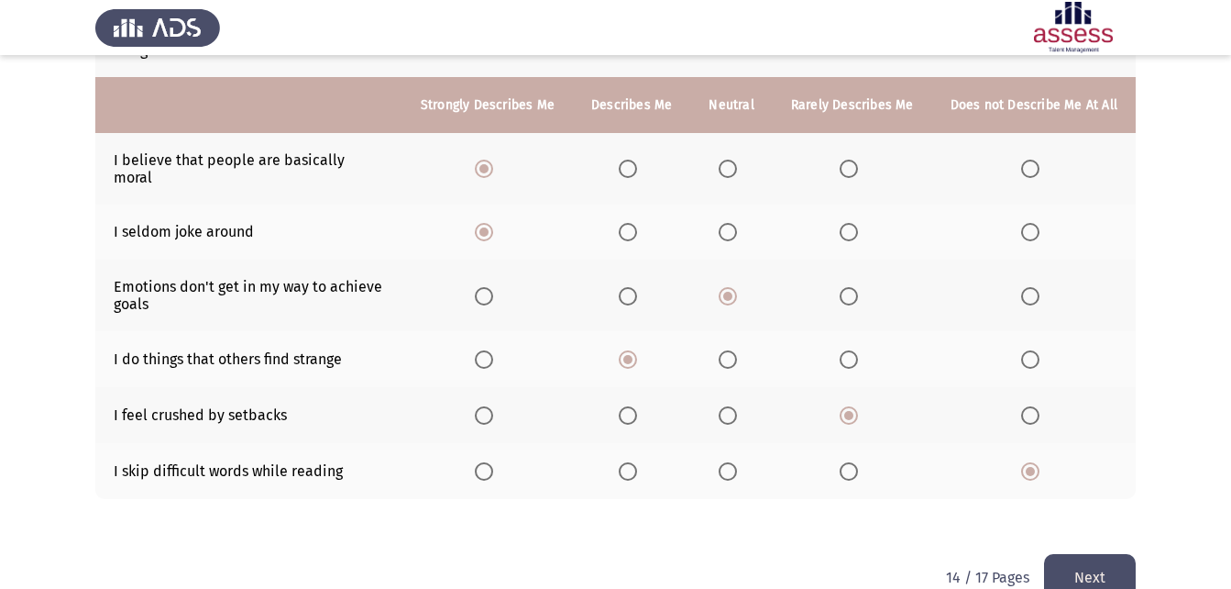
scroll to position [435, 0]
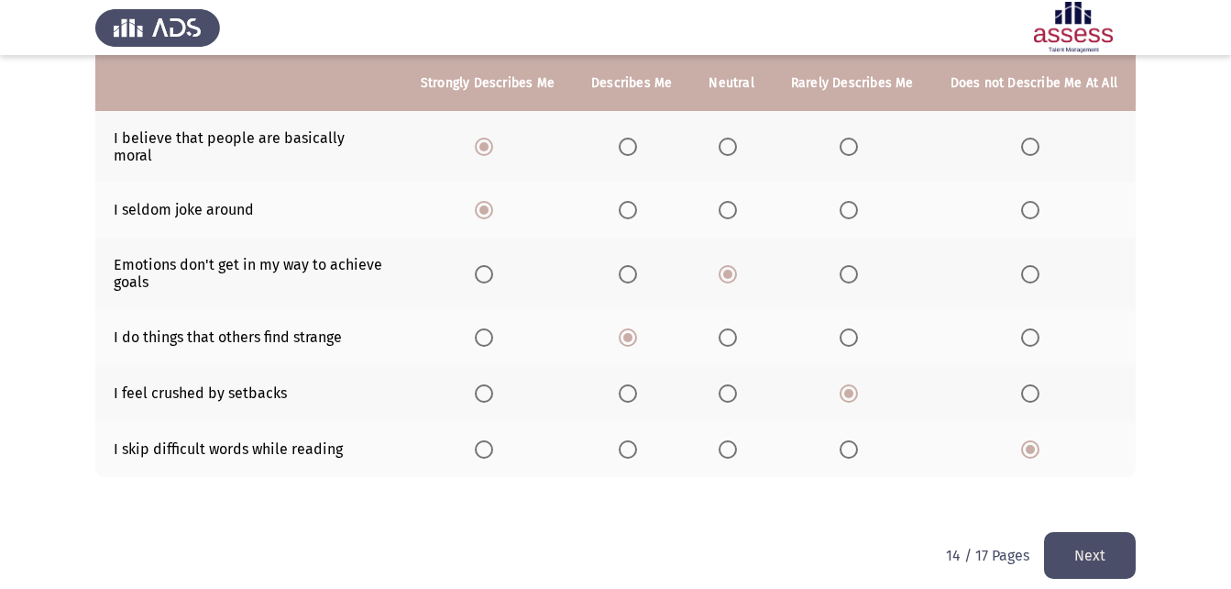
click at [1105, 534] on button "Next" at bounding box center [1090, 555] width 92 height 47
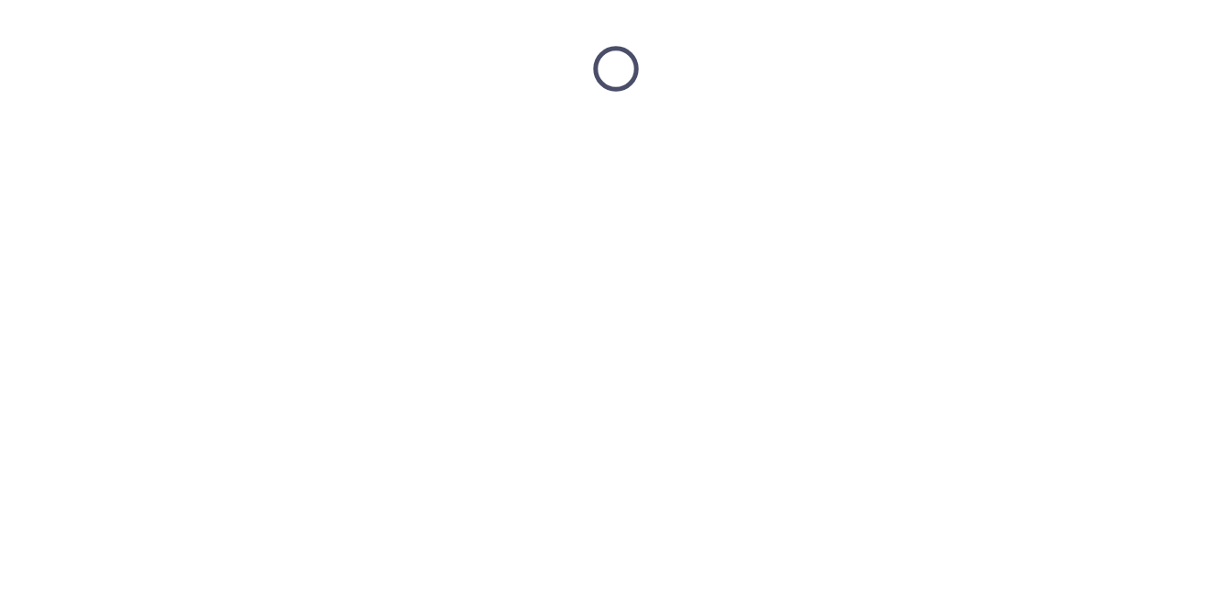
scroll to position [0, 0]
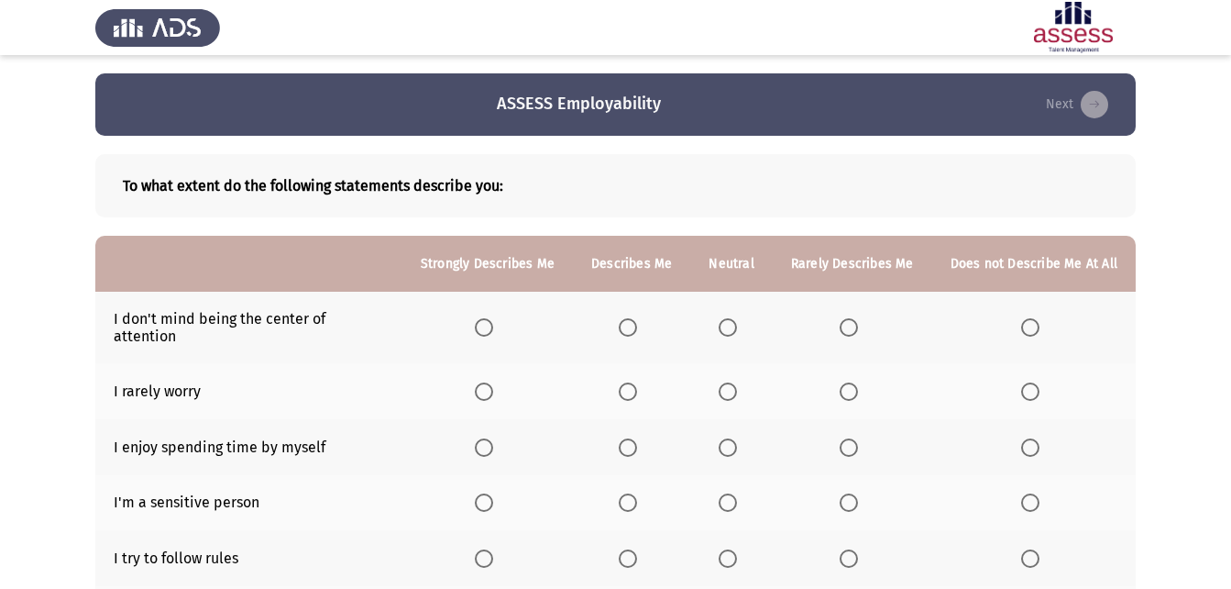
click at [493, 319] on span "Select an option" at bounding box center [484, 327] width 18 height 18
click at [493, 319] on input "Select an option" at bounding box center [484, 327] width 18 height 18
click at [1047, 382] on label "Select an option" at bounding box center [1034, 391] width 26 height 18
click at [1040, 382] on input "Select an option" at bounding box center [1030, 391] width 18 height 18
click at [635, 419] on th at bounding box center [631, 447] width 117 height 56
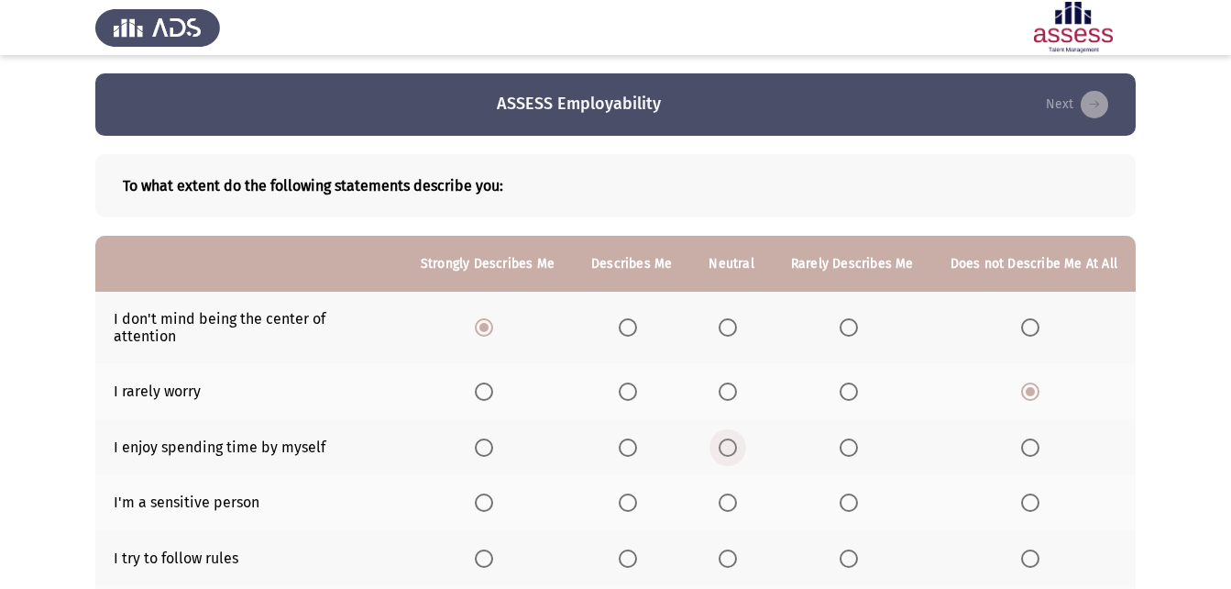
click at [737, 438] on span "Select an option" at bounding box center [728, 447] width 18 height 18
click at [737, 438] on input "Select an option" at bounding box center [728, 447] width 18 height 18
click at [1030, 476] on th at bounding box center [1034, 503] width 204 height 56
click at [1030, 493] on span "Select an option" at bounding box center [1030, 502] width 18 height 18
click at [1030, 493] on input "Select an option" at bounding box center [1030, 502] width 18 height 18
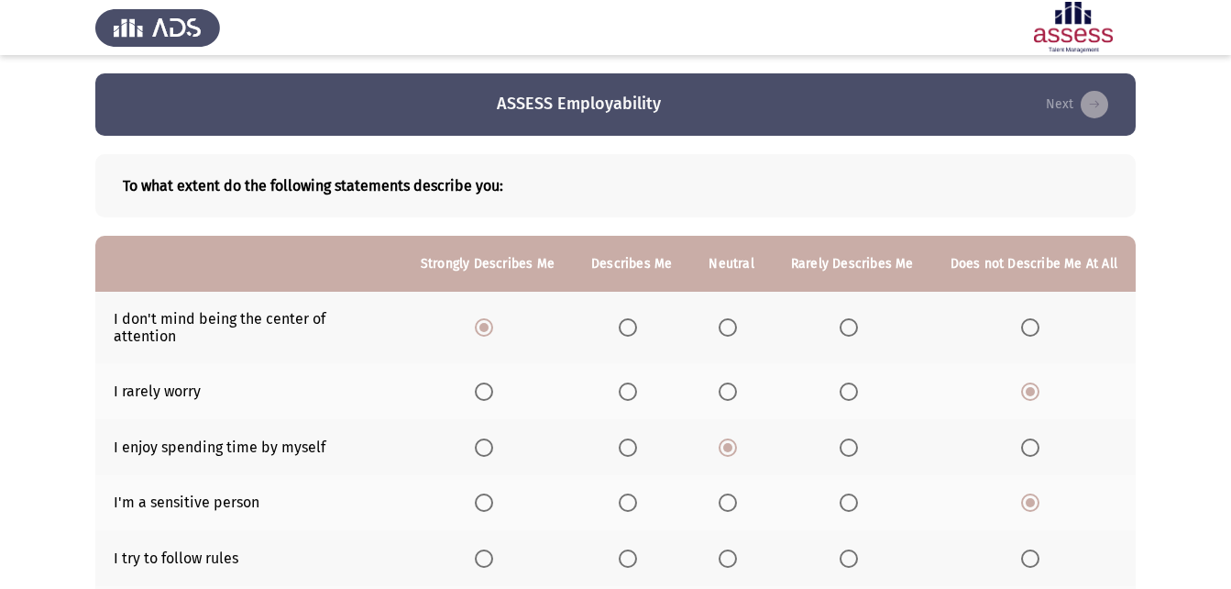
click at [484, 558] on span "Select an option" at bounding box center [484, 558] width 0 height 0
click at [492, 549] on input "Select an option" at bounding box center [484, 558] width 18 height 18
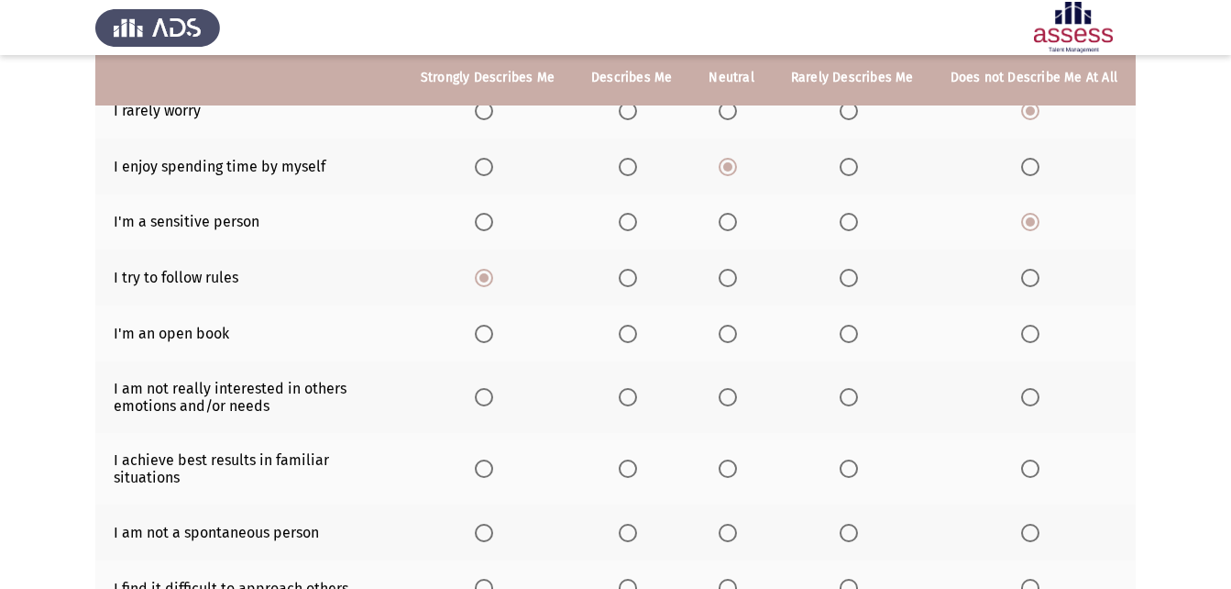
scroll to position [367, 0]
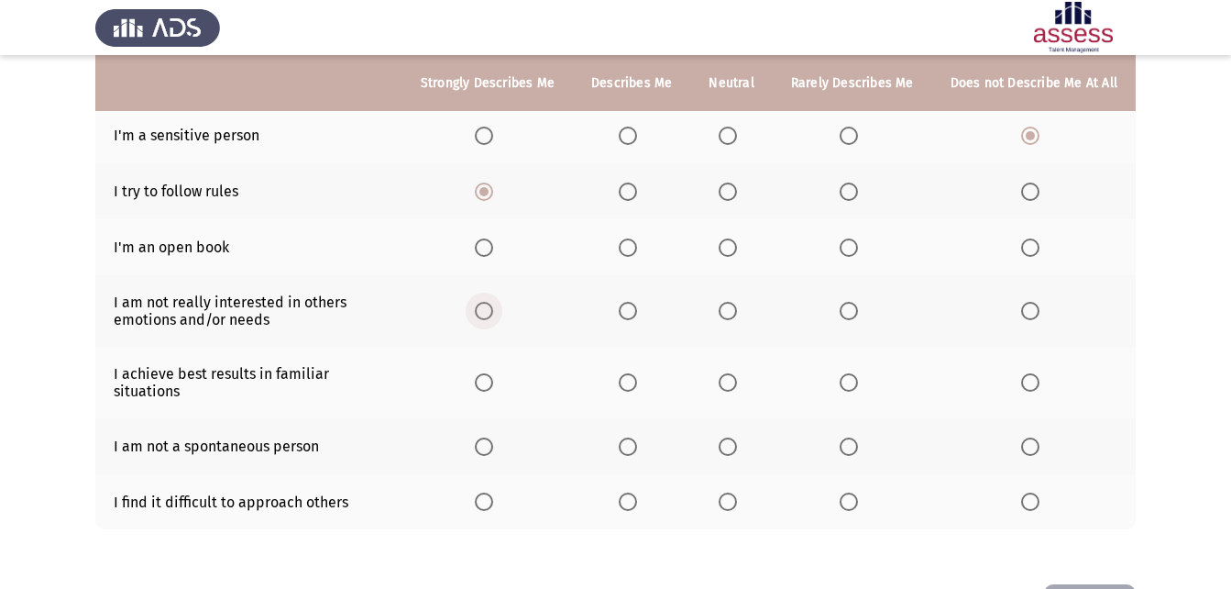
click at [488, 302] on span "Select an option" at bounding box center [484, 311] width 18 height 18
click at [488, 302] on input "Select an option" at bounding box center [484, 311] width 18 height 18
click at [1027, 238] on span "Select an option" at bounding box center [1030, 247] width 18 height 18
click at [1027, 238] on input "Select an option" at bounding box center [1030, 247] width 18 height 18
click at [739, 436] on mat-radio-button "Select an option" at bounding box center [732, 445] width 26 height 19
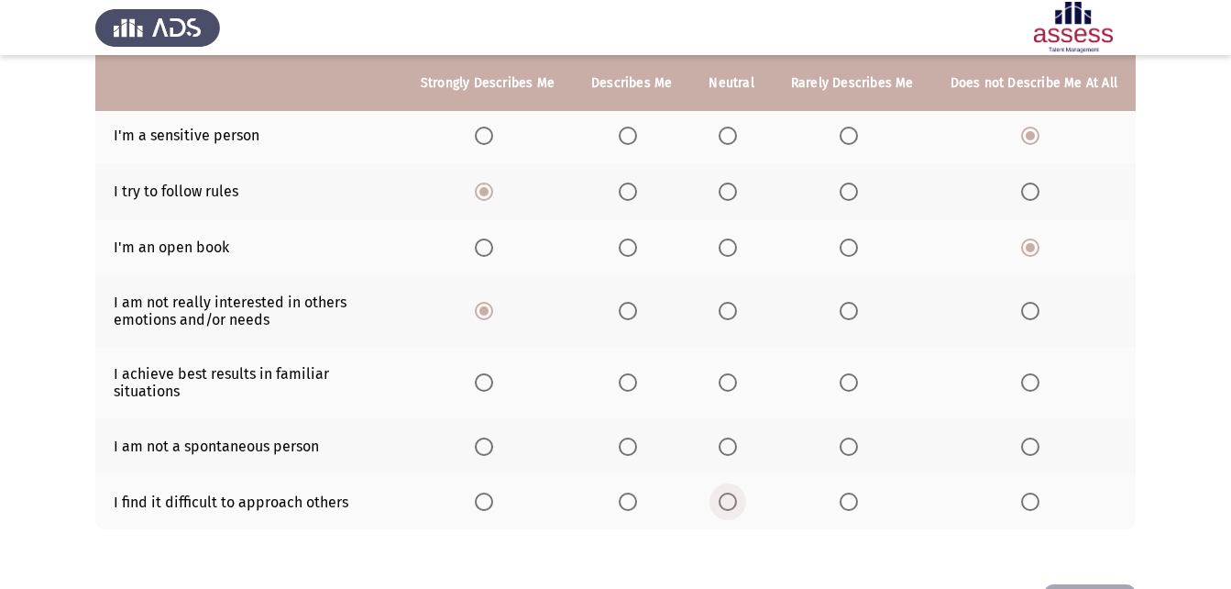
click at [729, 492] on span "Select an option" at bounding box center [728, 501] width 18 height 18
click at [729, 492] on input "Select an option" at bounding box center [728, 501] width 18 height 18
click at [729, 437] on span "Select an option" at bounding box center [728, 446] width 18 height 18
click at [729, 437] on input "Select an option" at bounding box center [728, 446] width 18 height 18
click at [737, 373] on span "Select an option" at bounding box center [728, 382] width 18 height 18
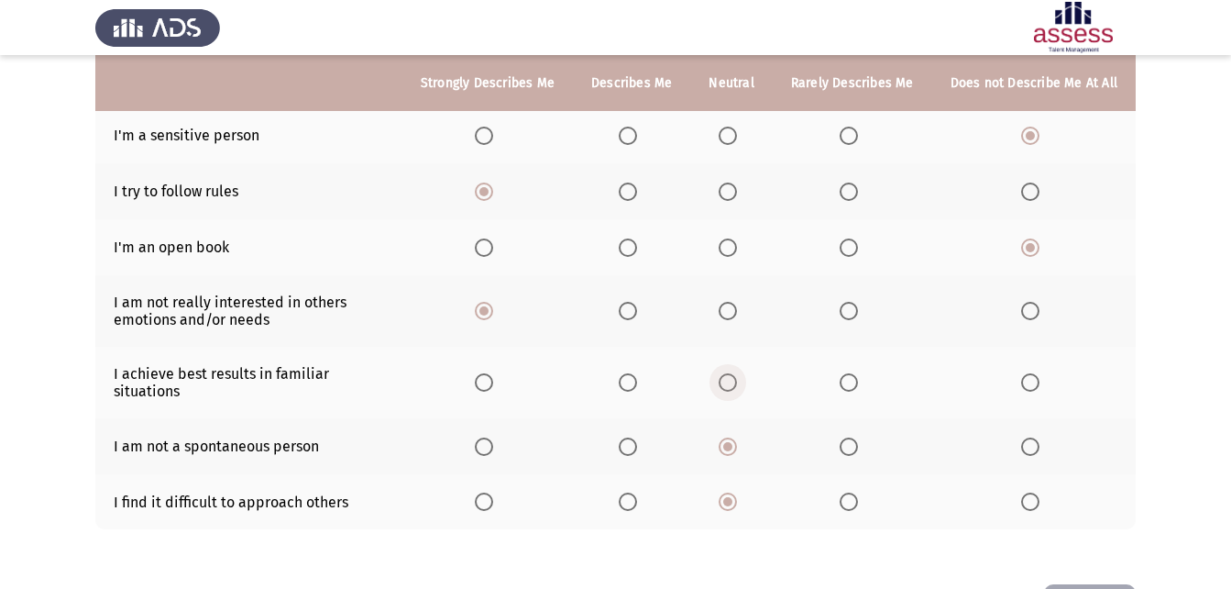
click at [737, 373] on input "Select an option" at bounding box center [728, 382] width 18 height 18
click at [491, 373] on span "Select an option" at bounding box center [484, 382] width 18 height 18
click at [491, 373] on input "Select an option" at bounding box center [484, 382] width 18 height 18
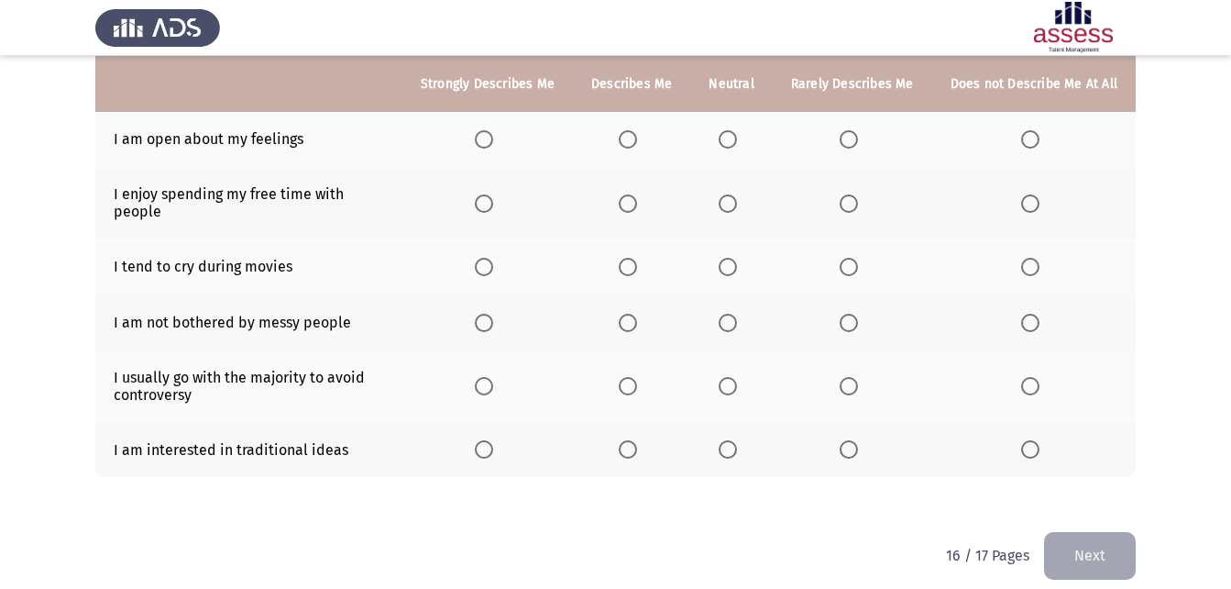
scroll to position [348, 0]
click at [493, 439] on span "Select an option" at bounding box center [484, 448] width 18 height 18
click at [493, 439] on input "Select an option" at bounding box center [484, 448] width 18 height 18
click at [493, 376] on span "Select an option" at bounding box center [484, 385] width 18 height 18
click at [493, 376] on input "Select an option" at bounding box center [484, 385] width 18 height 18
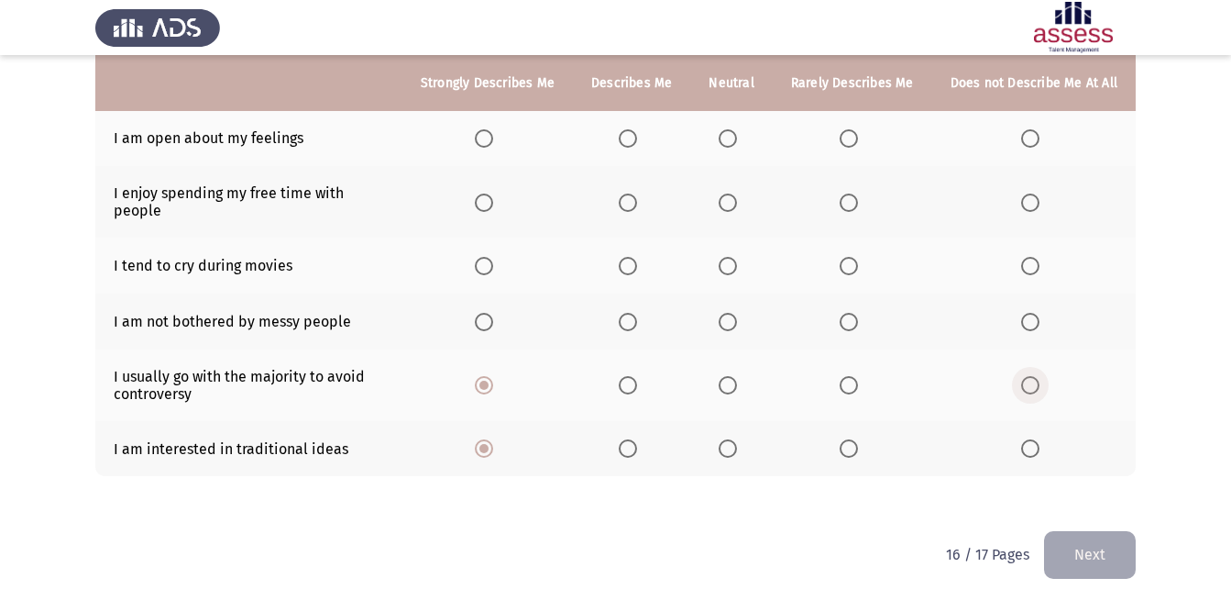
click at [1026, 376] on span "Select an option" at bounding box center [1030, 385] width 18 height 18
click at [1026, 376] on input "Select an option" at bounding box center [1030, 385] width 18 height 18
click at [737, 313] on span "Select an option" at bounding box center [728, 322] width 18 height 18
click at [737, 313] on input "Select an option" at bounding box center [728, 322] width 18 height 18
click at [1029, 257] on span "Select an option" at bounding box center [1030, 266] width 18 height 18
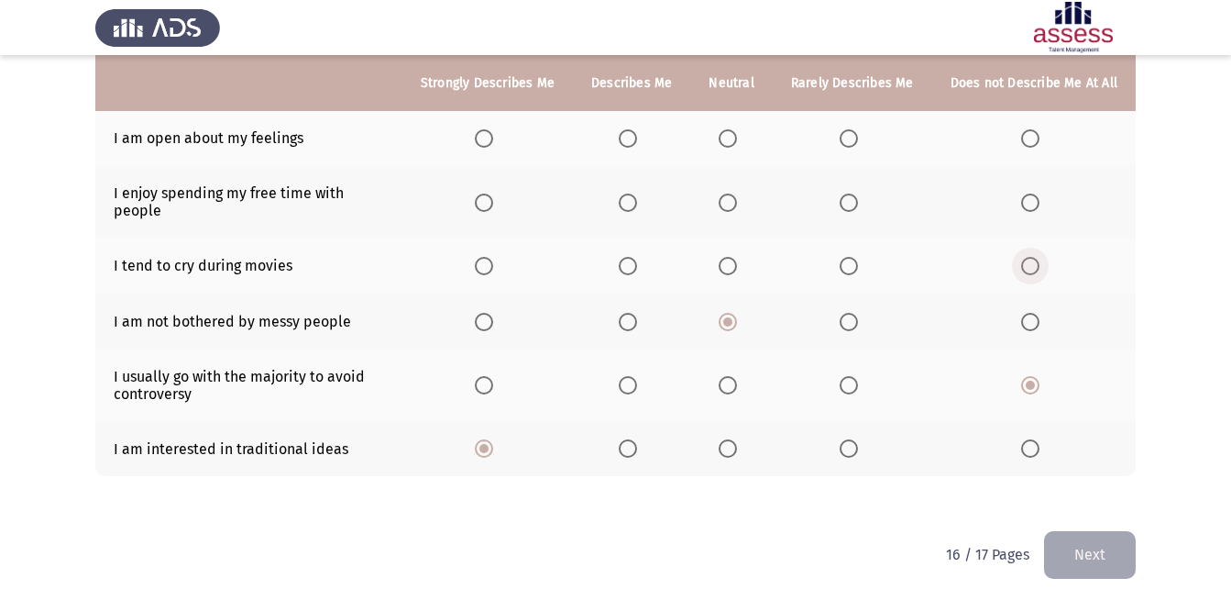
click at [1029, 257] on input "Select an option" at bounding box center [1030, 266] width 18 height 18
click at [631, 193] on span "Select an option" at bounding box center [628, 202] width 18 height 18
click at [631, 193] on input "Select an option" at bounding box center [628, 202] width 18 height 18
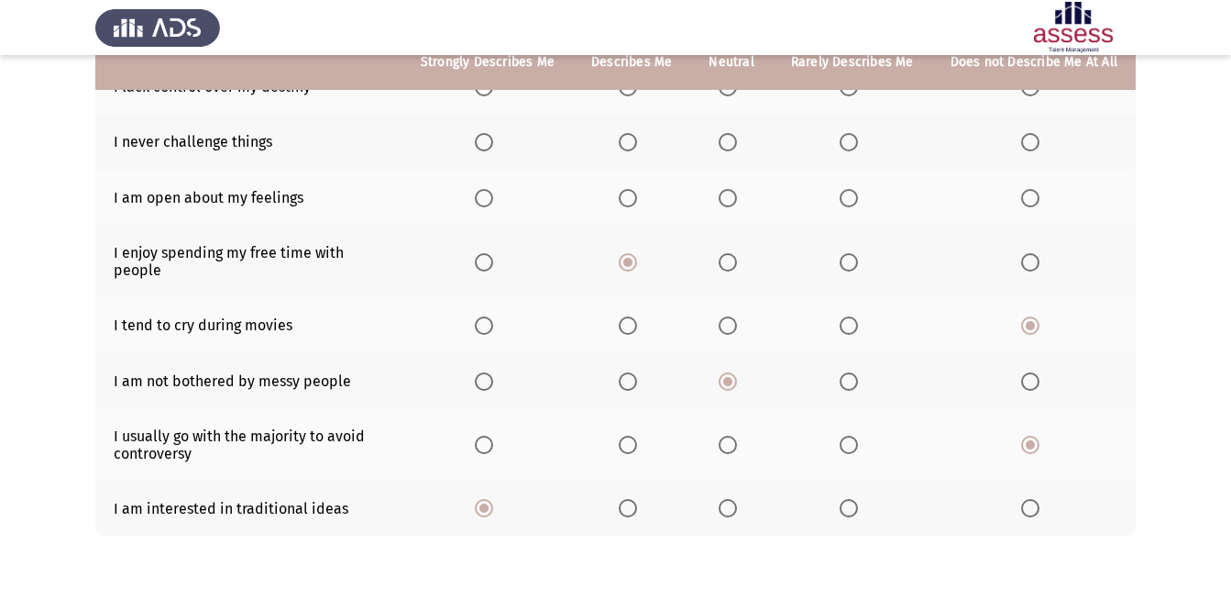
scroll to position [257, 0]
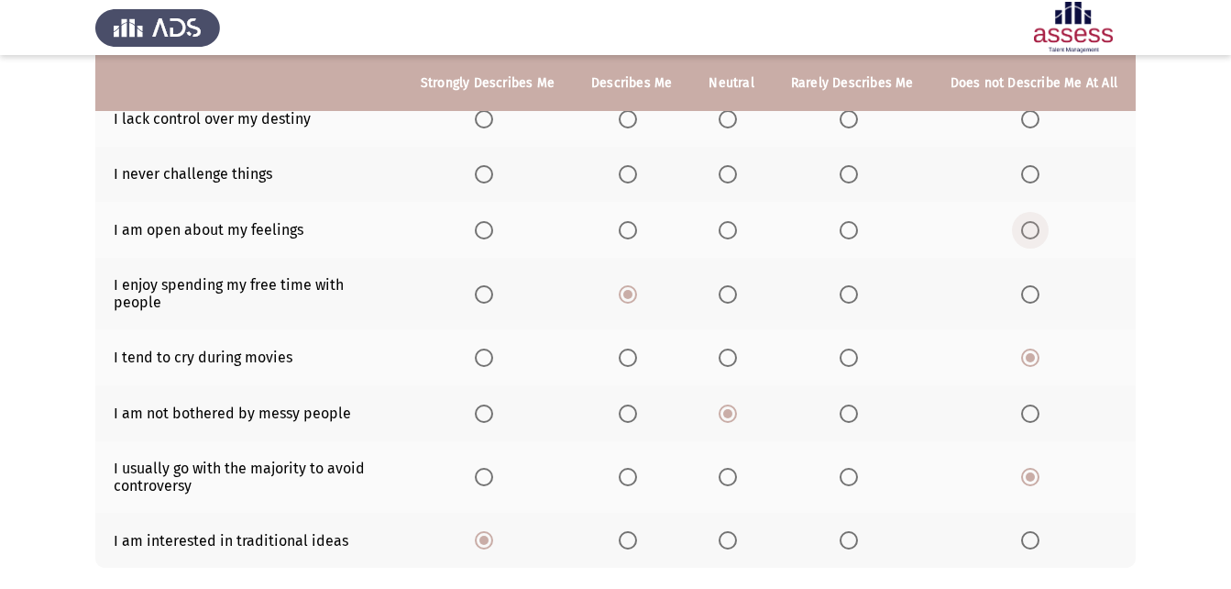
click at [1026, 223] on span "Select an option" at bounding box center [1030, 230] width 18 height 18
click at [1026, 223] on input "Select an option" at bounding box center [1030, 230] width 18 height 18
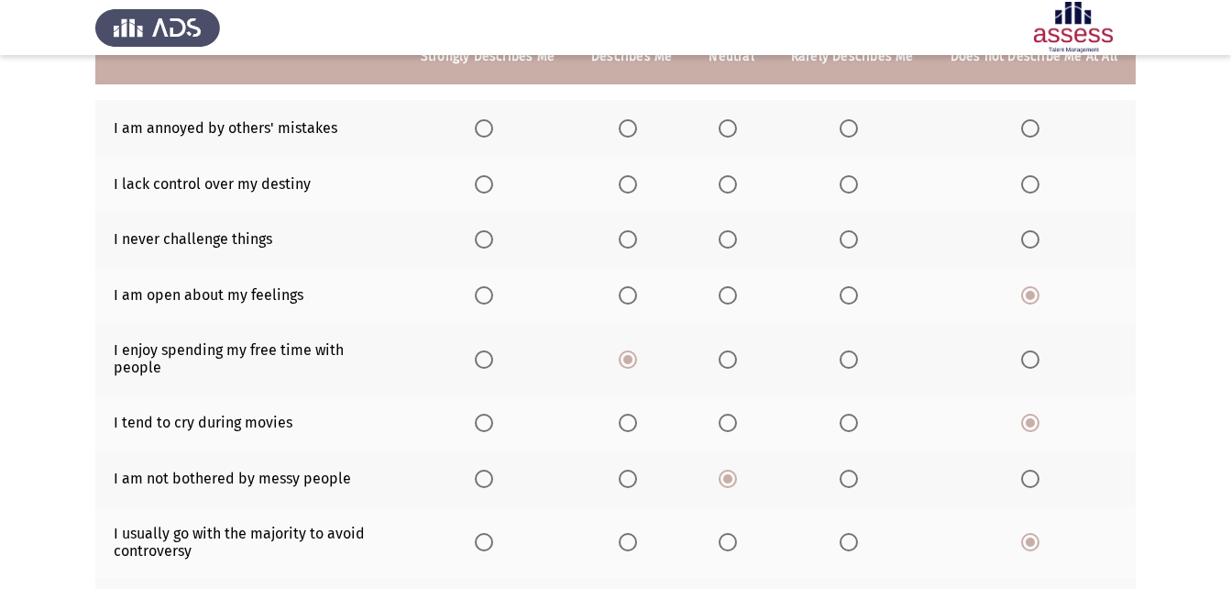
scroll to position [165, 0]
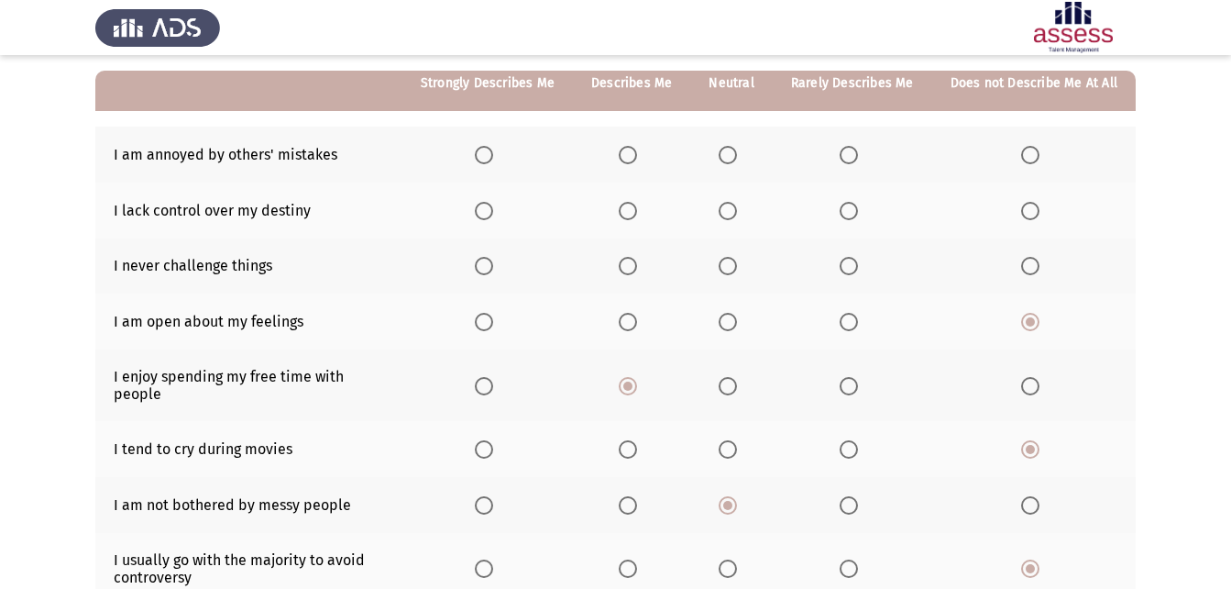
click at [1032, 274] on span "Select an option" at bounding box center [1030, 266] width 18 height 18
click at [1032, 274] on input "Select an option" at bounding box center [1030, 266] width 18 height 18
click at [493, 208] on span "Select an option" at bounding box center [484, 211] width 18 height 18
click at [493, 208] on input "Select an option" at bounding box center [484, 211] width 18 height 18
click at [635, 156] on span "Select an option" at bounding box center [628, 155] width 18 height 18
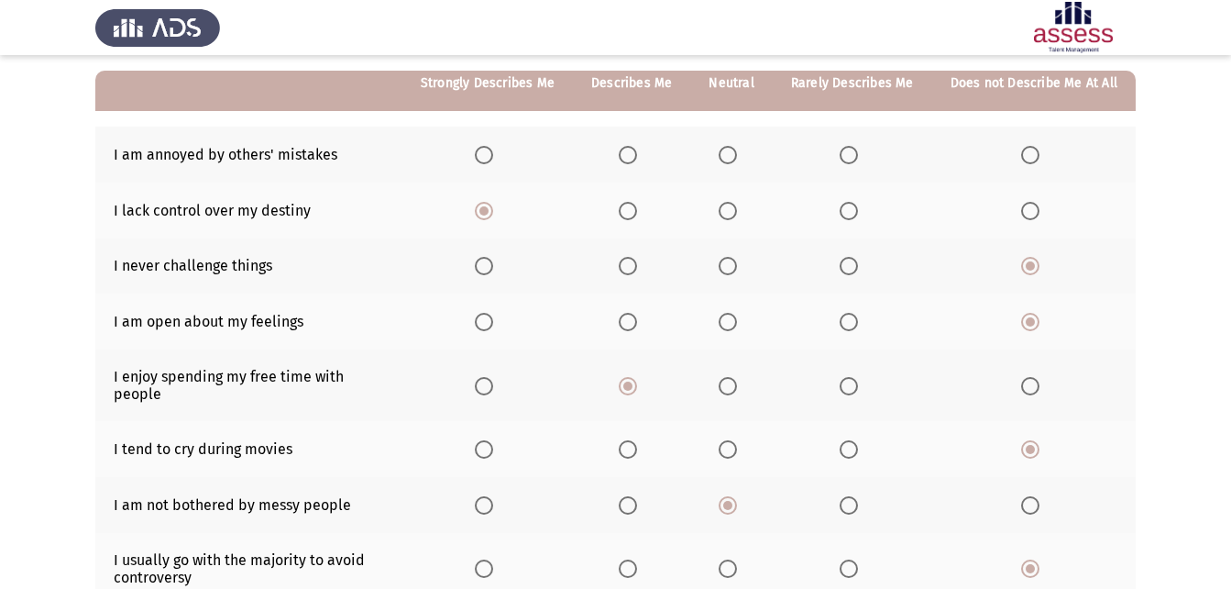
click at [635, 156] on input "Select an option" at bounding box center [628, 155] width 18 height 18
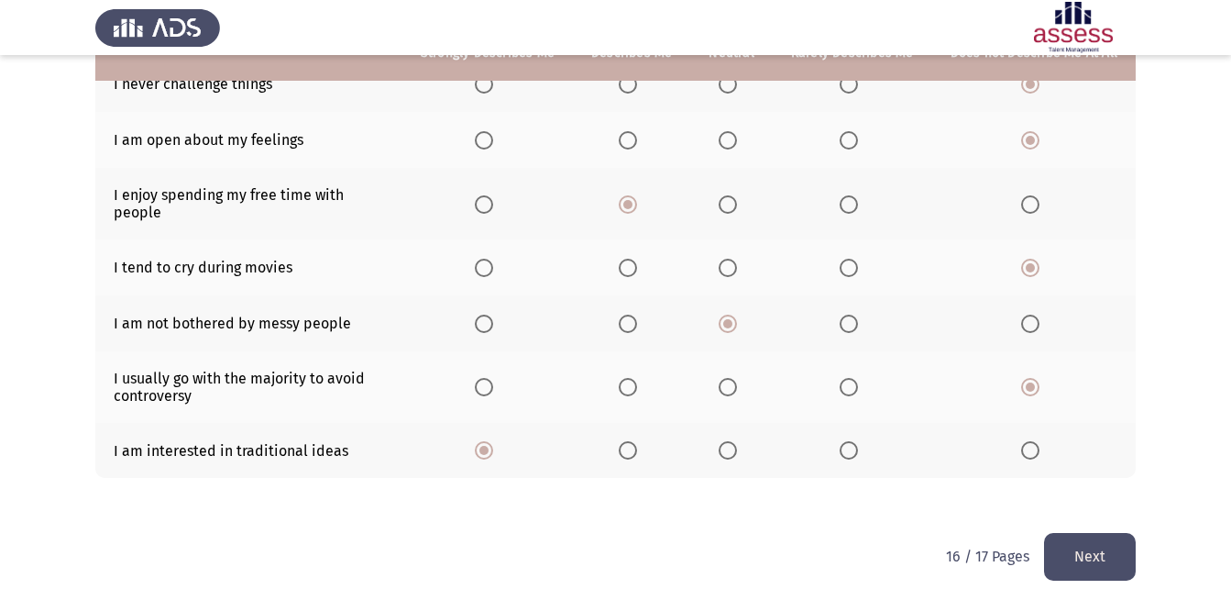
scroll to position [348, 0]
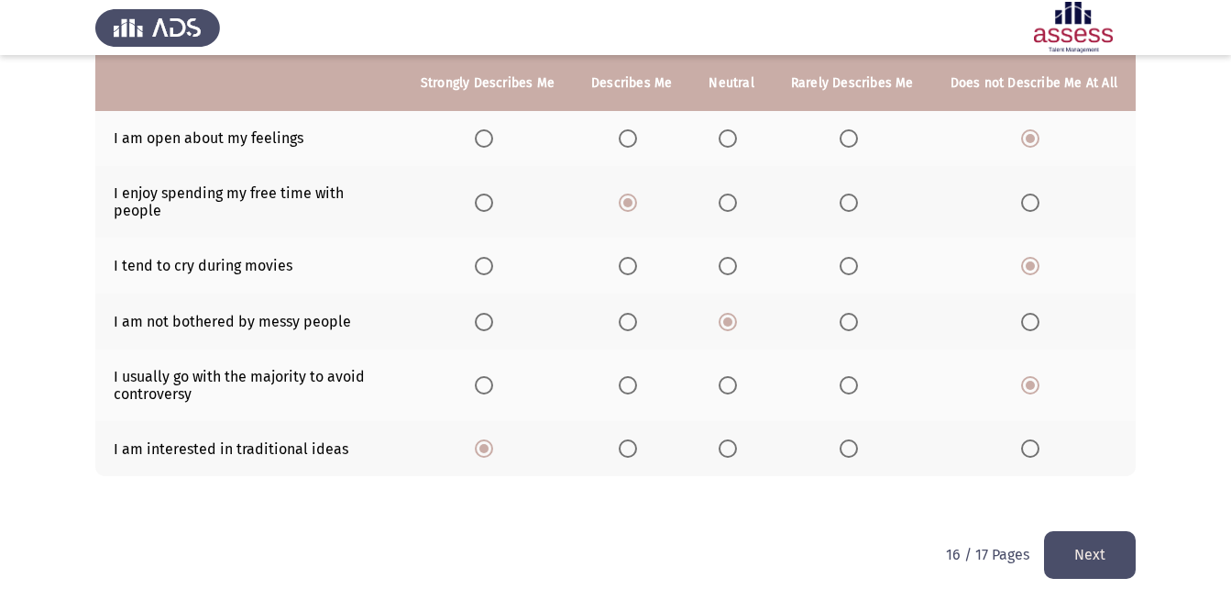
click at [1103, 531] on button "Next" at bounding box center [1090, 554] width 92 height 47
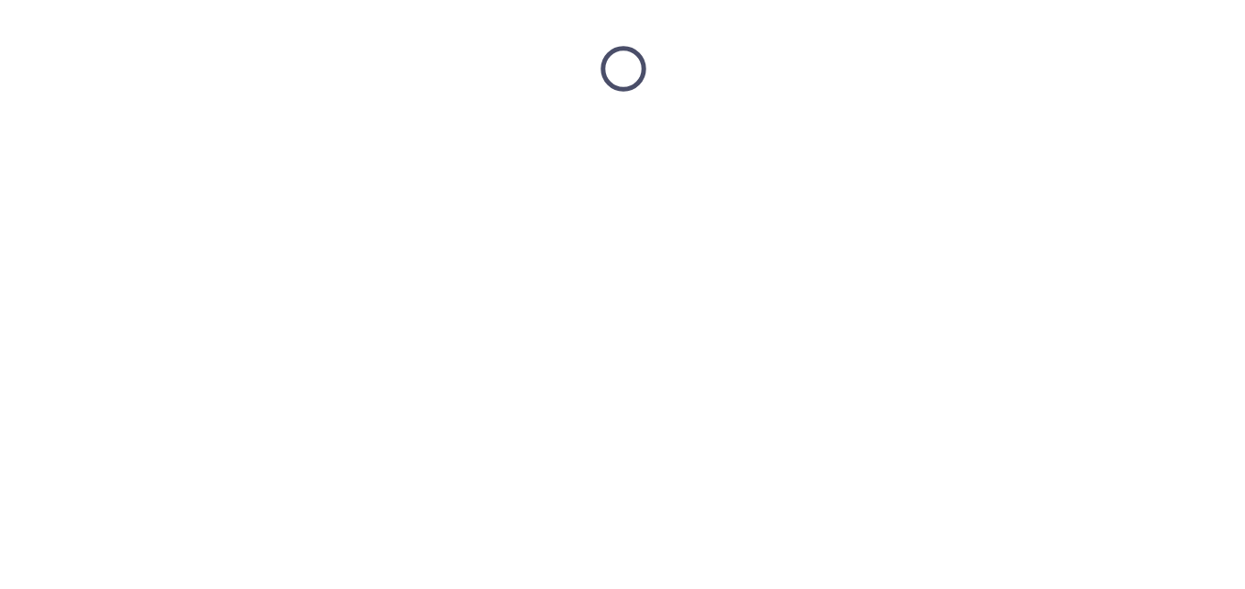
scroll to position [0, 0]
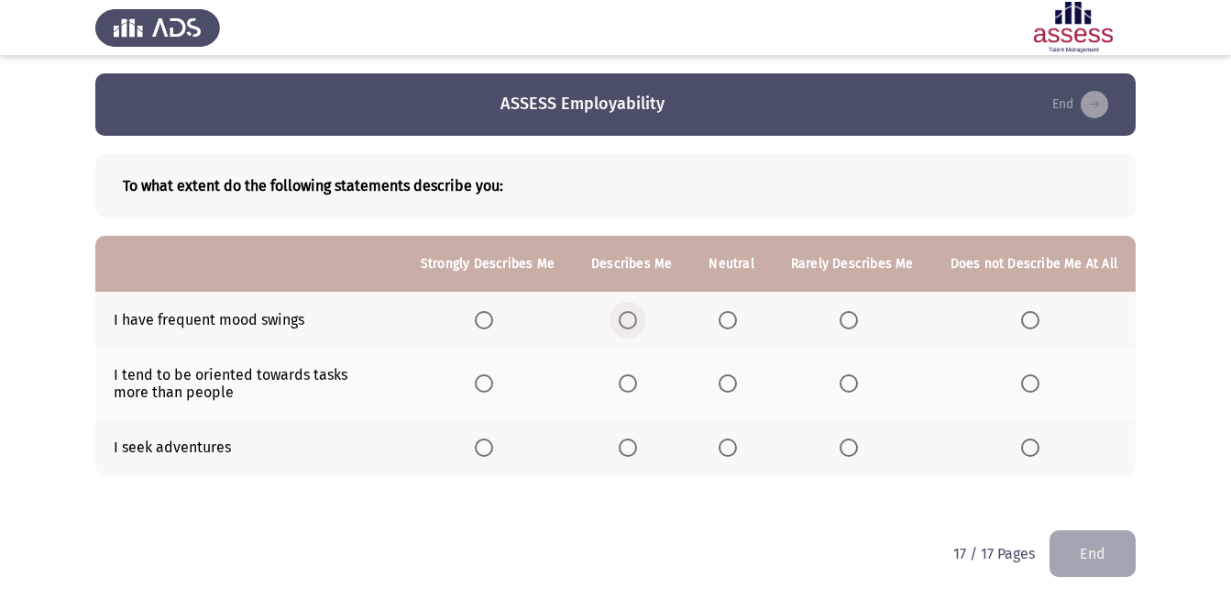
click at [629, 315] on span "Select an option" at bounding box center [628, 320] width 18 height 18
click at [629, 315] on input "Select an option" at bounding box center [628, 320] width 18 height 18
click at [479, 376] on th at bounding box center [487, 383] width 171 height 72
click at [482, 388] on th at bounding box center [487, 383] width 171 height 72
click at [491, 383] on span "Select an option" at bounding box center [484, 383] width 18 height 18
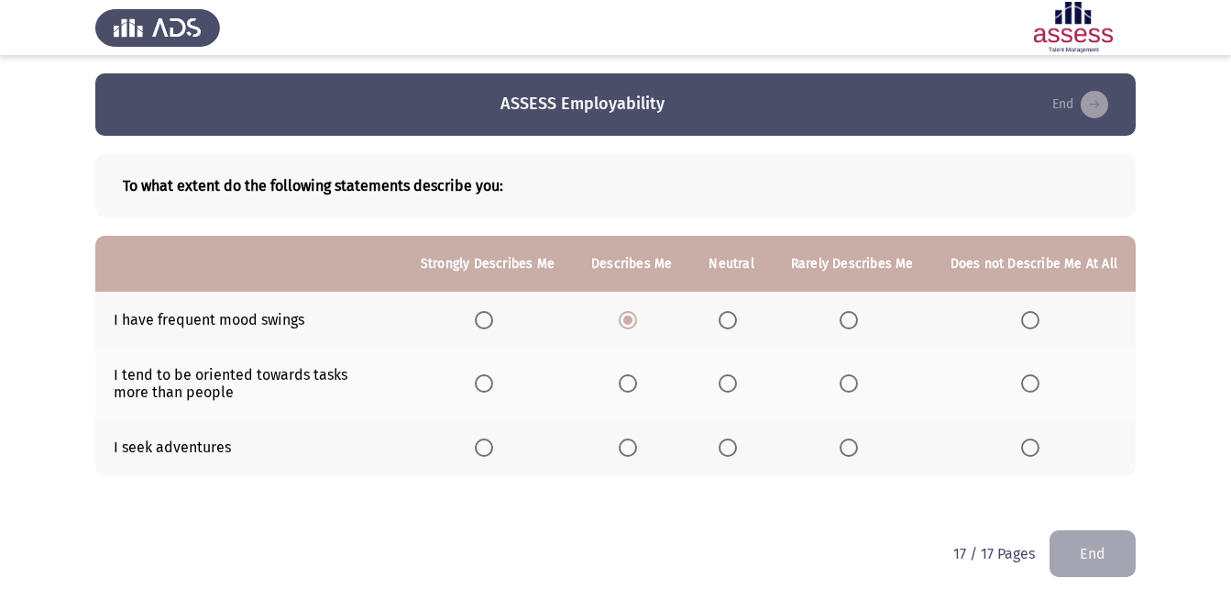
click at [491, 383] on input "Select an option" at bounding box center [484, 383] width 18 height 18
click at [728, 446] on span "Select an option" at bounding box center [728, 447] width 18 height 18
click at [728, 446] on input "Select an option" at bounding box center [728, 447] width 18 height 18
click at [1083, 555] on button "End" at bounding box center [1093, 553] width 86 height 47
